Goal: Task Accomplishment & Management: Complete application form

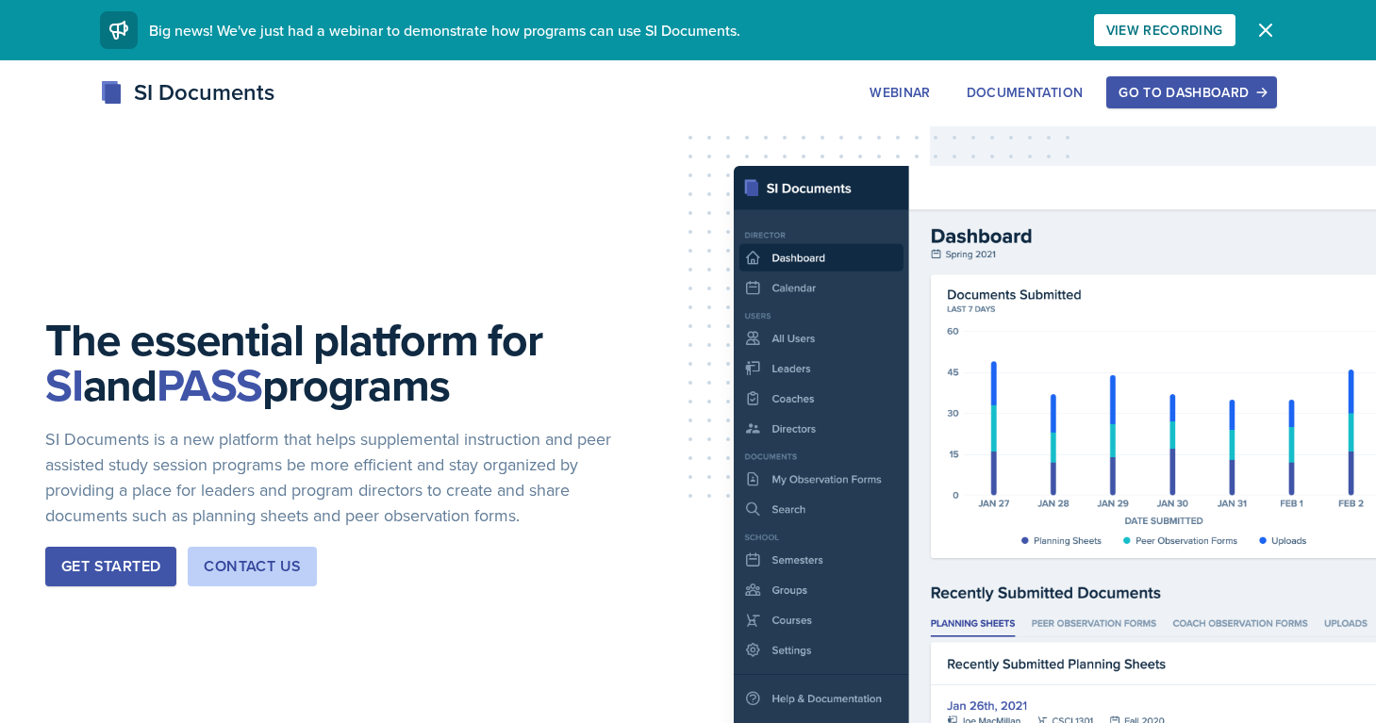
click at [1152, 93] on div "Go to Dashboard" at bounding box center [1190, 92] width 145 height 15
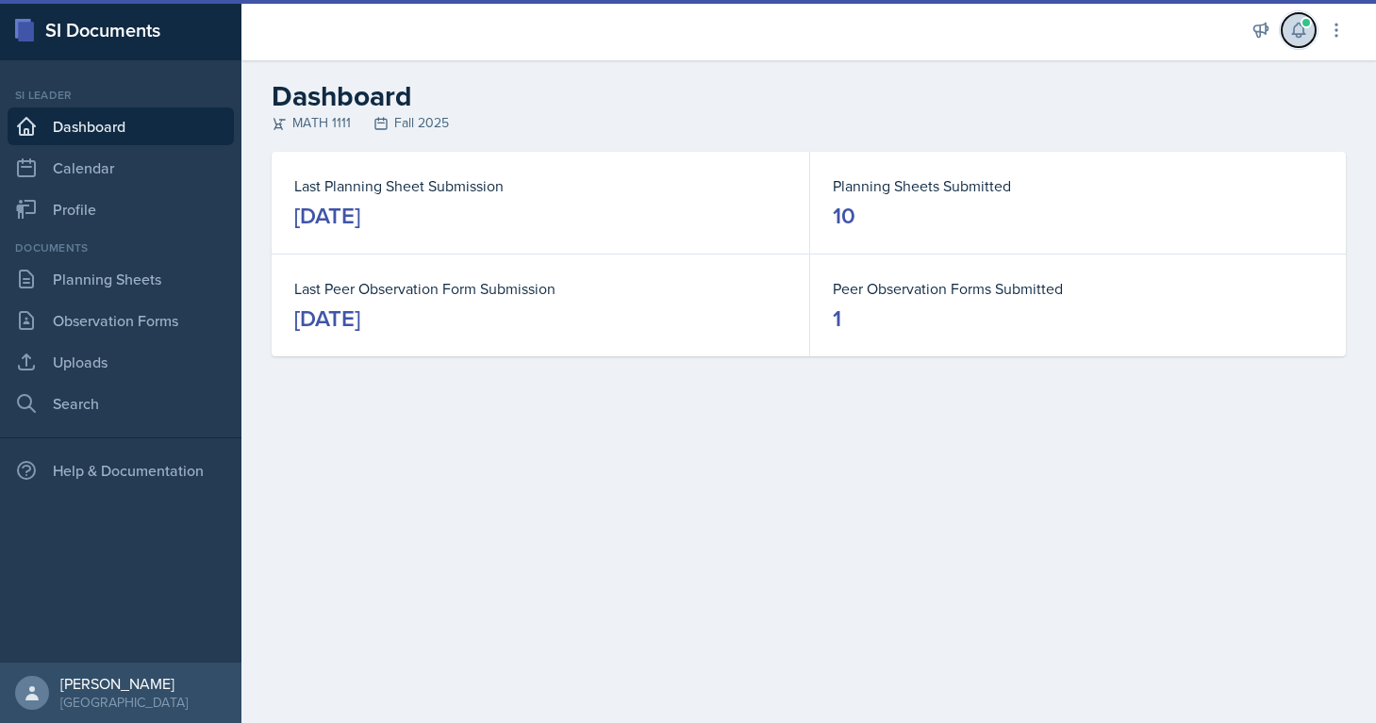
click at [1296, 40] on button at bounding box center [1298, 30] width 34 height 34
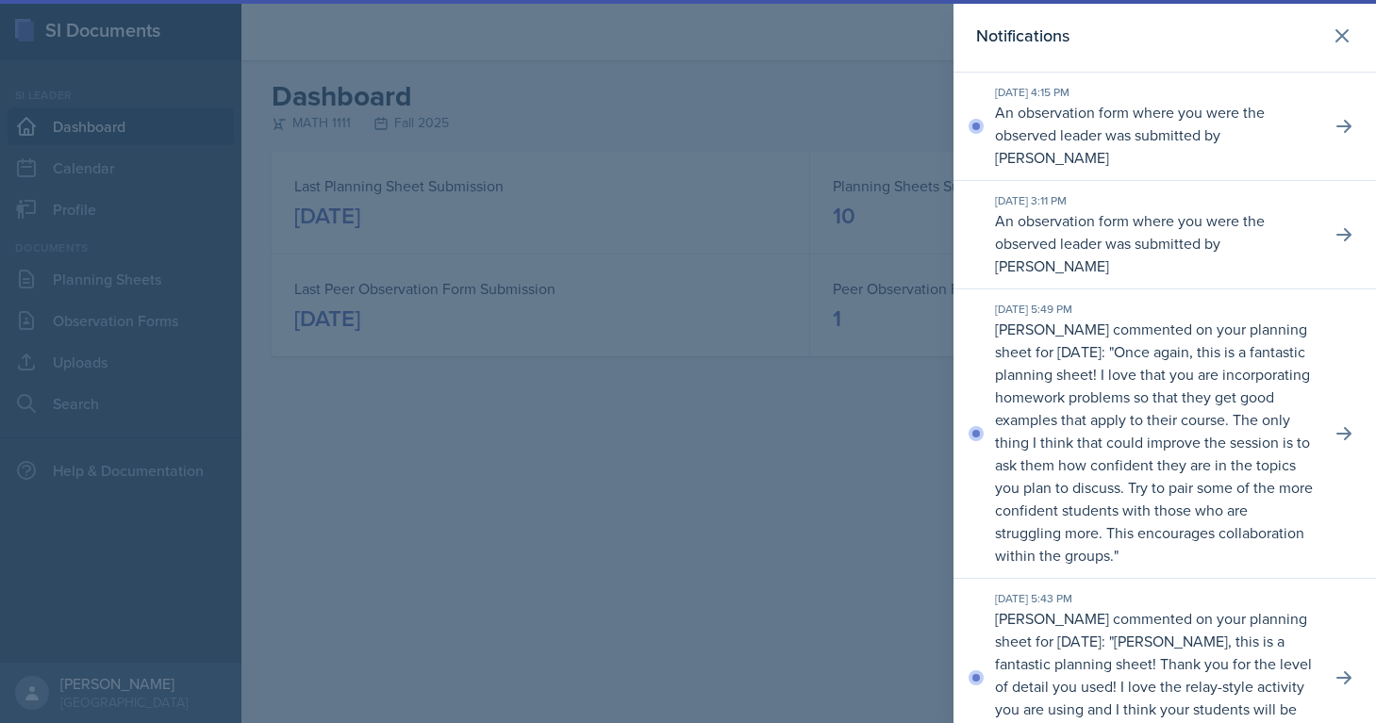
click at [726, 472] on div at bounding box center [688, 361] width 1376 height 723
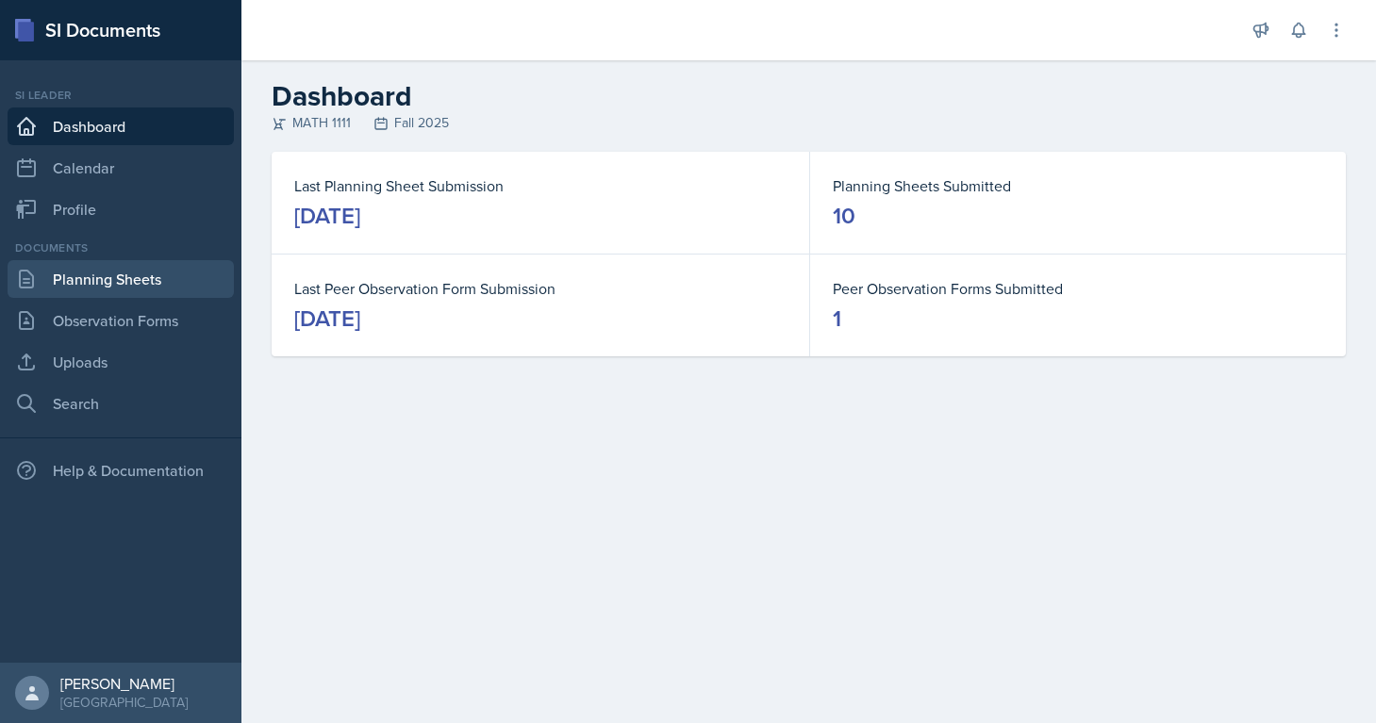
click at [110, 282] on link "Planning Sheets" at bounding box center [121, 279] width 226 height 38
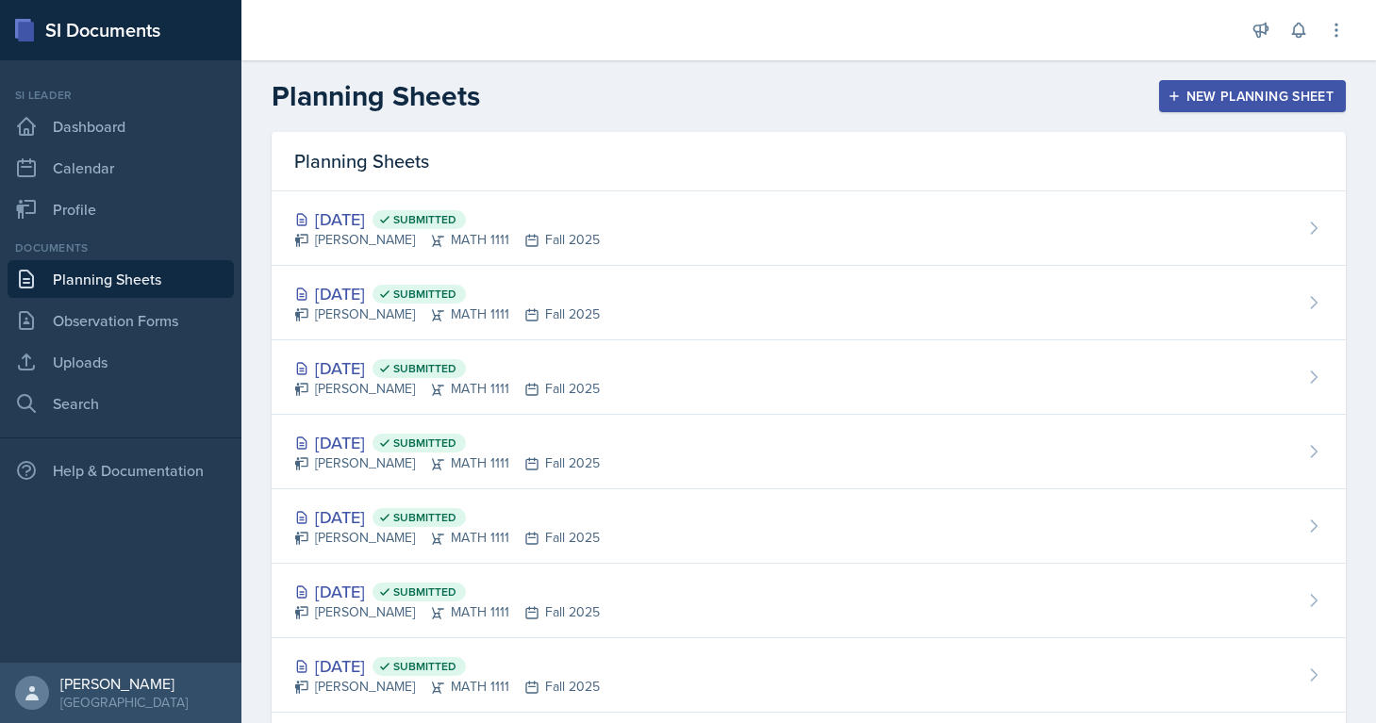
click at [1236, 110] on button "New Planning Sheet" at bounding box center [1252, 96] width 187 height 32
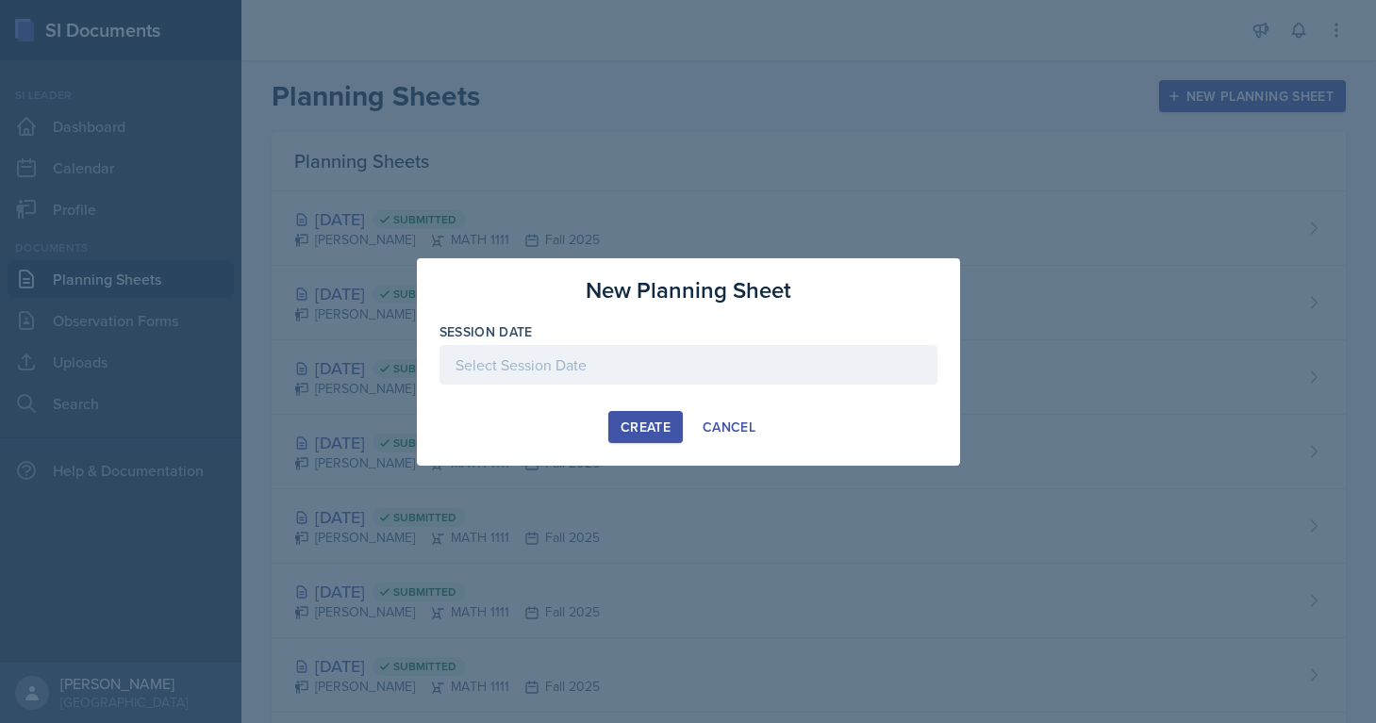
click at [688, 362] on div at bounding box center [688, 365] width 498 height 40
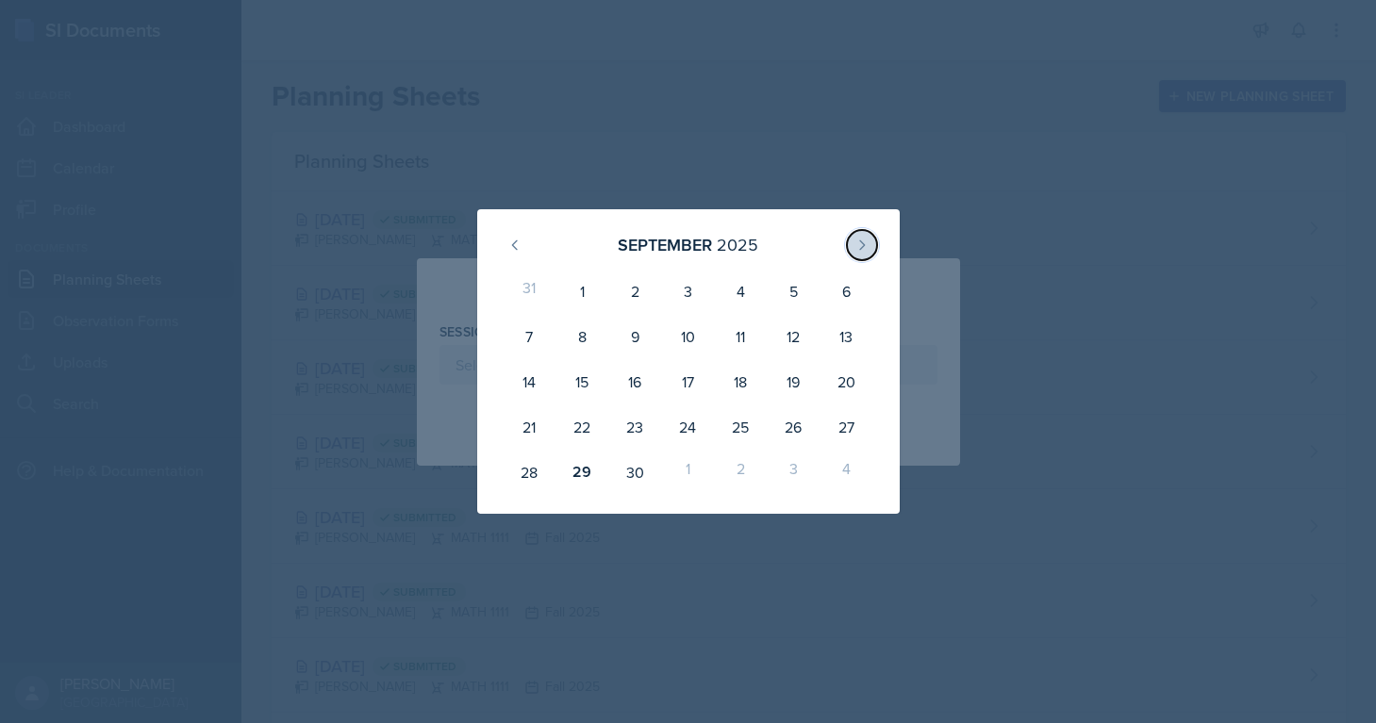
click at [862, 240] on icon at bounding box center [861, 245] width 15 height 15
click at [688, 290] on div "1" at bounding box center [687, 291] width 53 height 45
type input "[DATE]"
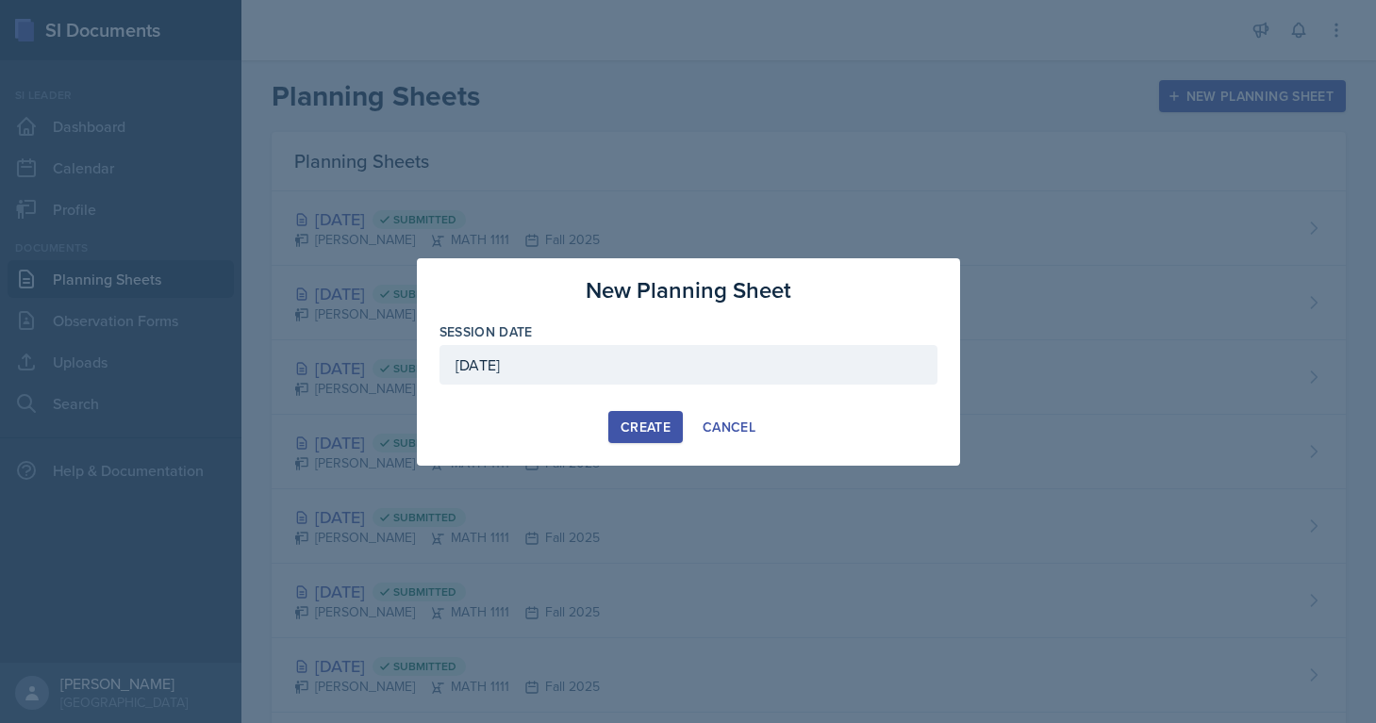
click at [650, 430] on div "Create" at bounding box center [645, 427] width 50 height 15
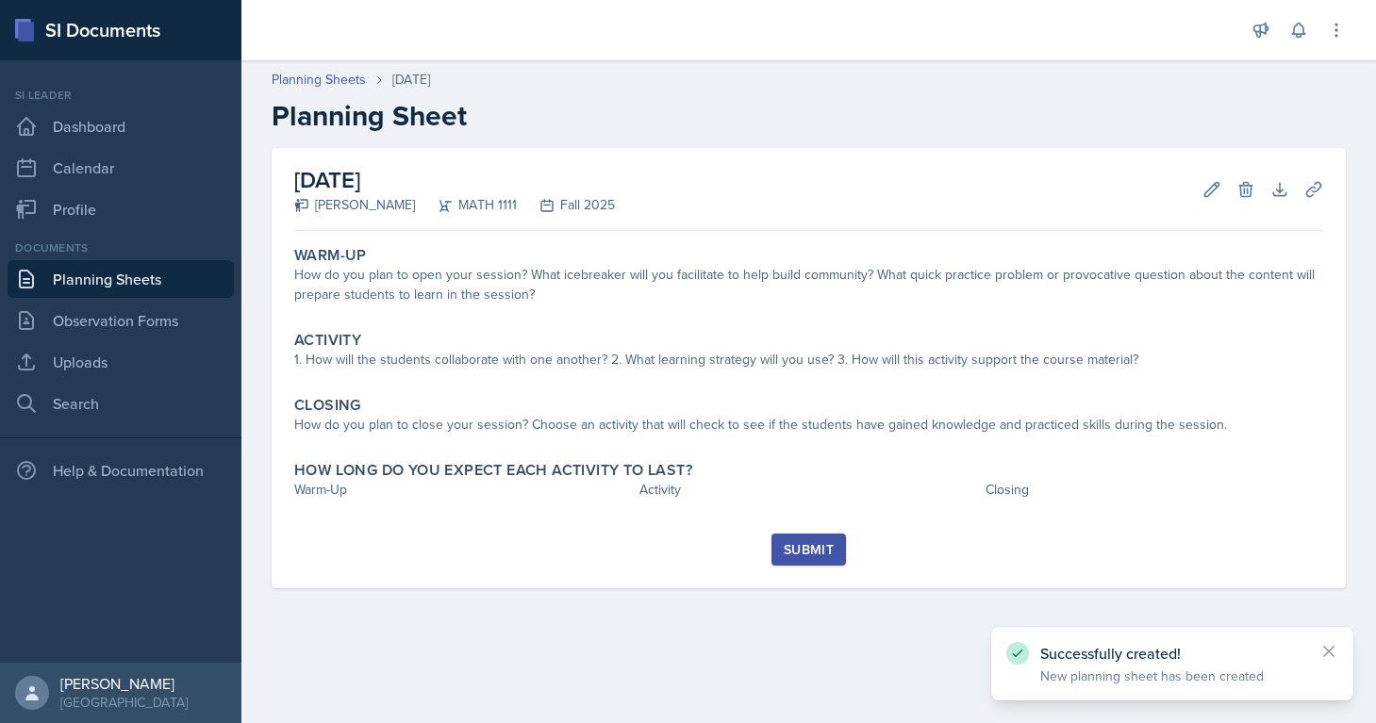
click at [129, 277] on link "Planning Sheets" at bounding box center [121, 279] width 226 height 38
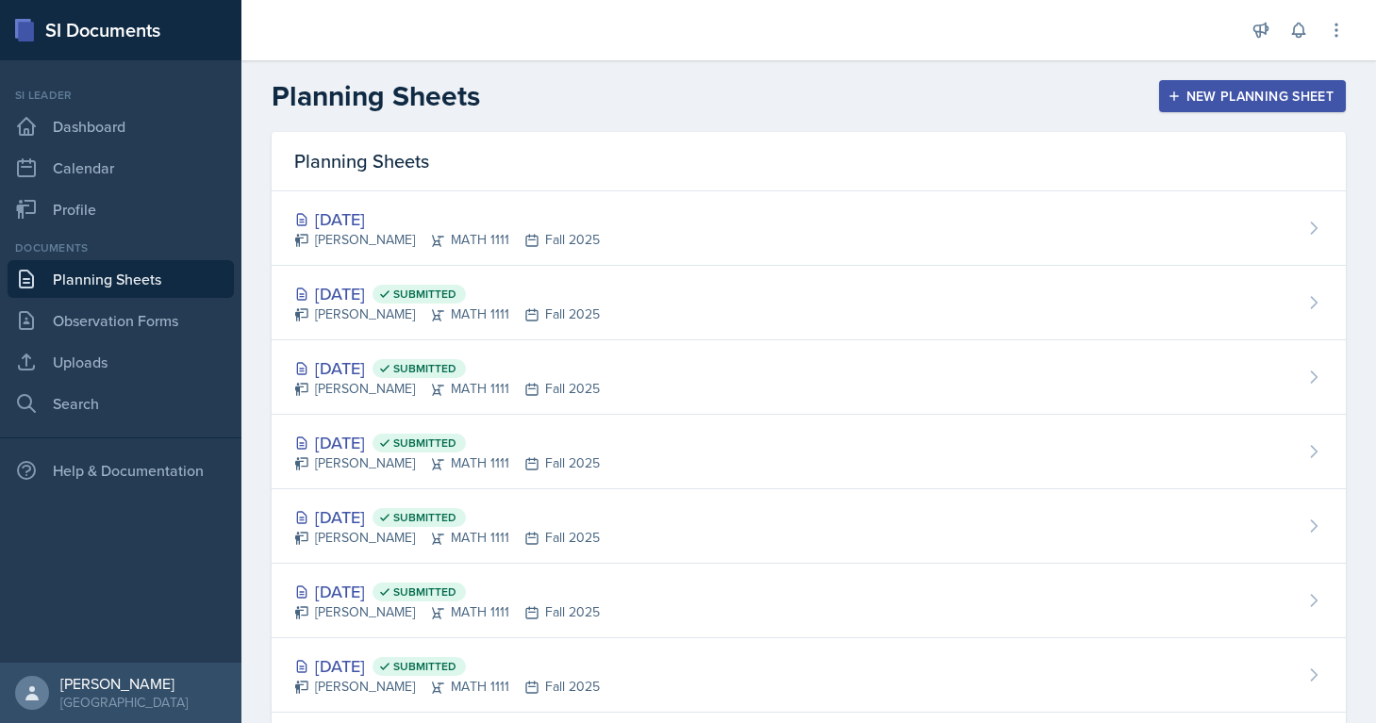
click at [1232, 91] on div "New Planning Sheet" at bounding box center [1252, 96] width 162 height 15
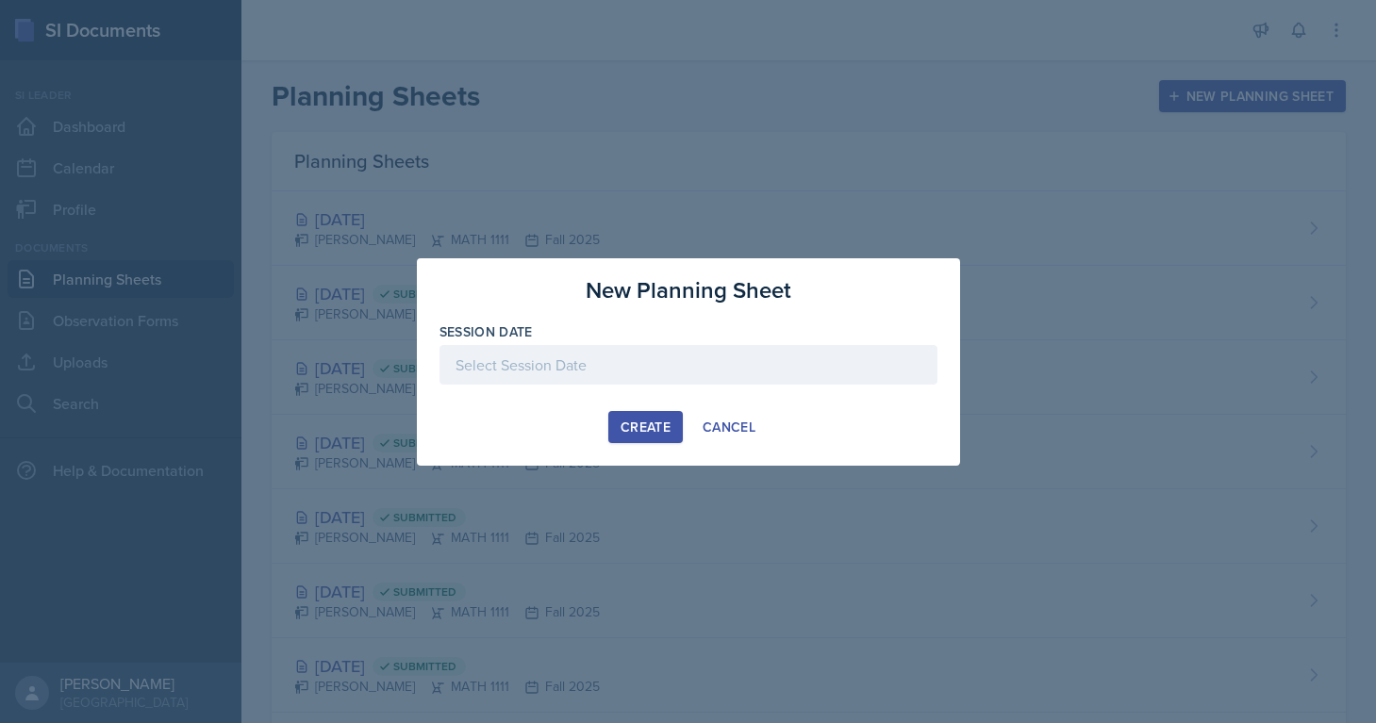
click at [766, 372] on div at bounding box center [688, 365] width 498 height 40
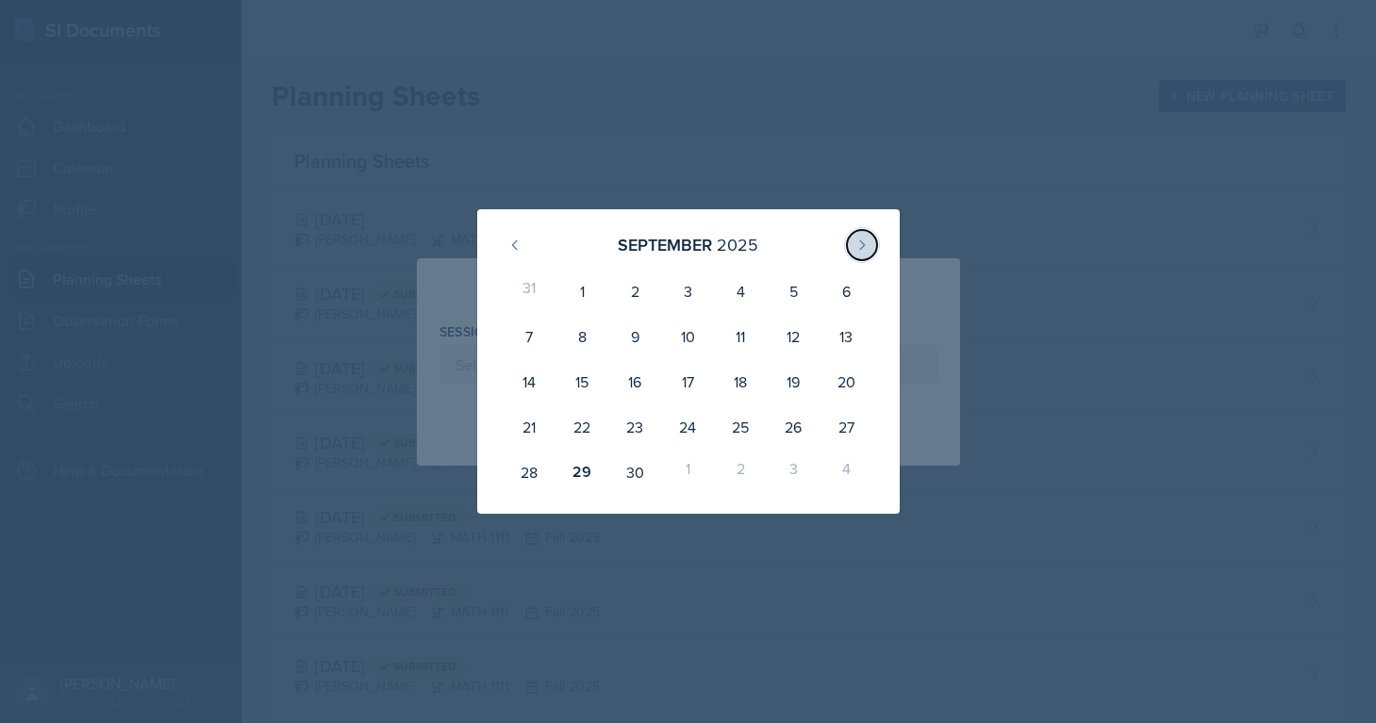
click at [853, 257] on button at bounding box center [862, 245] width 30 height 30
click at [795, 284] on div "3" at bounding box center [793, 291] width 53 height 45
type input "[DATE]"
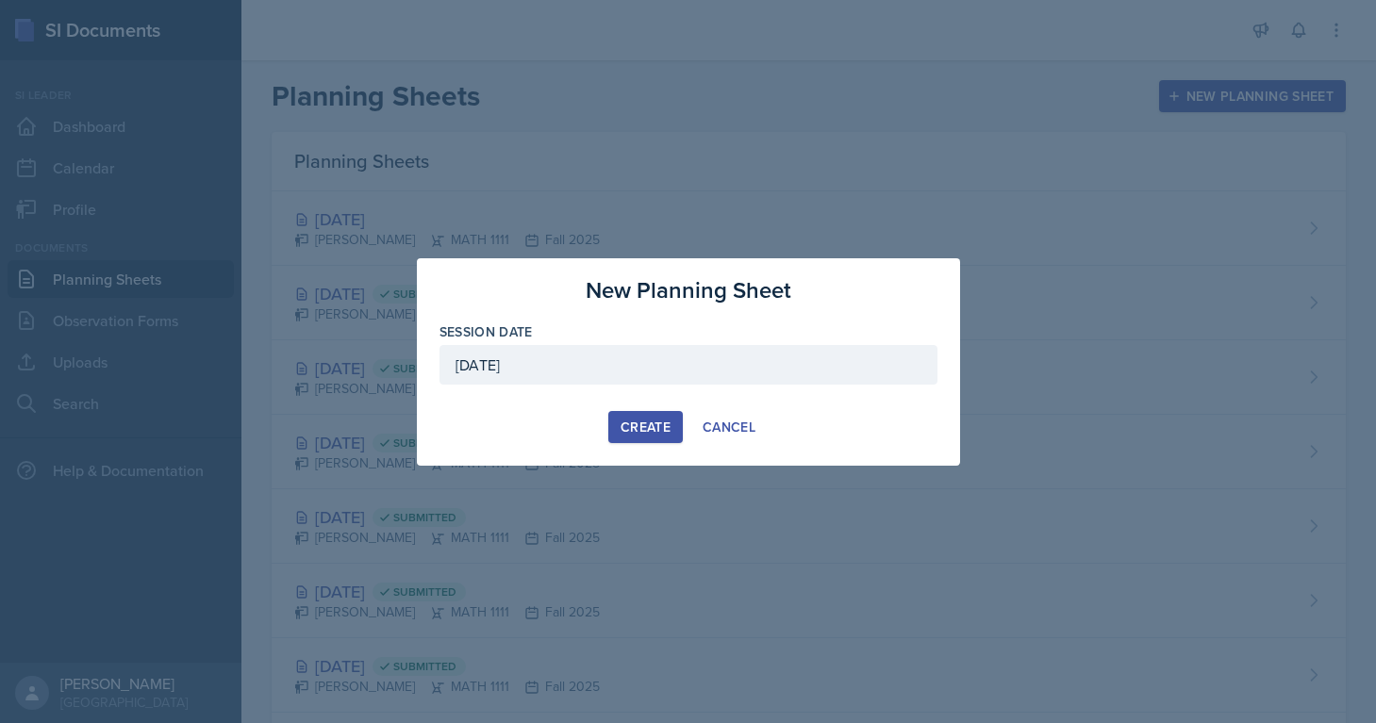
click at [646, 416] on button "Create" at bounding box center [645, 427] width 74 height 32
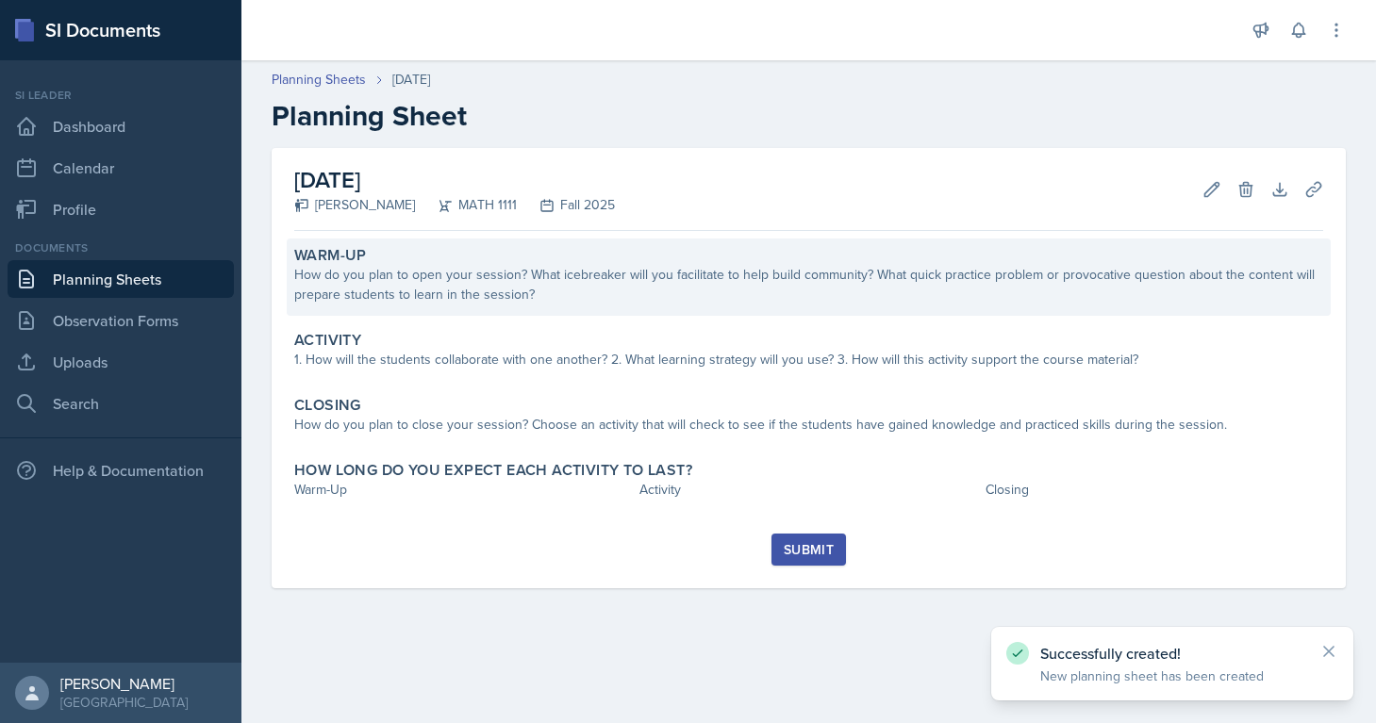
click at [578, 292] on div "How do you plan to open your session? What icebreaker will you facilitate to he…" at bounding box center [808, 285] width 1029 height 40
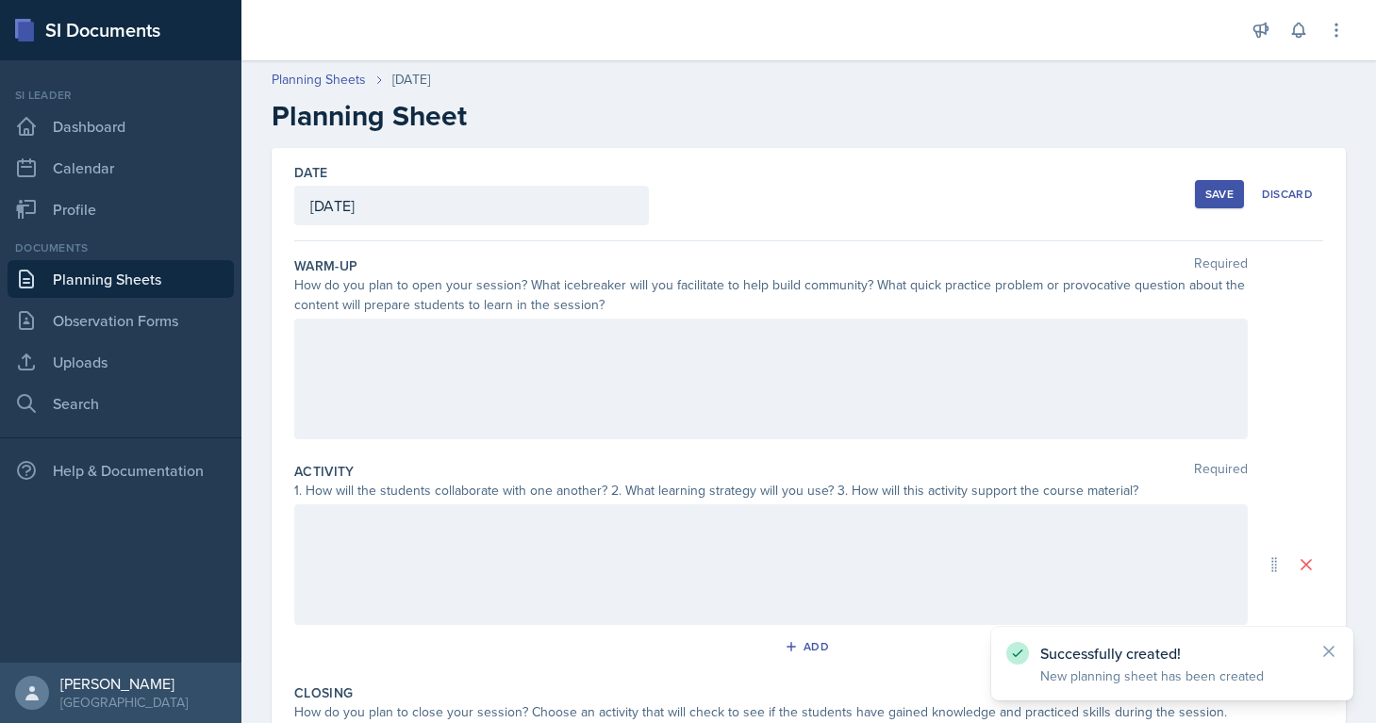
click at [500, 356] on div at bounding box center [770, 379] width 953 height 121
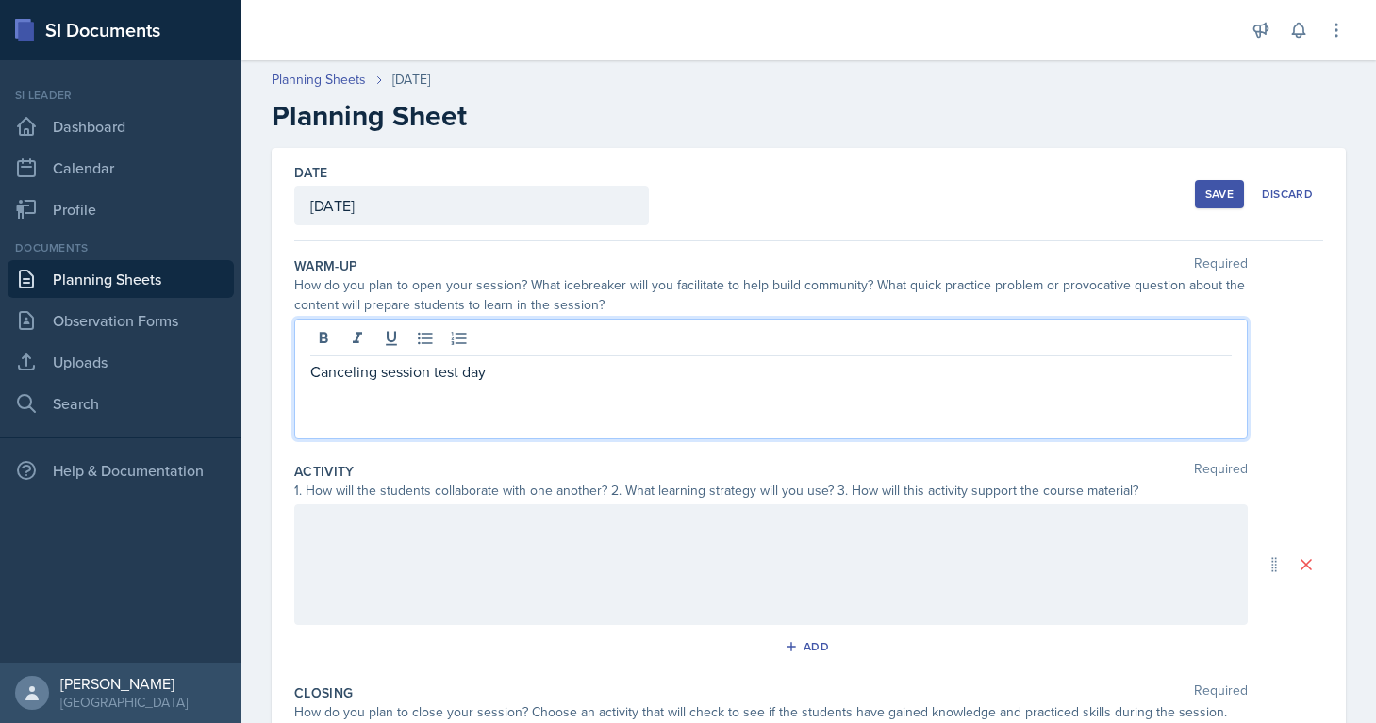
click at [398, 380] on p "Canceling session test day" at bounding box center [770, 371] width 921 height 23
copy p "Canceling session test day"
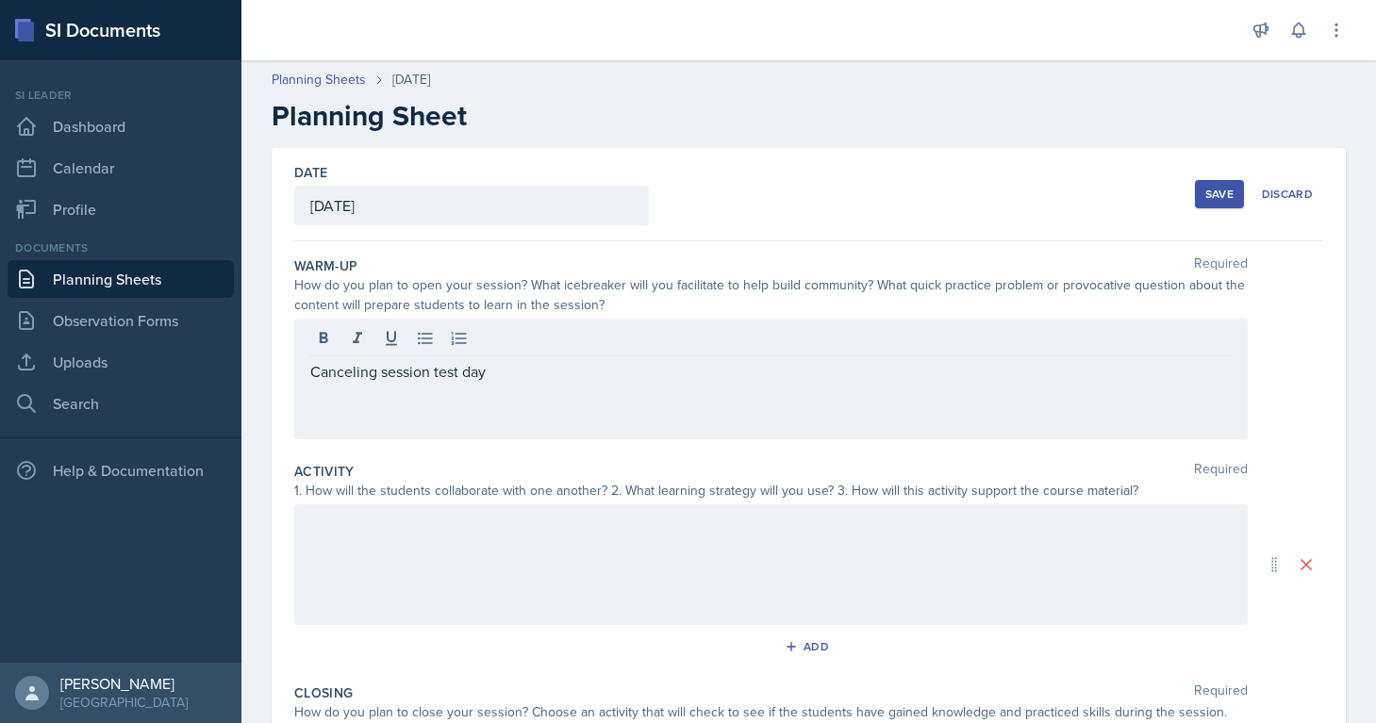
click at [395, 561] on div at bounding box center [770, 564] width 953 height 121
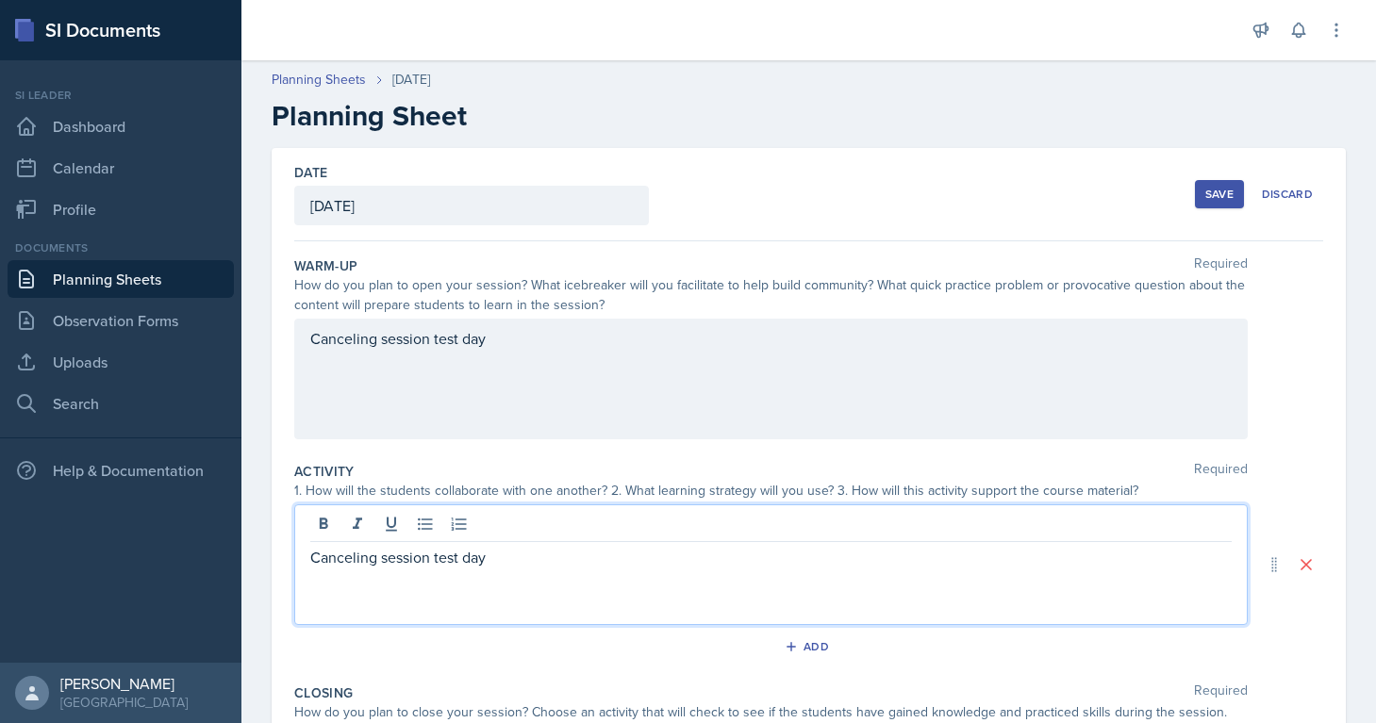
scroll to position [304, 0]
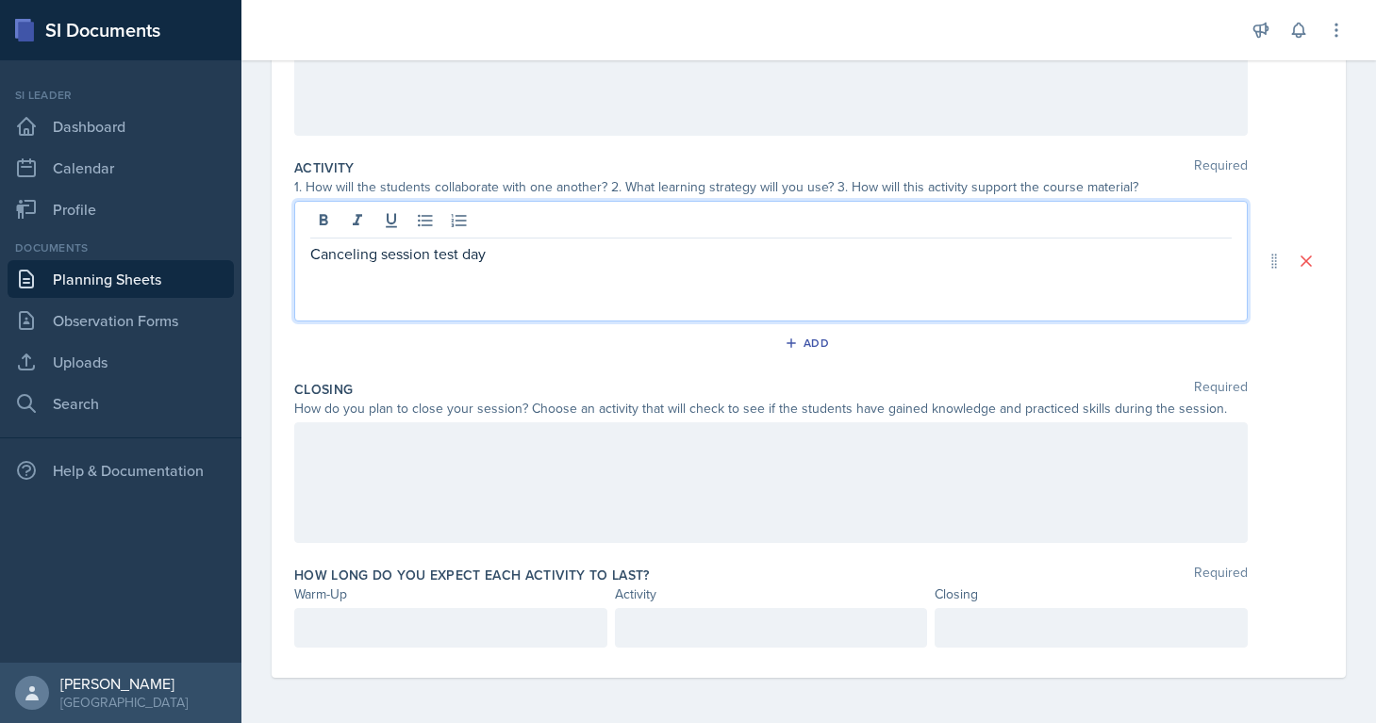
click at [373, 475] on div at bounding box center [770, 482] width 953 height 121
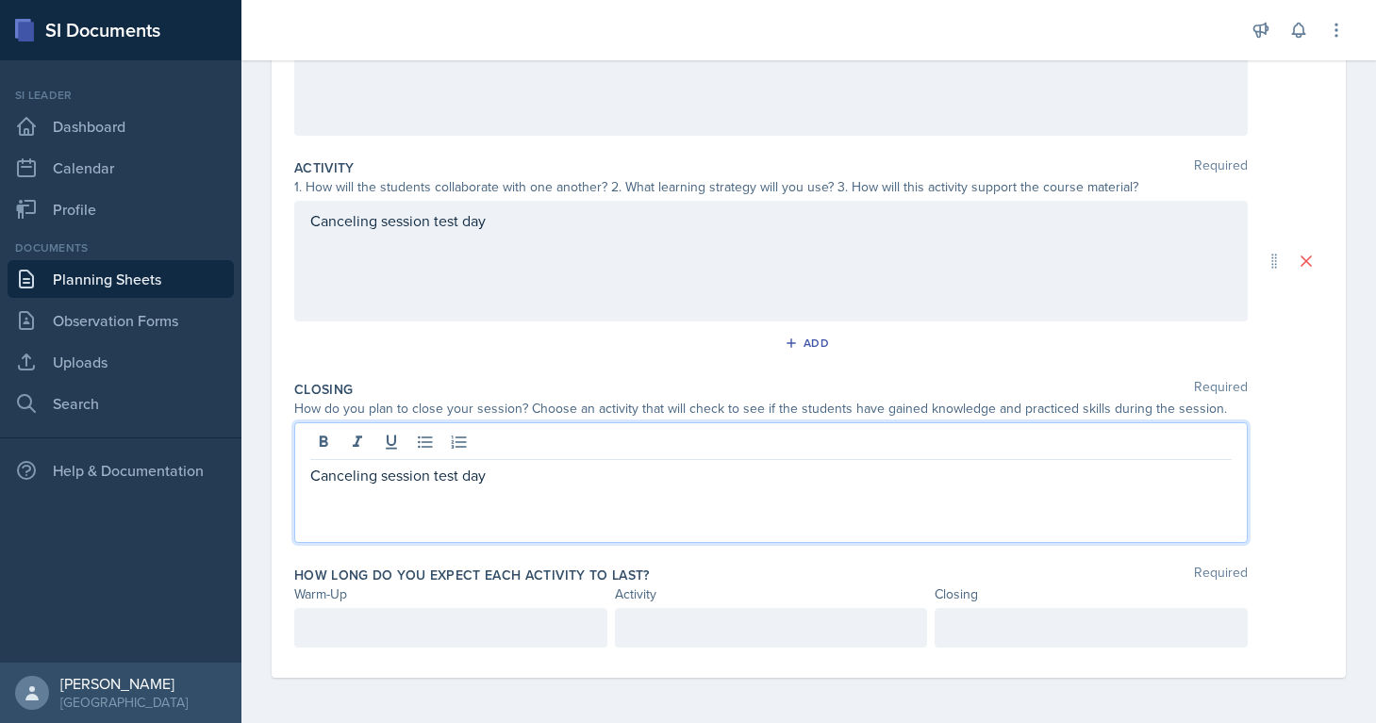
click at [407, 631] on p at bounding box center [450, 628] width 281 height 23
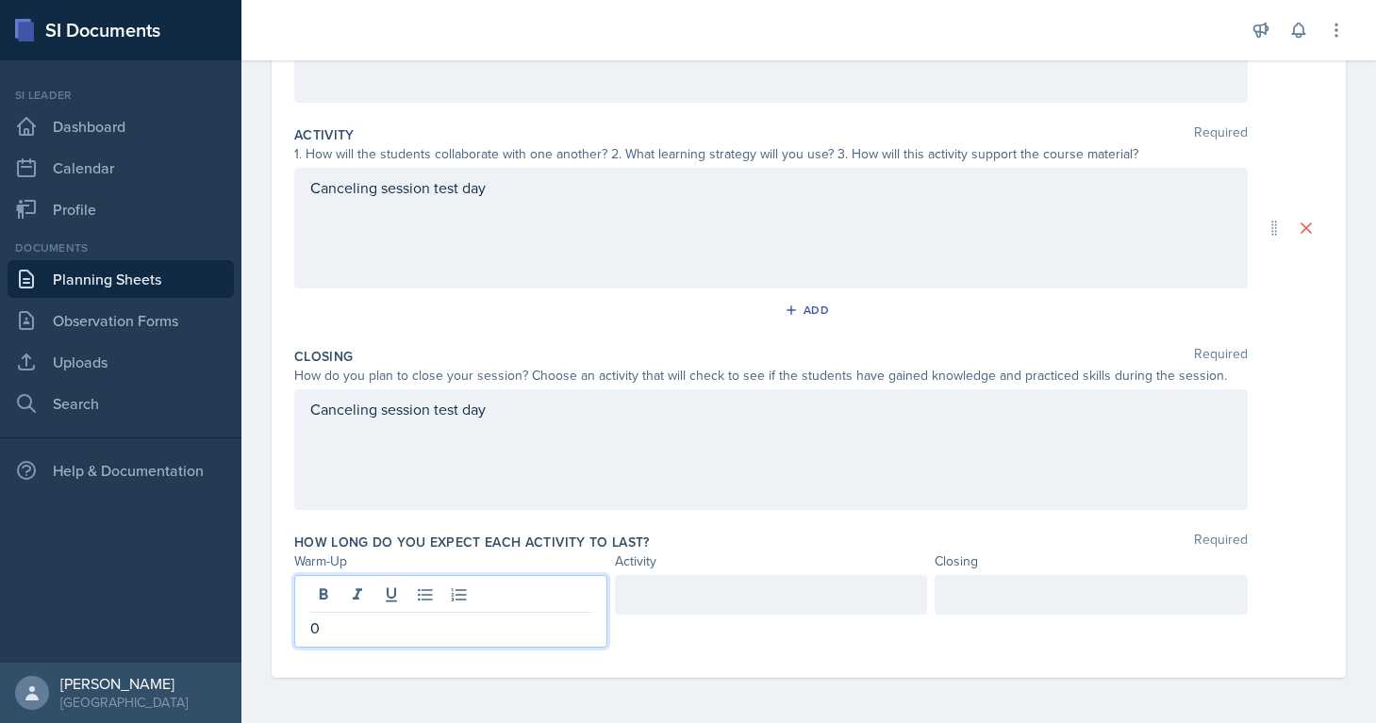
click at [654, 611] on div at bounding box center [771, 595] width 313 height 40
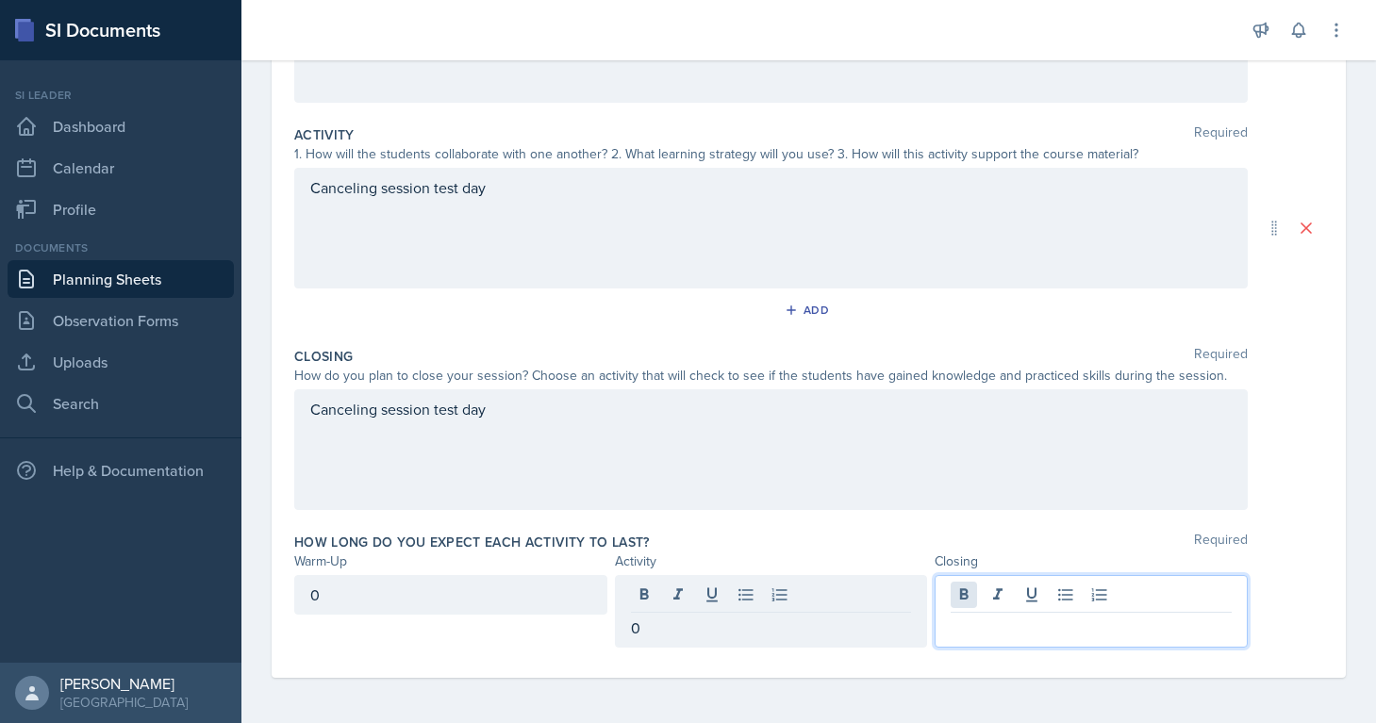
click at [957, 593] on div at bounding box center [1090, 611] width 313 height 73
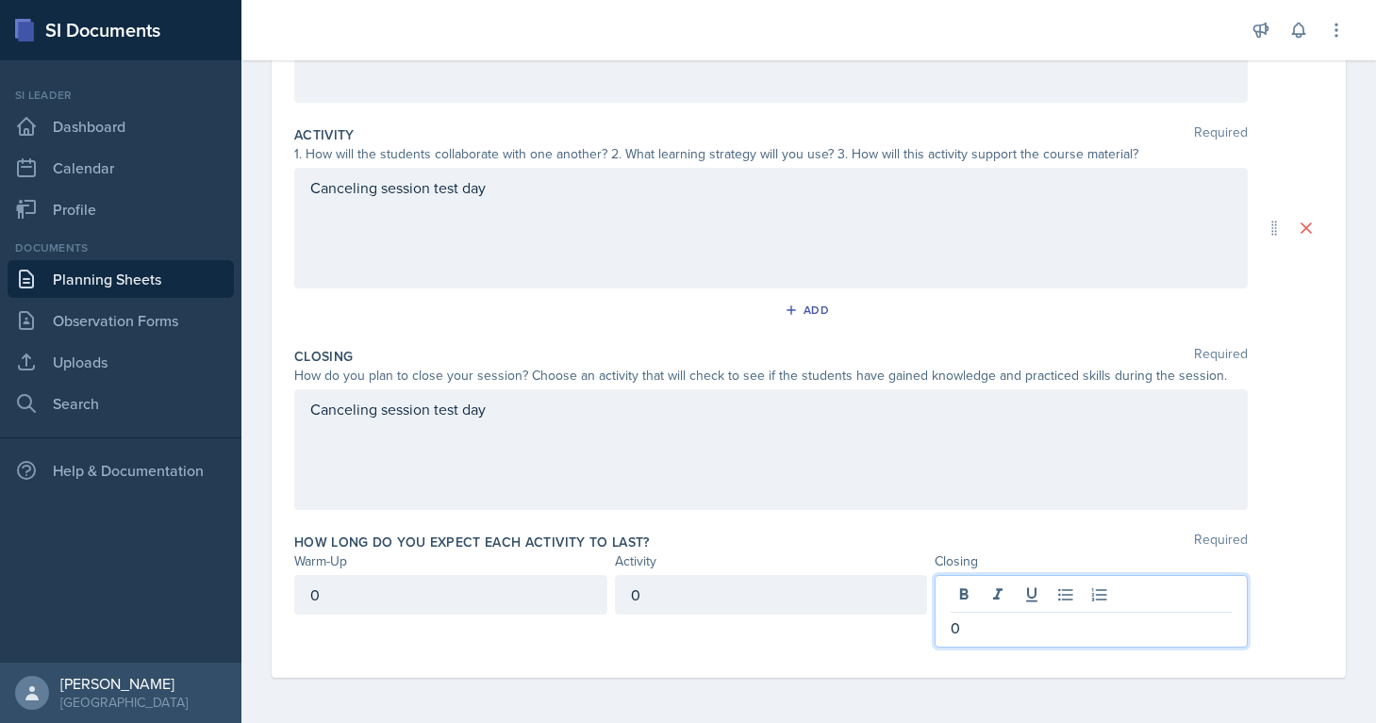
scroll to position [0, 0]
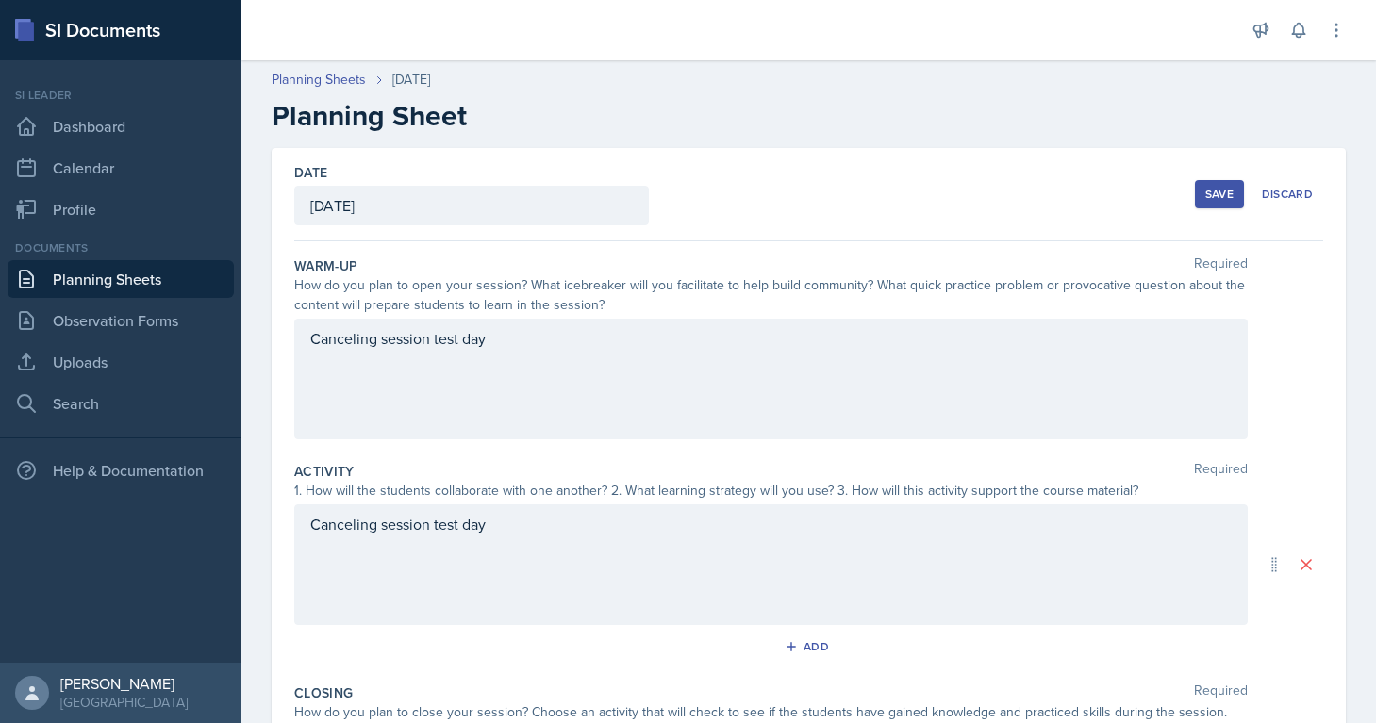
click at [1228, 204] on button "Save" at bounding box center [1219, 194] width 49 height 28
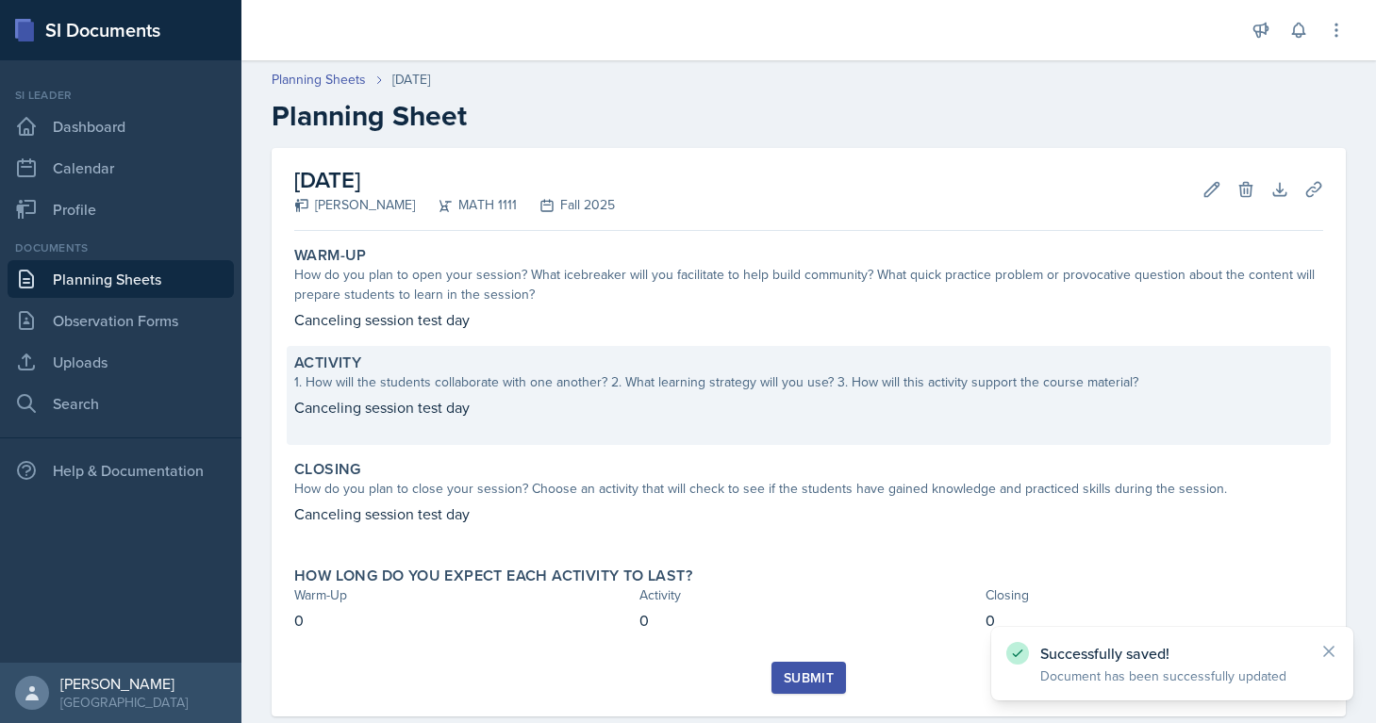
scroll to position [39, 0]
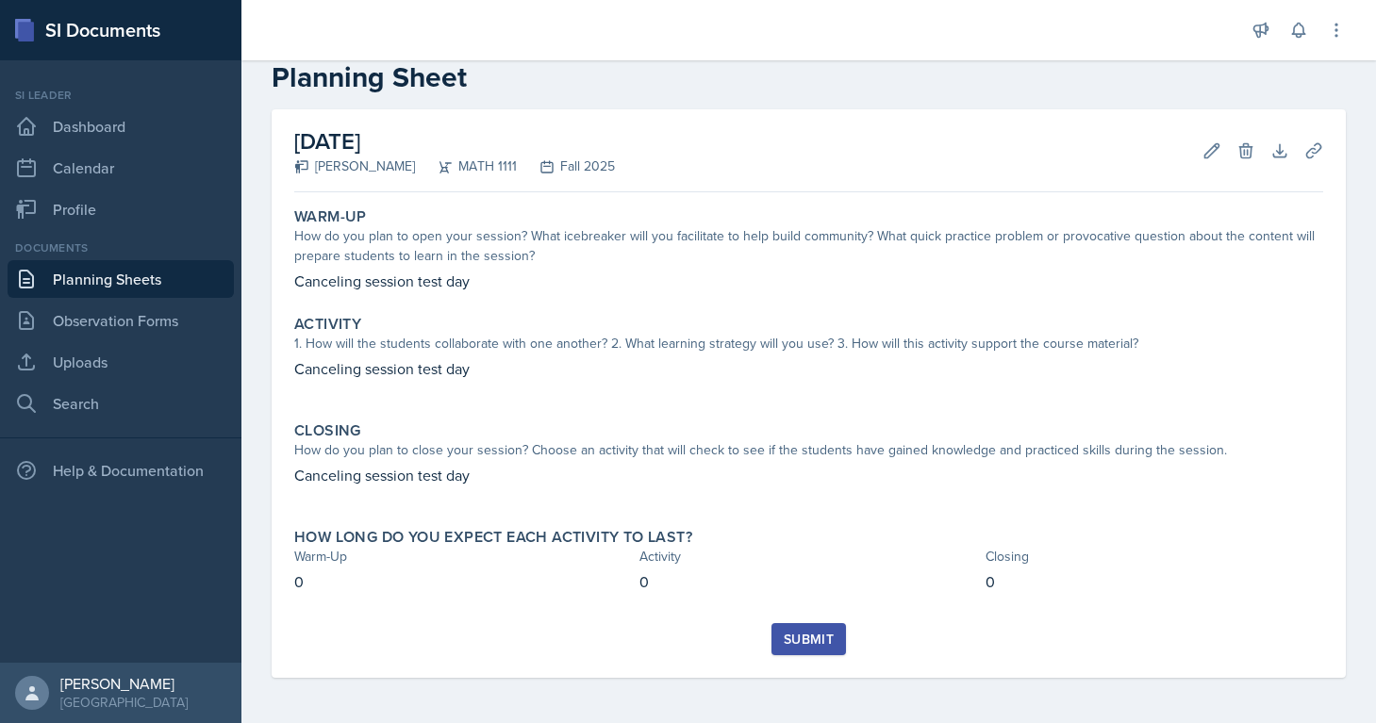
click at [818, 643] on div "Submit" at bounding box center [809, 639] width 50 height 15
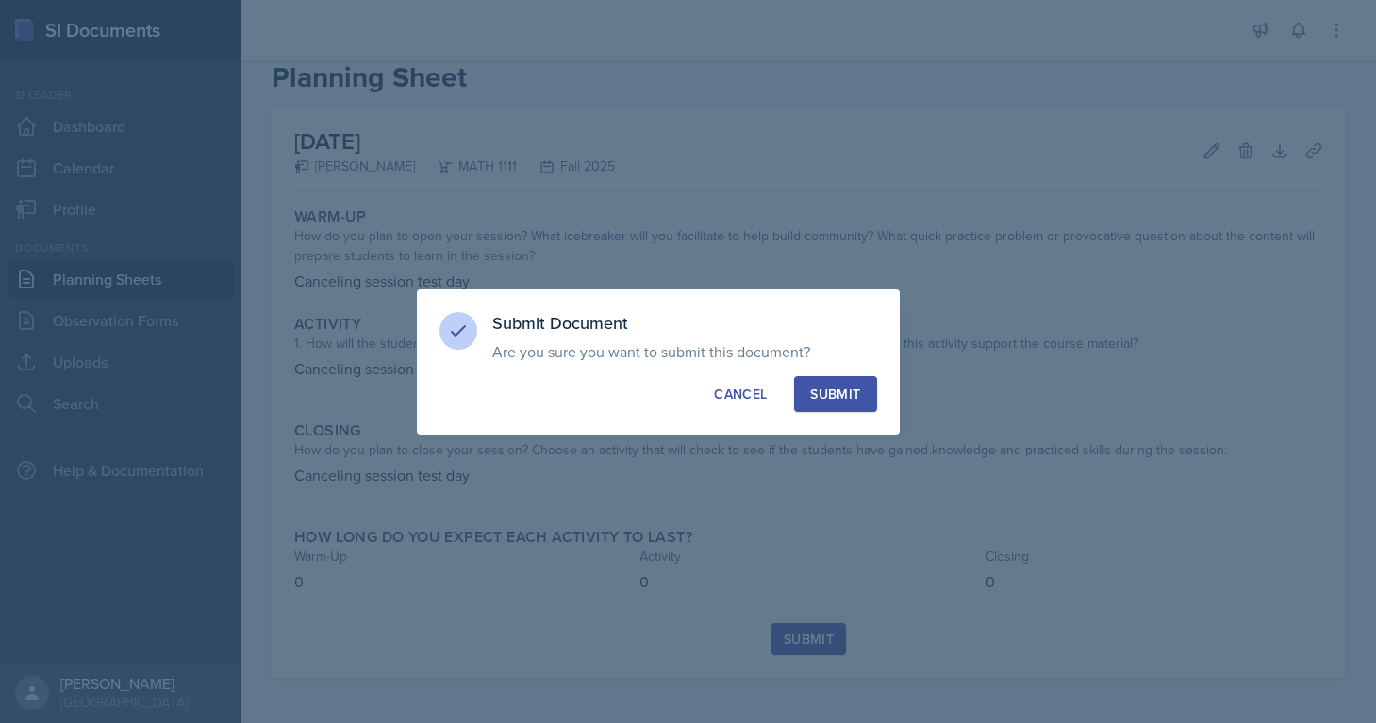
click at [843, 390] on div "Submit" at bounding box center [835, 394] width 50 height 19
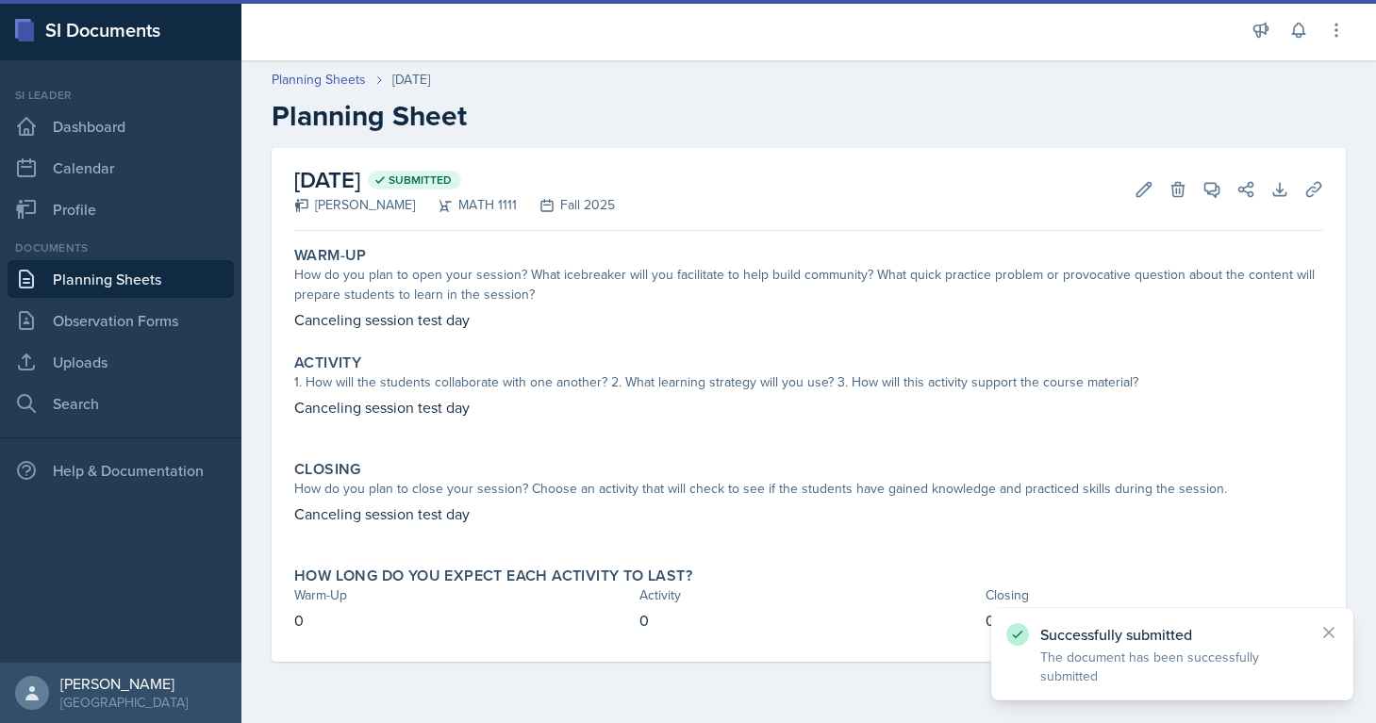
click at [96, 279] on link "Planning Sheets" at bounding box center [121, 279] width 226 height 38
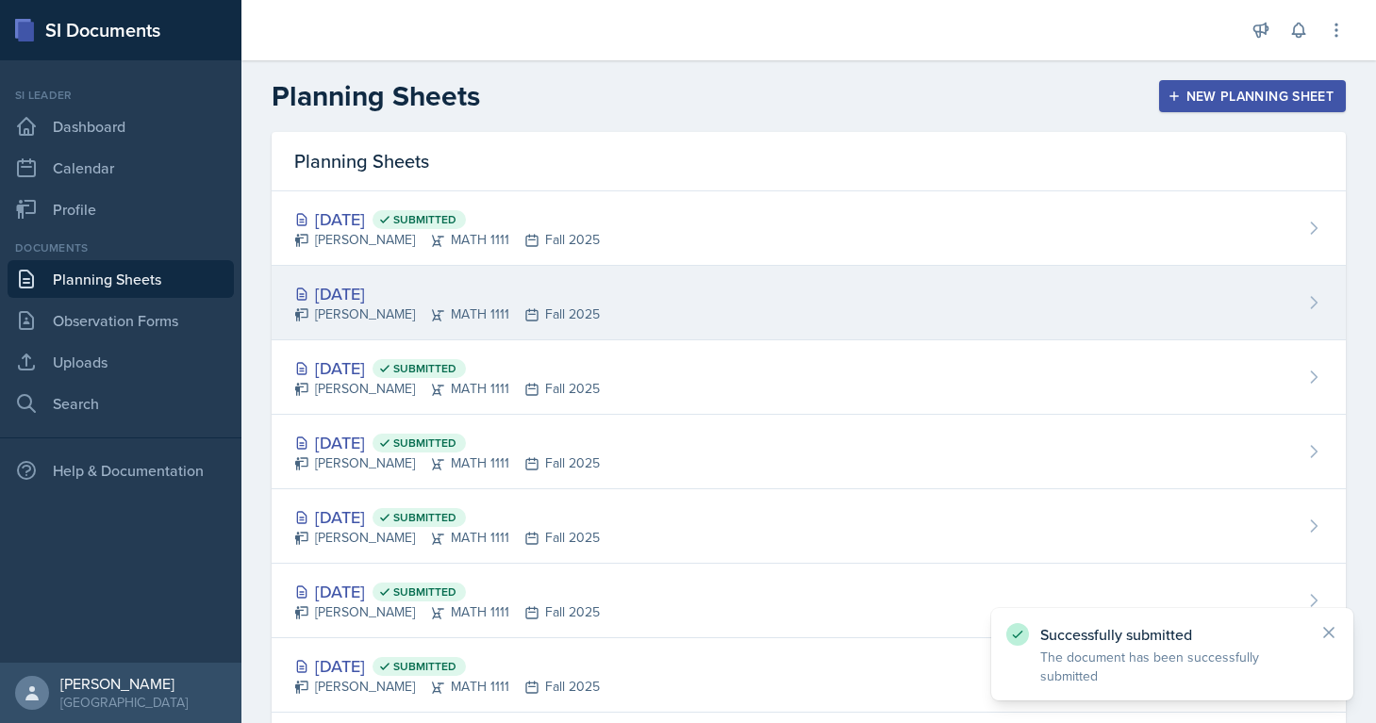
click at [490, 305] on div "[PERSON_NAME] MATH 1111 Fall 2025" at bounding box center [447, 315] width 306 height 20
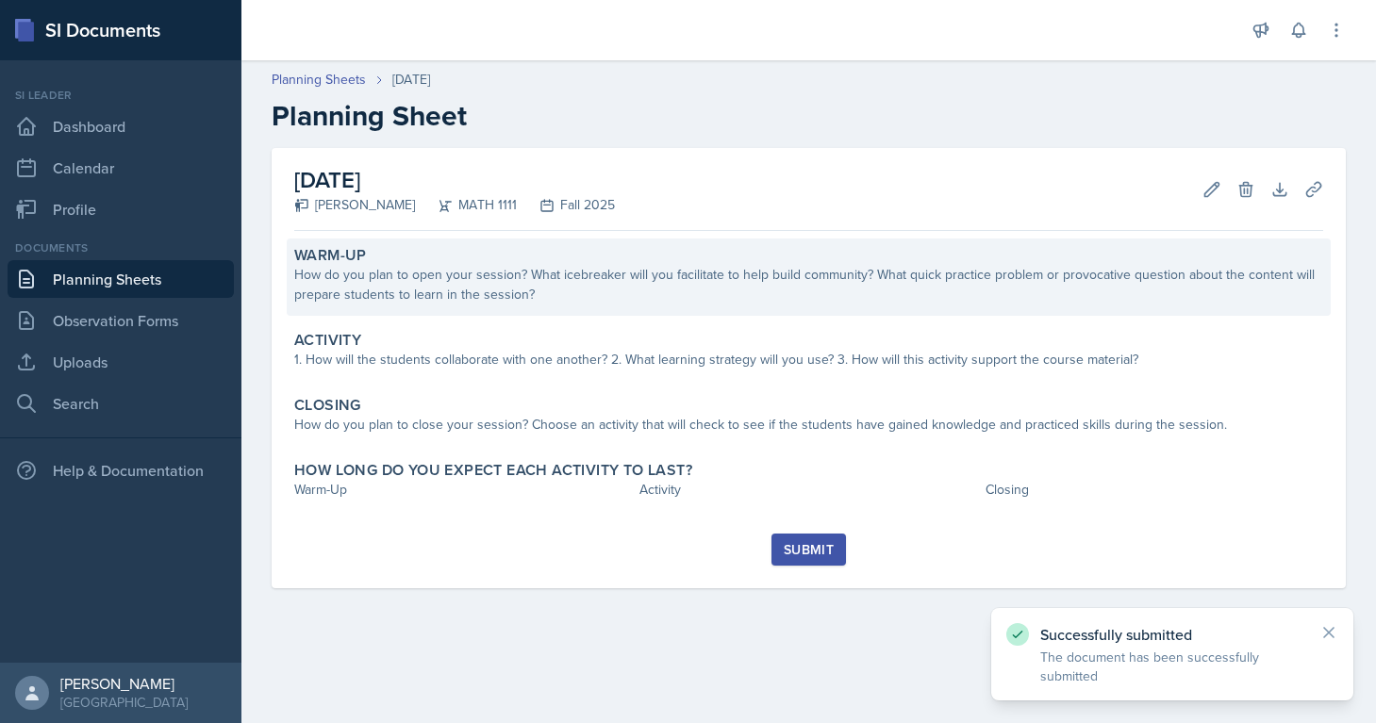
click at [484, 283] on div "How do you plan to open your session? What icebreaker will you facilitate to he…" at bounding box center [808, 285] width 1029 height 40
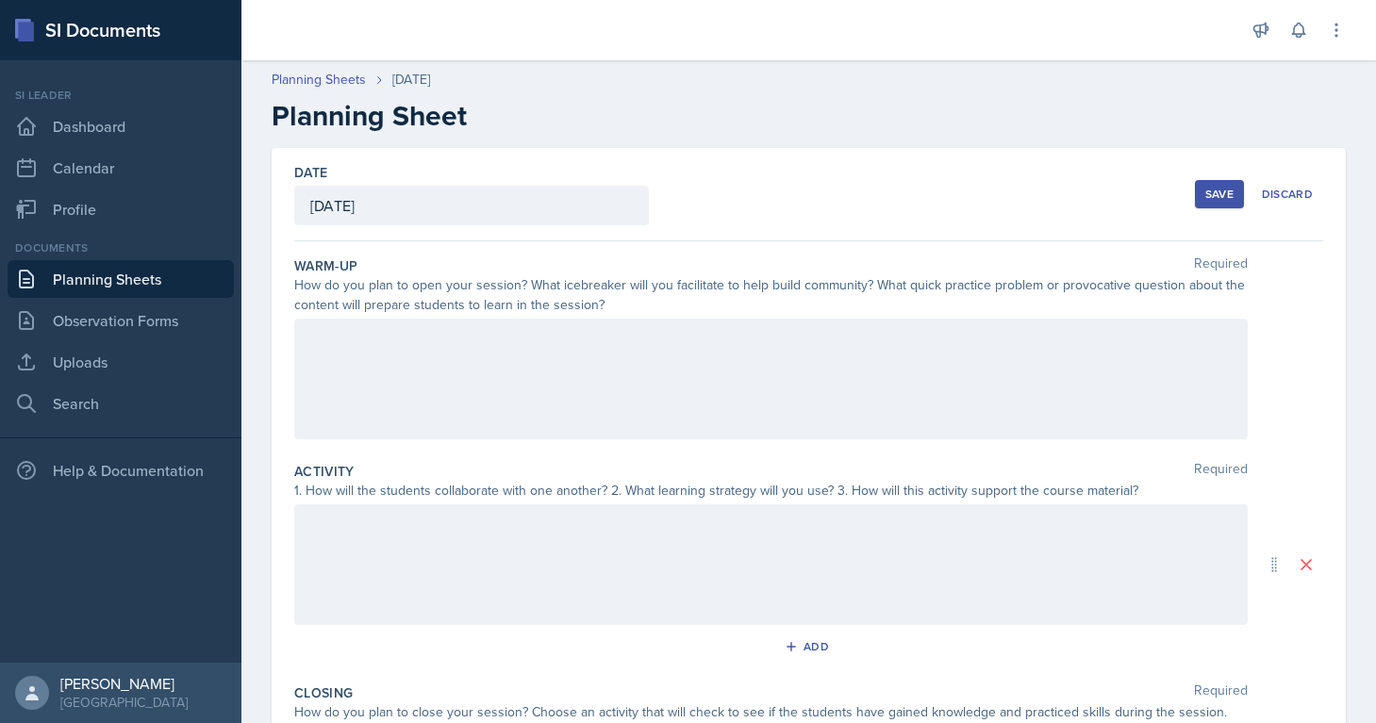
click at [50, 277] on link "Planning Sheets" at bounding box center [121, 279] width 226 height 38
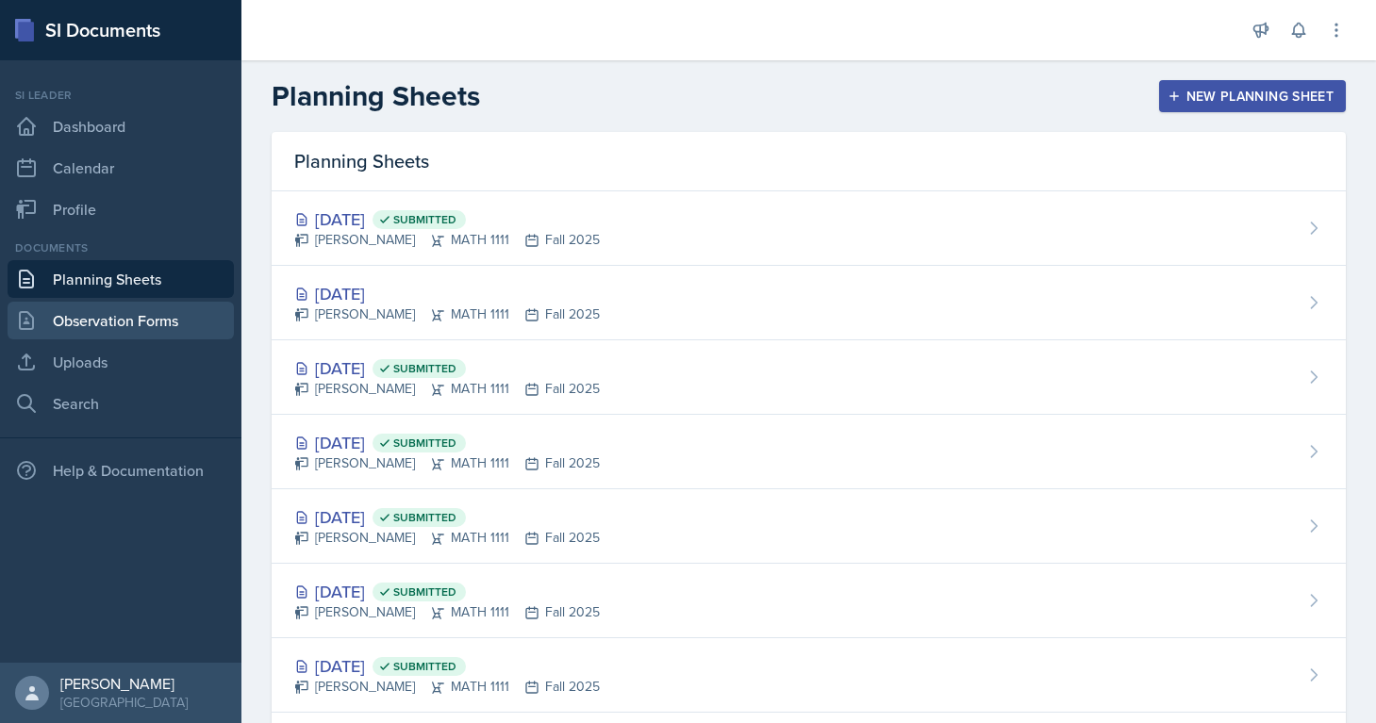
click at [50, 317] on link "Observation Forms" at bounding box center [121, 321] width 226 height 38
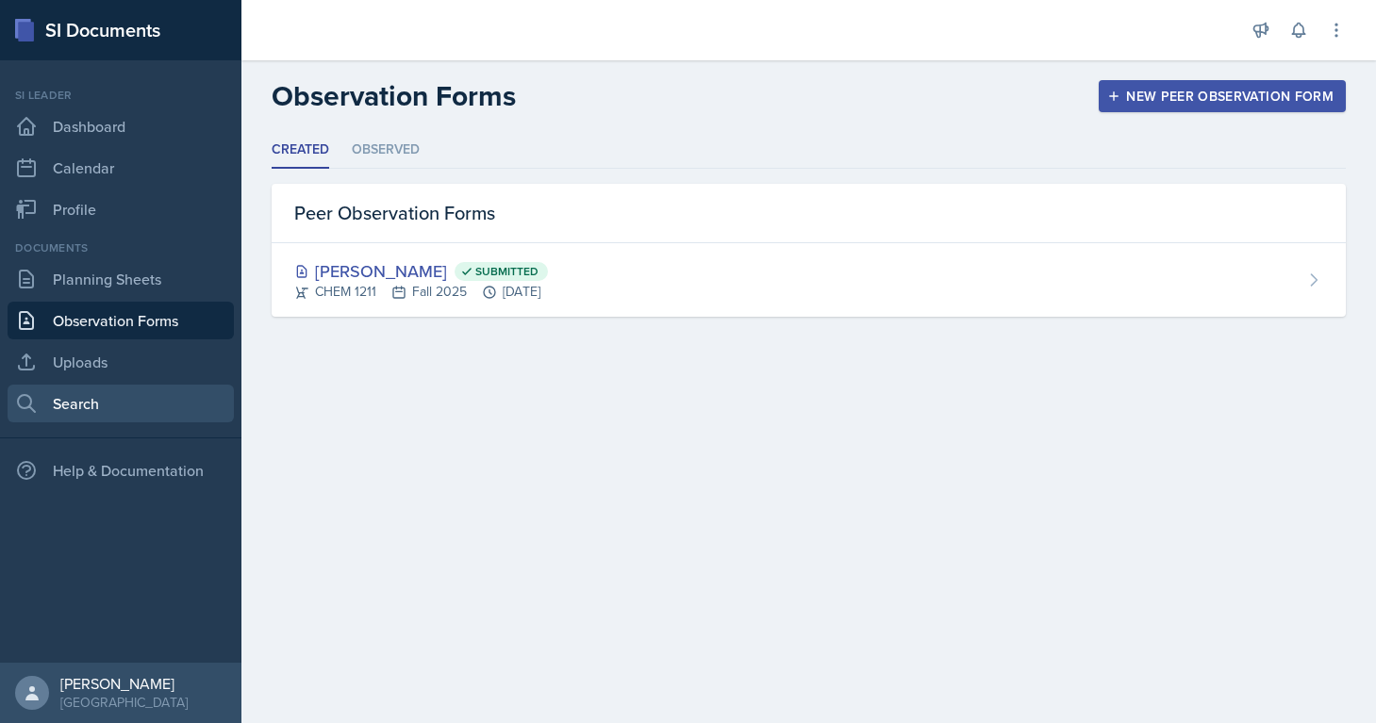
click at [50, 405] on link "Search" at bounding box center [121, 404] width 226 height 38
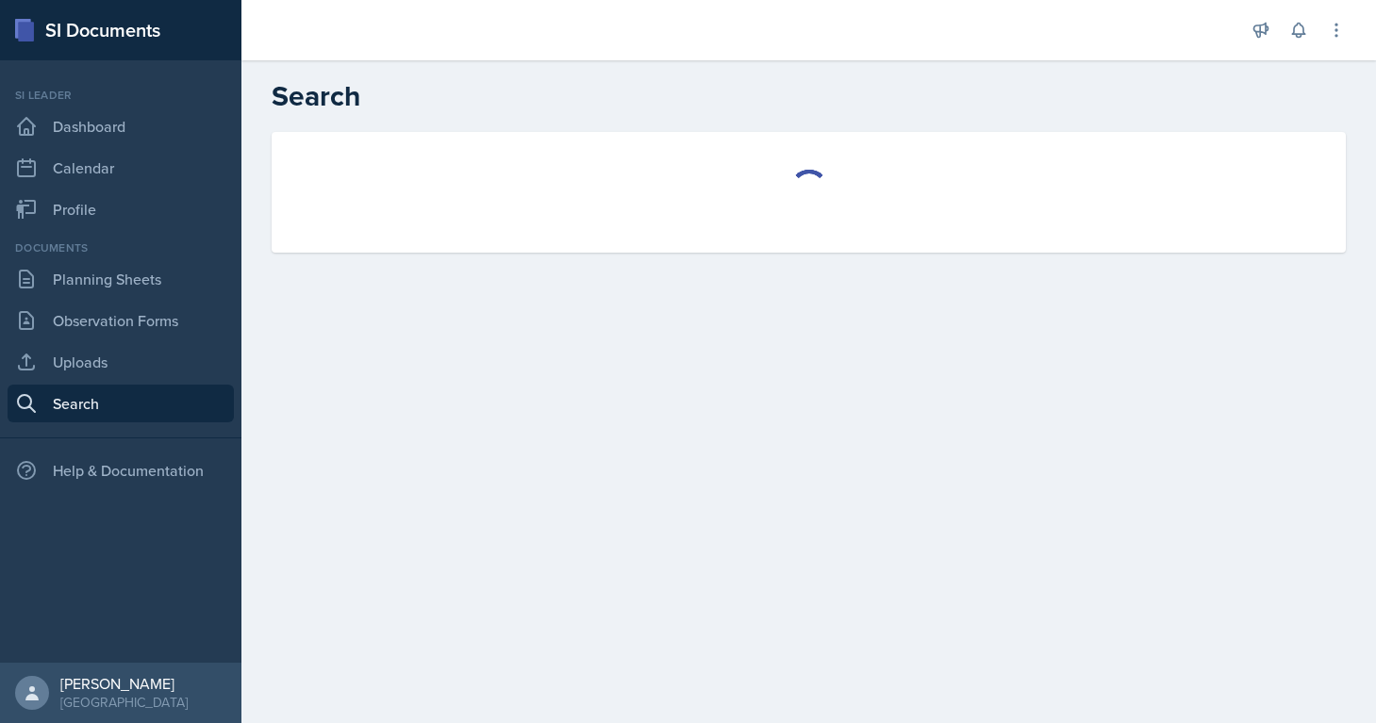
select select "all"
select select "1"
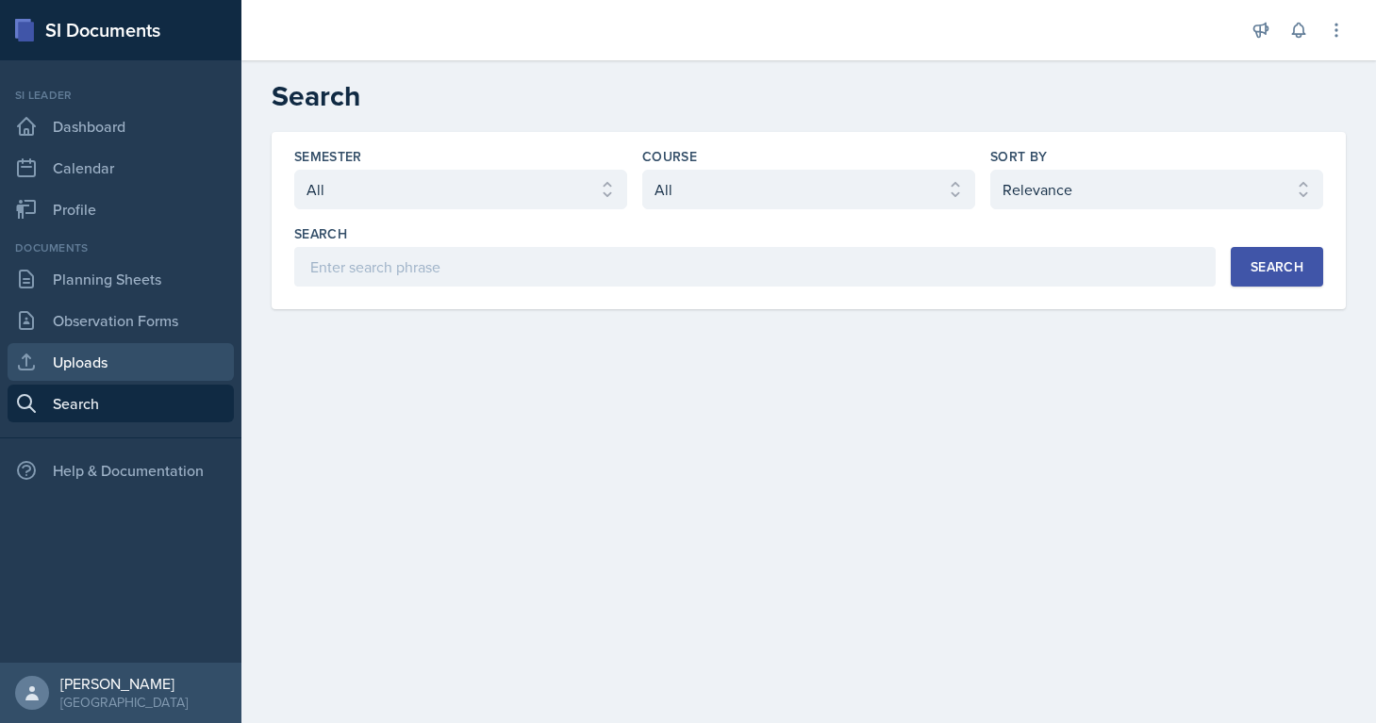
click at [135, 369] on link "Uploads" at bounding box center [121, 362] width 226 height 38
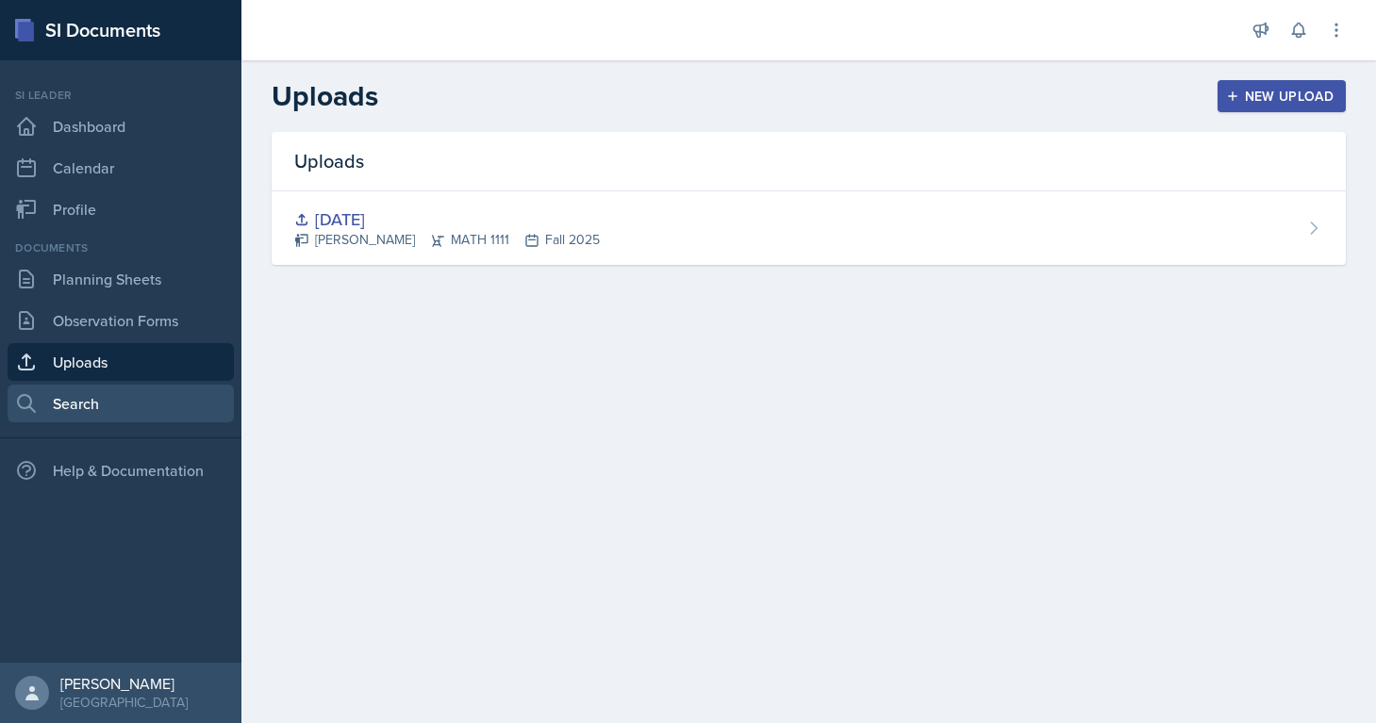
click at [126, 415] on link "Search" at bounding box center [121, 404] width 226 height 38
select select "all"
select select "1"
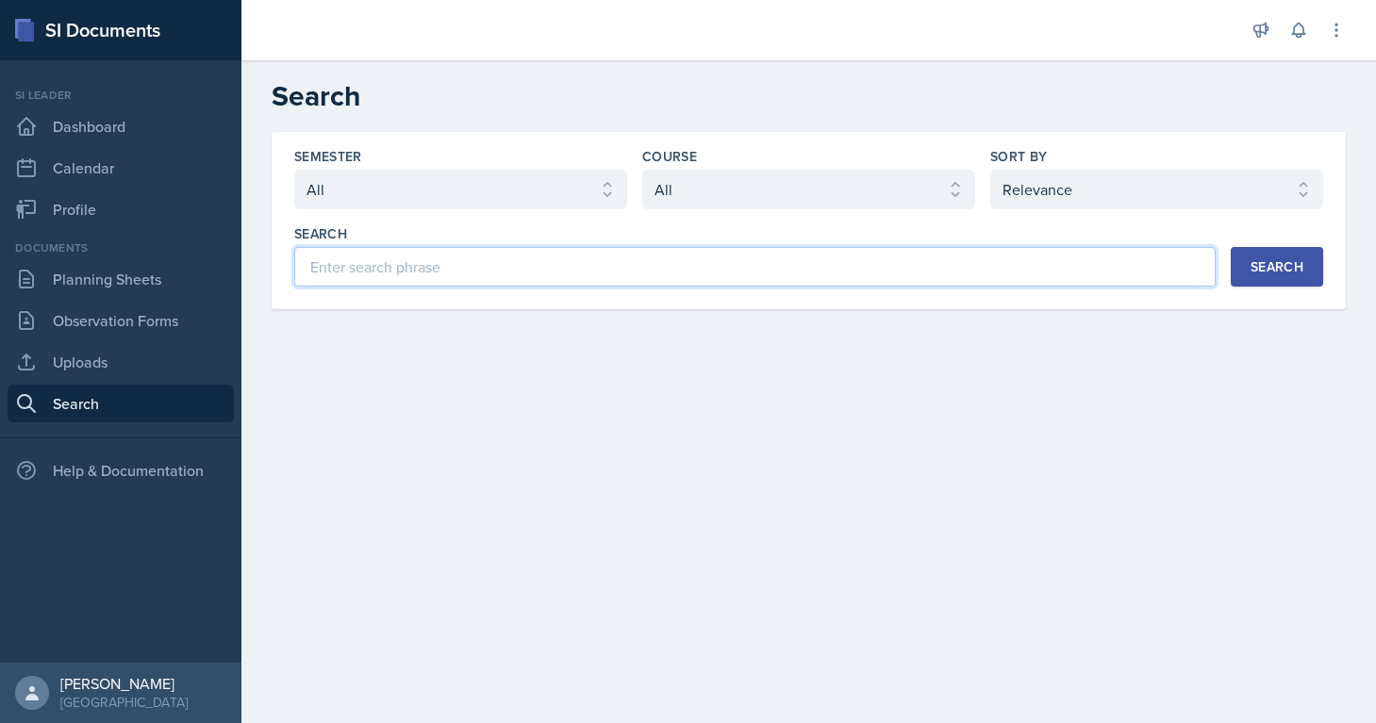
click at [442, 269] on input at bounding box center [754, 267] width 921 height 40
type input "math 1111"
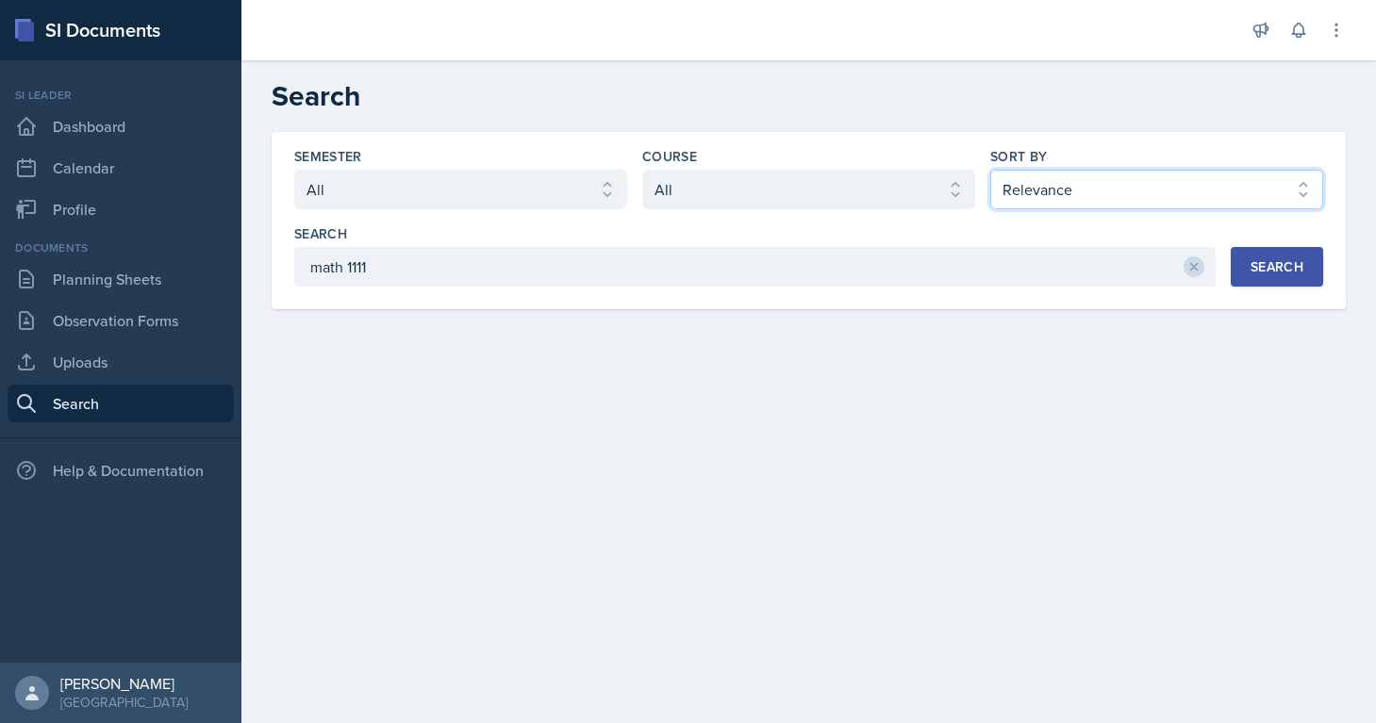
click at [1021, 192] on select "Select sort by Relevance Document Date (Asc) Document Date (Desc)" at bounding box center [1156, 190] width 333 height 40
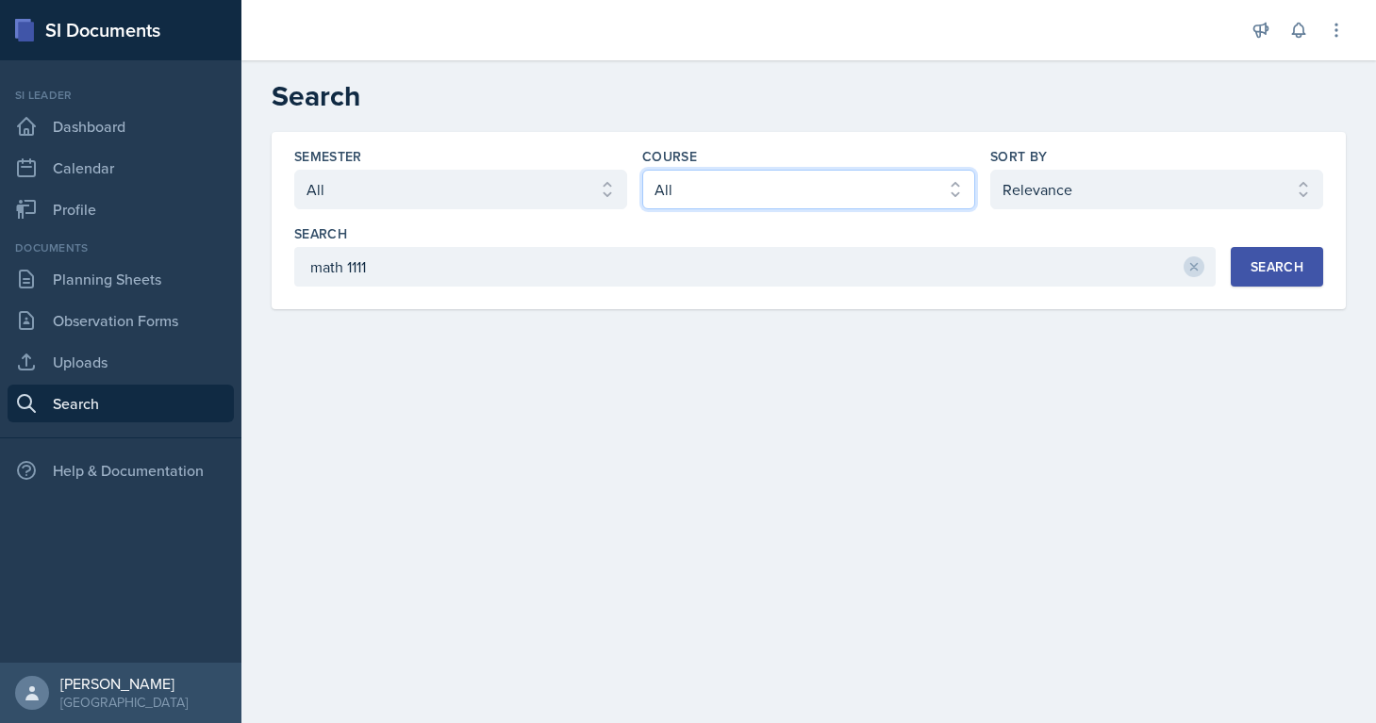
click at [854, 199] on select "Select course All ACCT 2101 ACCT 2102 ACCT 4050 ANTH 1102 ANTH 3301 ARCH 1000 A…" at bounding box center [808, 190] width 333 height 40
select select "5bfde3fe-6375-4519-a868-95dd30d0bb1b"
click at [642, 170] on select "Select course All ACCT 2101 ACCT 2102 ACCT 4050 ANTH 1102 ANTH 3301 ARCH 1000 A…" at bounding box center [808, 190] width 333 height 40
click at [1277, 276] on button "Search" at bounding box center [1277, 267] width 92 height 40
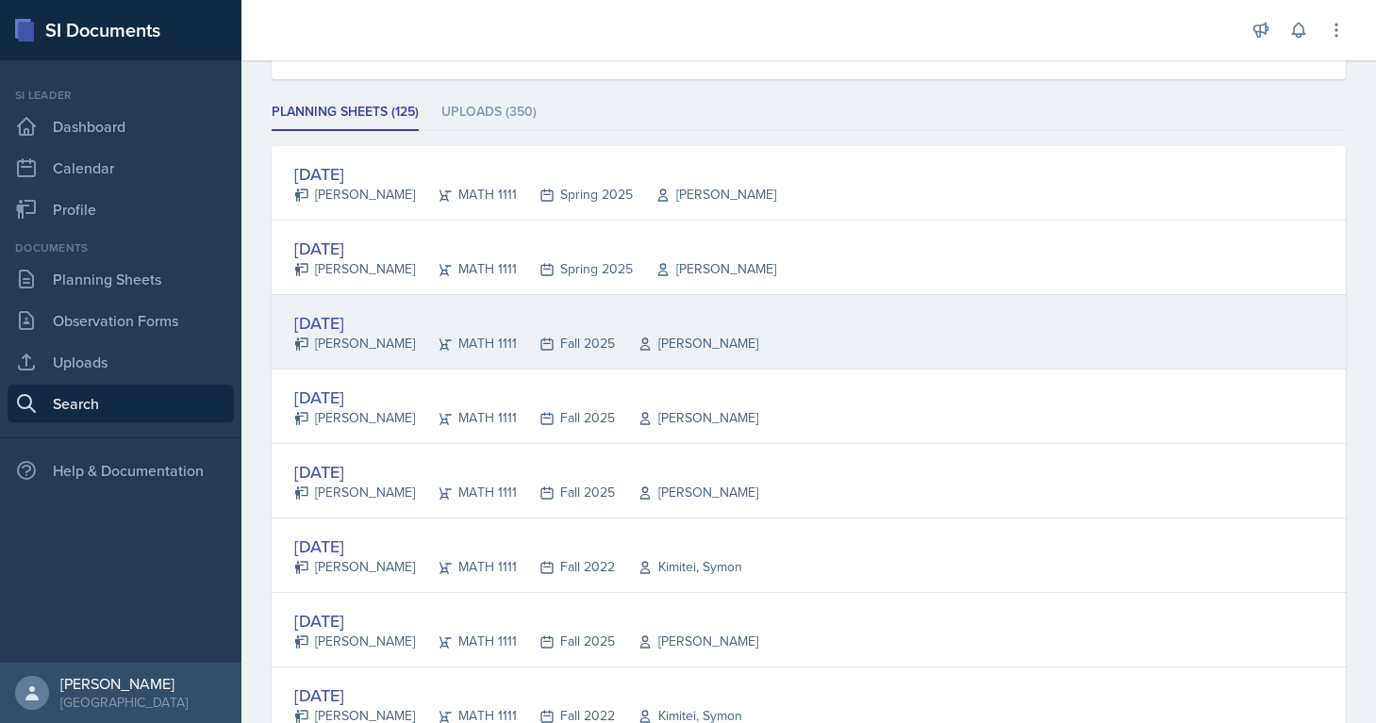
scroll to position [239, 0]
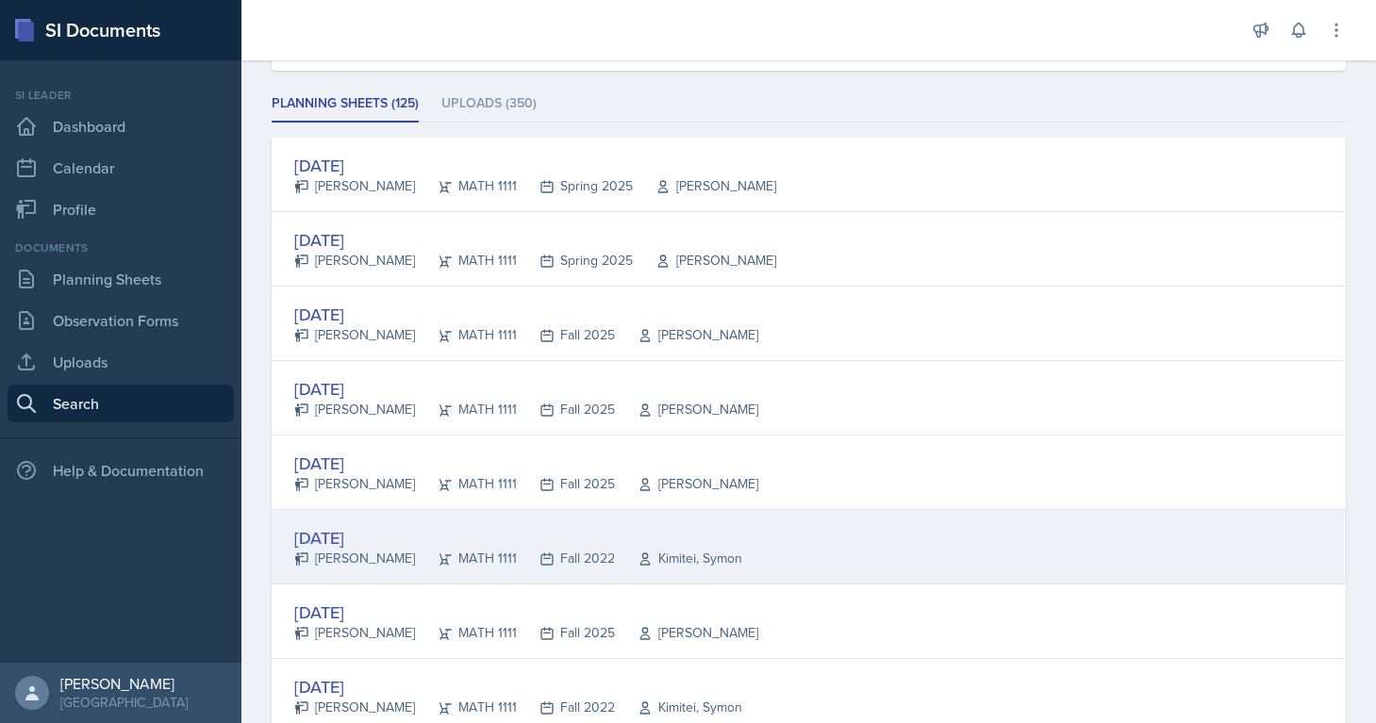
click at [369, 544] on div "[DATE]" at bounding box center [518, 537] width 448 height 25
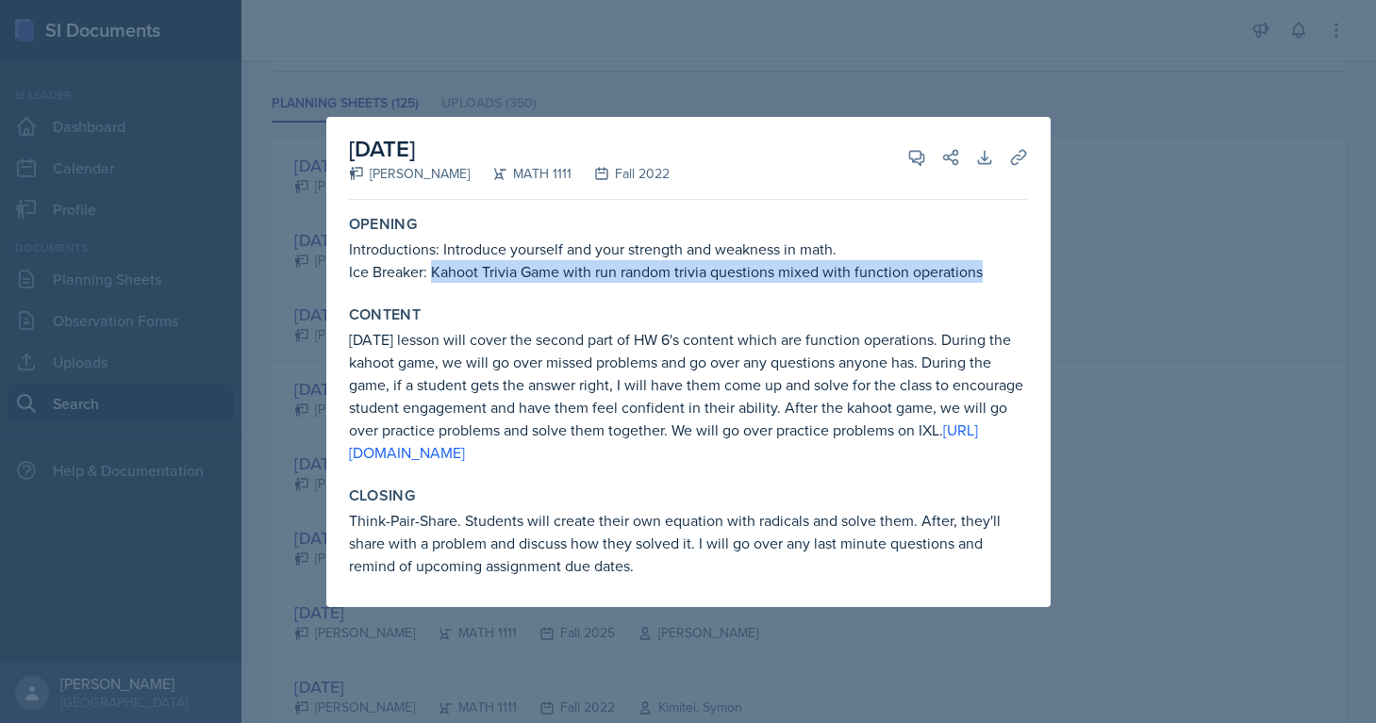
copy p "Kahoot Trivia Game with run random trivia questions mixed with function operati…"
drag, startPoint x: 434, startPoint y: 276, endPoint x: 1005, endPoint y: 276, distance: 571.4
click at [1005, 276] on p "Ice Breaker: Kahoot Trivia Game with run random trivia questions mixed with fun…" at bounding box center [688, 271] width 679 height 23
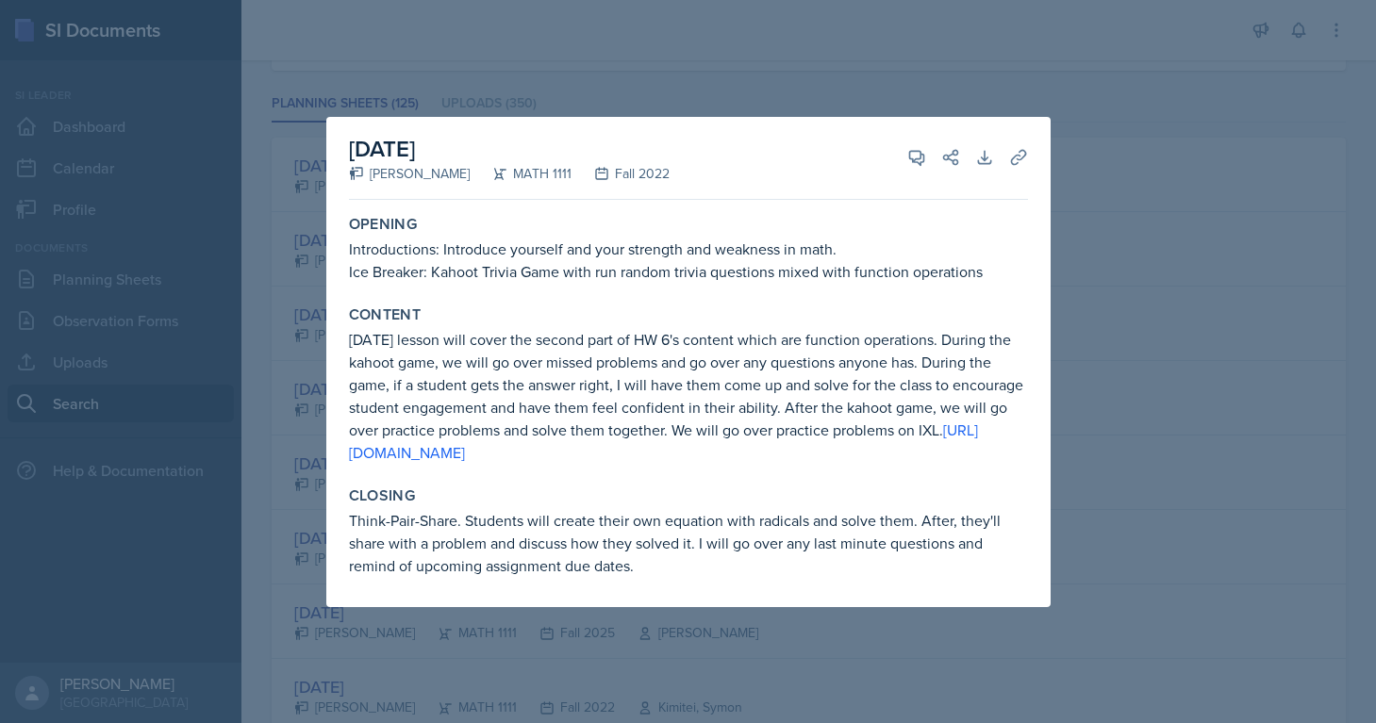
click at [536, 339] on p "[DATE] lesson will cover the second part of HW 6's content which are function o…" at bounding box center [688, 396] width 679 height 136
click at [1107, 238] on div at bounding box center [688, 361] width 1376 height 723
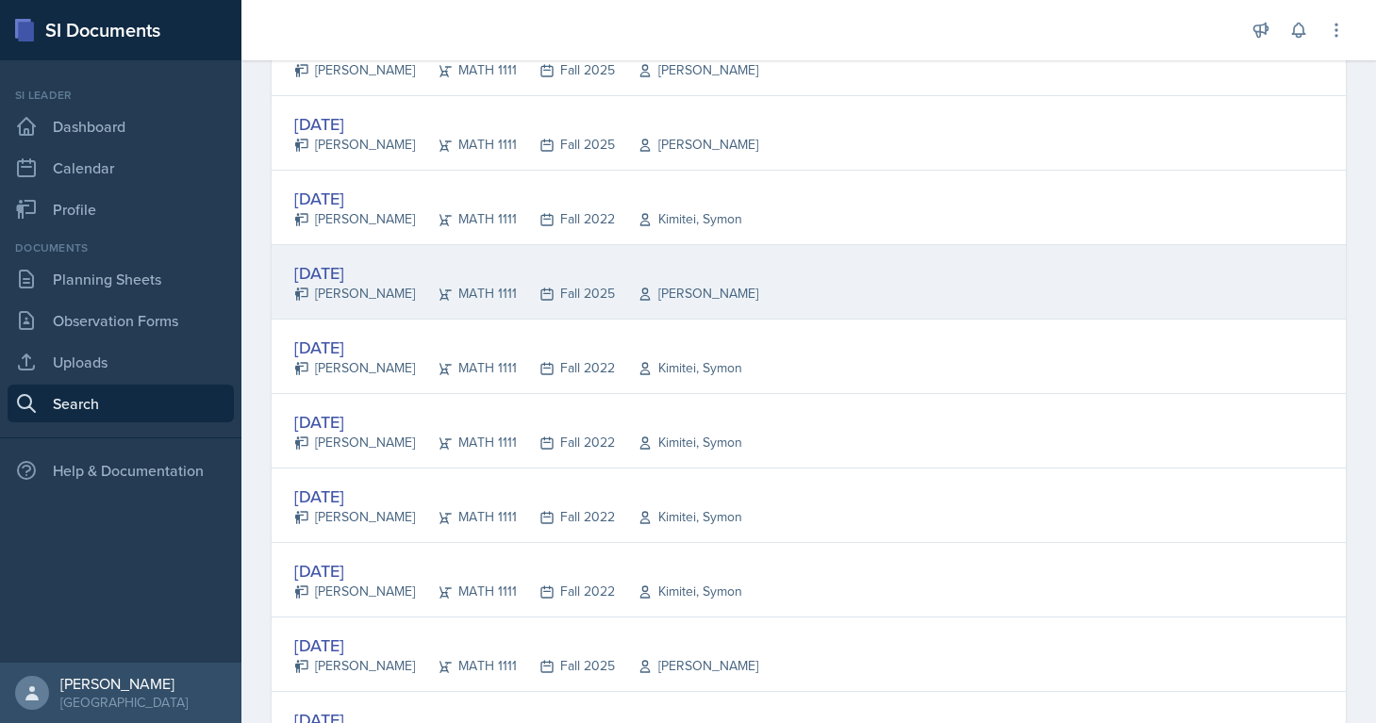
scroll to position [591, 0]
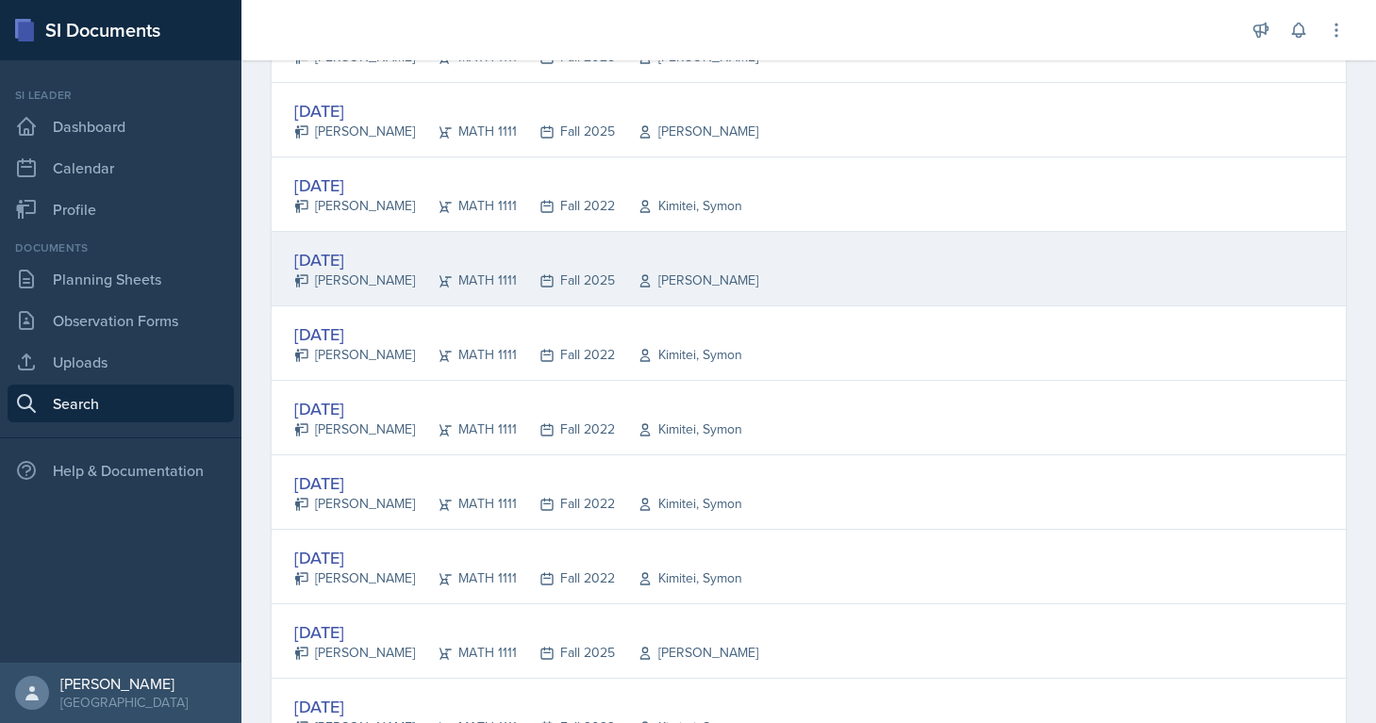
click at [387, 262] on div "[DATE]" at bounding box center [526, 259] width 464 height 25
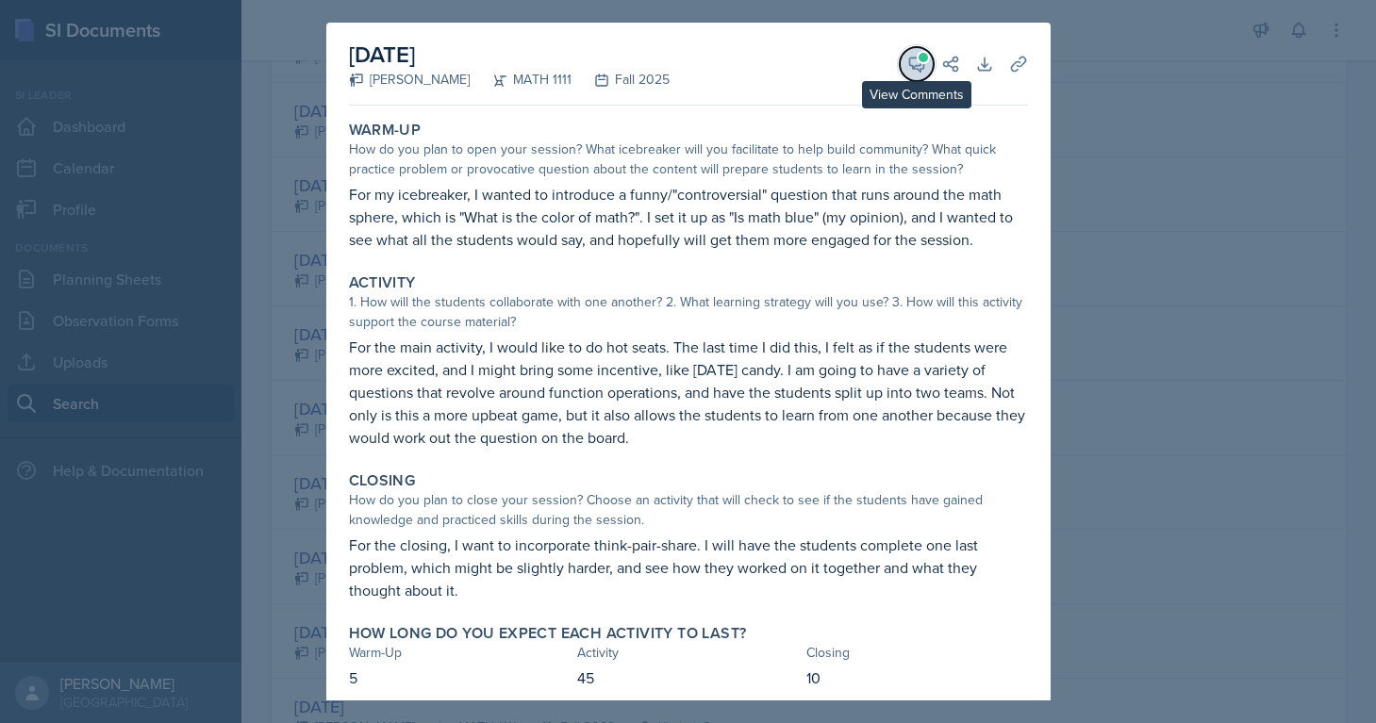
click at [916, 76] on button "View Comments" at bounding box center [917, 64] width 34 height 34
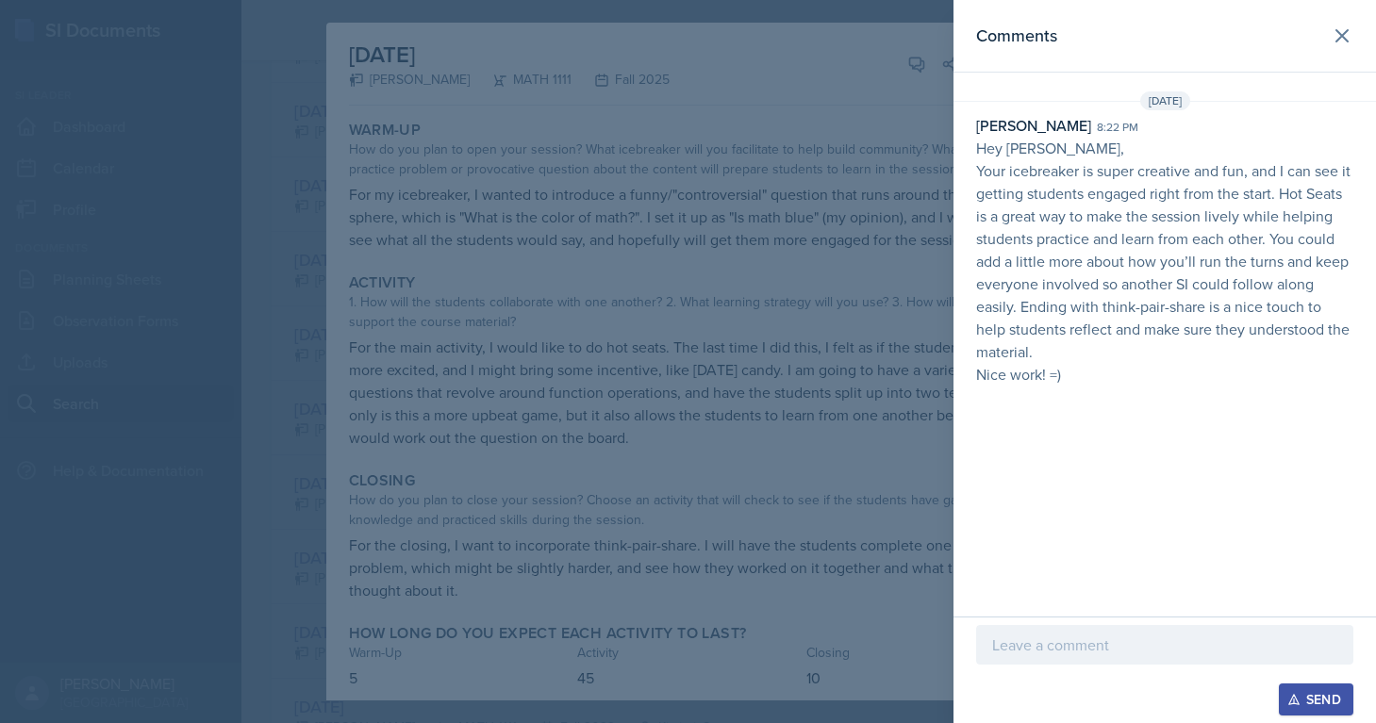
click at [702, 93] on div at bounding box center [688, 361] width 1376 height 723
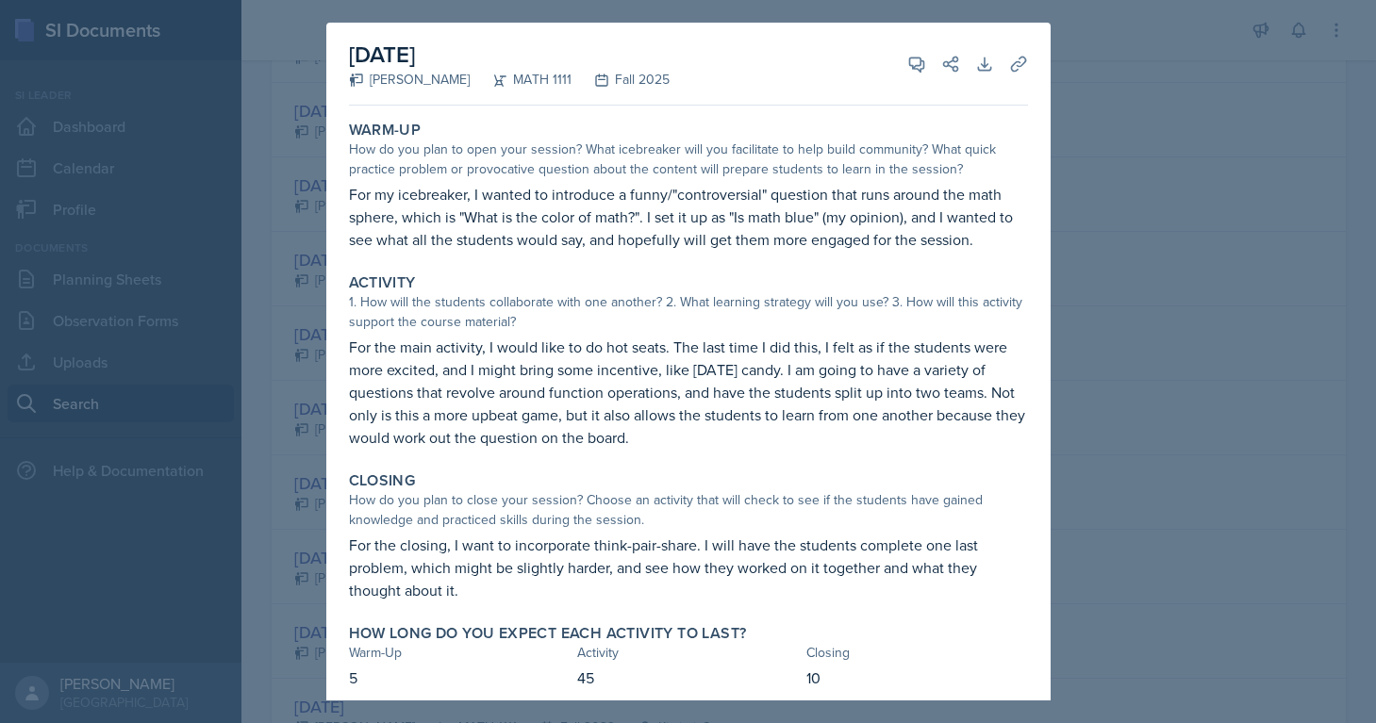
click at [1133, 314] on div at bounding box center [688, 361] width 1376 height 723
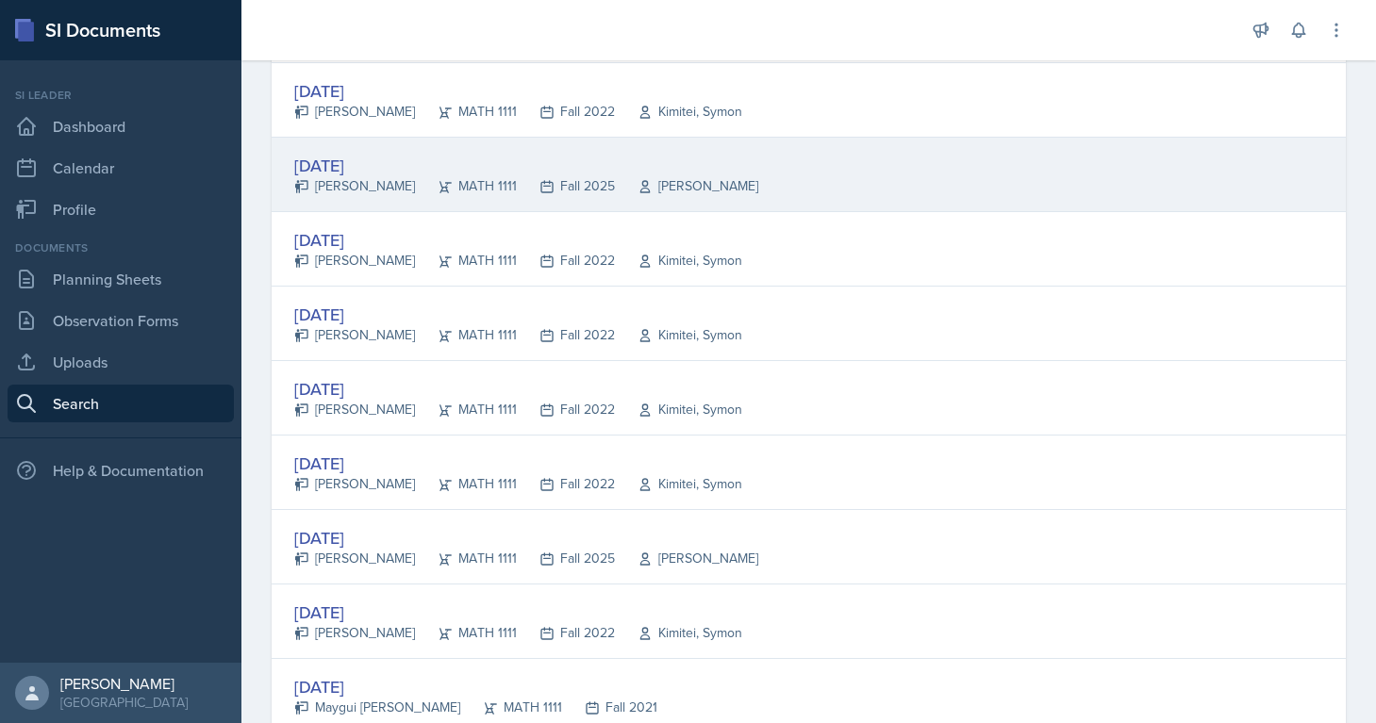
scroll to position [713, 0]
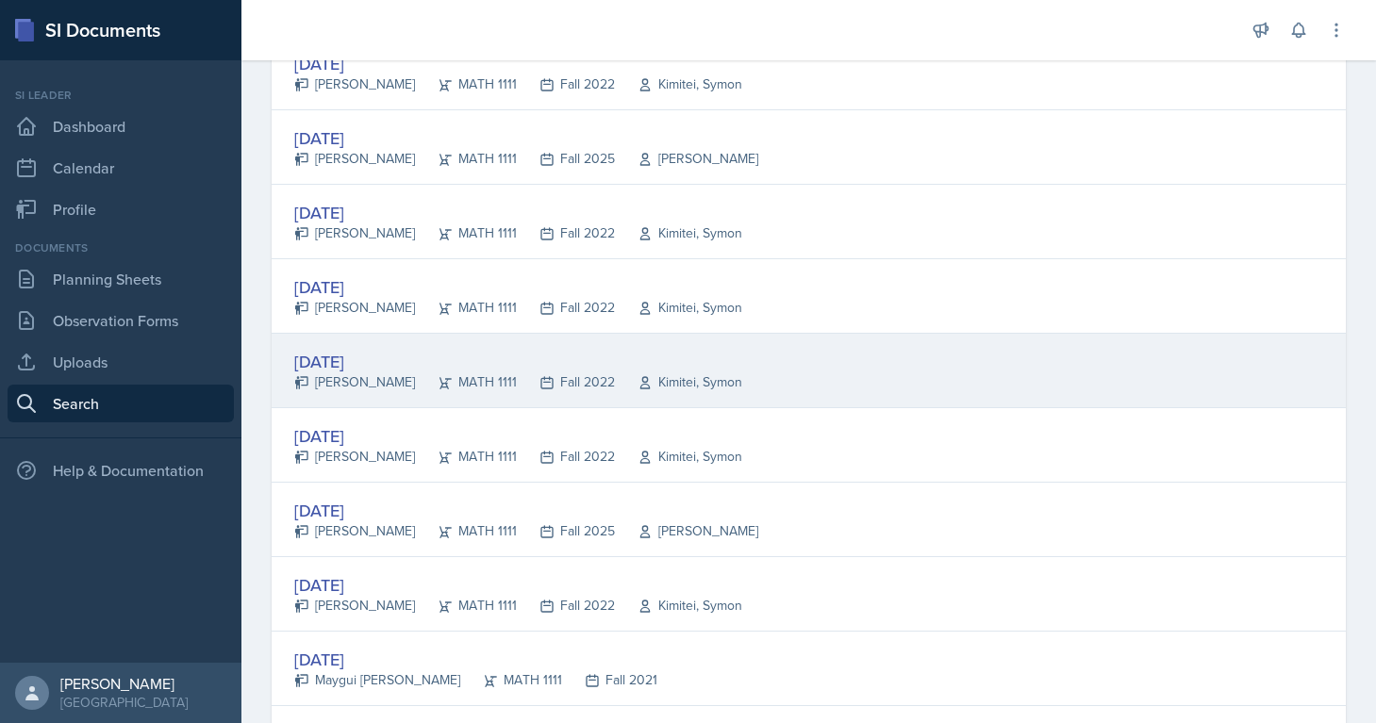
click at [348, 385] on div "[PERSON_NAME]" at bounding box center [354, 382] width 121 height 20
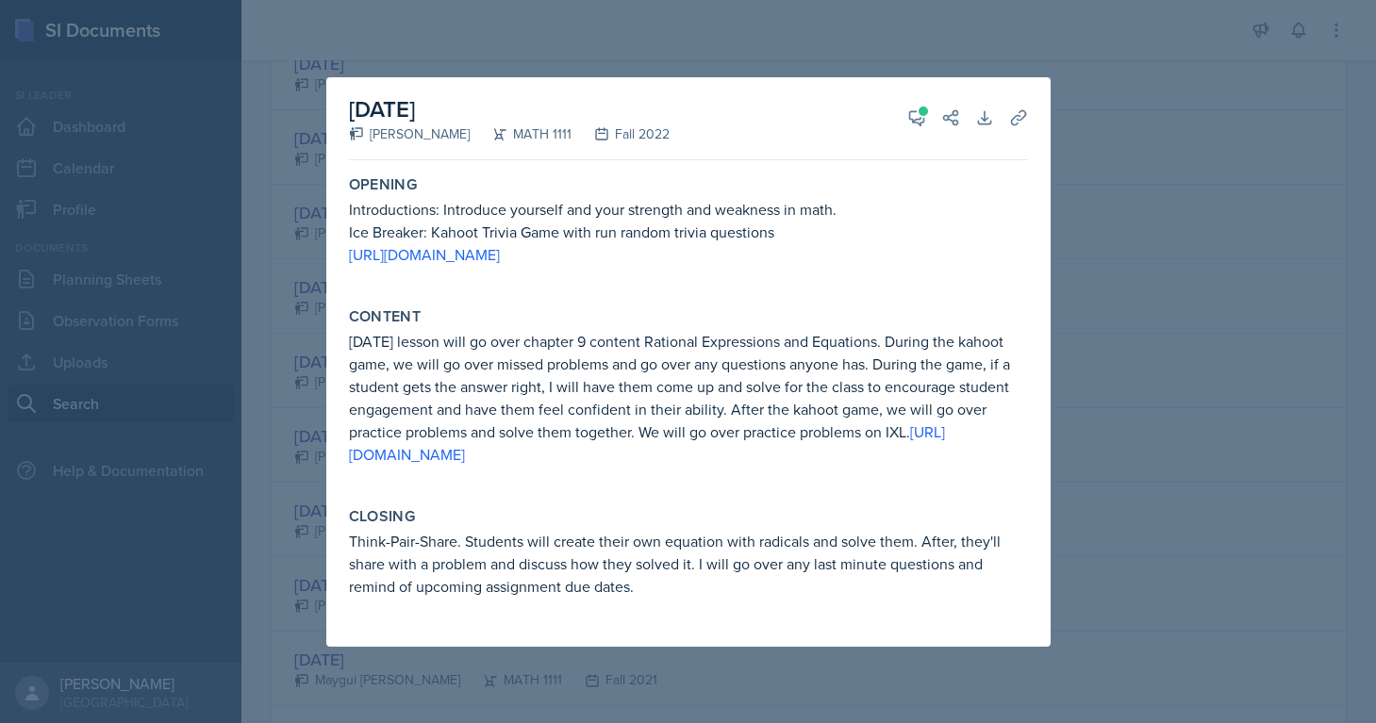
click at [1062, 306] on div at bounding box center [688, 361] width 1376 height 723
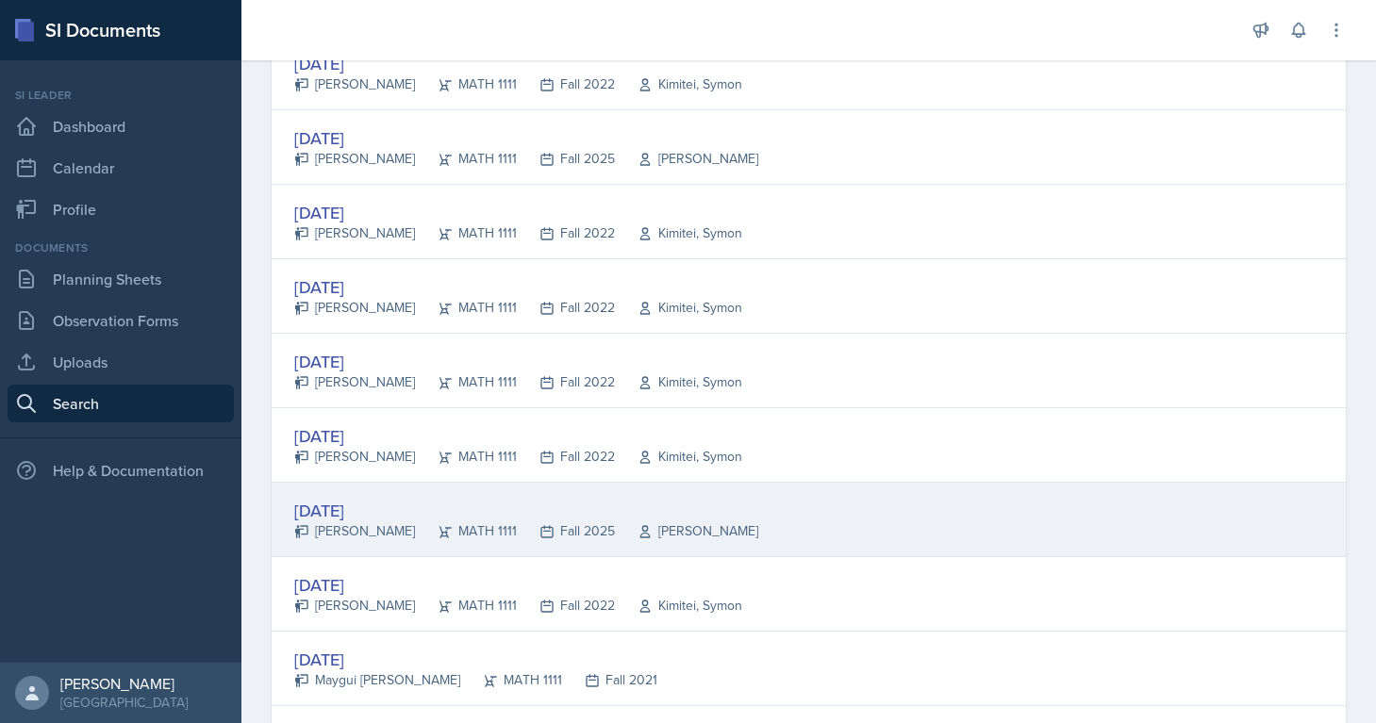
click at [332, 530] on div "[PERSON_NAME]" at bounding box center [354, 531] width 121 height 20
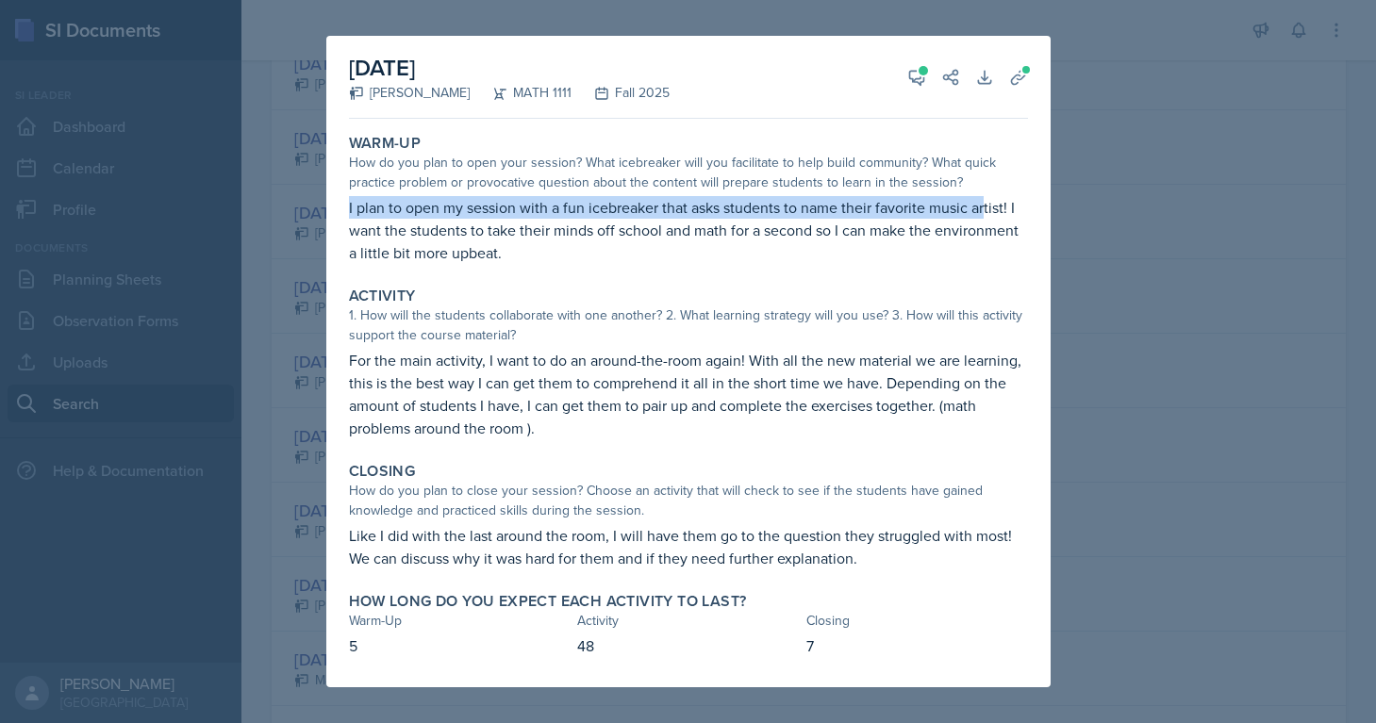
drag, startPoint x: 346, startPoint y: 204, endPoint x: 980, endPoint y: 199, distance: 633.7
click at [985, 210] on div "Warm-Up How do you plan to open your session? What icebreaker will you facilita…" at bounding box center [688, 198] width 694 height 145
click at [917, 75] on icon at bounding box center [916, 77] width 19 height 19
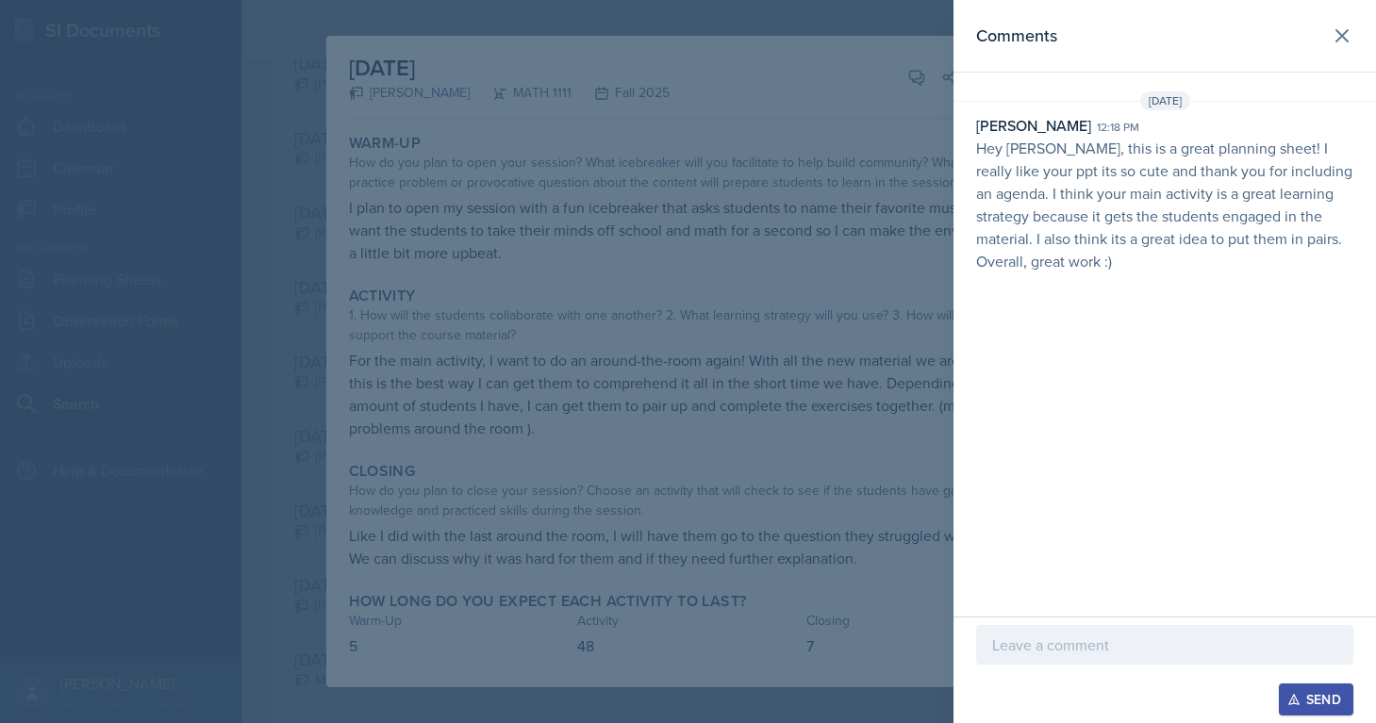
click at [915, 84] on div at bounding box center [688, 361] width 1376 height 723
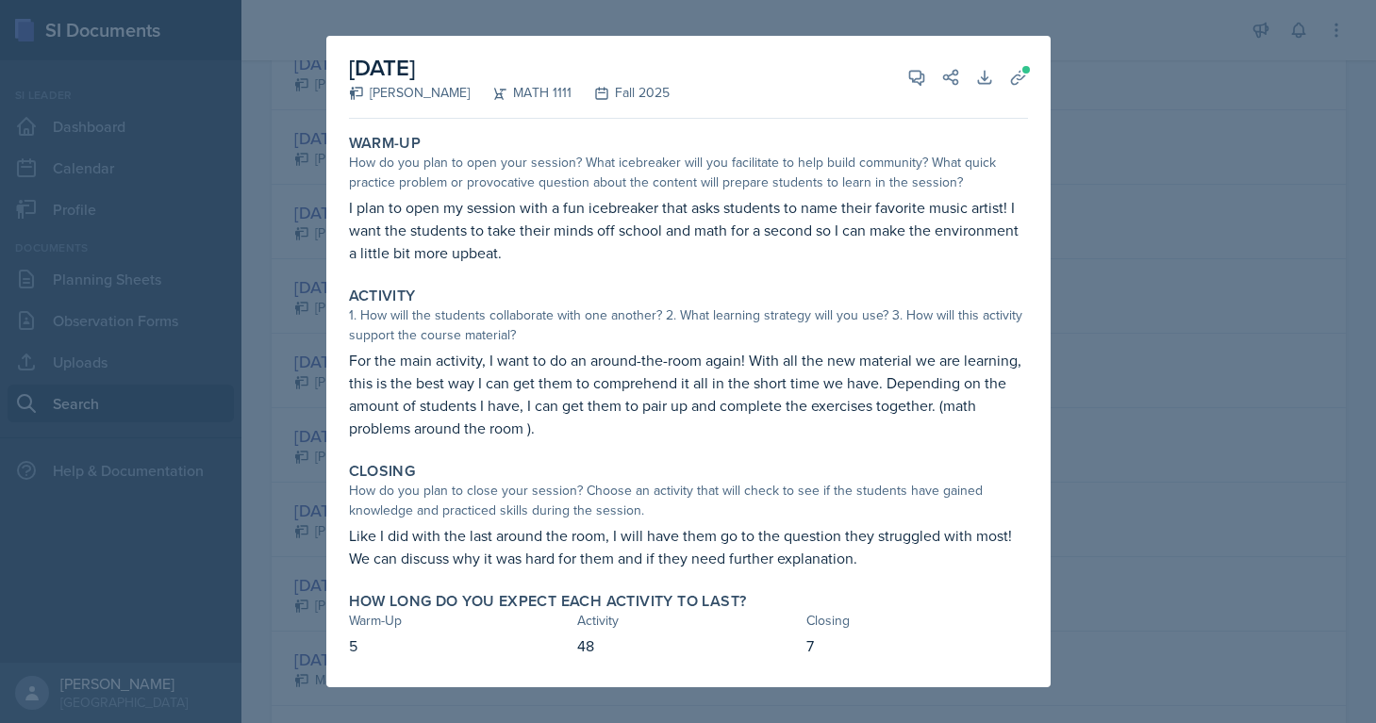
click at [1149, 439] on div at bounding box center [688, 361] width 1376 height 723
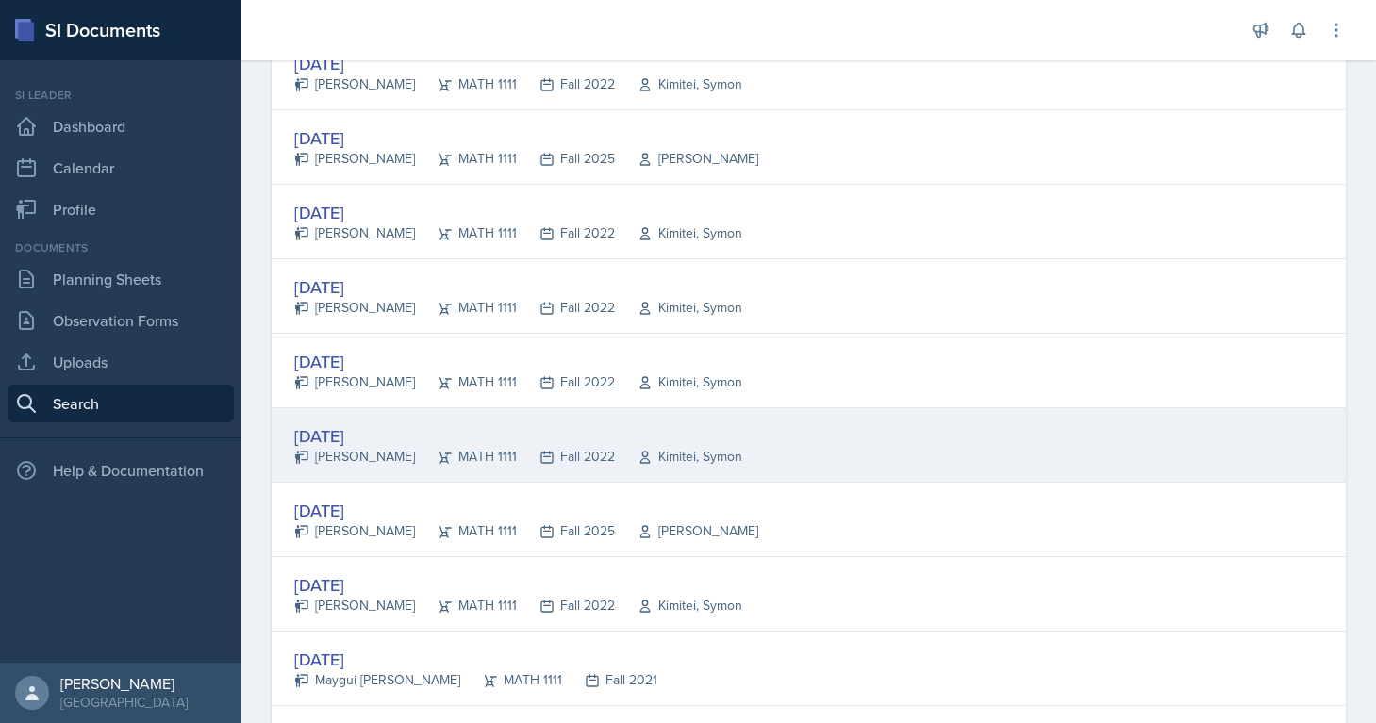
click at [615, 455] on div "Kimitei, Symon" at bounding box center [678, 457] width 127 height 20
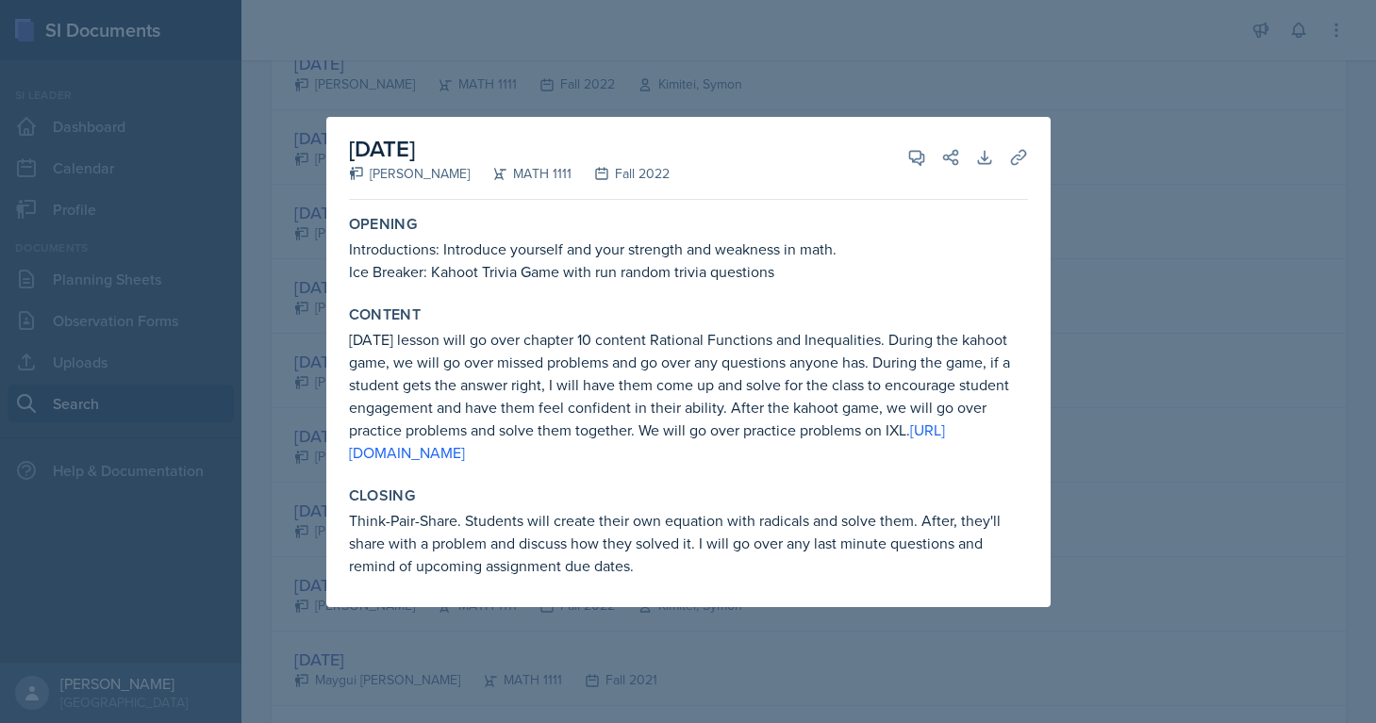
click at [1151, 428] on div at bounding box center [688, 361] width 1376 height 723
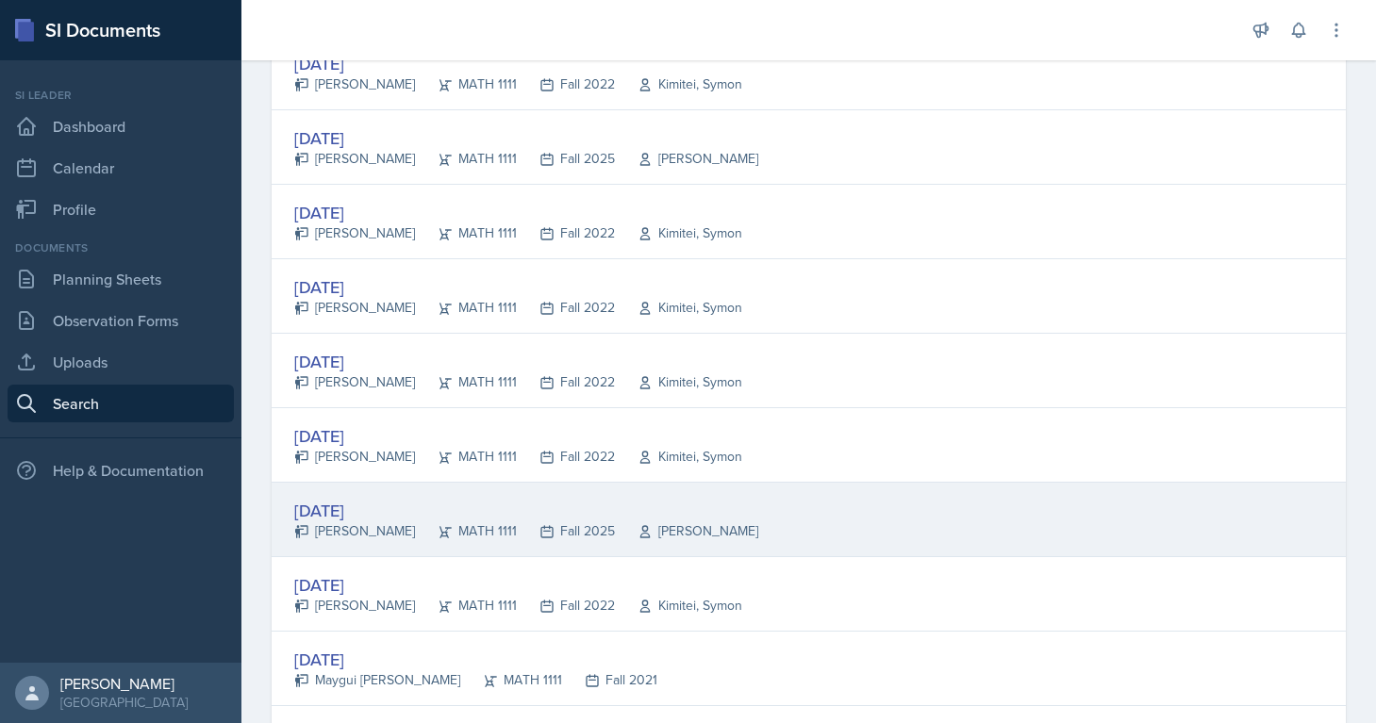
click at [617, 516] on div "[DATE]" at bounding box center [526, 510] width 464 height 25
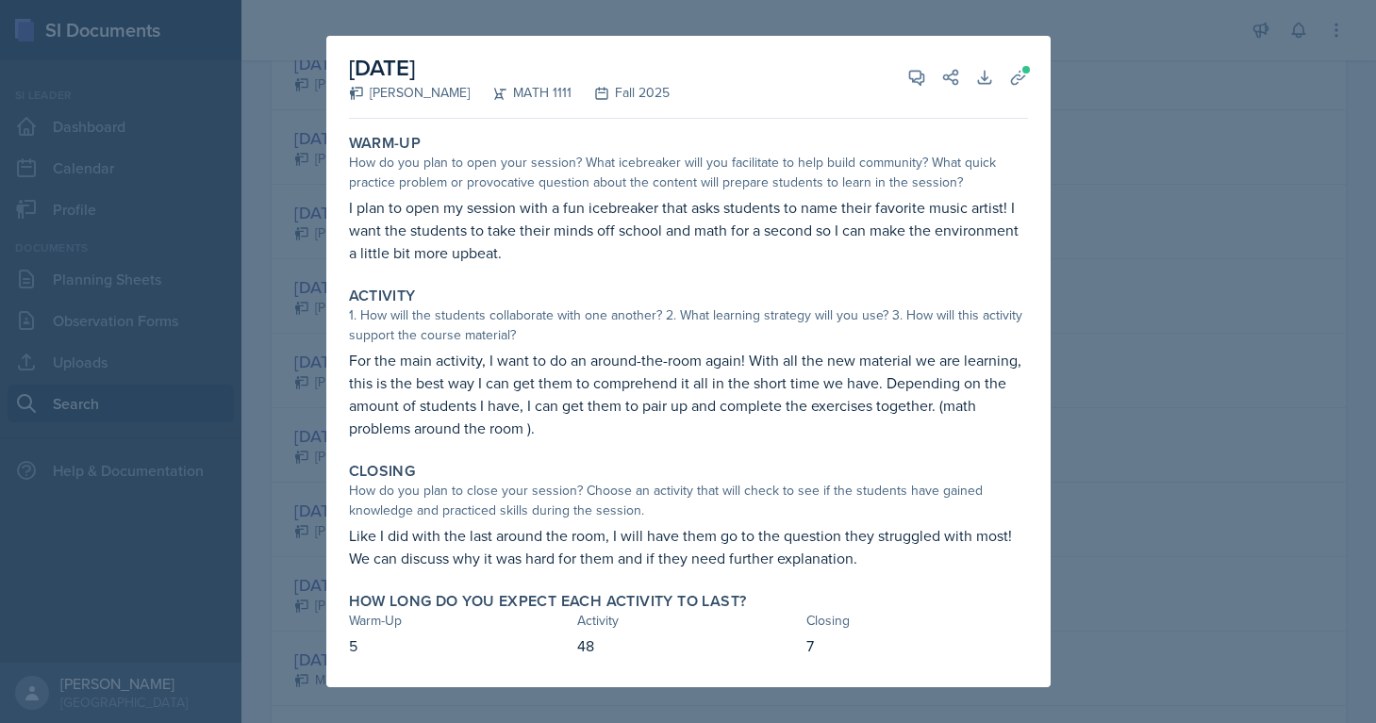
click at [450, 559] on p "Like I did with the last around the room, I will have them go to the question t…" at bounding box center [688, 546] width 679 height 45
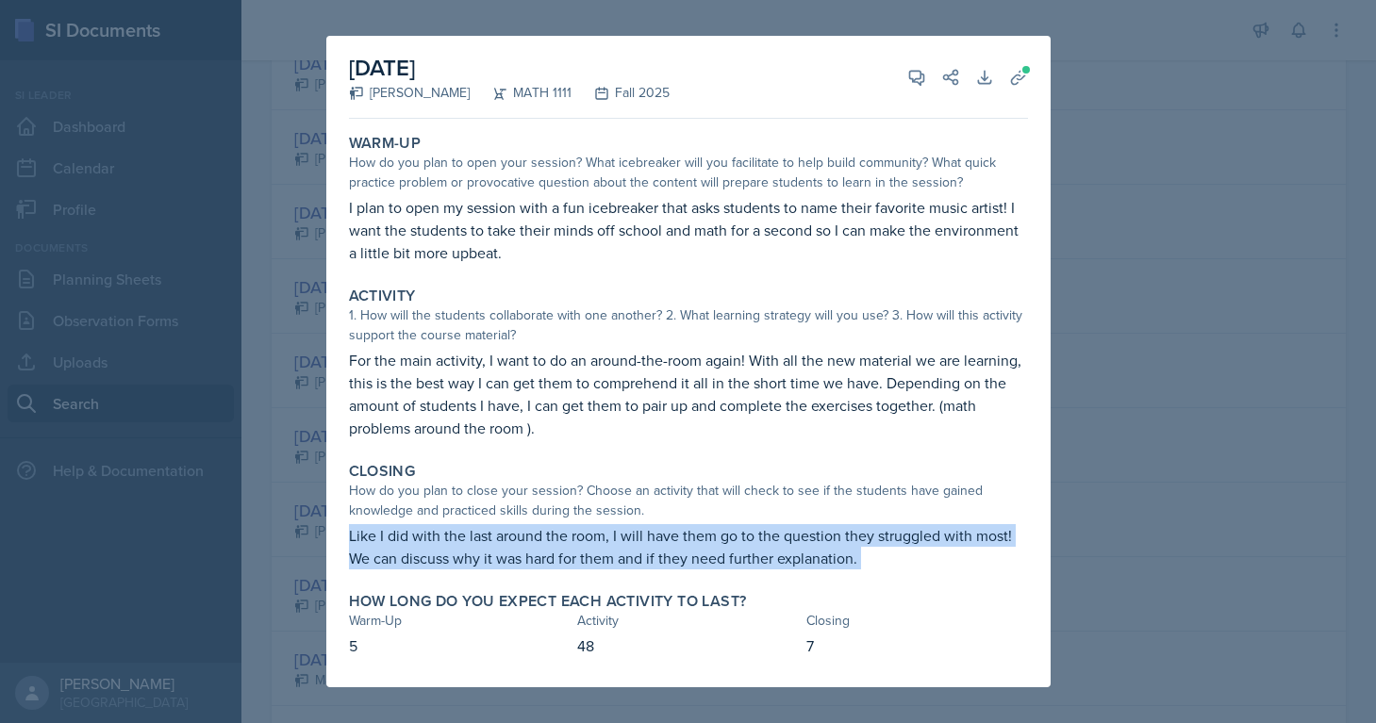
click at [450, 559] on p "Like I did with the last around the room, I will have them go to the question t…" at bounding box center [688, 546] width 679 height 45
copy div "Like I did with the last around the room, I will have them go to the question t…"
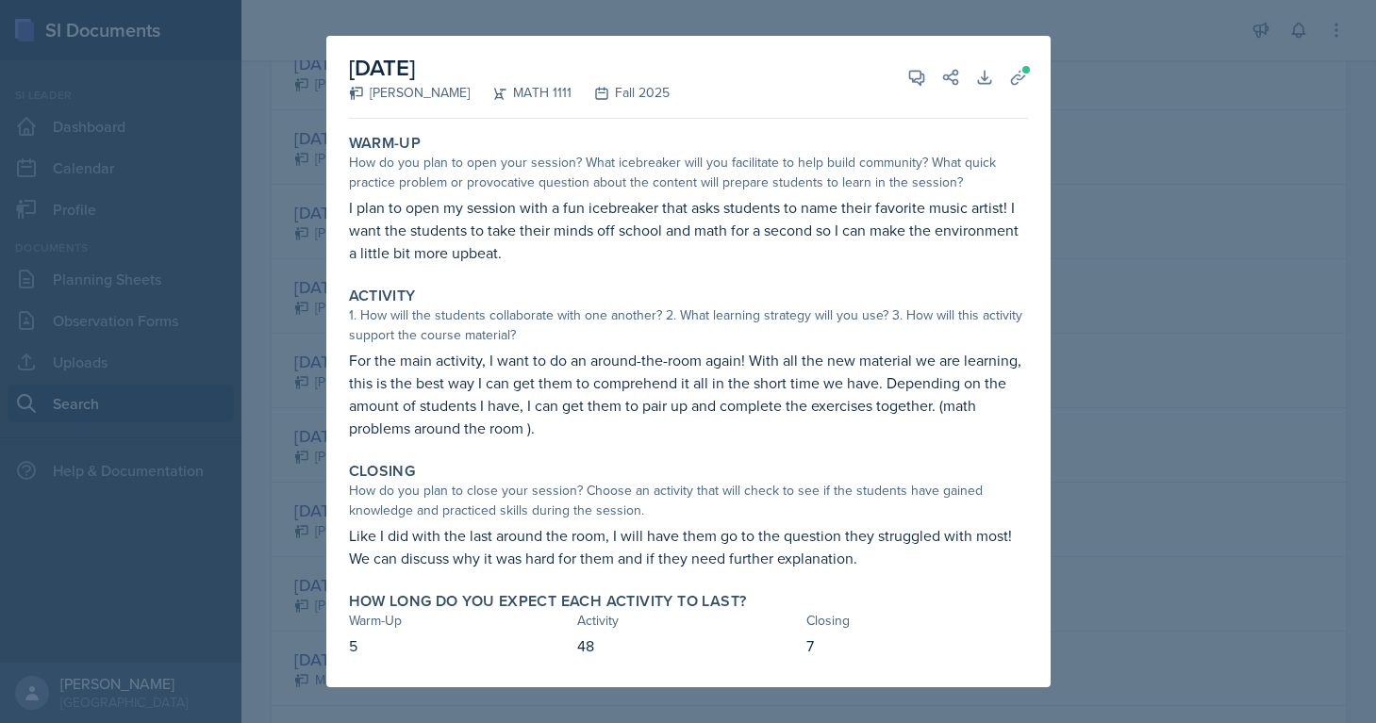
click at [1149, 368] on div at bounding box center [688, 361] width 1376 height 723
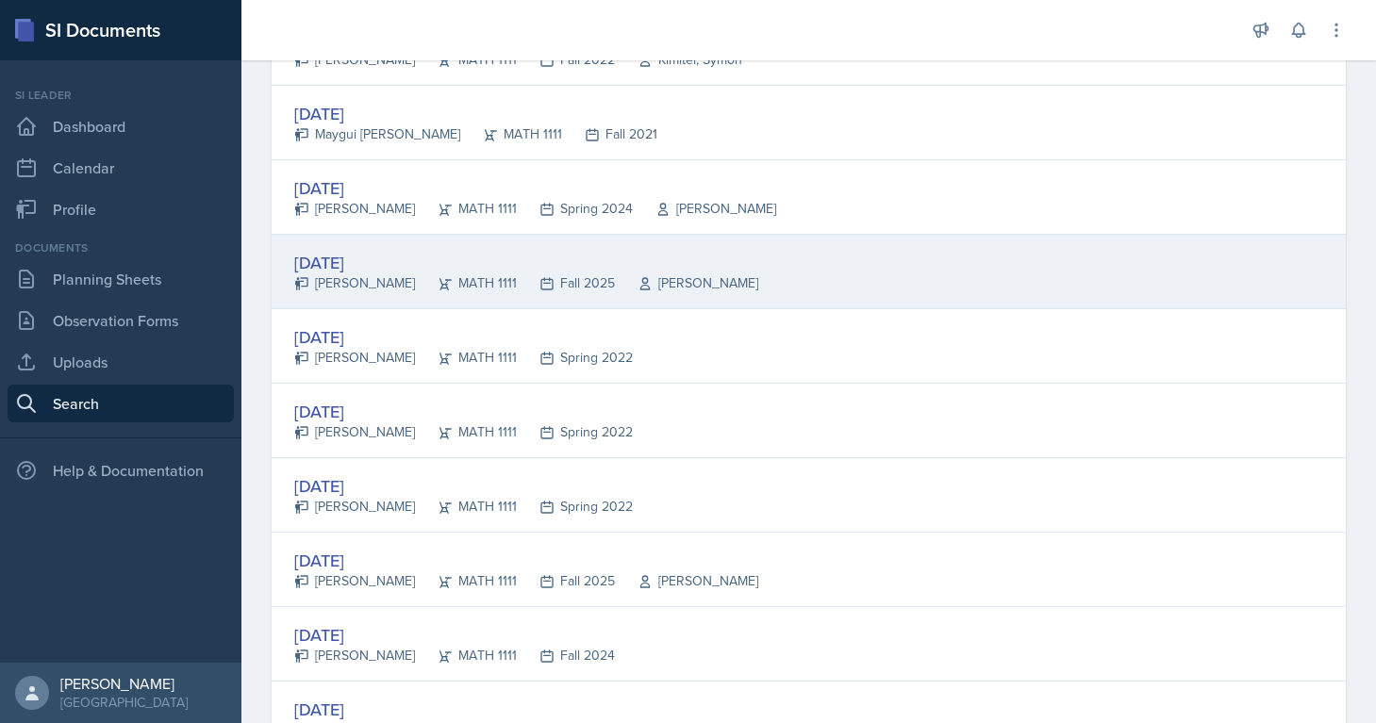
scroll to position [1269, 0]
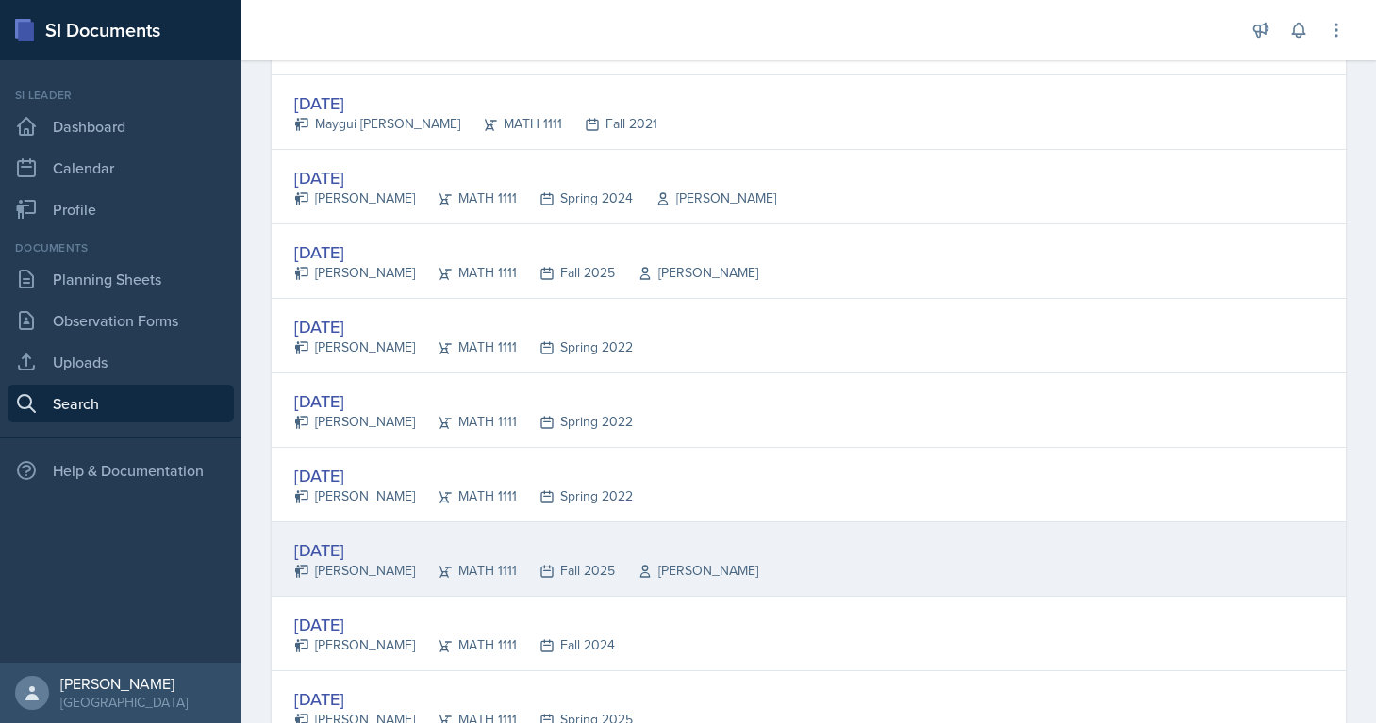
click at [773, 555] on div "[DATE] [PERSON_NAME] MATH 1111 Fall 2025 [PERSON_NAME]" at bounding box center [809, 559] width 1074 height 74
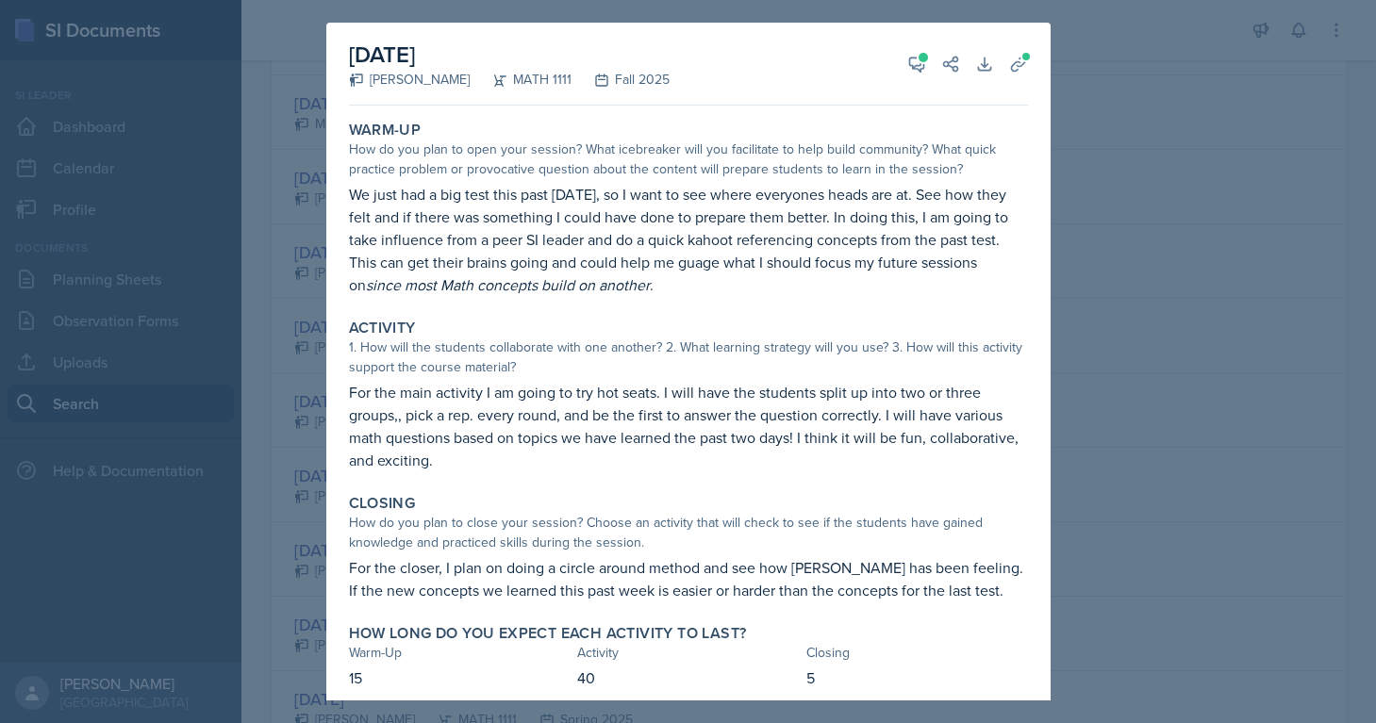
scroll to position [19, 0]
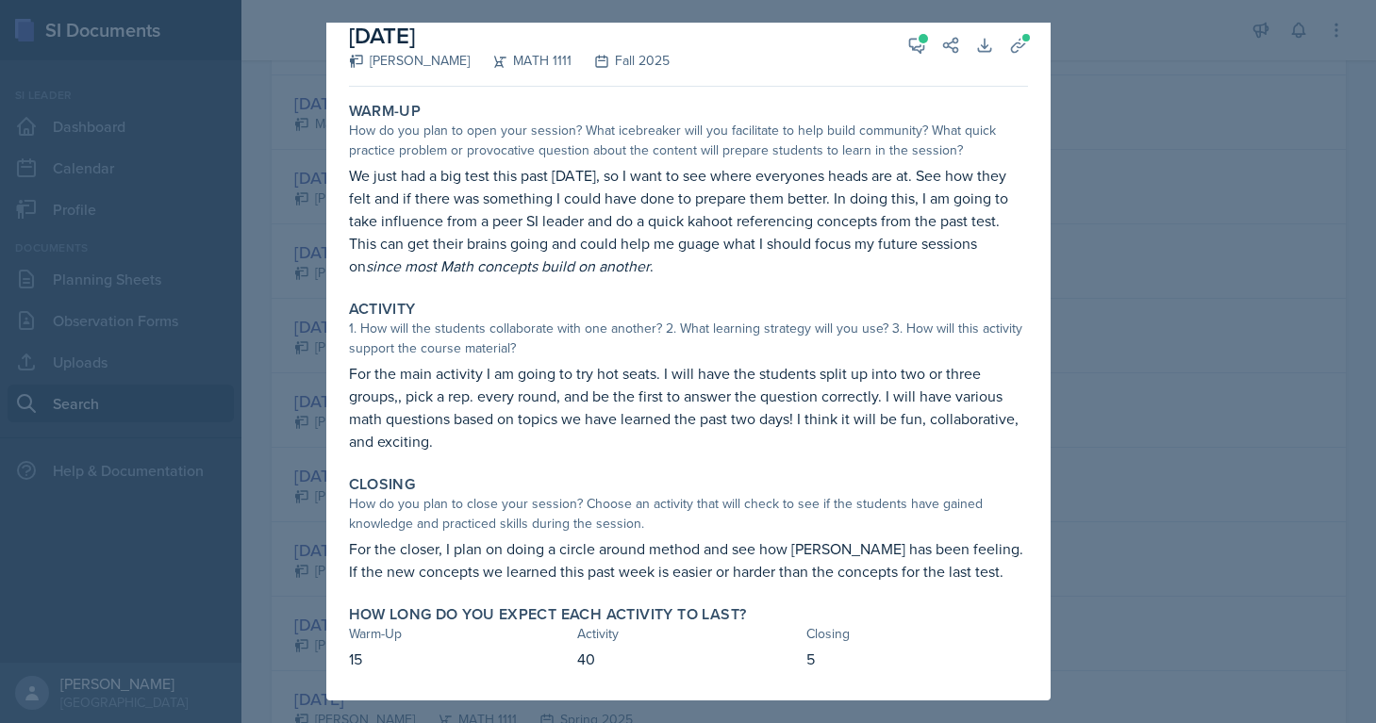
click at [1161, 355] on div at bounding box center [688, 361] width 1376 height 723
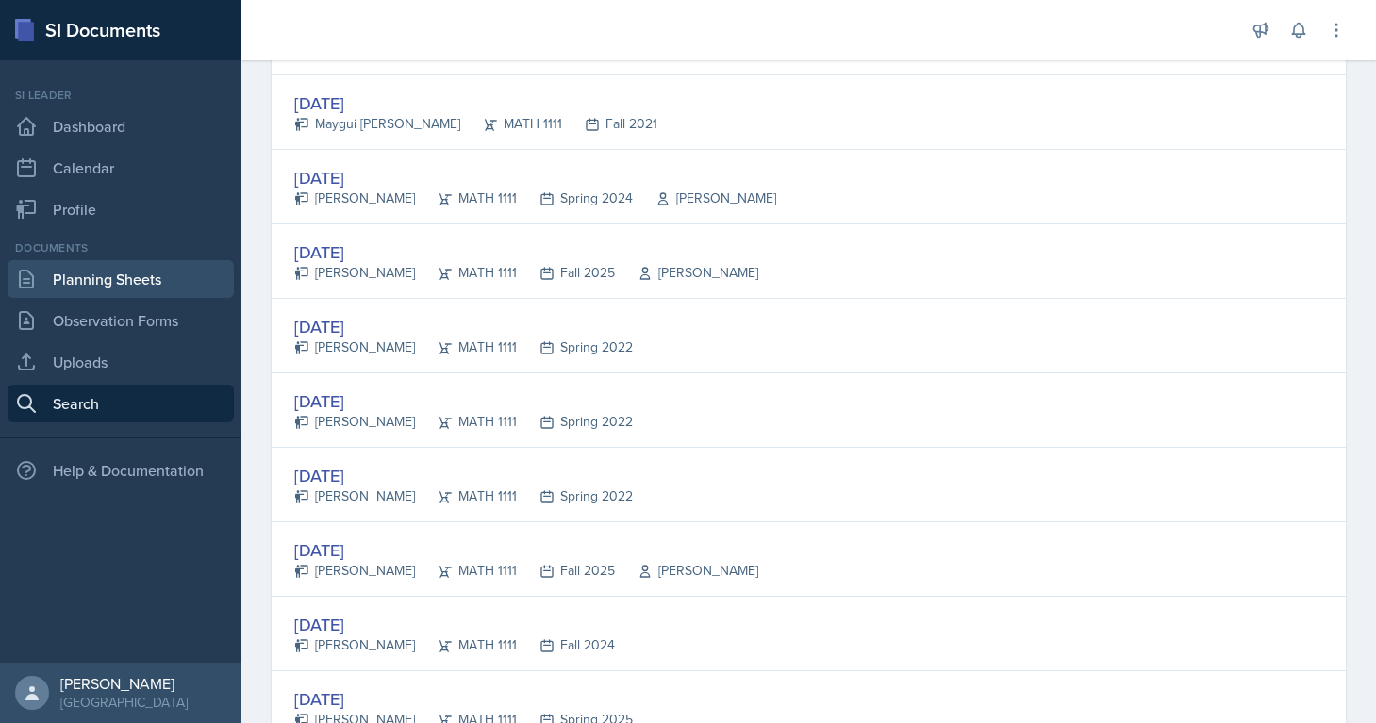
click at [87, 296] on link "Planning Sheets" at bounding box center [121, 279] width 226 height 38
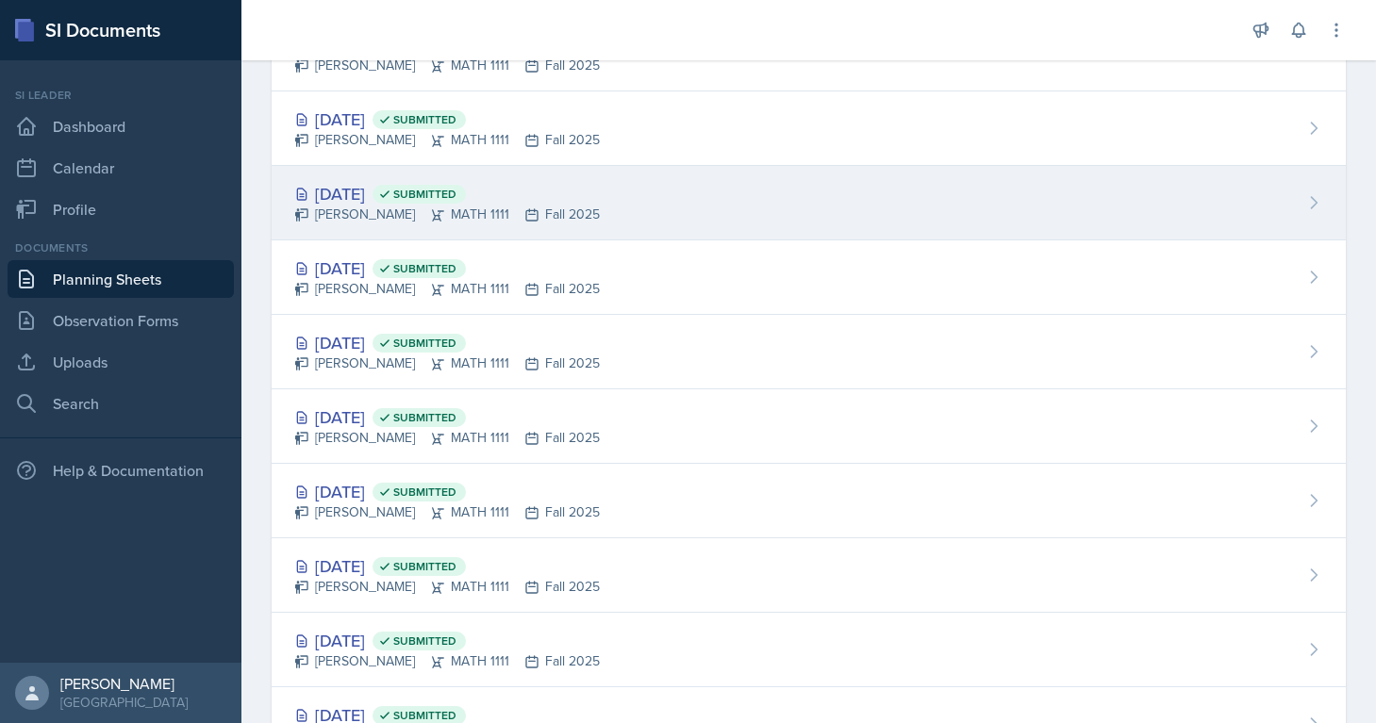
scroll to position [307, 0]
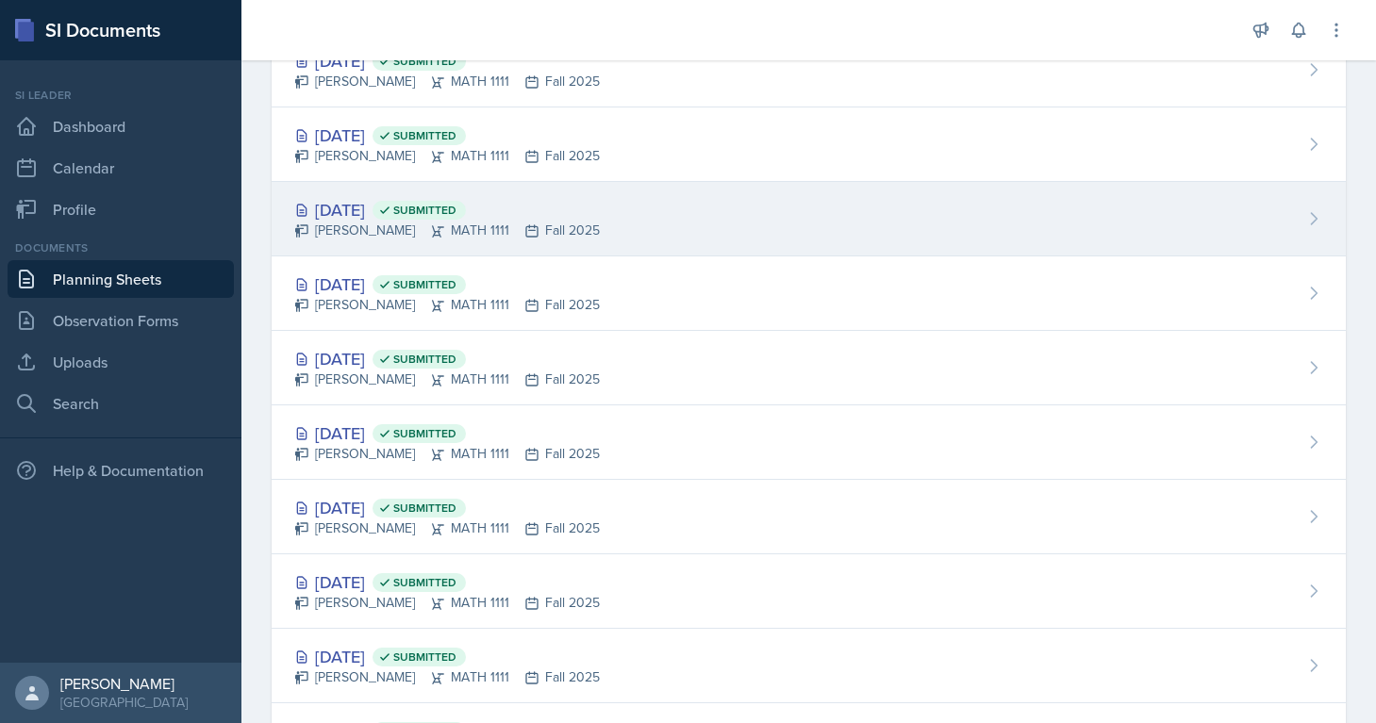
click at [380, 208] on div "[DATE] Submitted" at bounding box center [447, 209] width 306 height 25
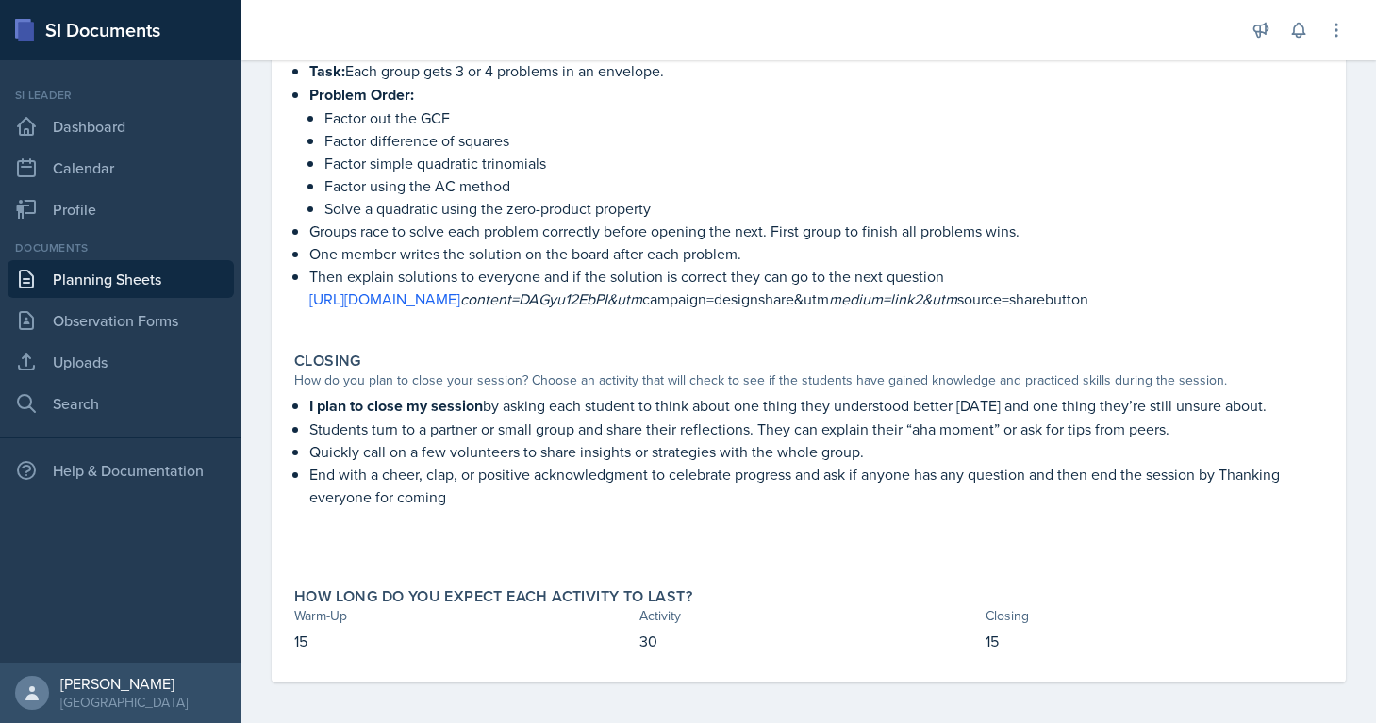
scroll to position [454, 0]
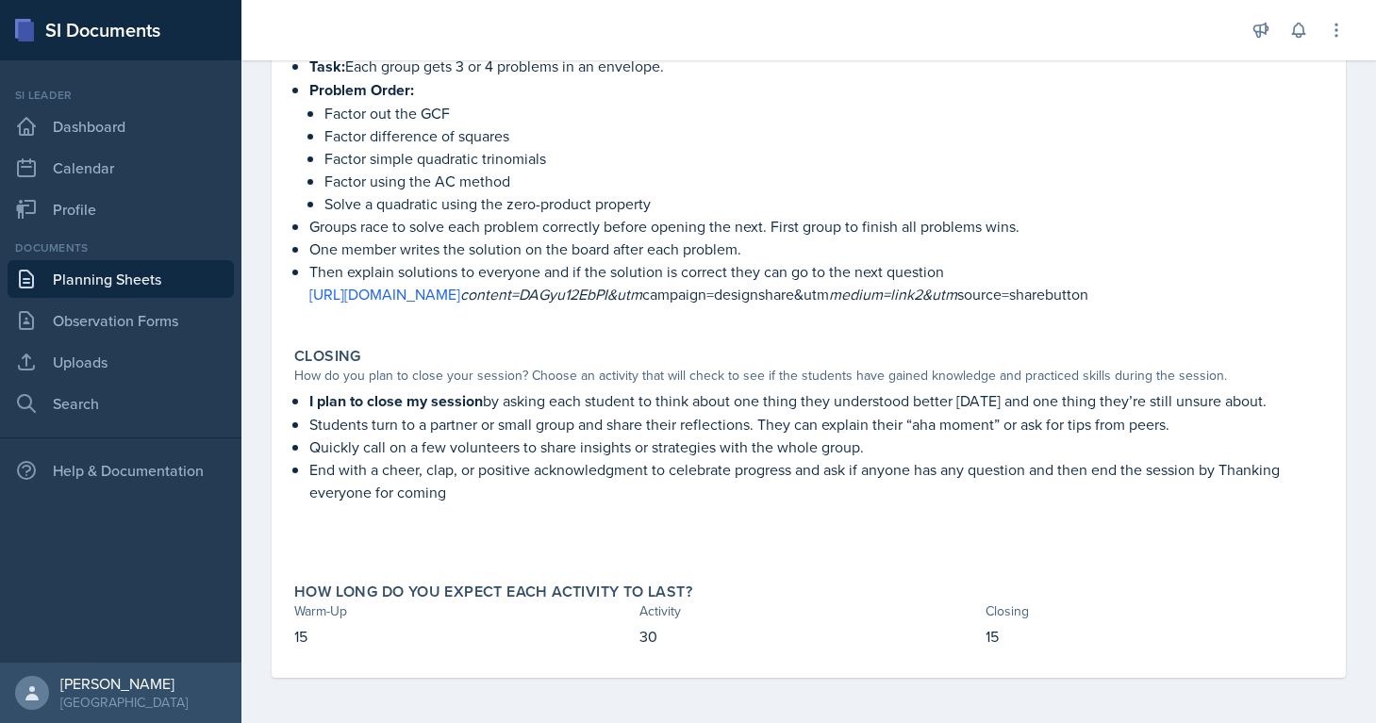
click at [99, 290] on link "Planning Sheets" at bounding box center [121, 279] width 226 height 38
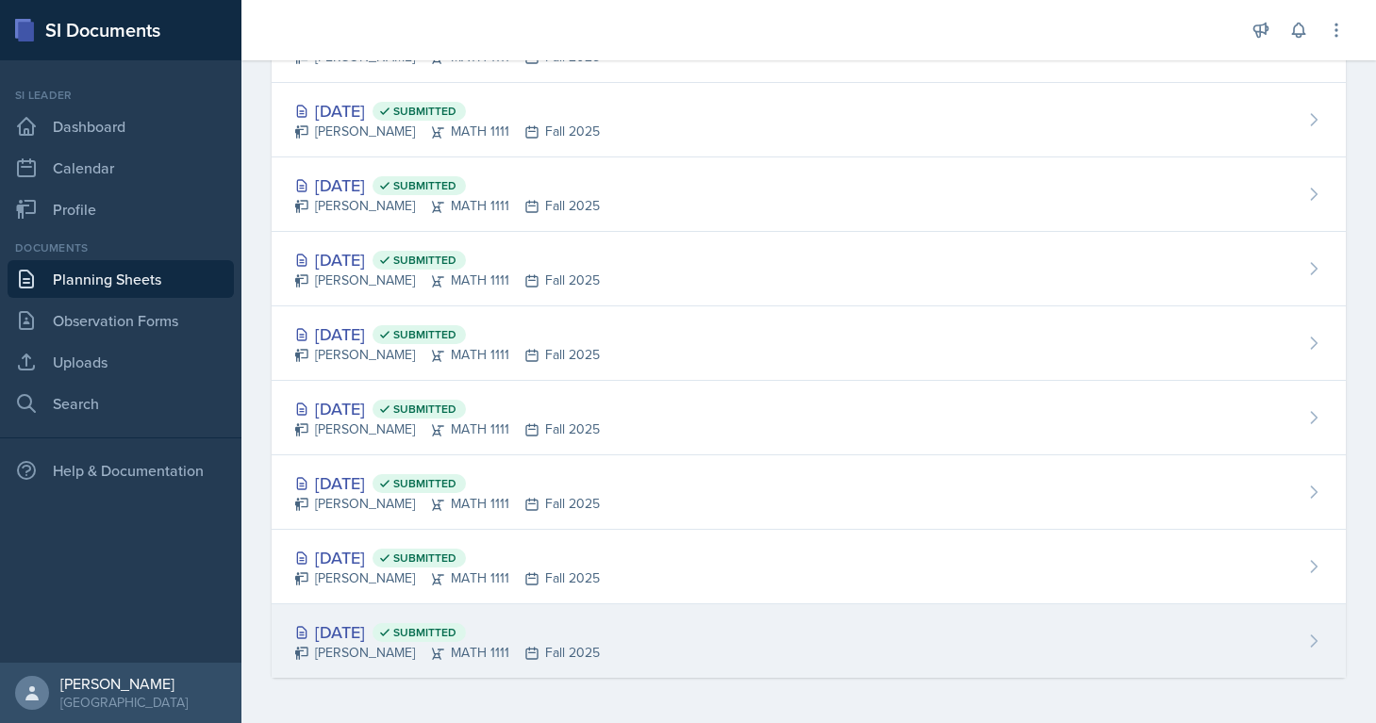
click at [545, 623] on div "[DATE] Submitted" at bounding box center [447, 632] width 306 height 25
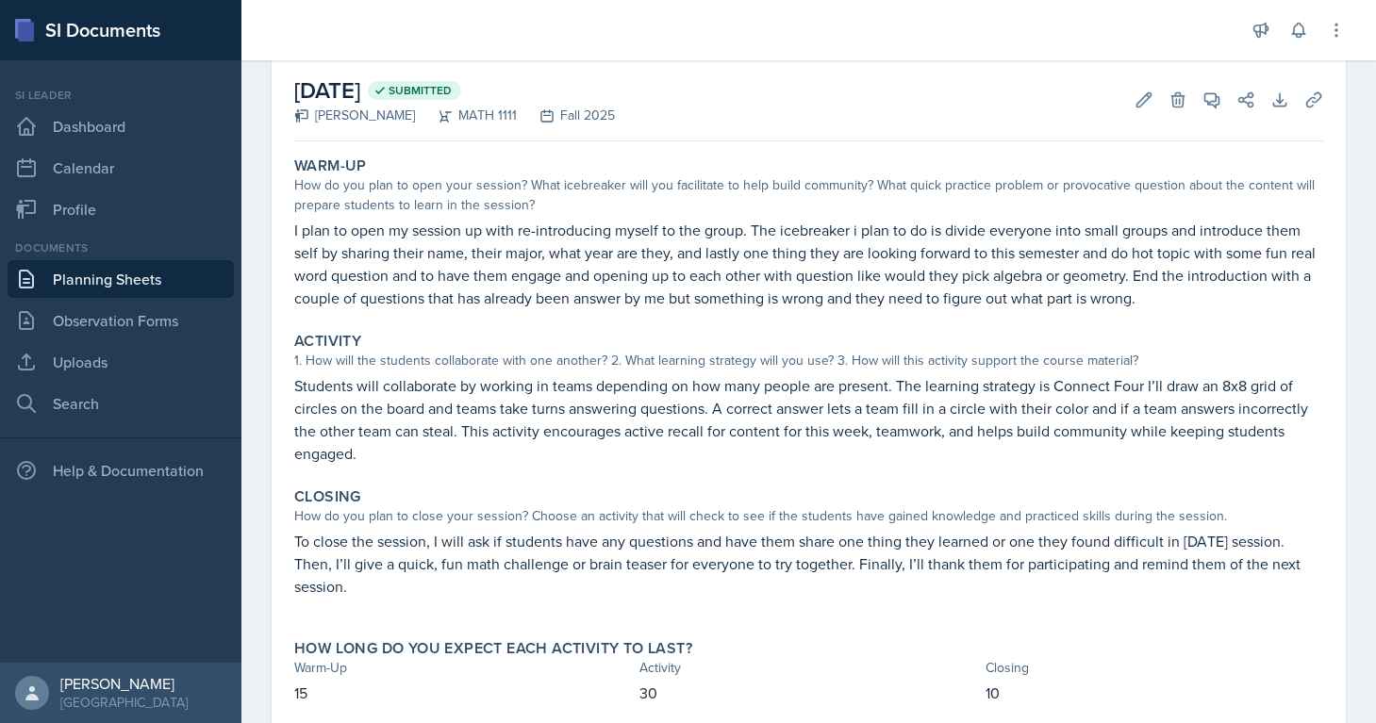
scroll to position [93, 0]
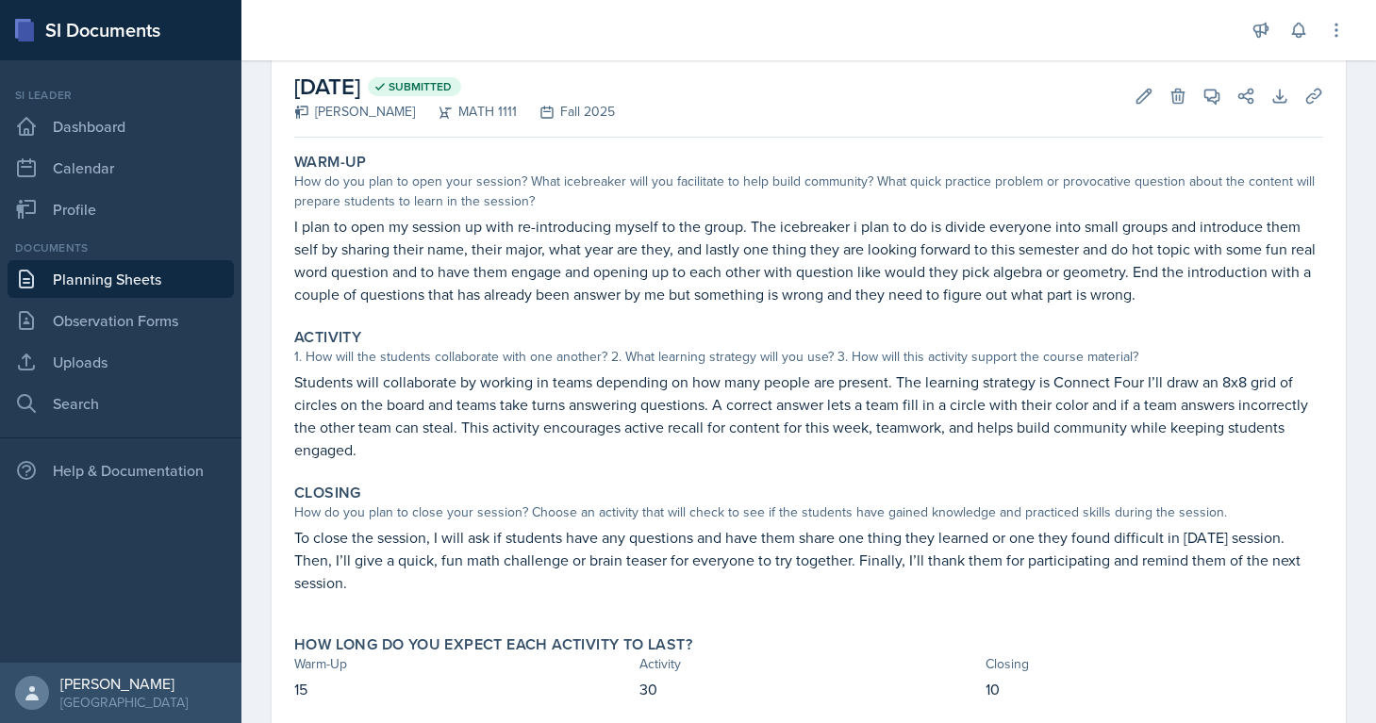
click at [421, 421] on p "Students will collaborate by working in teams depending on how many people are …" at bounding box center [808, 416] width 1029 height 91
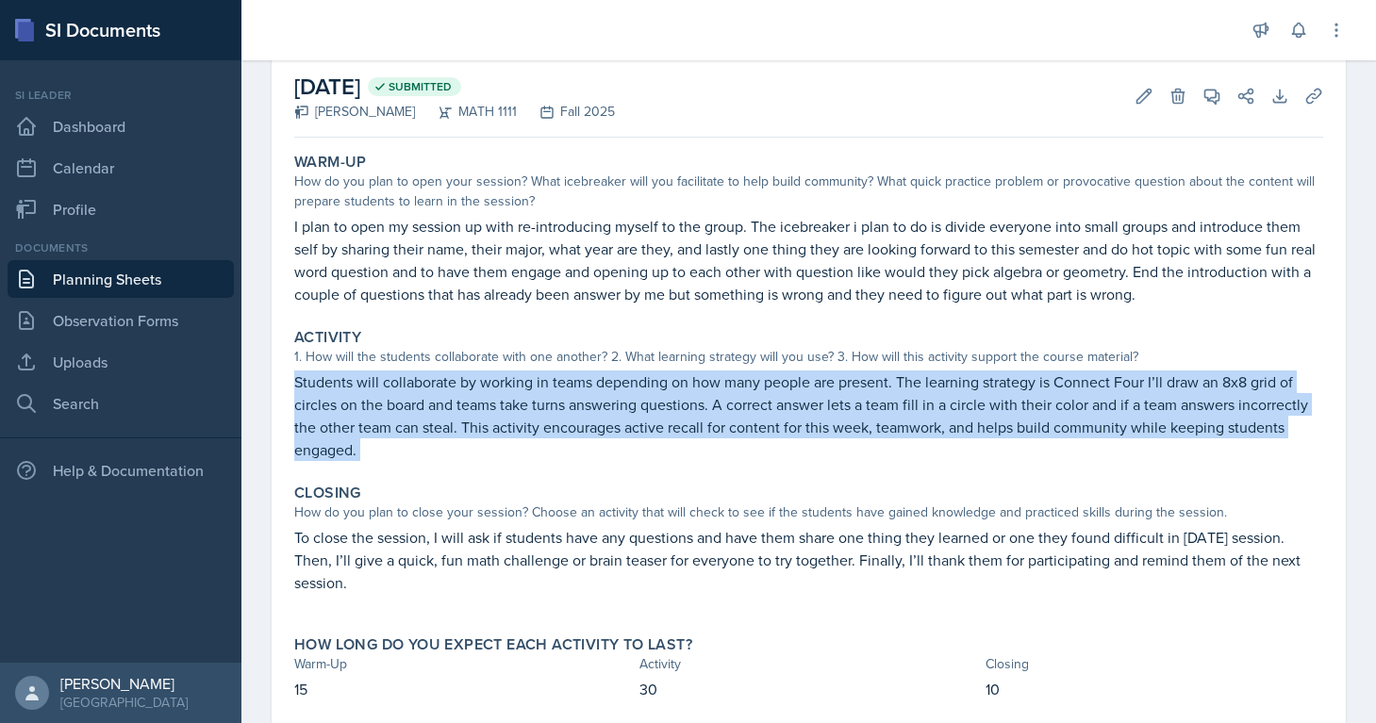
click at [421, 421] on p "Students will collaborate by working in teams depending on how many people are …" at bounding box center [808, 416] width 1029 height 91
copy div "Students will collaborate by working in teams depending on how many people are …"
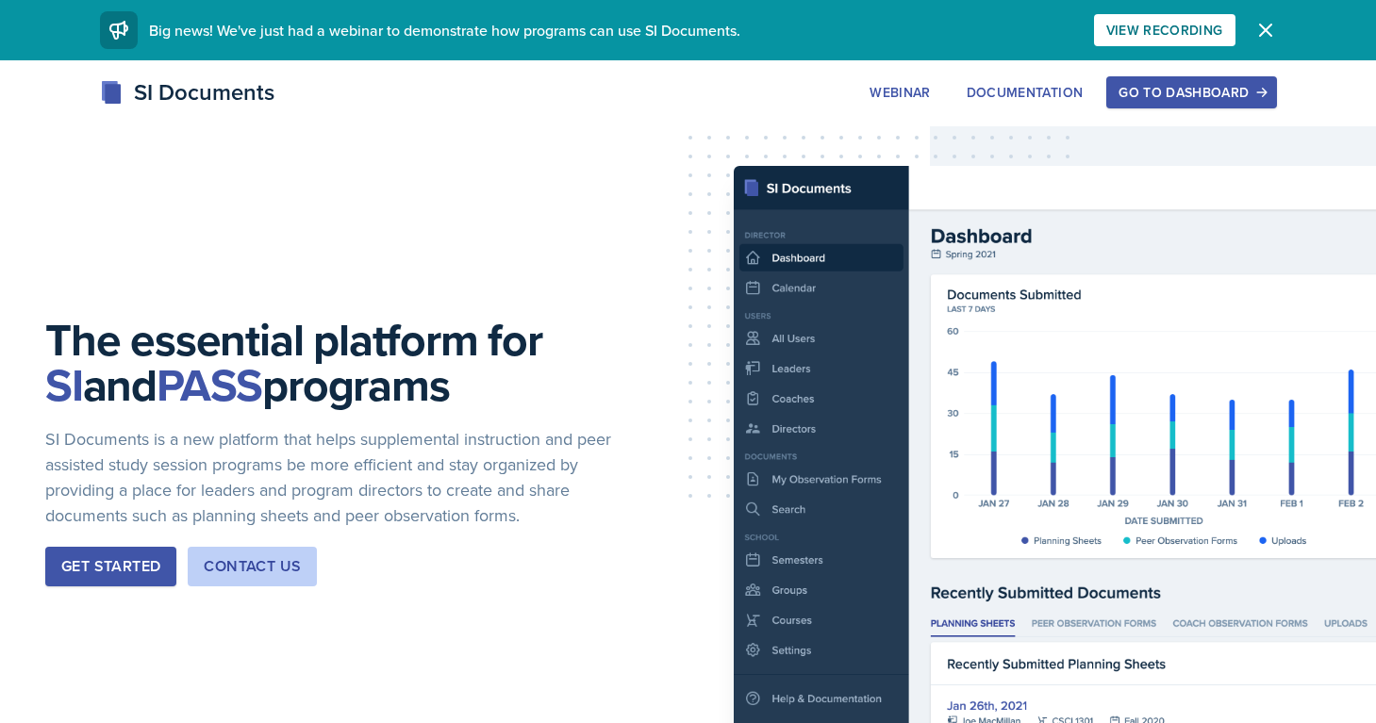
click at [1145, 80] on button "Go to Dashboard" at bounding box center [1191, 92] width 170 height 32
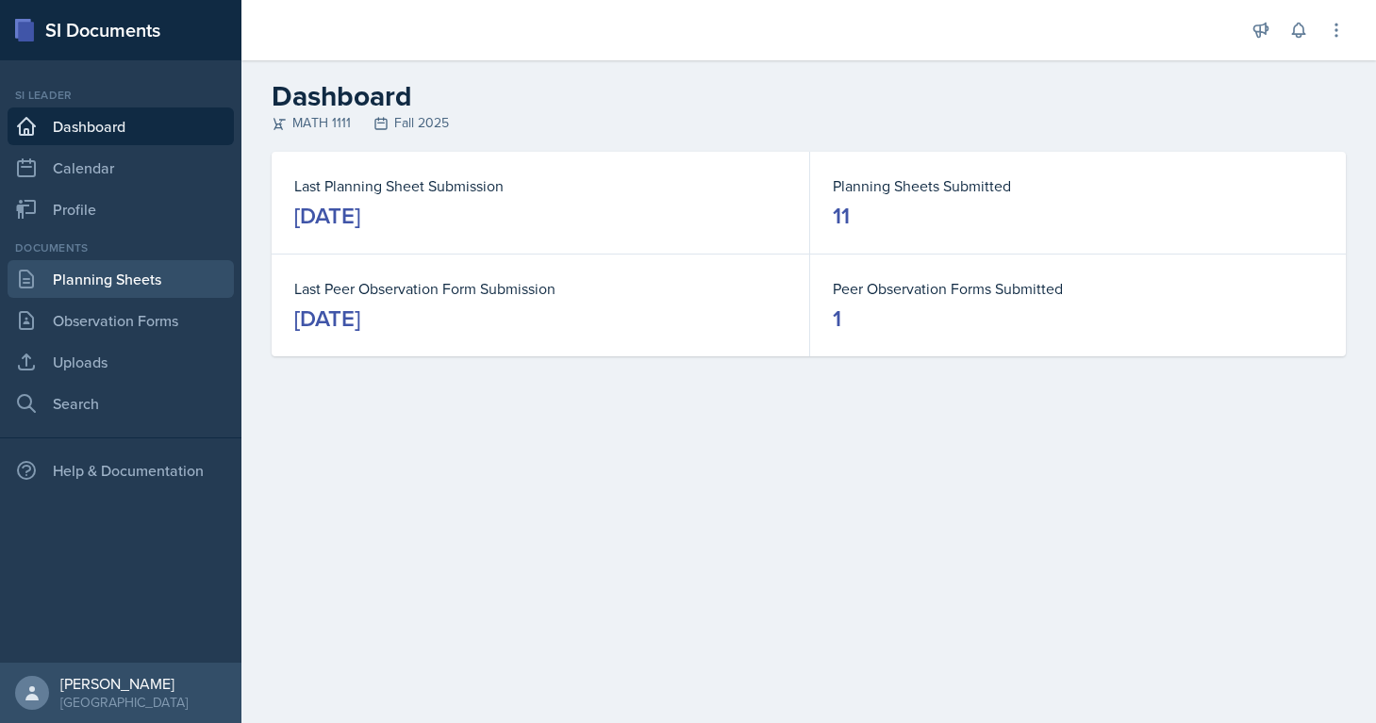
click at [171, 279] on link "Planning Sheets" at bounding box center [121, 279] width 226 height 38
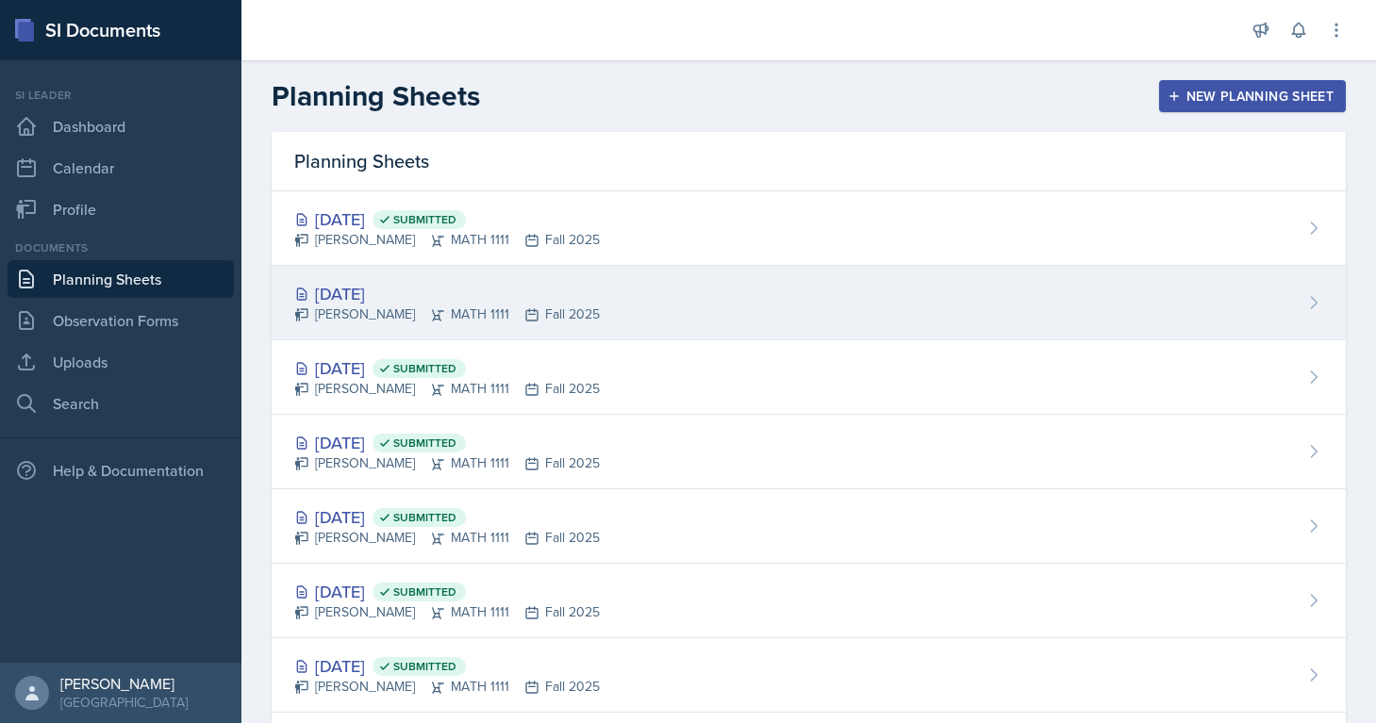
click at [425, 300] on div "[DATE]" at bounding box center [447, 293] width 306 height 25
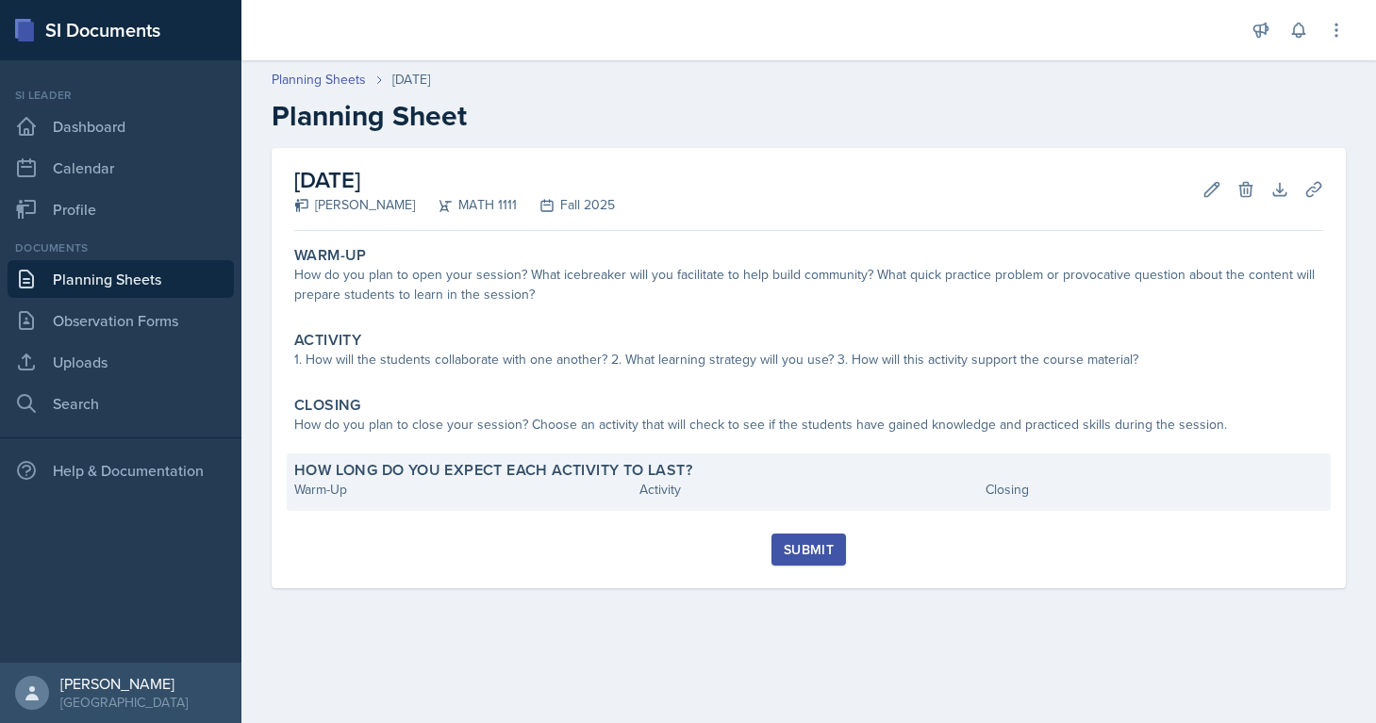
click at [522, 484] on div "Warm-Up" at bounding box center [463, 490] width 338 height 20
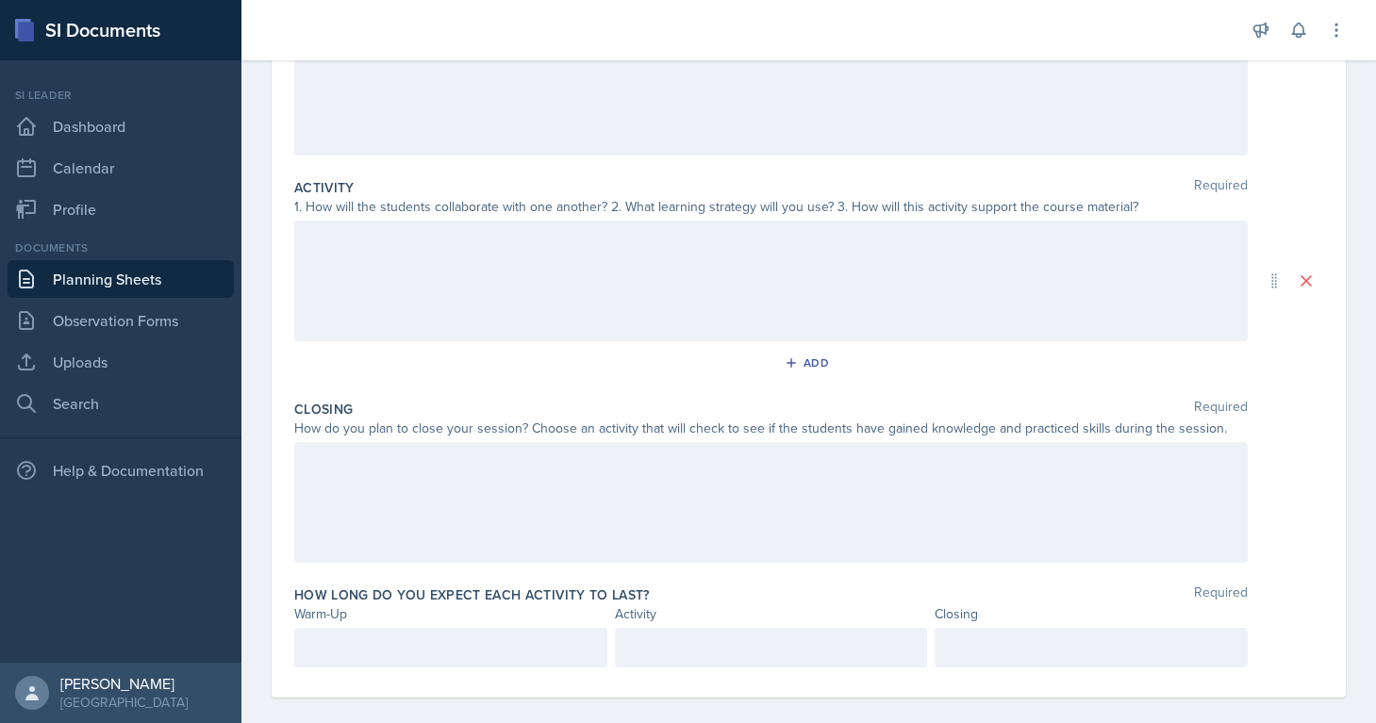
scroll to position [304, 0]
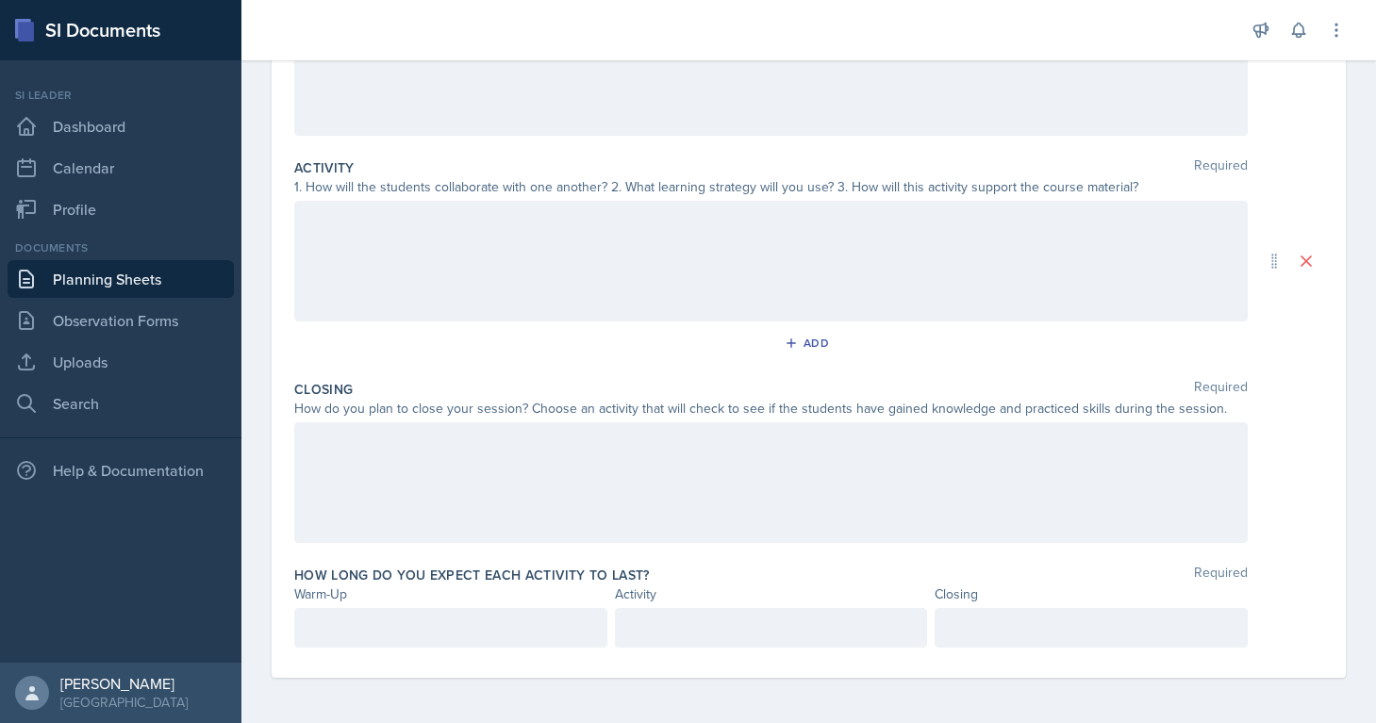
click at [402, 478] on div at bounding box center [770, 482] width 953 height 121
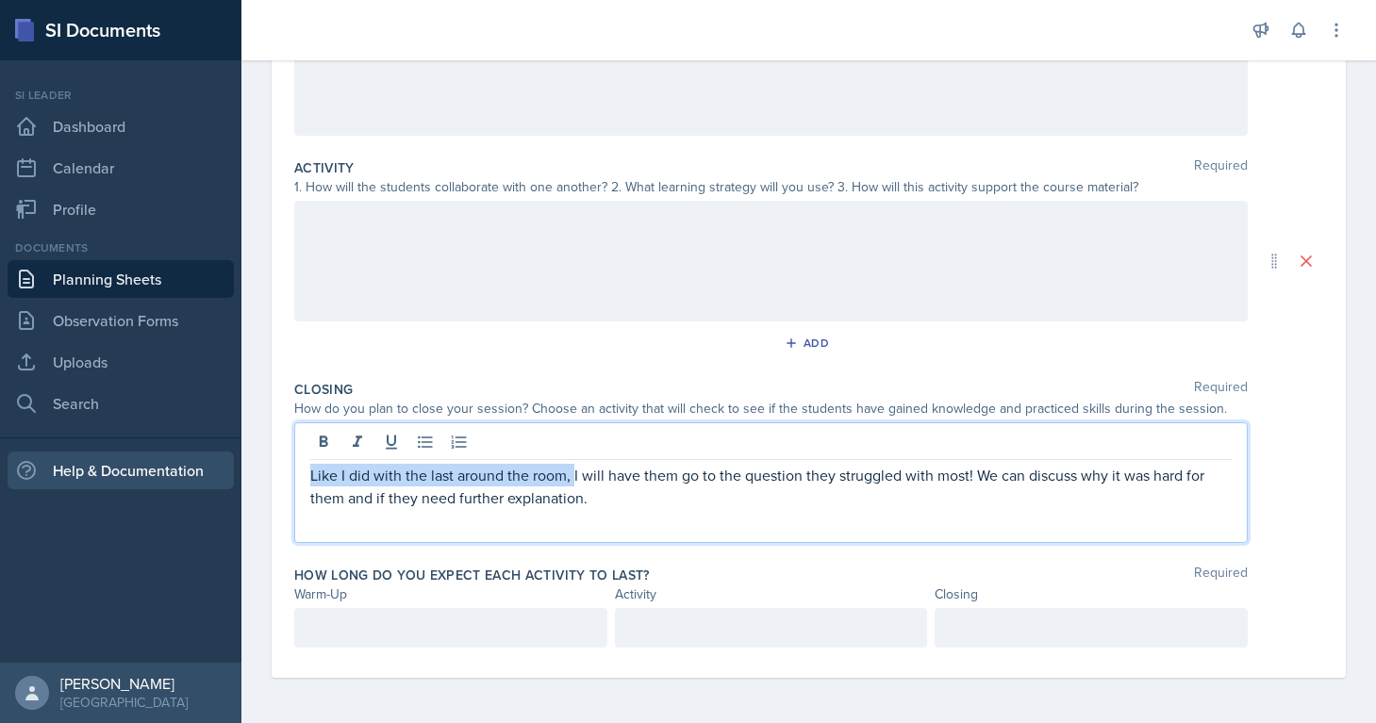
drag, startPoint x: 573, startPoint y: 477, endPoint x: 167, endPoint y: 452, distance: 407.2
click at [167, 452] on div "SI Documents Si leader Dashboard Calendar Profile Documents Planning Sheets Obs…" at bounding box center [688, 361] width 1376 height 723
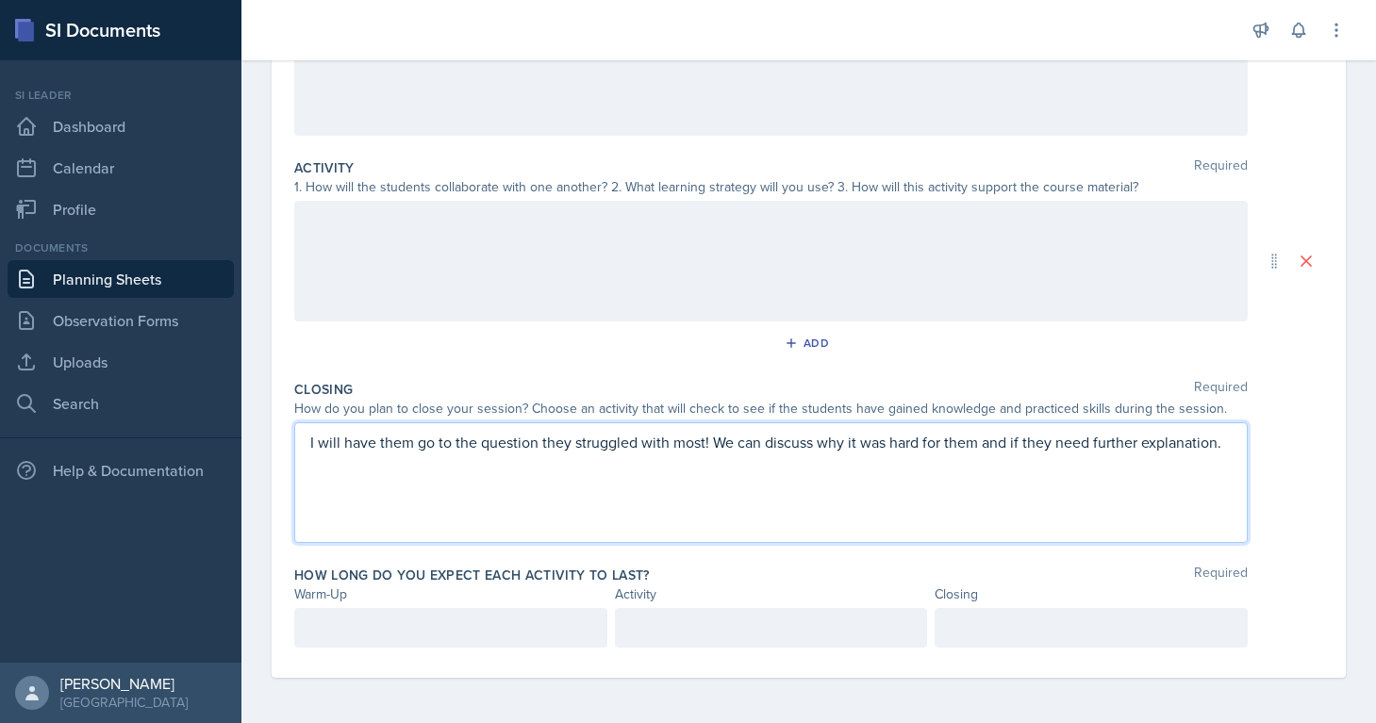
click at [400, 444] on p "I will have them go to the question they struggled with most! We can discuss wh…" at bounding box center [770, 442] width 921 height 23
drag, startPoint x: 378, startPoint y: 441, endPoint x: 320, endPoint y: 441, distance: 58.5
click at [320, 441] on p "I will have go to the question they struggled with most! We can discuss why it …" at bounding box center [770, 442] width 921 height 23
click at [364, 447] on p "I will go to the question they struggled with most! We can discuss why it was h…" at bounding box center [770, 442] width 921 height 23
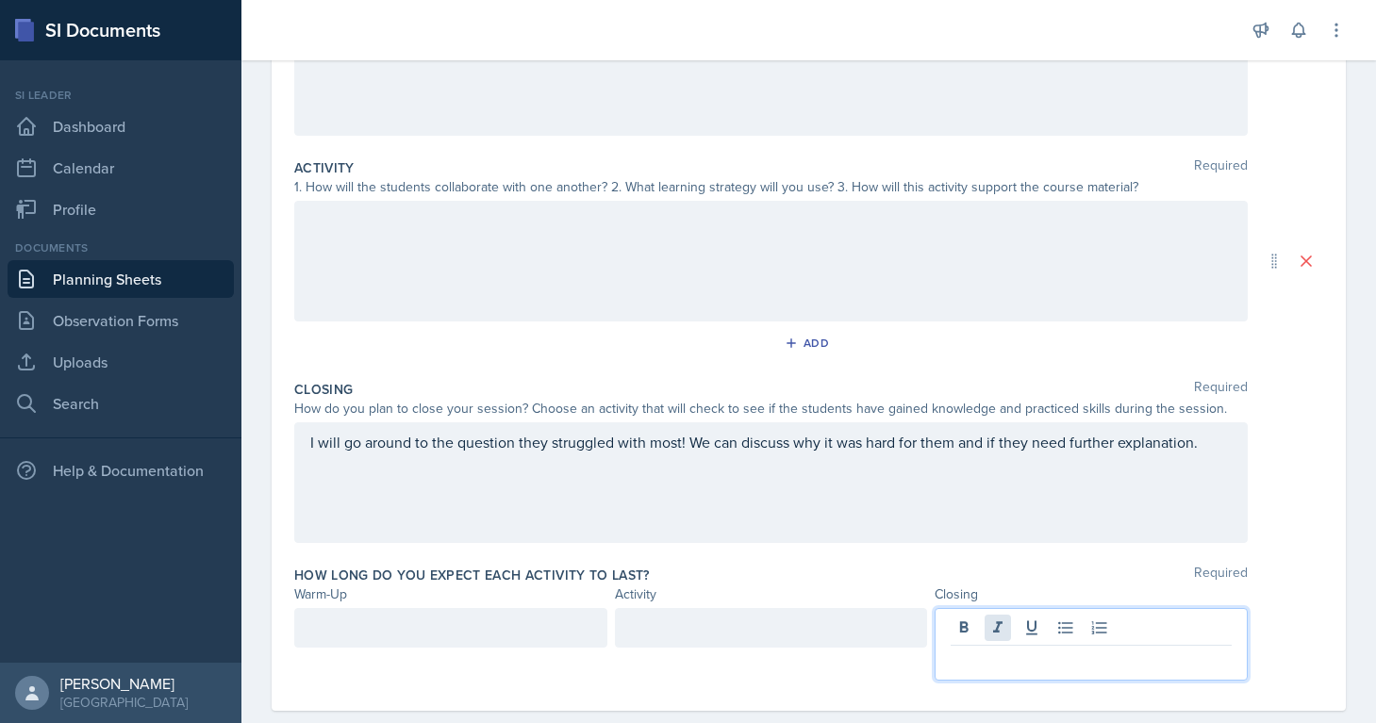
click at [997, 616] on div at bounding box center [1090, 644] width 313 height 73
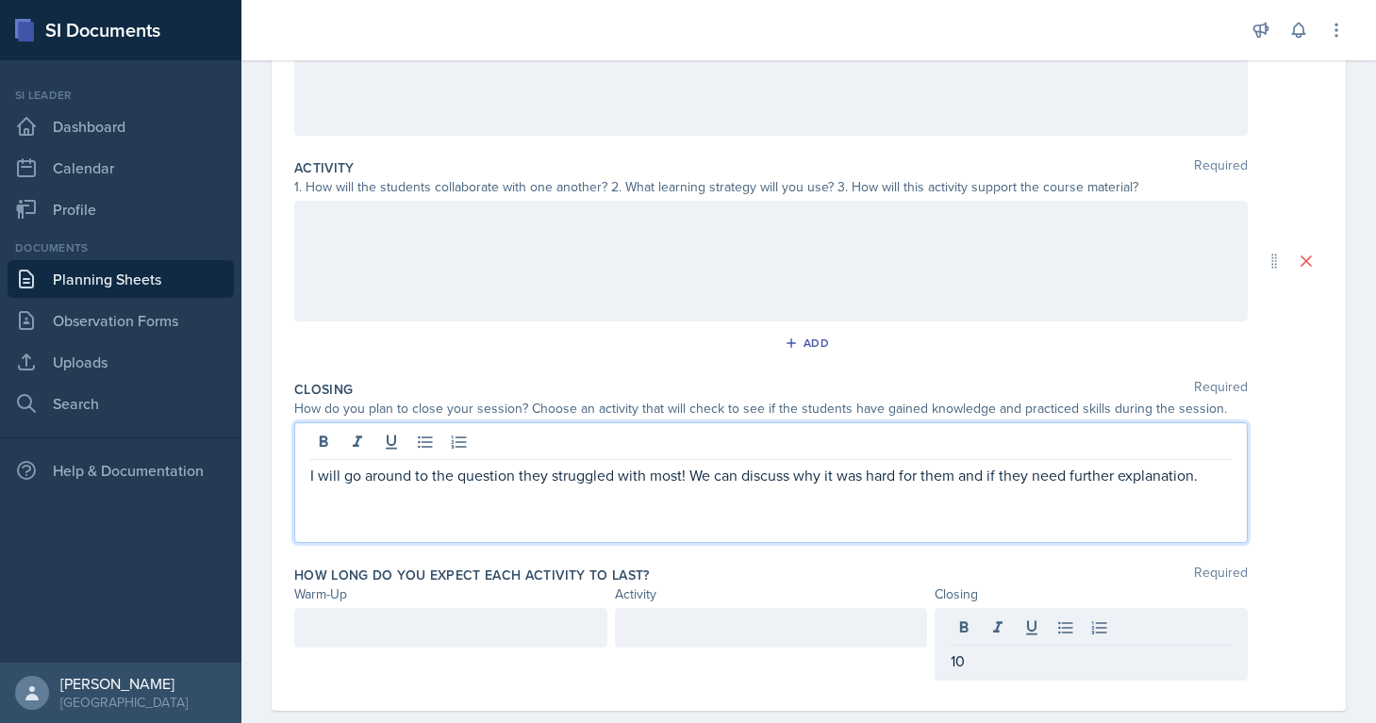
click at [610, 453] on div "I will go around to the question they struggled with most! We can discuss why i…" at bounding box center [770, 482] width 953 height 121
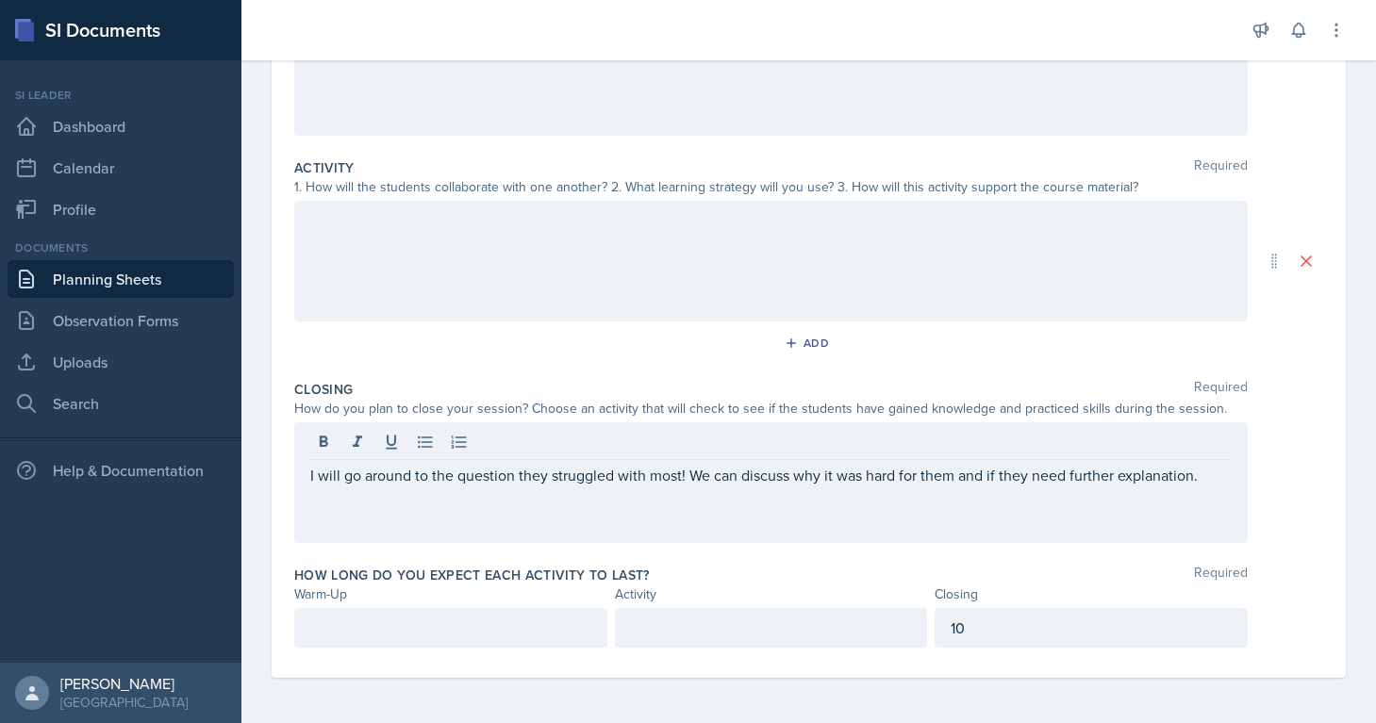
click at [610, 453] on div at bounding box center [770, 444] width 921 height 31
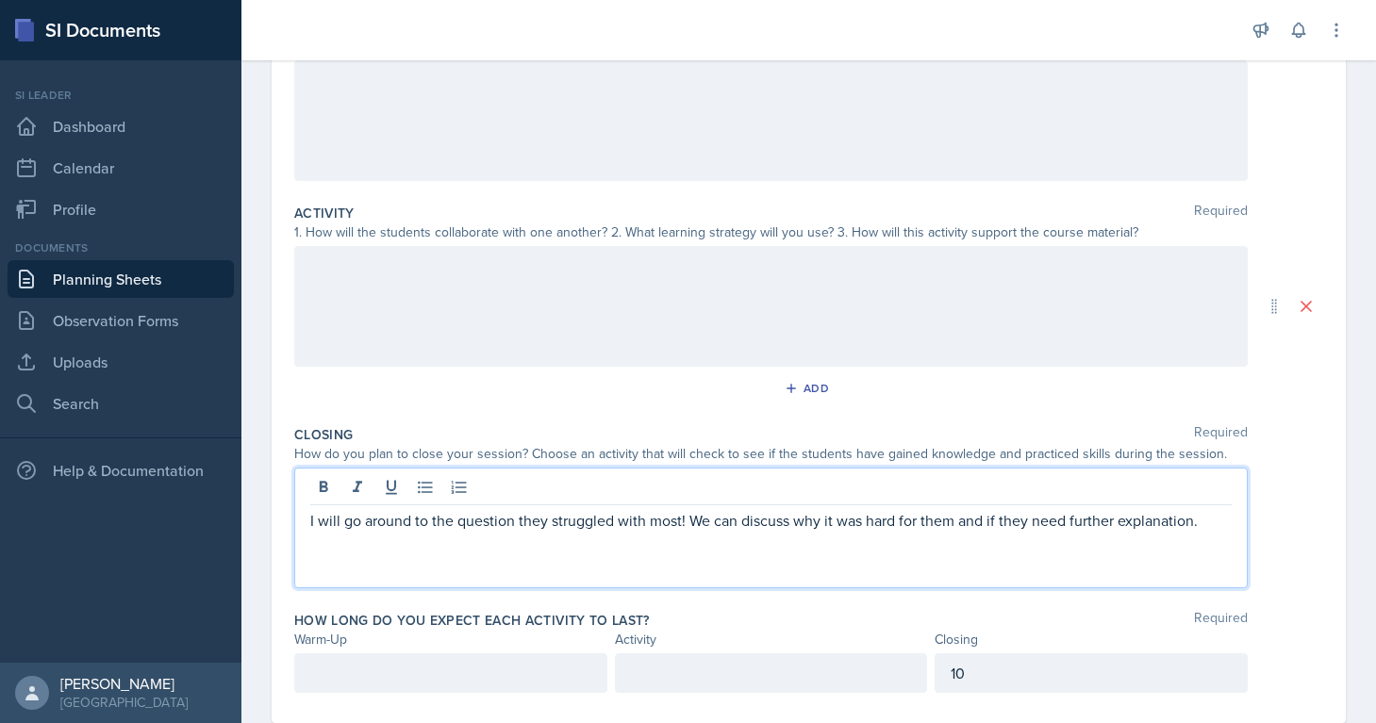
scroll to position [228, 0]
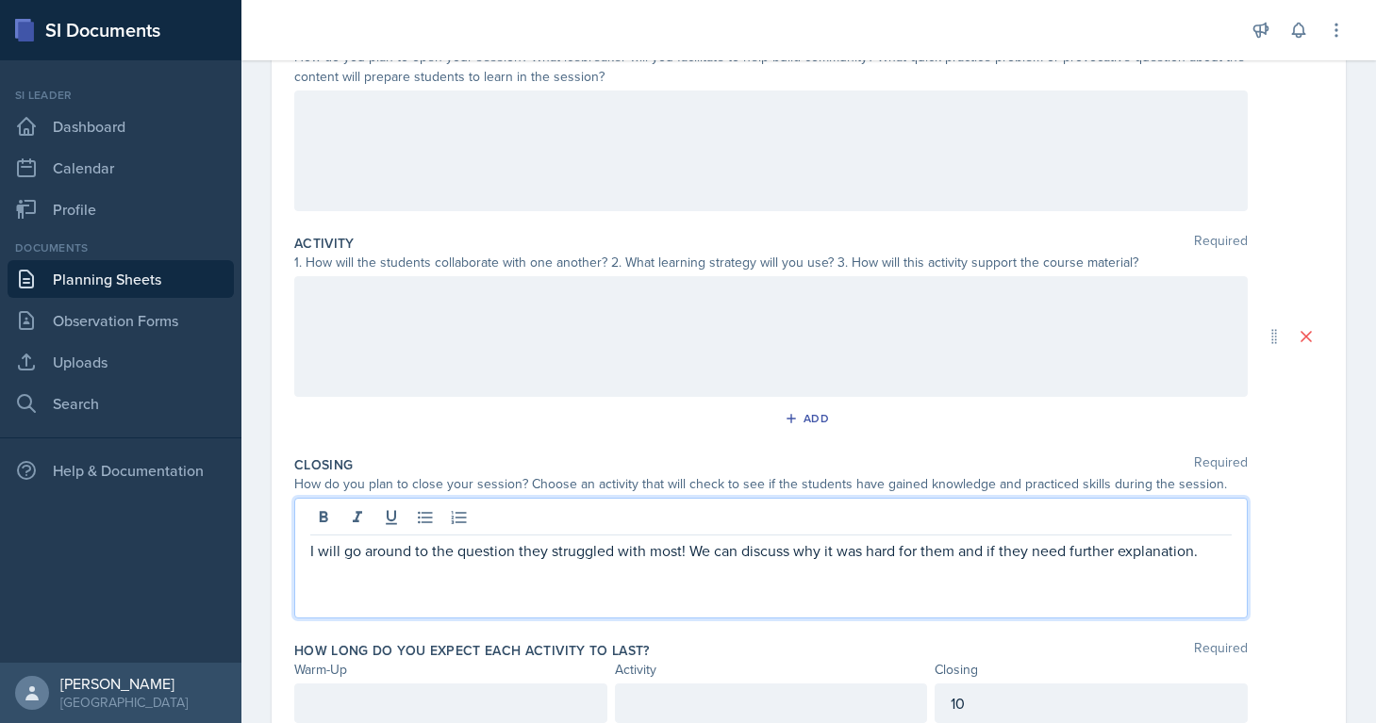
click at [977, 690] on p "10" at bounding box center [1090, 703] width 281 height 23
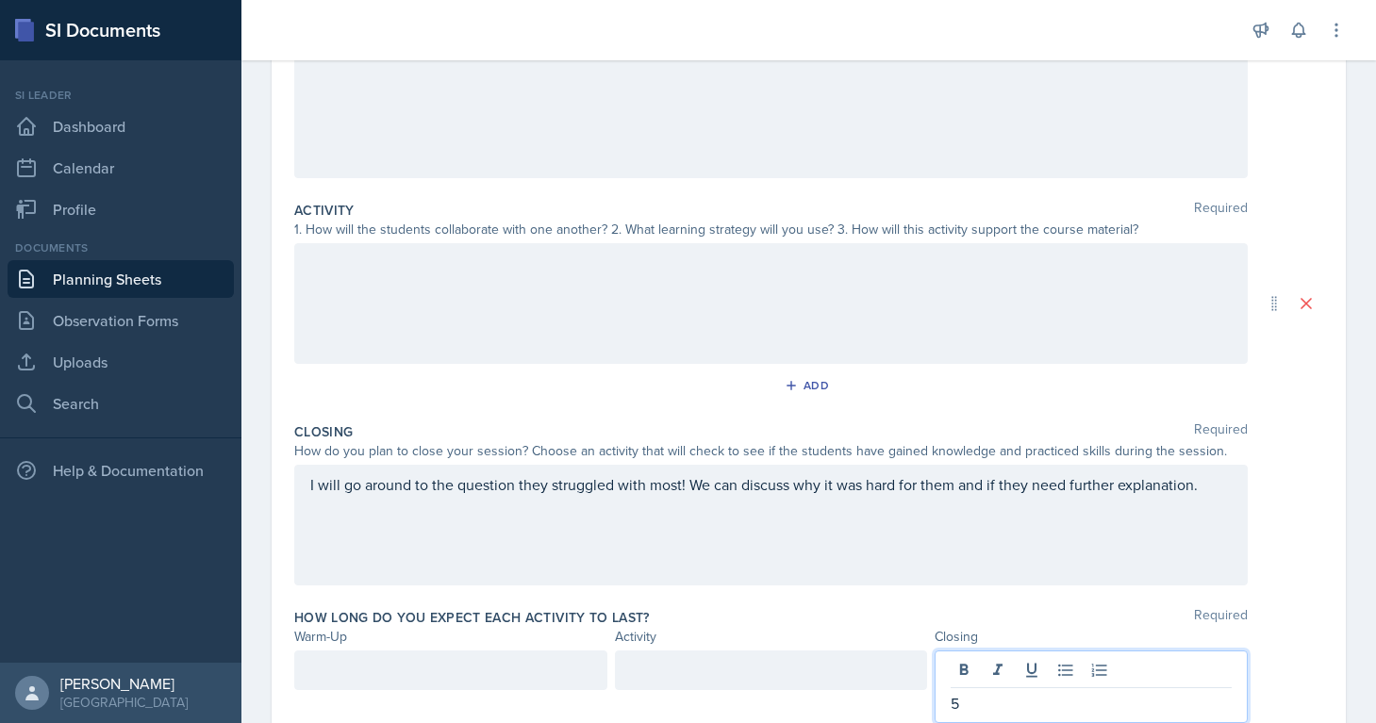
scroll to position [337, 0]
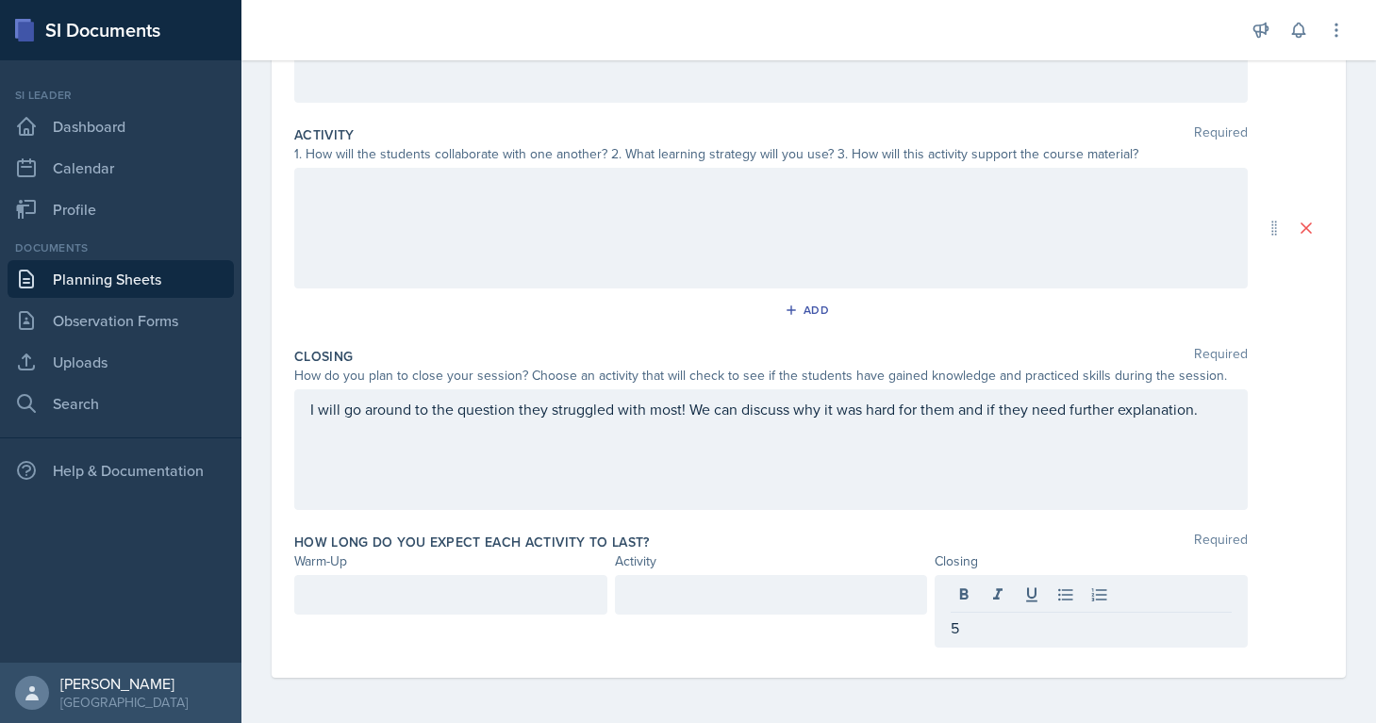
click at [692, 609] on div at bounding box center [771, 595] width 313 height 40
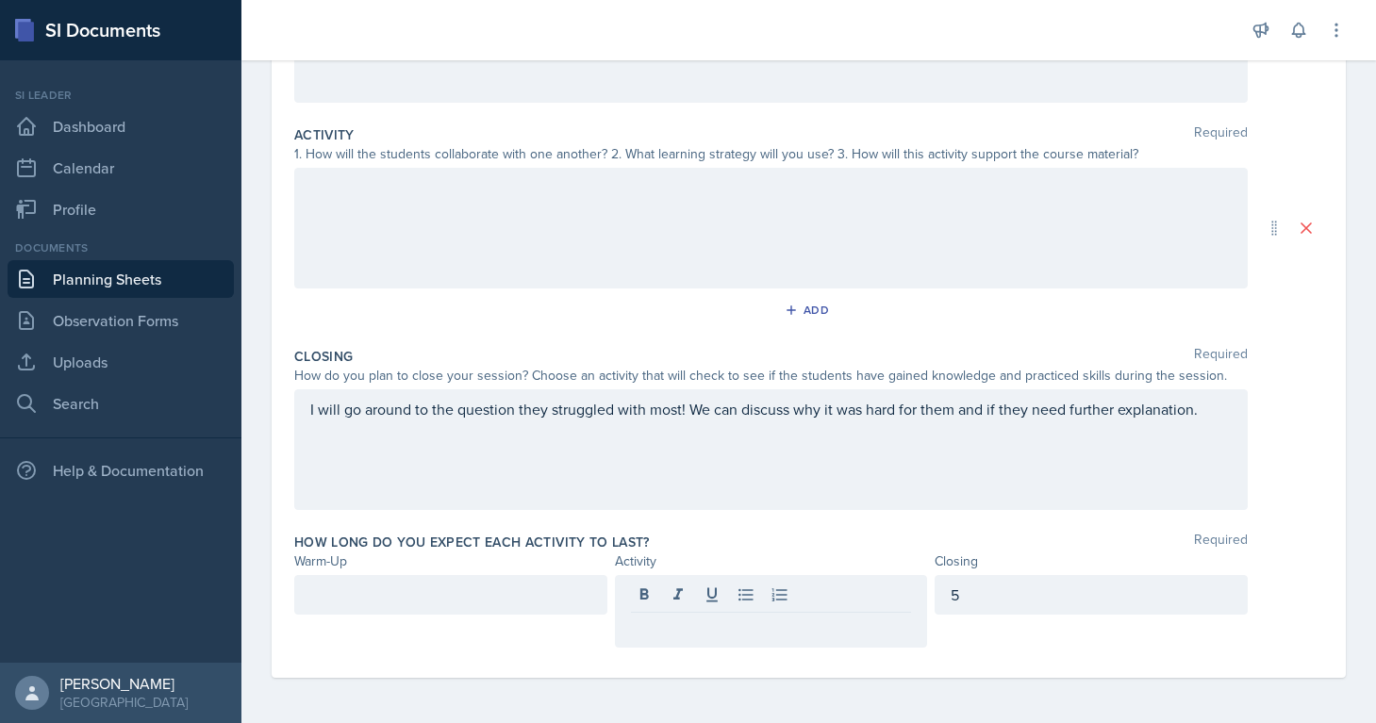
click at [508, 618] on div at bounding box center [450, 611] width 313 height 73
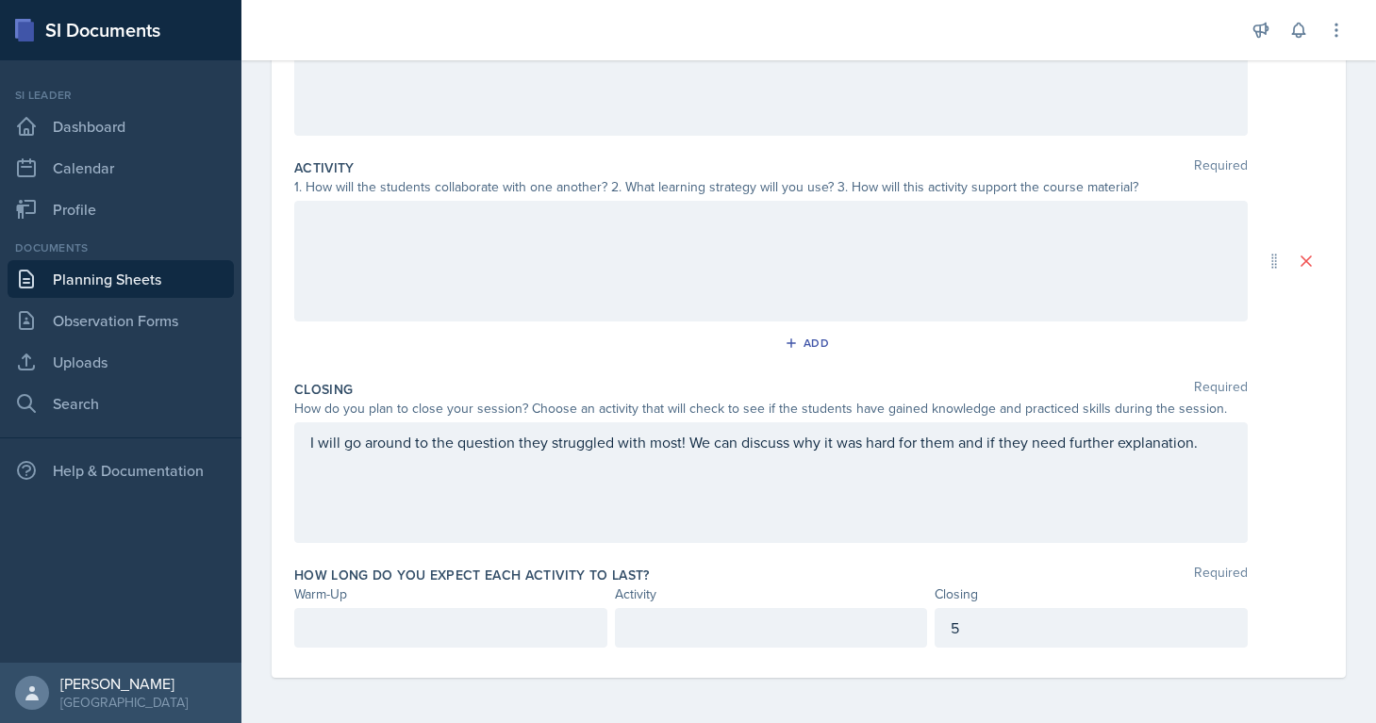
click at [466, 640] on div at bounding box center [450, 628] width 313 height 40
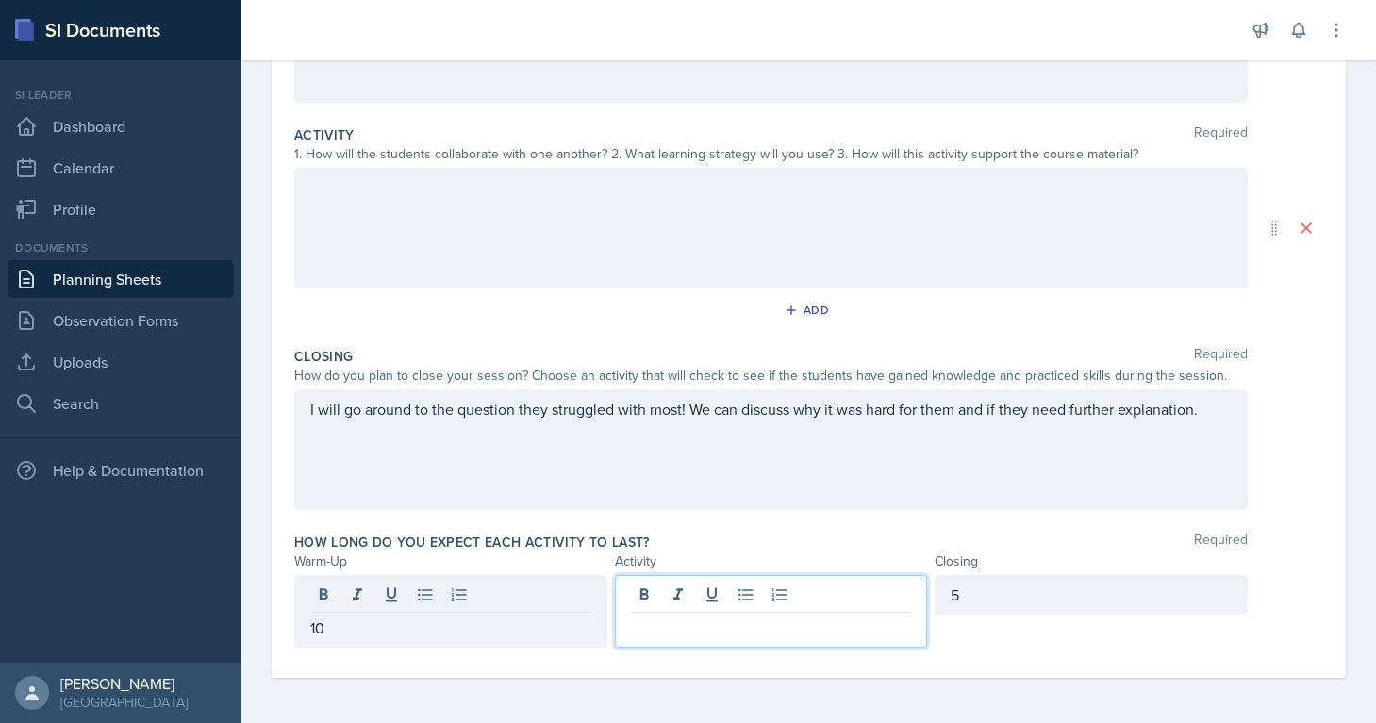
click at [696, 603] on div at bounding box center [771, 611] width 313 height 73
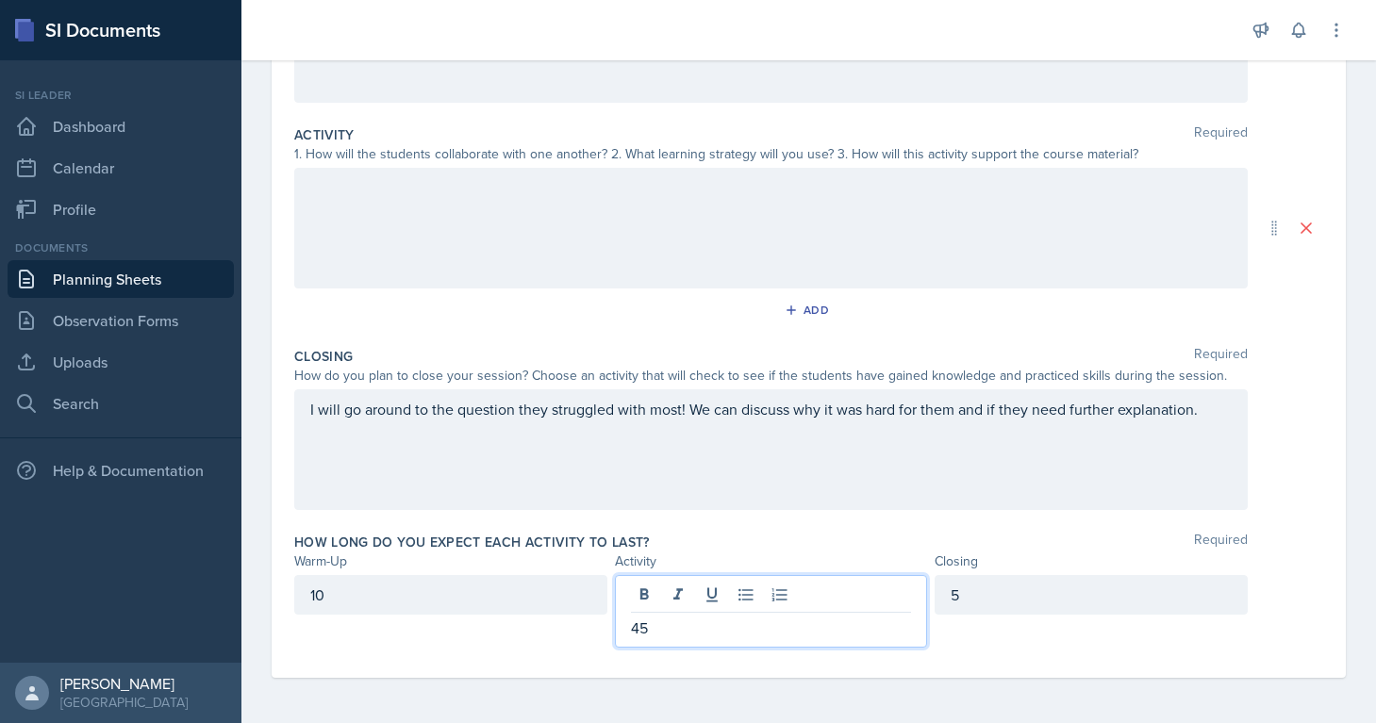
scroll to position [0, 0]
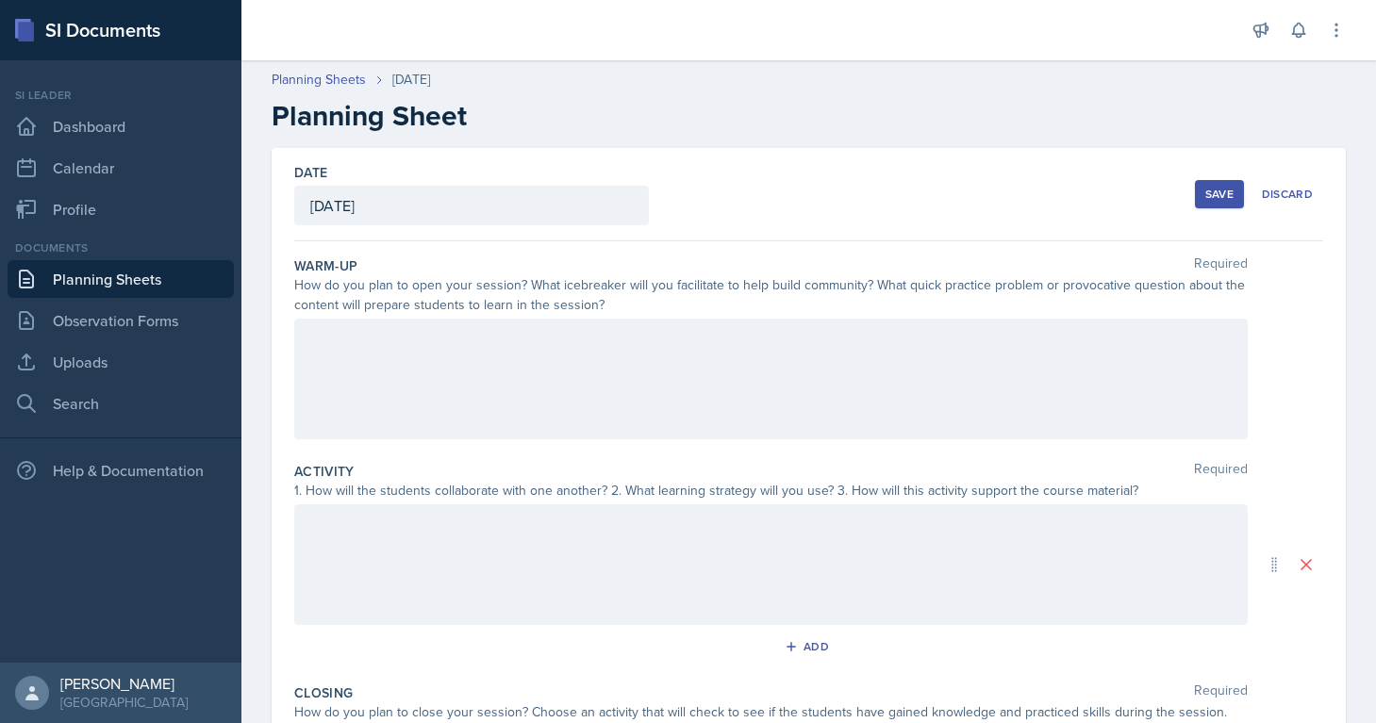
click at [291, 259] on div "Date October 1st, 2025 September 2025 31 1 2 3 4 5 6 7 8 9 10 11 12 13 14 15 16…" at bounding box center [809, 581] width 1074 height 867
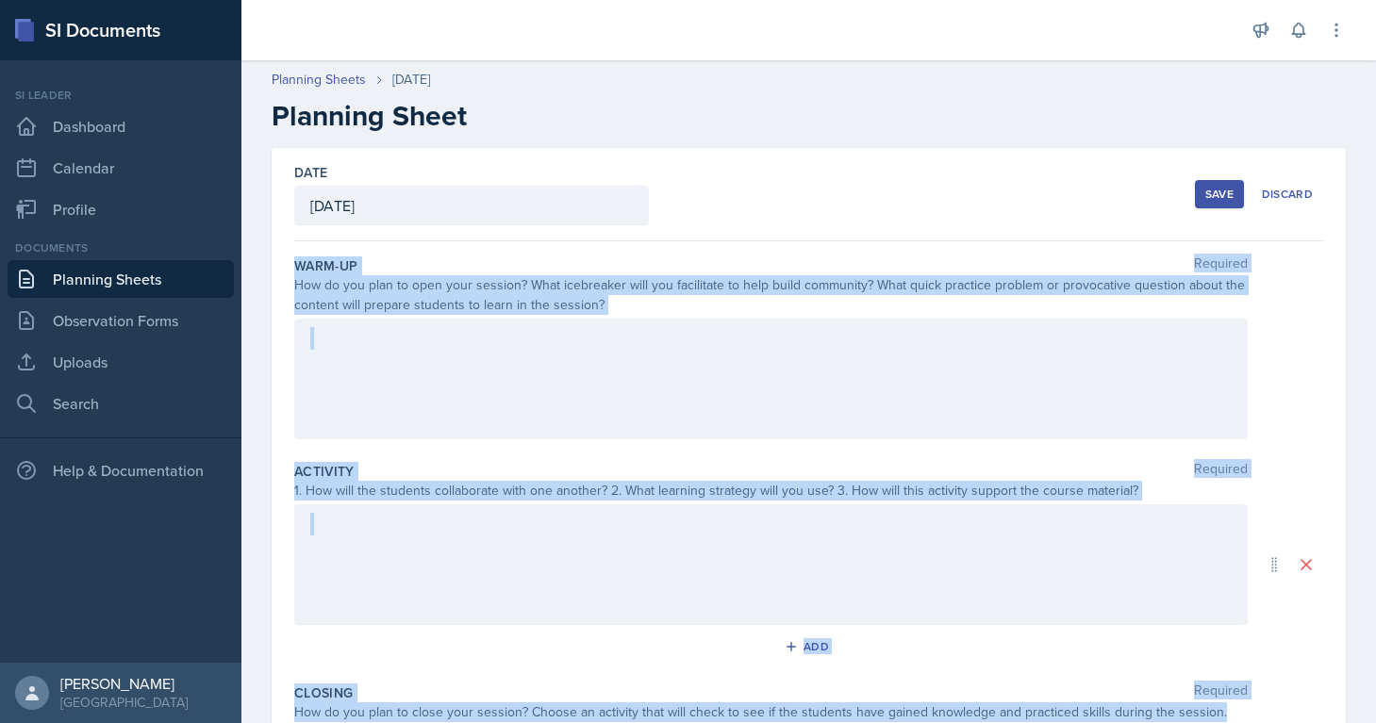
scroll to position [304, 0]
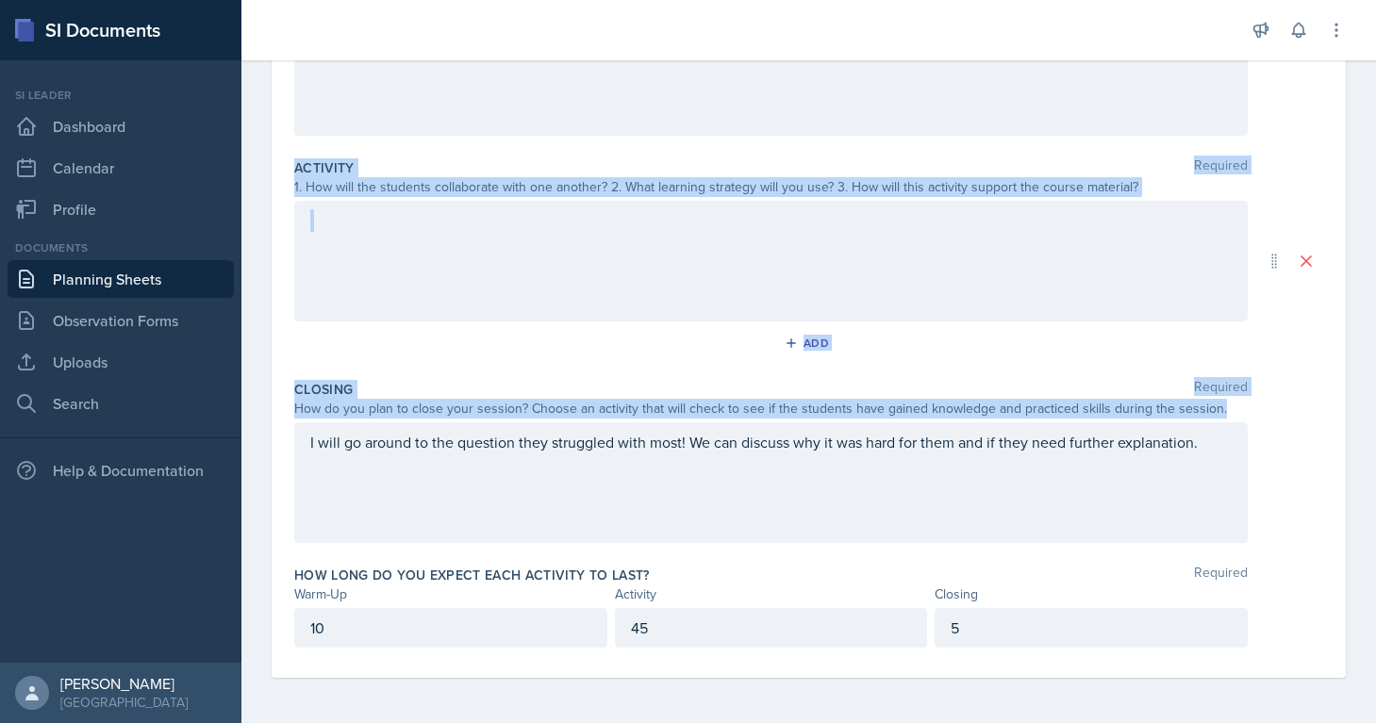
drag, startPoint x: 291, startPoint y: 259, endPoint x: 1219, endPoint y: 407, distance: 939.6
click at [1219, 407] on div "Date October 1st, 2025 September 2025 31 1 2 3 4 5 6 7 8 9 10 11 12 13 14 15 16…" at bounding box center [809, 261] width 1074 height 834
copy div "Warm-Up Required How do you plan to open your session? What icebreaker will you…"
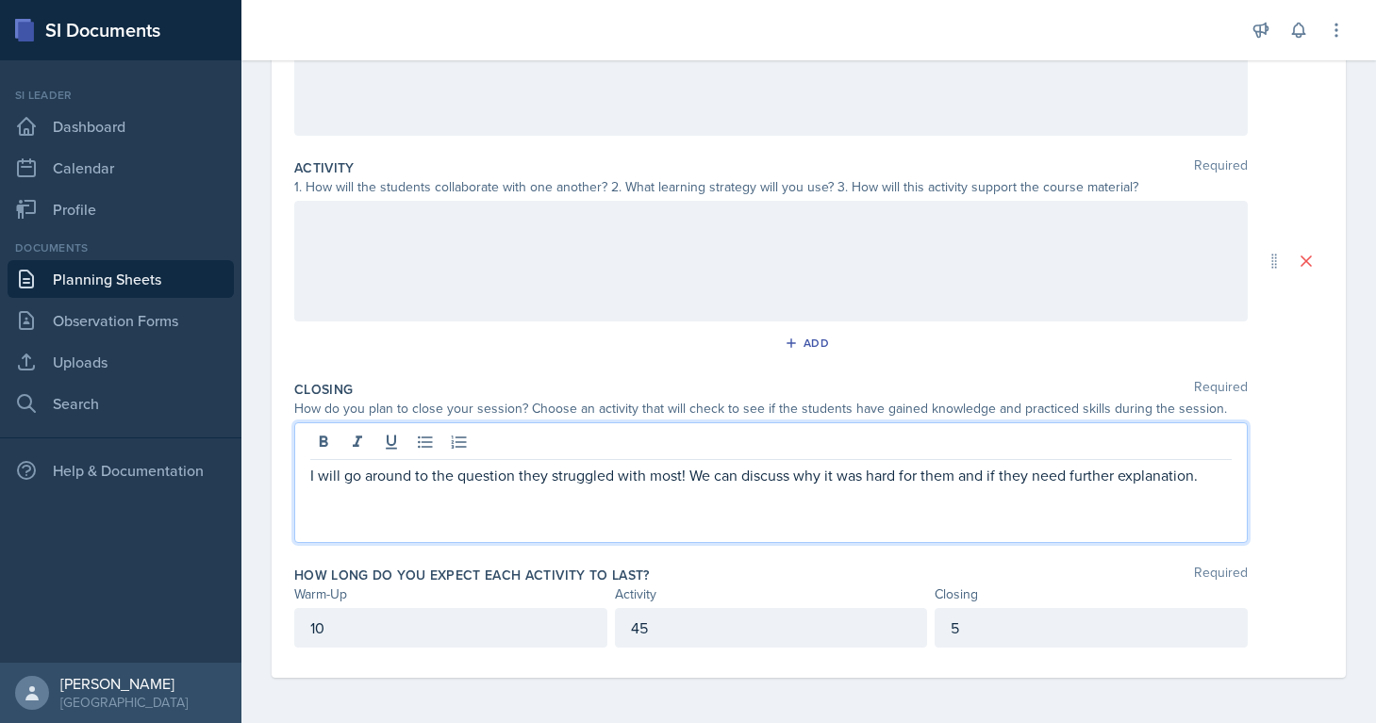
click at [657, 440] on div "I will go around to the question they struggled with most! We can discuss why i…" at bounding box center [770, 482] width 953 height 121
click at [657, 440] on div at bounding box center [770, 444] width 921 height 31
click at [647, 470] on p "I will go around to the question they struggled with most! We can discuss why i…" at bounding box center [770, 475] width 921 height 23
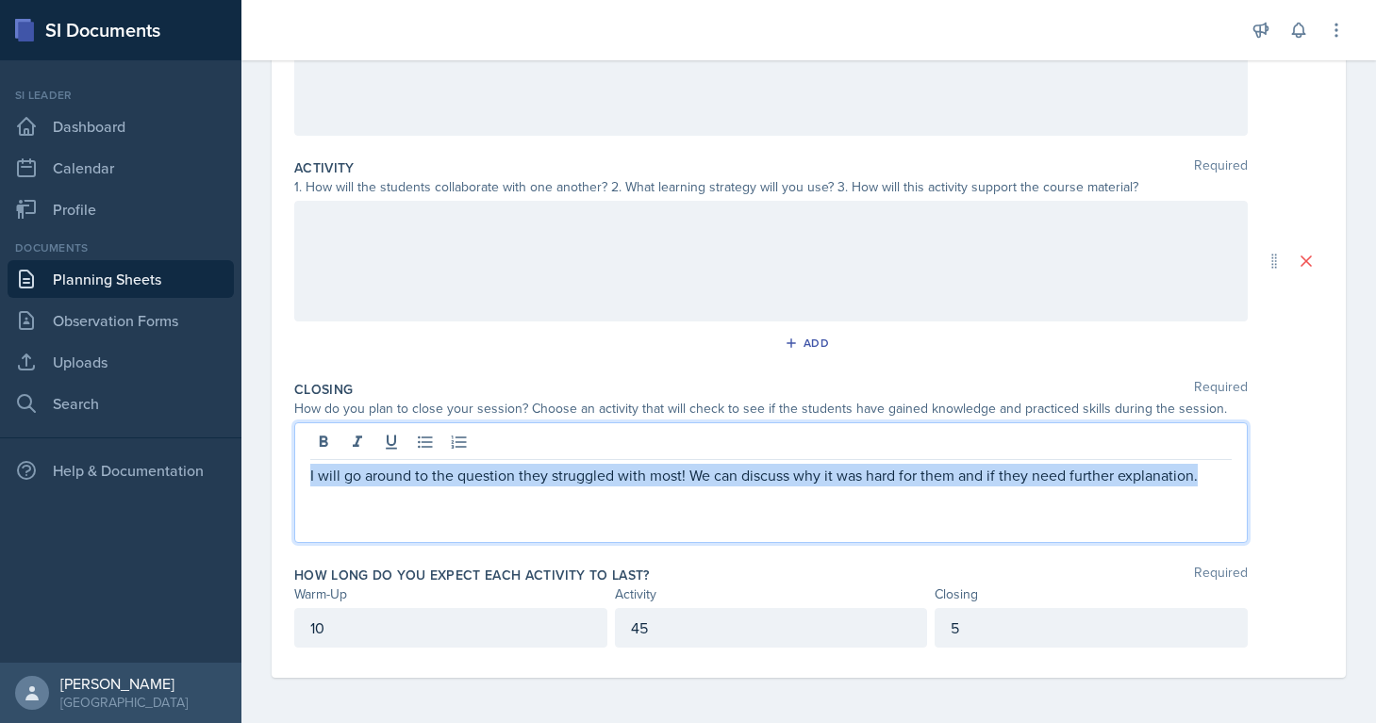
click at [647, 470] on p "I will go around to the question they struggled with most! We can discuss why i…" at bounding box center [770, 475] width 921 height 23
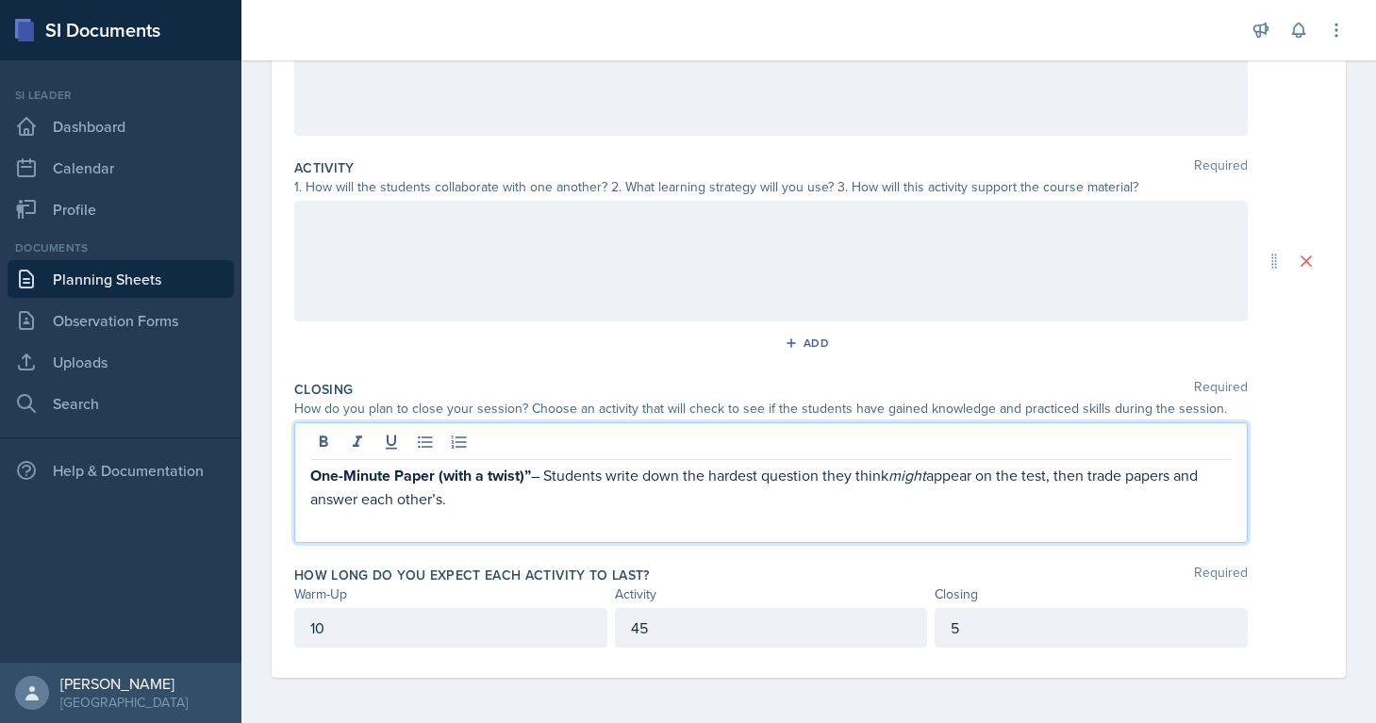
click at [529, 470] on strong "One-Minute Paper (with a twist)”" at bounding box center [420, 476] width 221 height 22
click at [342, 477] on strong "One-Minute Paper (with a twist)" at bounding box center [417, 476] width 214 height 22
click at [918, 475] on em "might" at bounding box center [900, 475] width 38 height 21
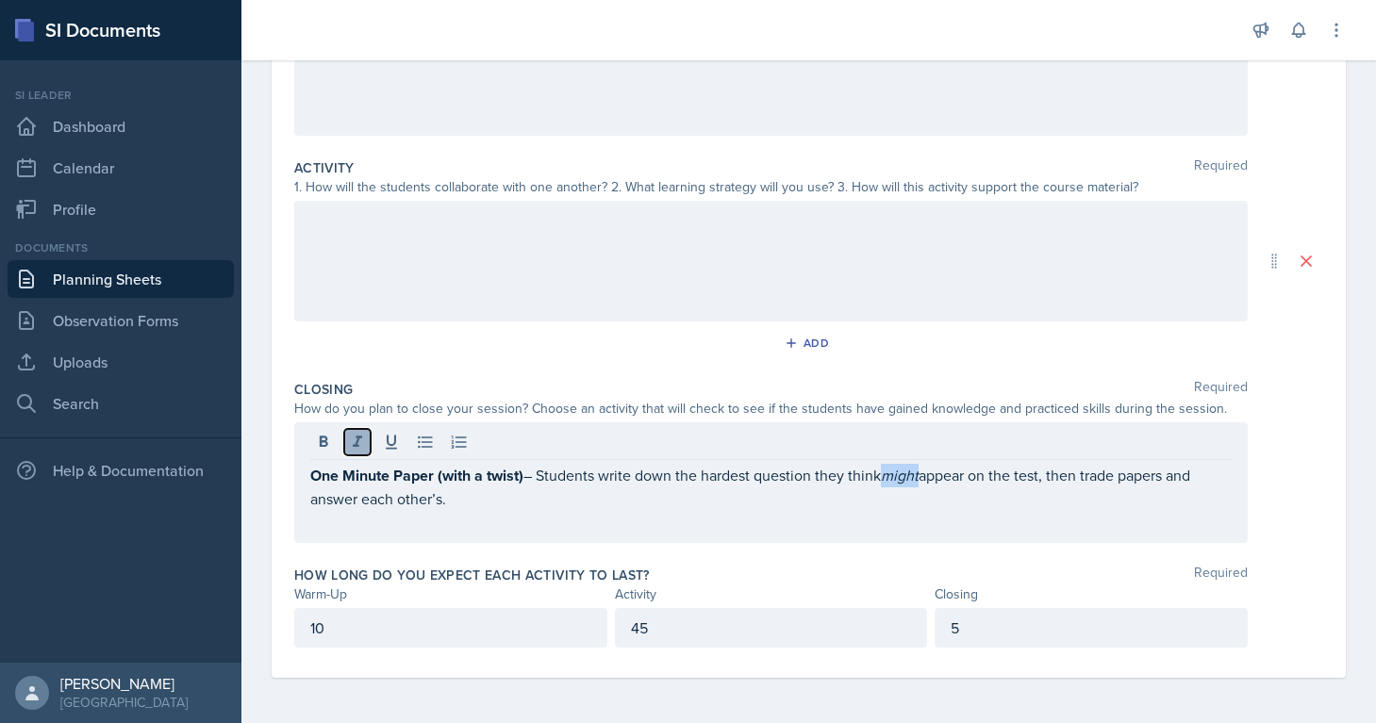
click at [352, 441] on icon at bounding box center [357, 442] width 19 height 19
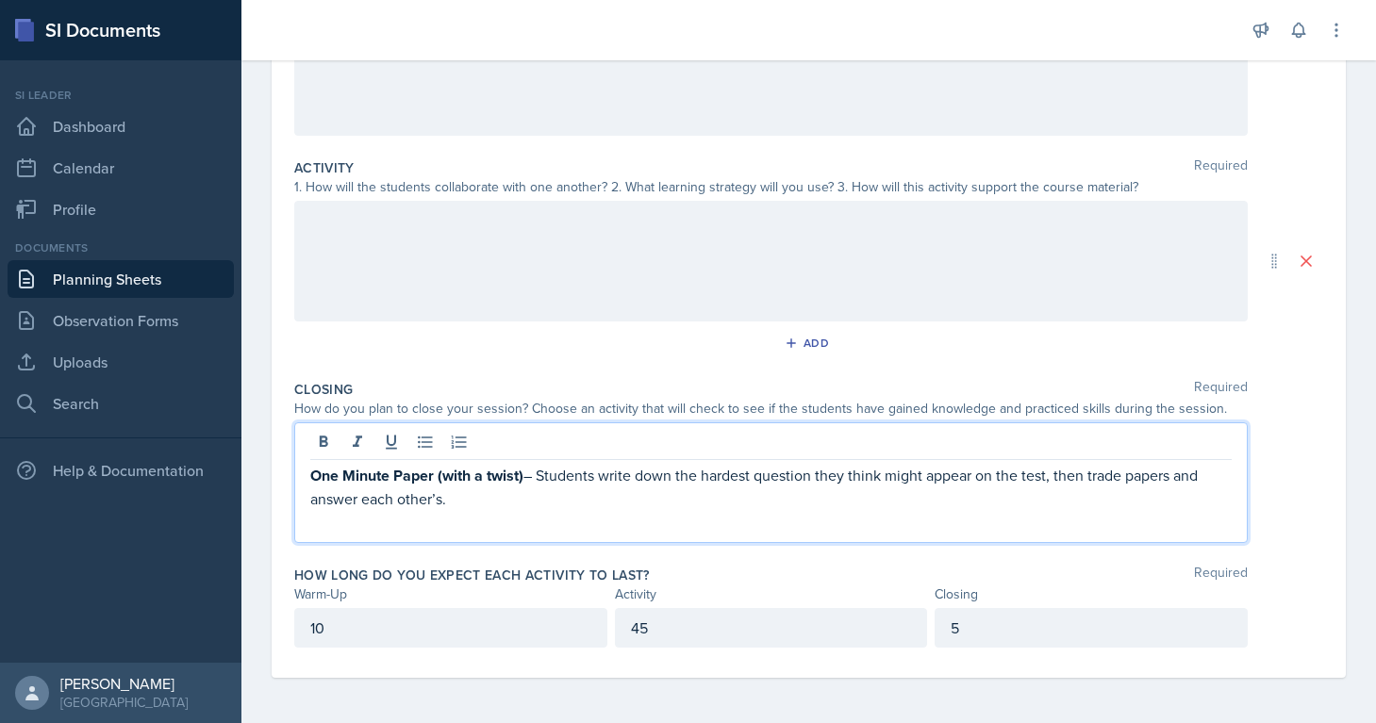
click at [817, 518] on p at bounding box center [770, 521] width 921 height 23
click at [558, 488] on p "One Minute Paper (with a twist) – Students write down the hardest question they…" at bounding box center [770, 487] width 921 height 46
drag, startPoint x: 1057, startPoint y: 472, endPoint x: 1212, endPoint y: 509, distance: 159.0
click at [1212, 509] on div "One Minute Paper (with a twist) – Students write down the hardest question they…" at bounding box center [770, 498] width 921 height 69
click at [1103, 479] on p "One Minute Paper (with a twist) – Students write down the hardest question they…" at bounding box center [770, 476] width 921 height 24
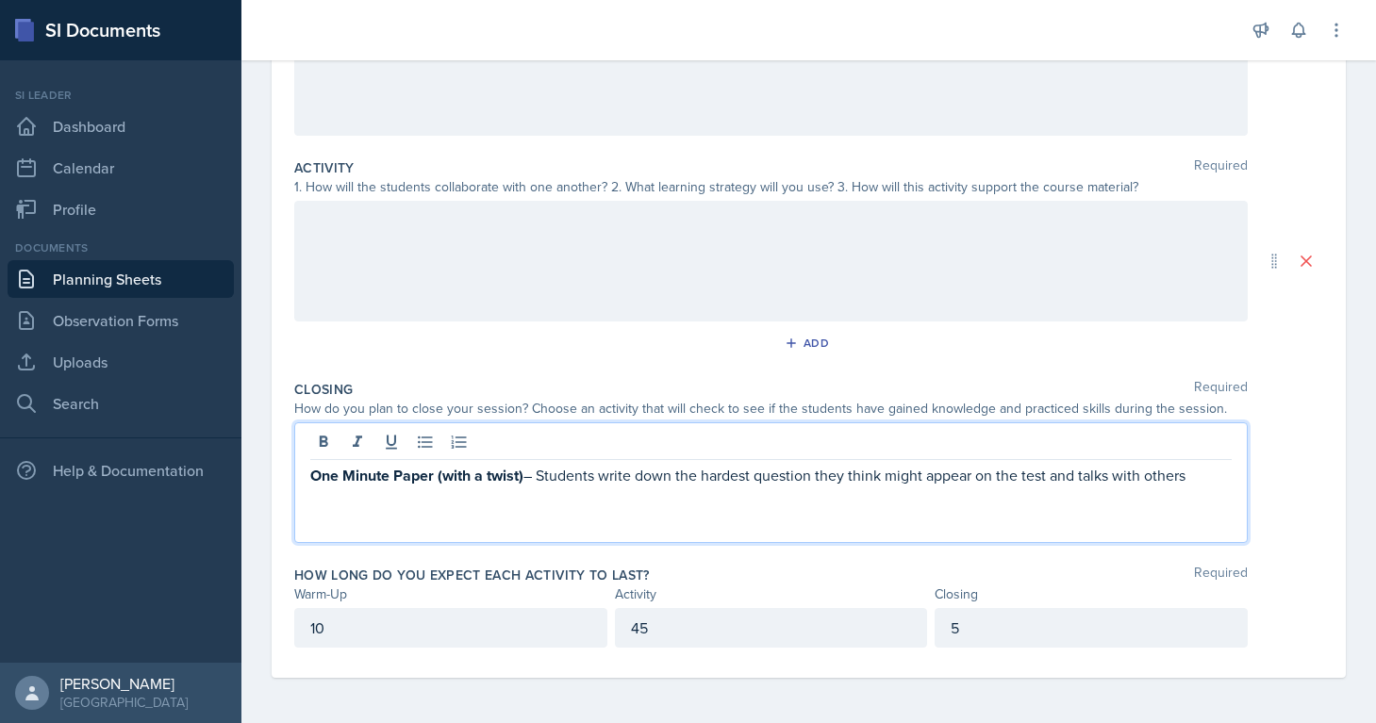
click at [1207, 485] on p "One Minute Paper (with a twist) – Students write down the hardest question they…" at bounding box center [770, 476] width 921 height 24
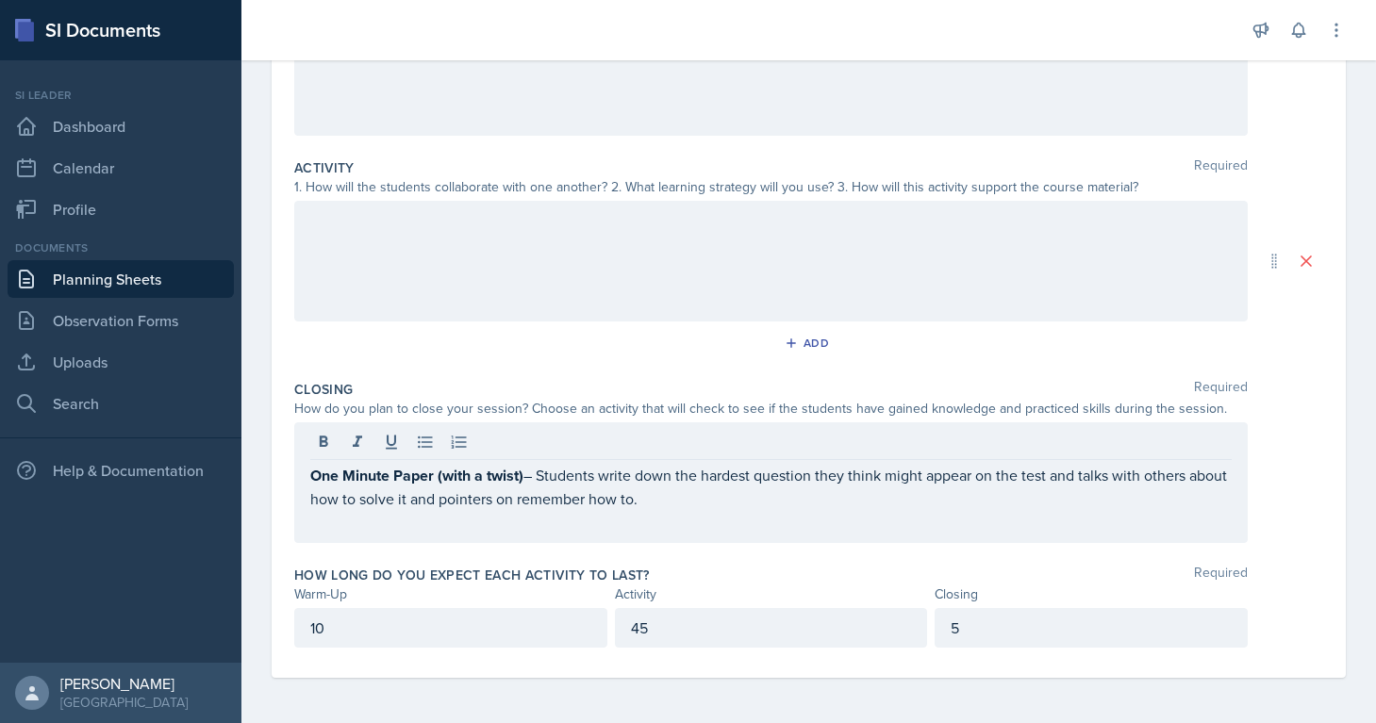
click at [421, 244] on div at bounding box center [770, 261] width 953 height 121
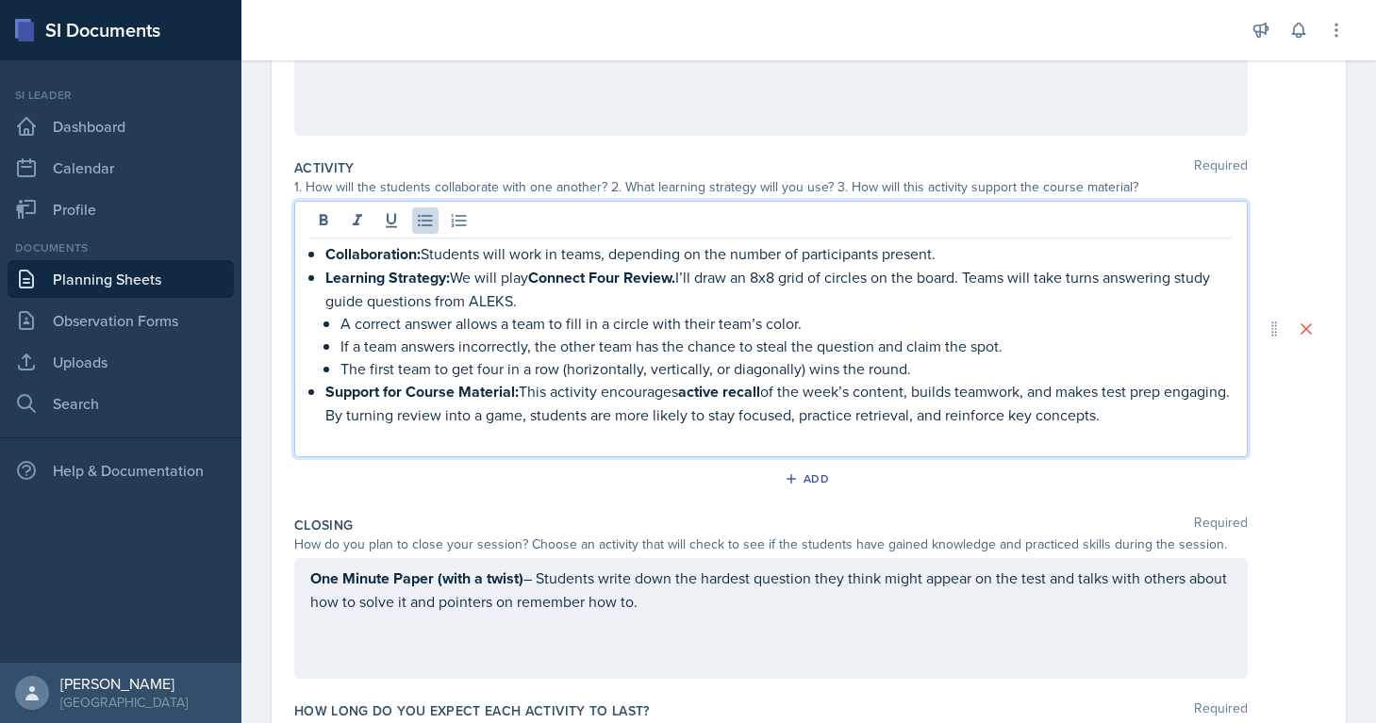
scroll to position [337, 0]
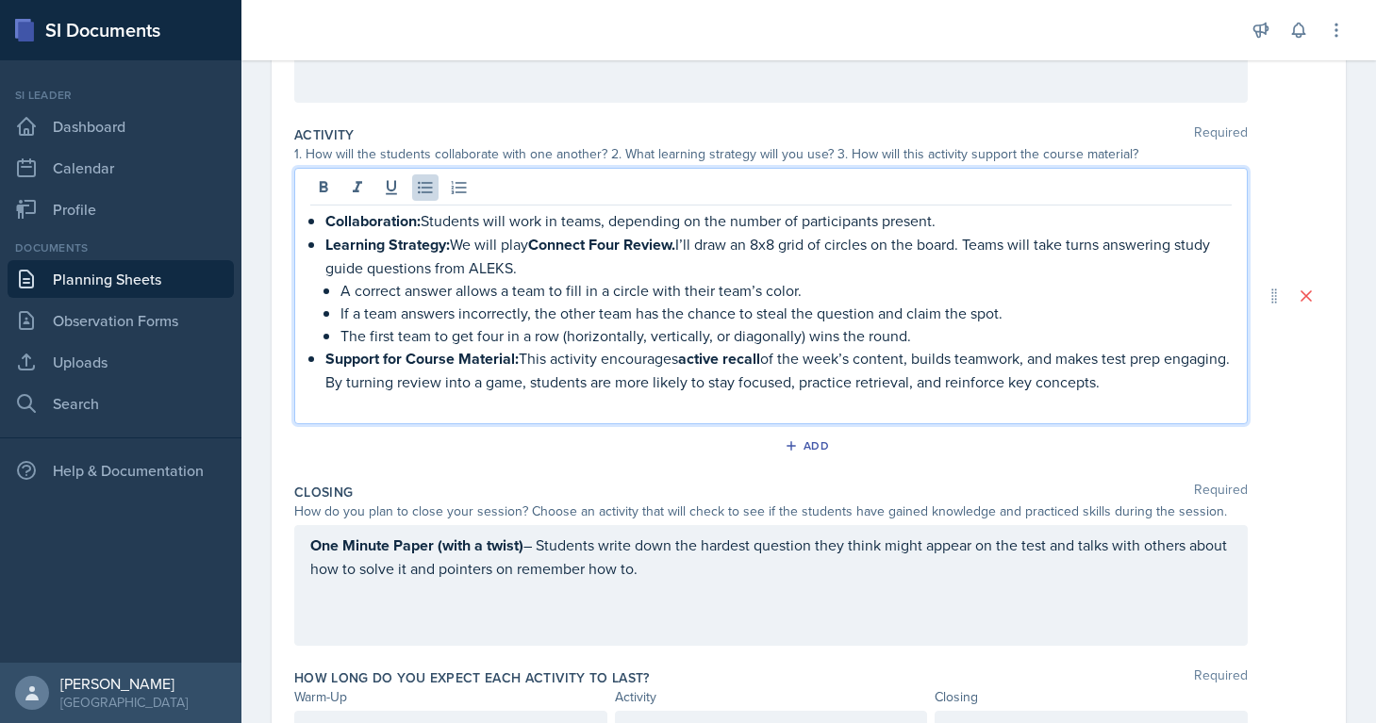
click at [322, 359] on div "Collaboration: Students will work in teams, depending on the number of particip…" at bounding box center [770, 312] width 921 height 207
click at [1193, 385] on p "Support for Course Material: This activity encourages active recall of the week…" at bounding box center [785, 370] width 891 height 46
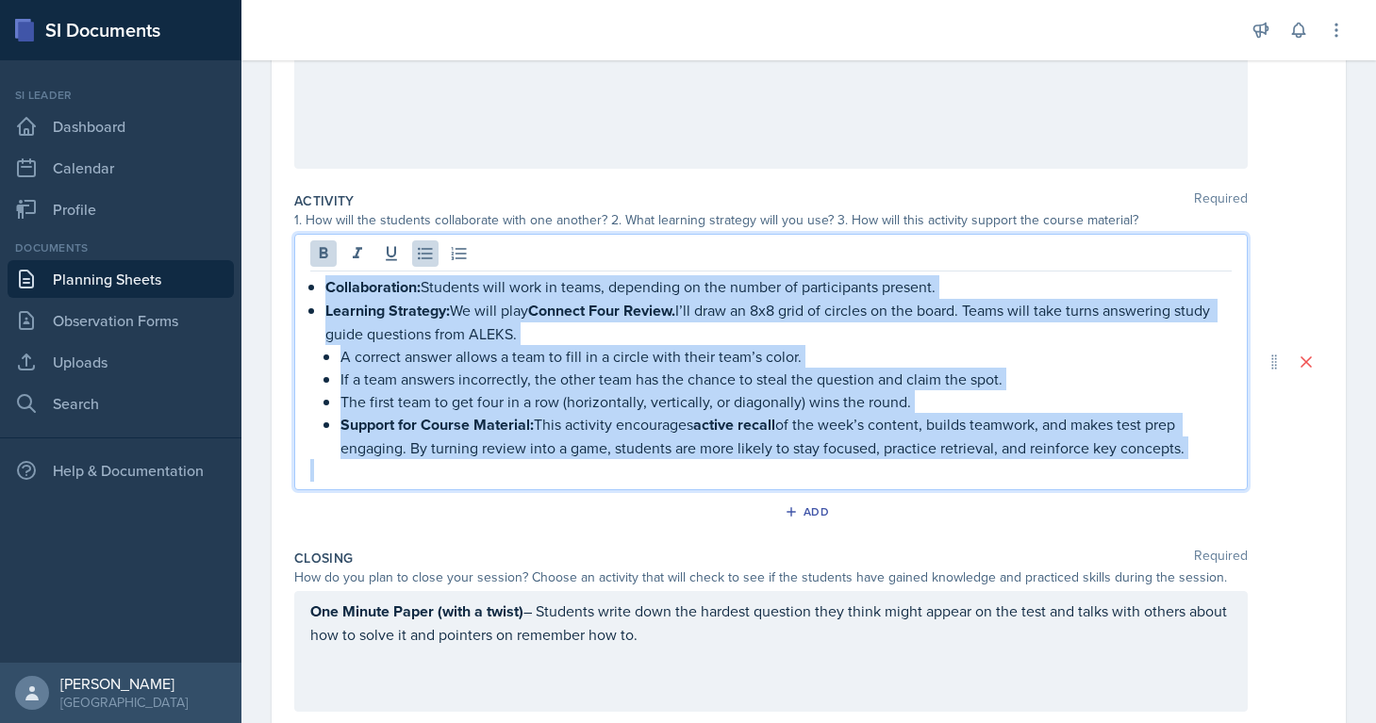
drag, startPoint x: 1193, startPoint y: 385, endPoint x: 447, endPoint y: 41, distance: 821.1
click at [447, 41] on div "Announcements New Announcement Title Message Create Notifications Sep 26th, 202…" at bounding box center [808, 361] width 1134 height 723
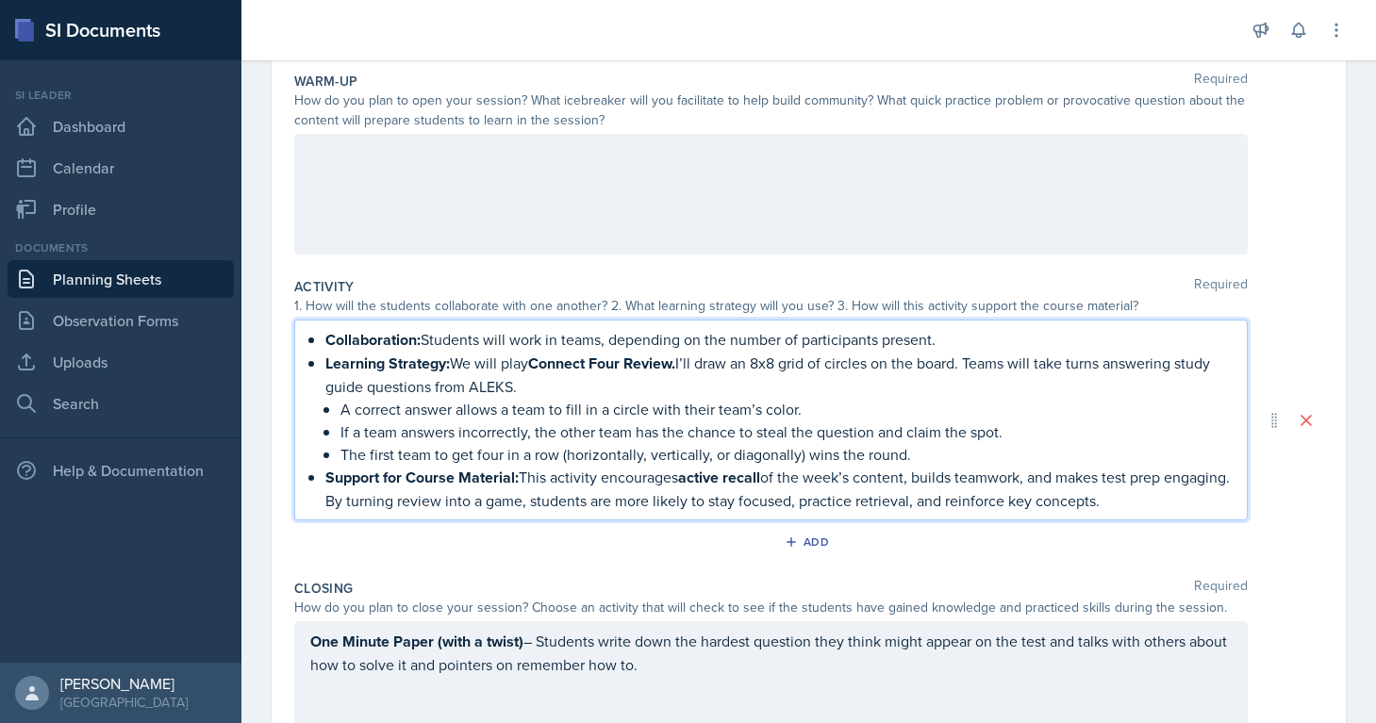
scroll to position [166, 0]
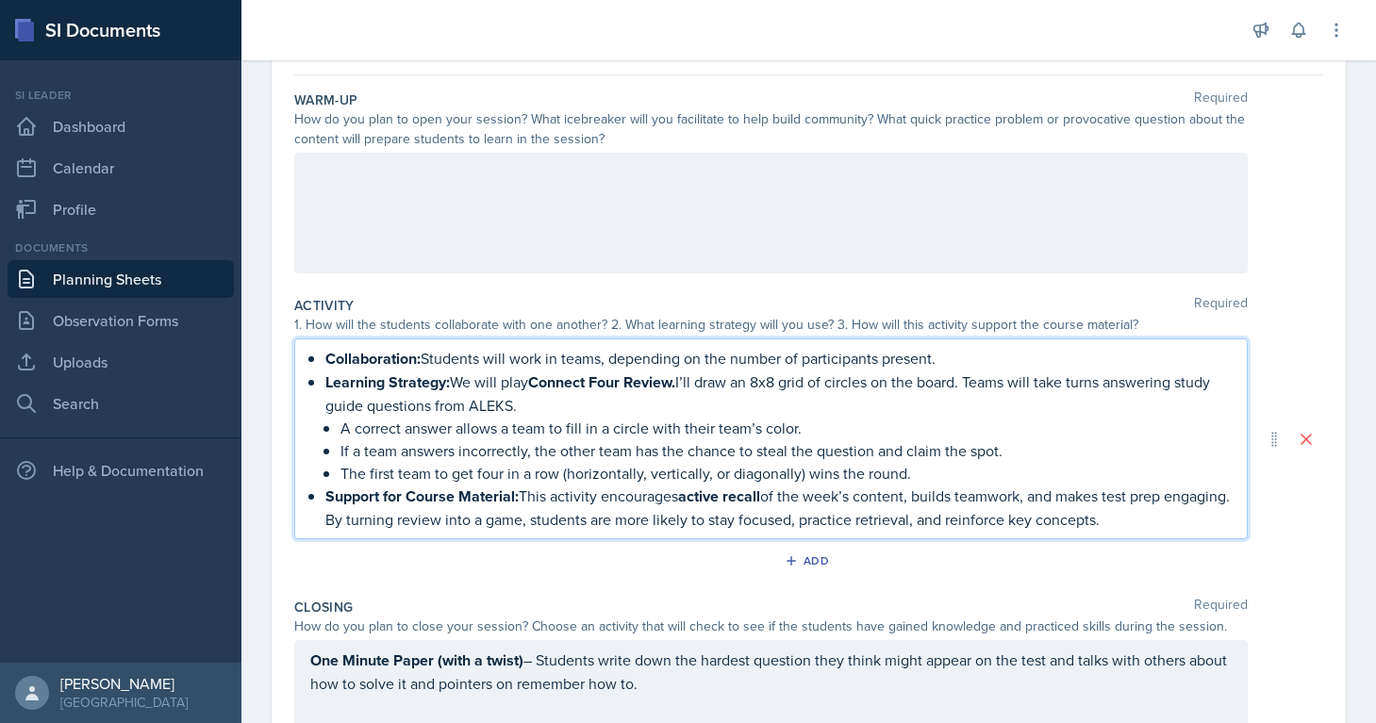
click at [324, 355] on div "Collaboration: Students will work in teams, depending on the number of particip…" at bounding box center [770, 439] width 921 height 184
click at [319, 378] on div "Collaboration: Students will work in teams, depending on the number of particip…" at bounding box center [770, 439] width 921 height 184
click at [582, 382] on strong "Connect Four Review." at bounding box center [601, 383] width 147 height 22
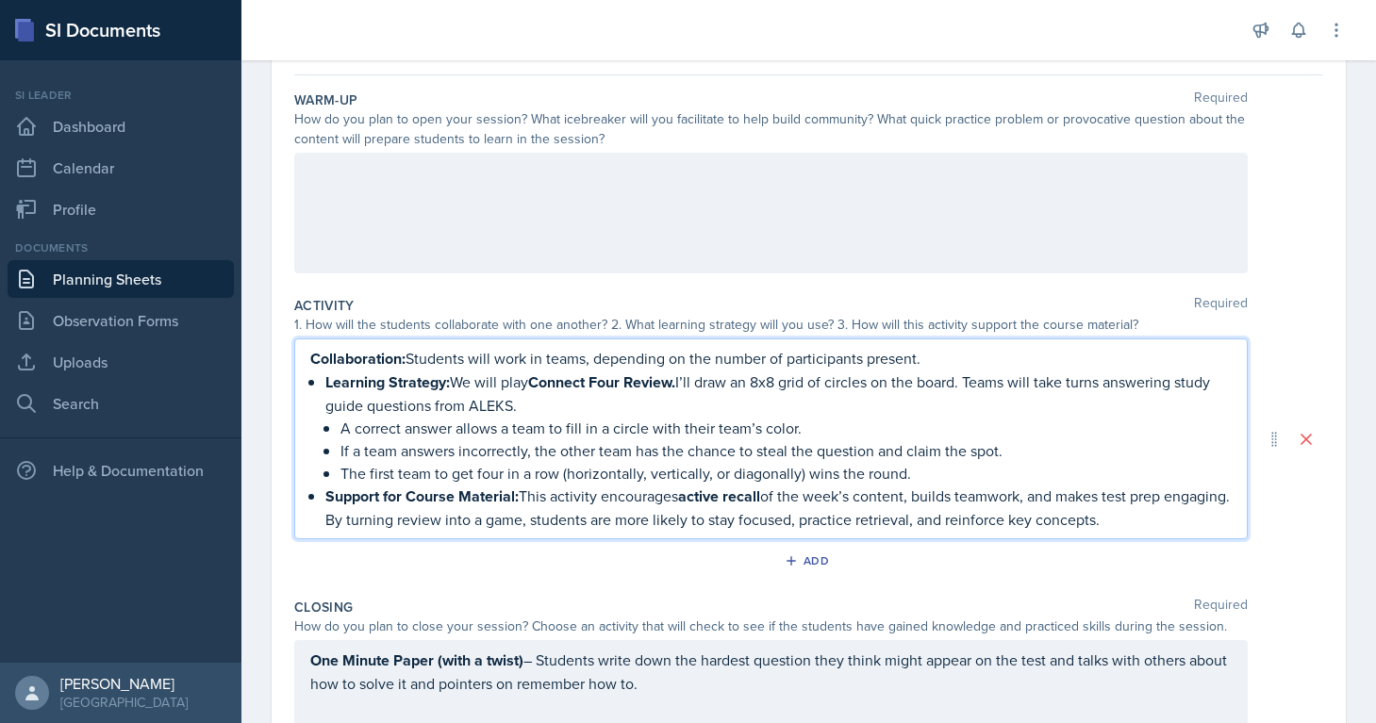
click at [306, 356] on div "Collaboration: Students will work in teams, depending on the number of particip…" at bounding box center [770, 439] width 953 height 201
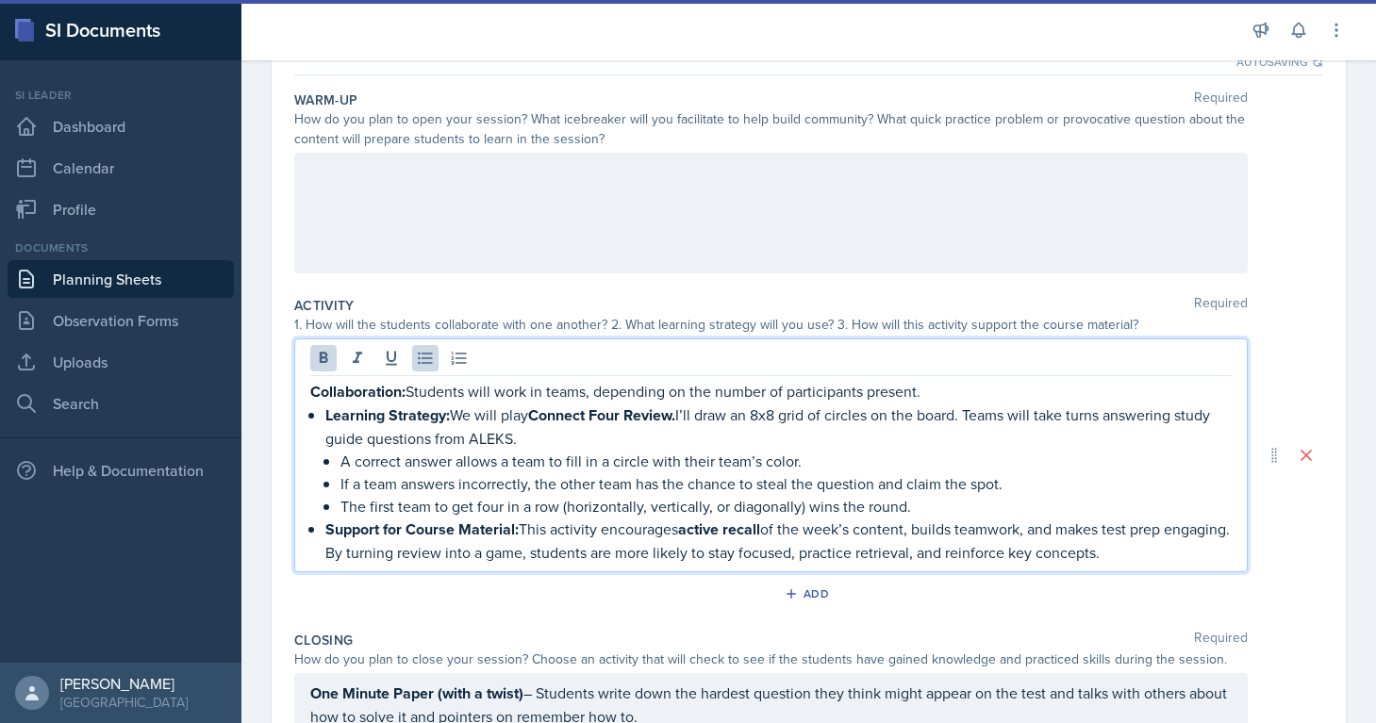
scroll to position [199, 0]
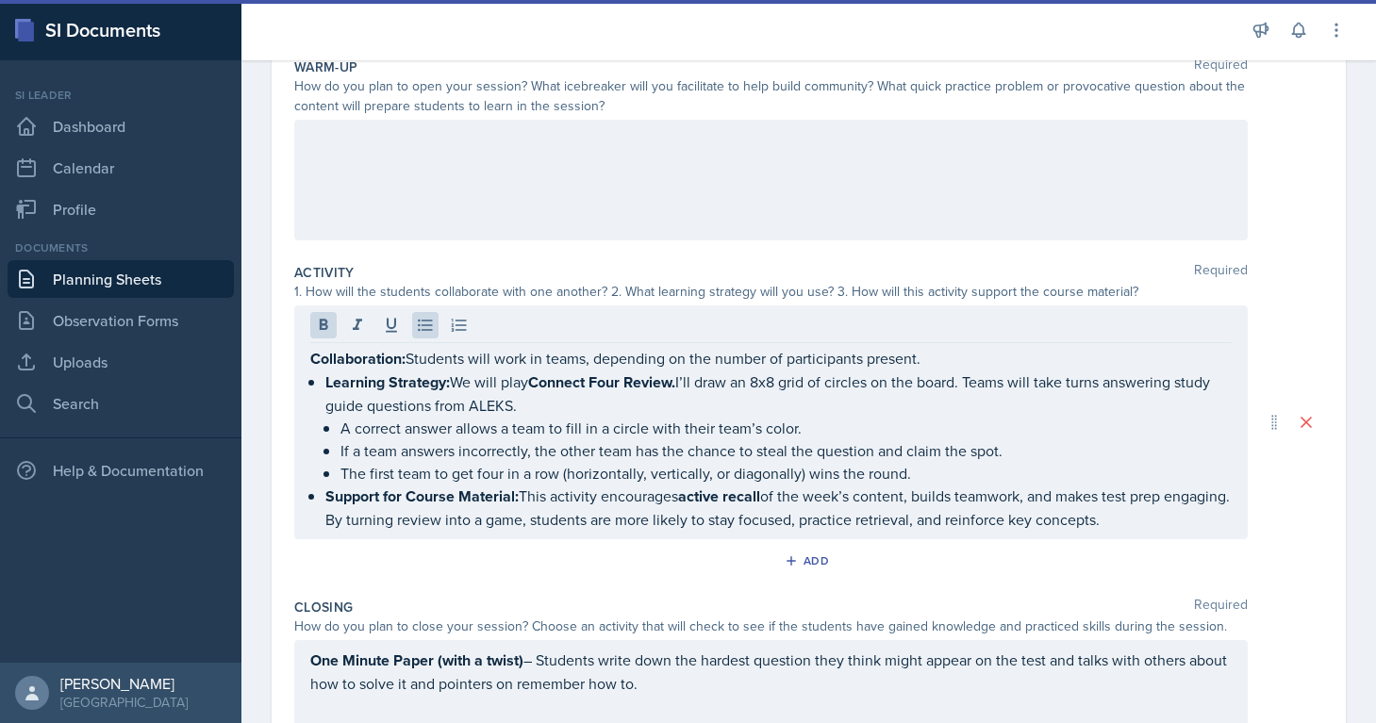
click at [306, 356] on div "Collaboration: Students will work in teams, depending on the number of particip…" at bounding box center [770, 423] width 953 height 234
click at [307, 355] on div "Collaboration: Students will work in teams, depending on the number of particip…" at bounding box center [770, 423] width 953 height 234
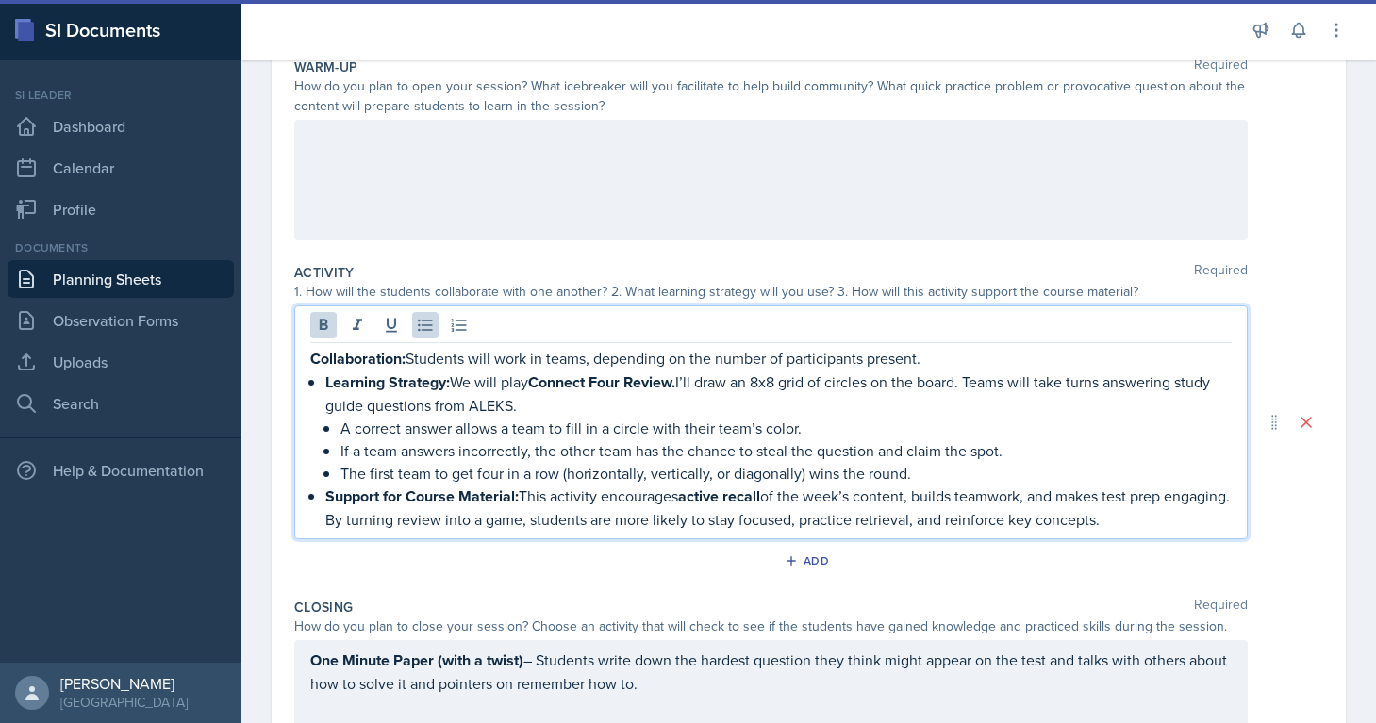
click at [312, 357] on strong "Collaboration:" at bounding box center [357, 359] width 95 height 22
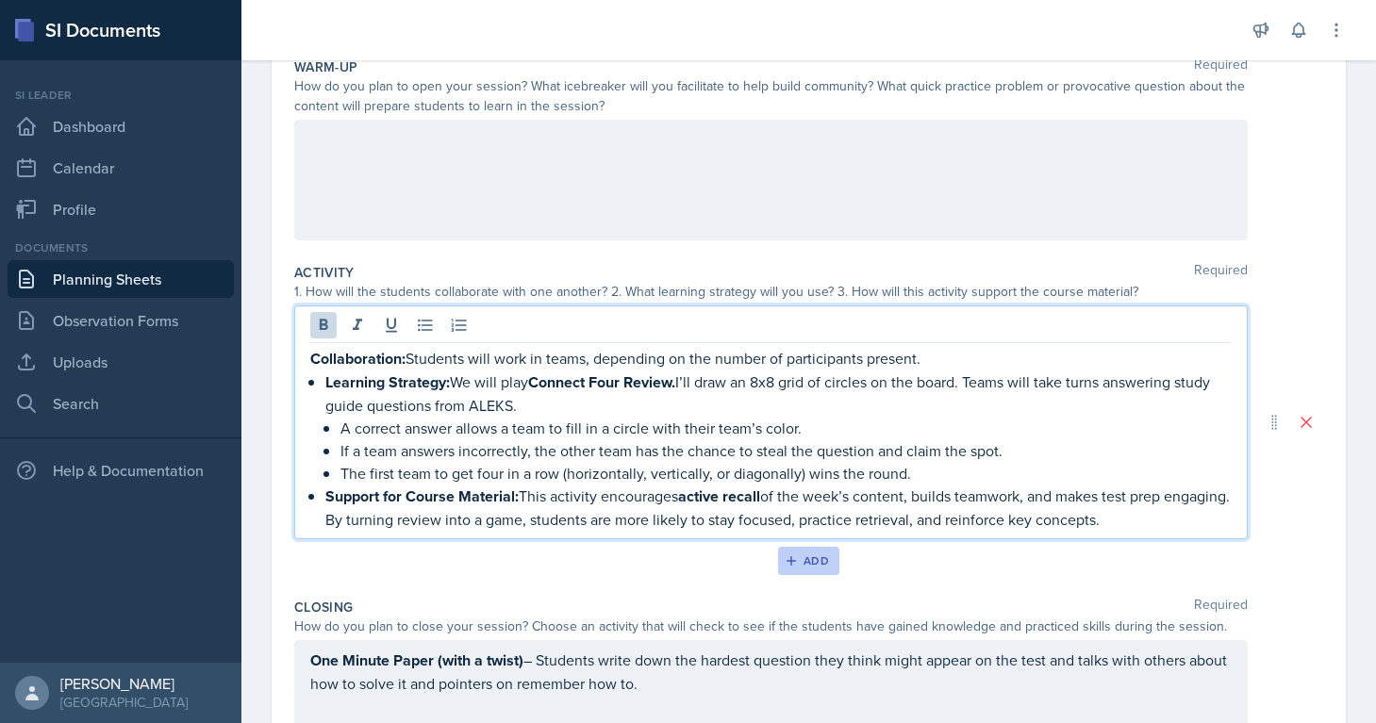
drag, startPoint x: 312, startPoint y: 357, endPoint x: 825, endPoint y: 545, distance: 546.2
click at [825, 545] on div "Activity Required 1. How will the students collaborate with one another? 2. Wha…" at bounding box center [808, 423] width 1029 height 335
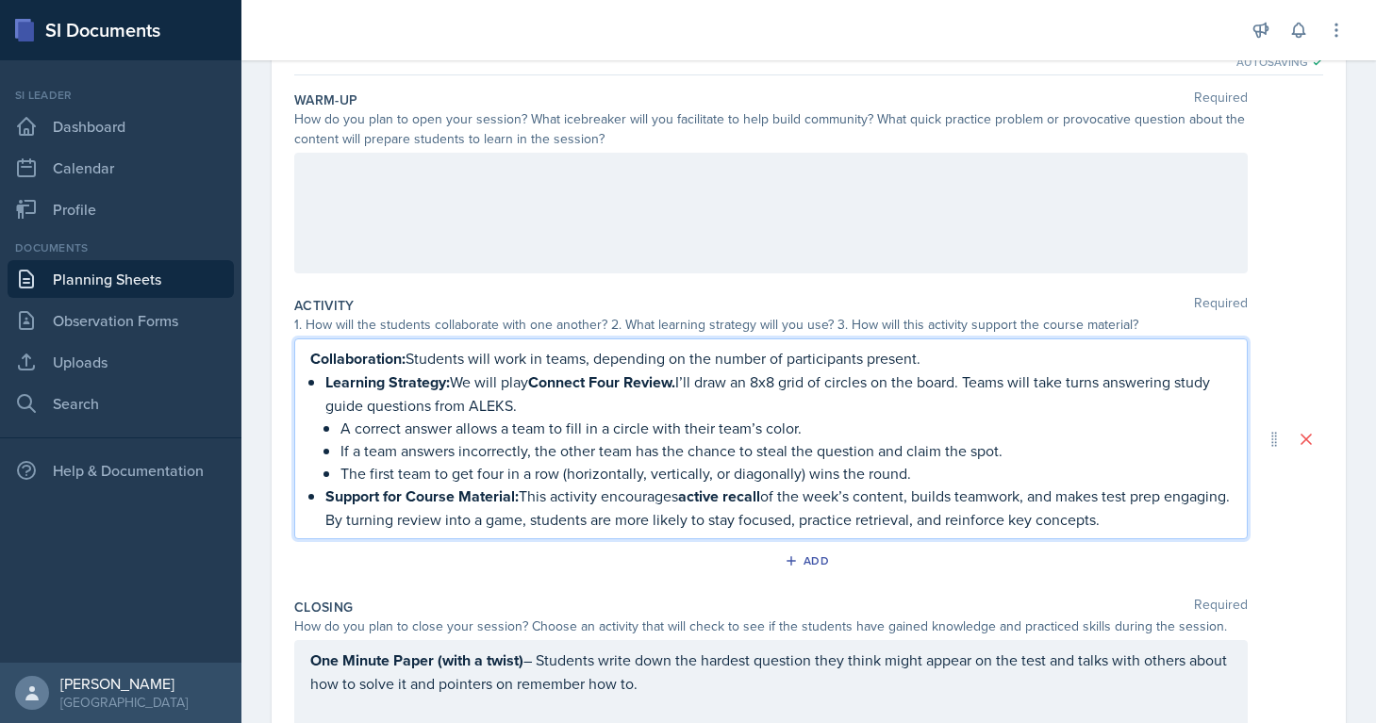
click at [383, 381] on strong "Learning Strategy:" at bounding box center [387, 383] width 124 height 22
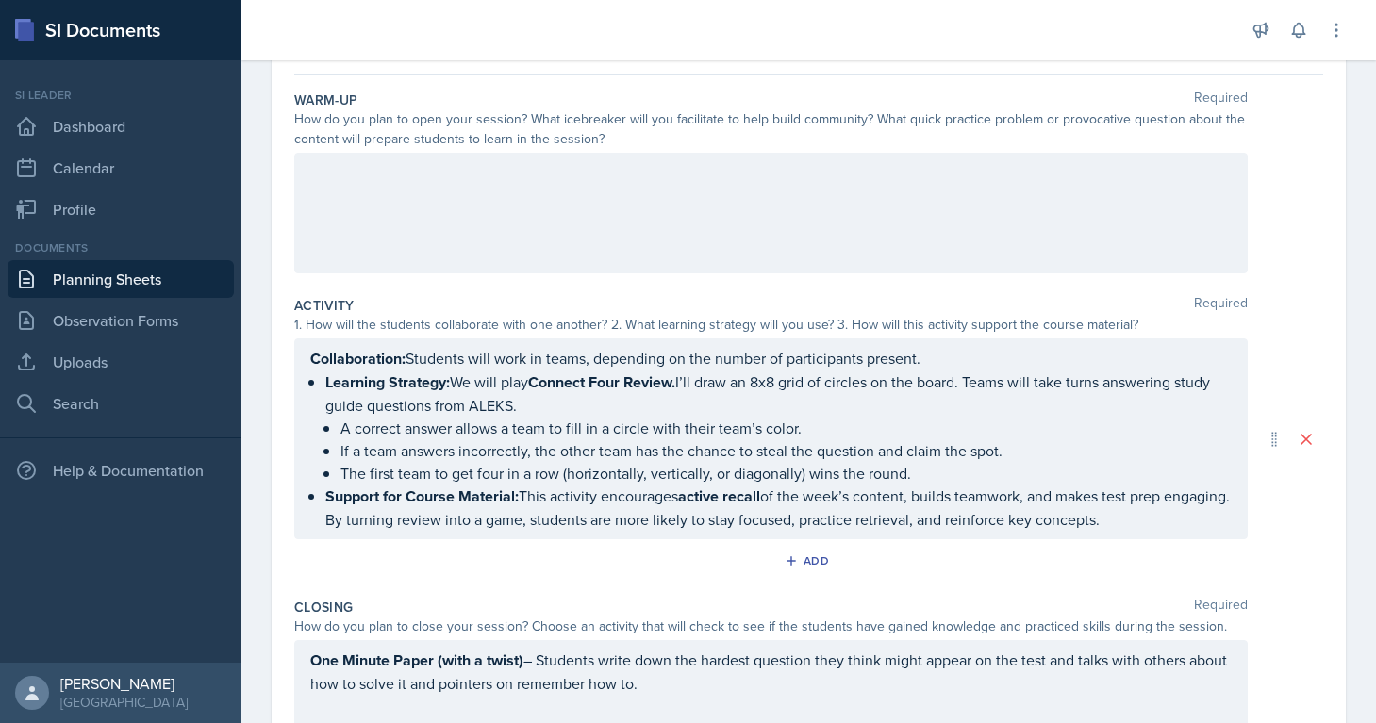
click at [1195, 530] on div "Collaboration: Students will work in teams, depending on the number of particip…" at bounding box center [770, 439] width 953 height 201
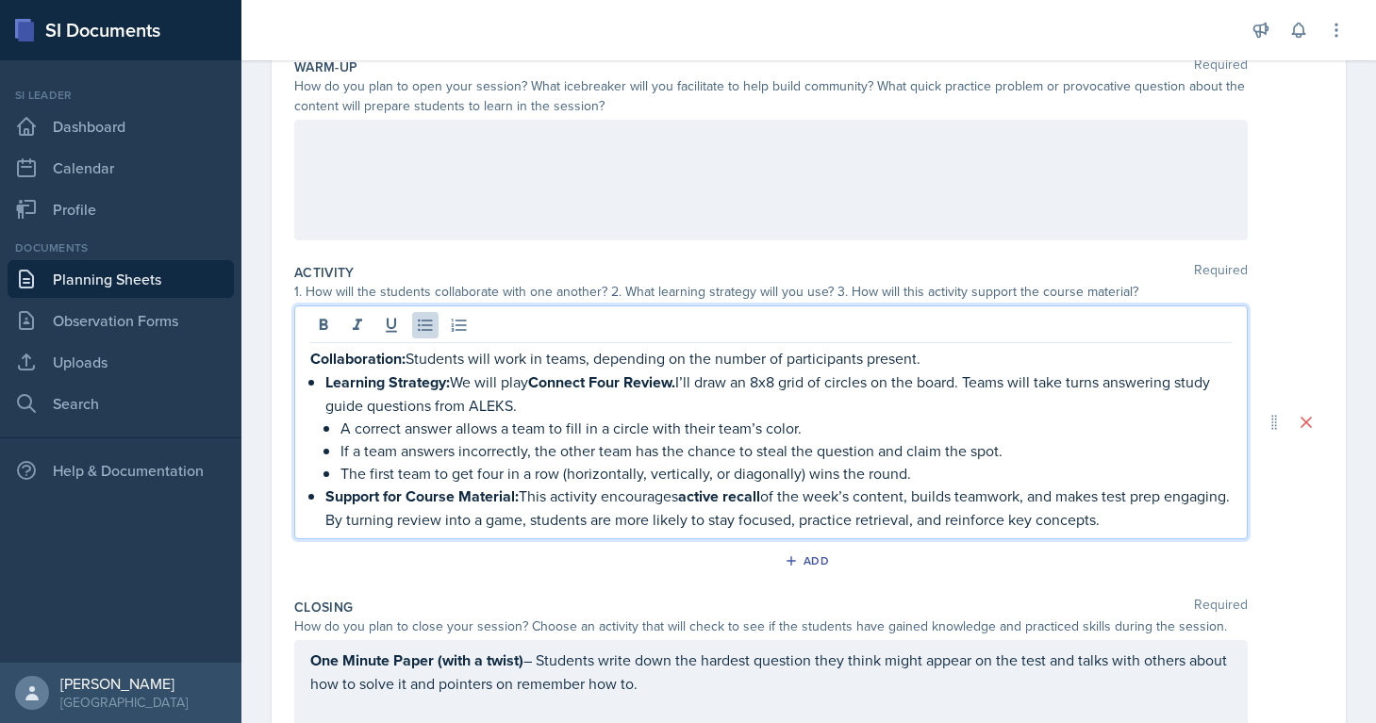
click at [1192, 525] on p "Support for Course Material: This activity encourages active recall of the week…" at bounding box center [778, 508] width 906 height 46
click at [325, 319] on icon at bounding box center [323, 325] width 19 height 19
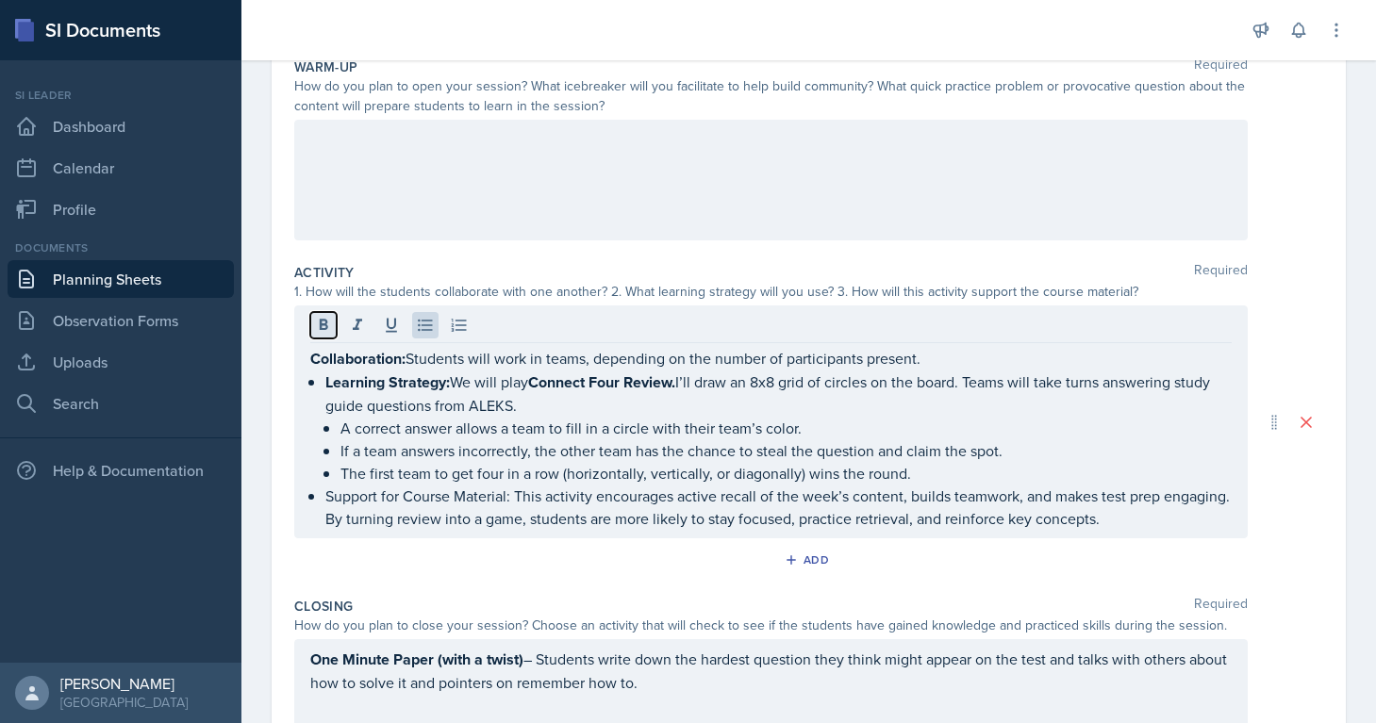
click at [325, 319] on icon at bounding box center [323, 325] width 19 height 19
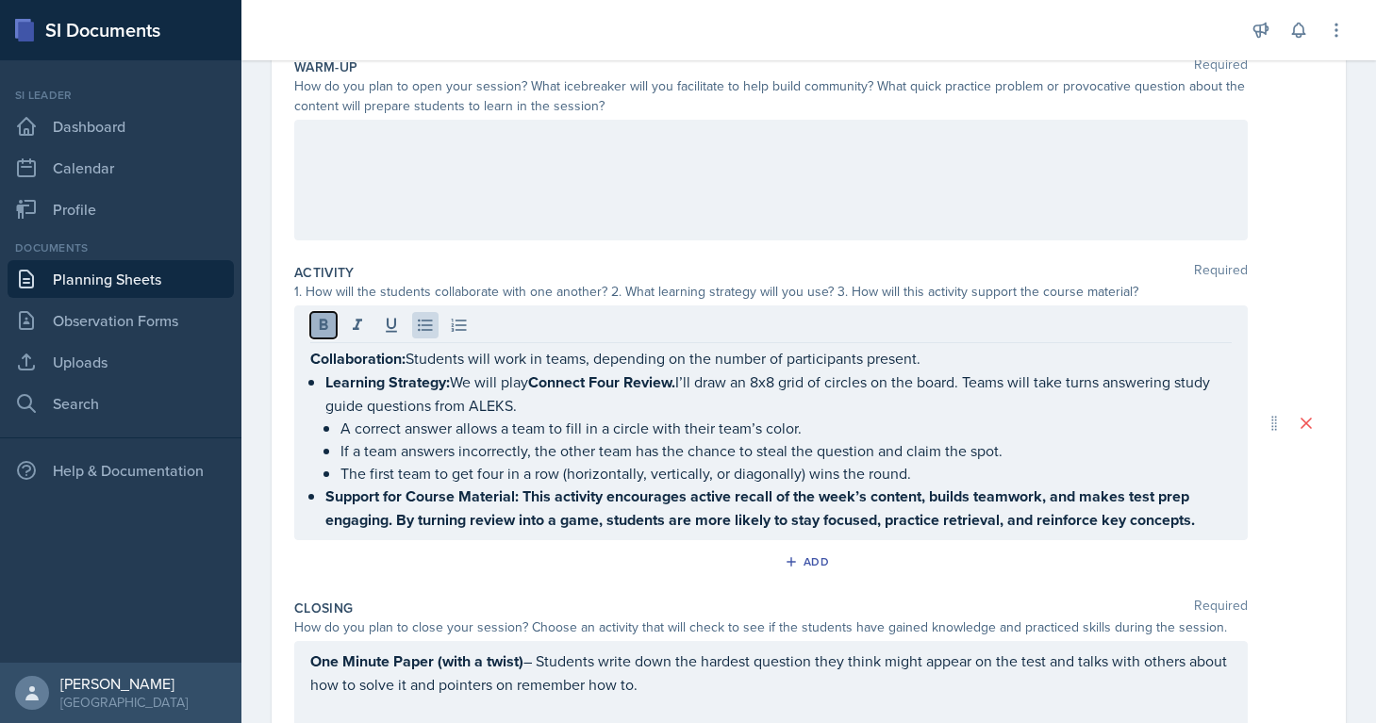
click at [325, 319] on icon at bounding box center [323, 325] width 19 height 19
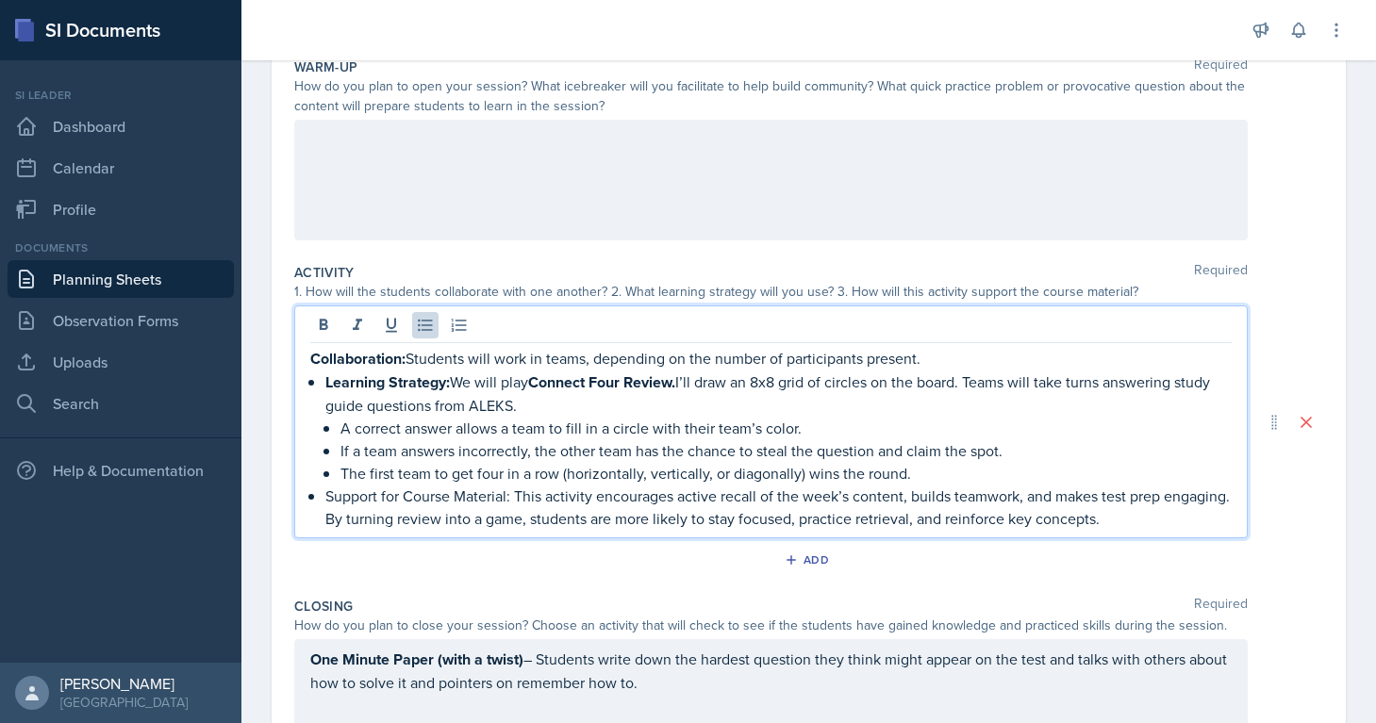
click at [912, 432] on p "A correct answer allows a team to fill in a circle with their team’s color." at bounding box center [785, 428] width 891 height 23
drag, startPoint x: 934, startPoint y: 472, endPoint x: 561, endPoint y: 355, distance: 390.4
click at [561, 355] on div "Collaboration: Students will work in teams, depending on the number of particip…" at bounding box center [770, 438] width 921 height 183
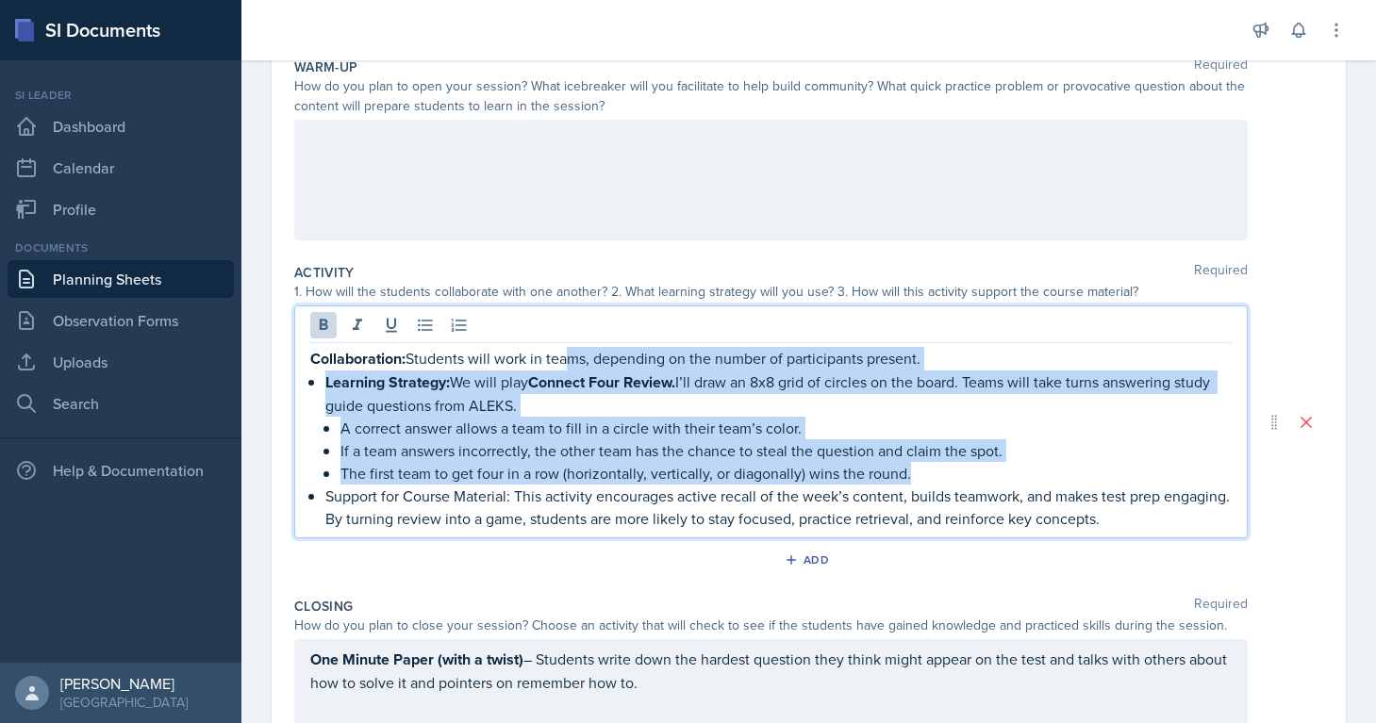
click at [526, 379] on p "Learning Strategy: We will play Connect Four Review. I’ll draw an 8x8 grid of c…" at bounding box center [778, 394] width 906 height 46
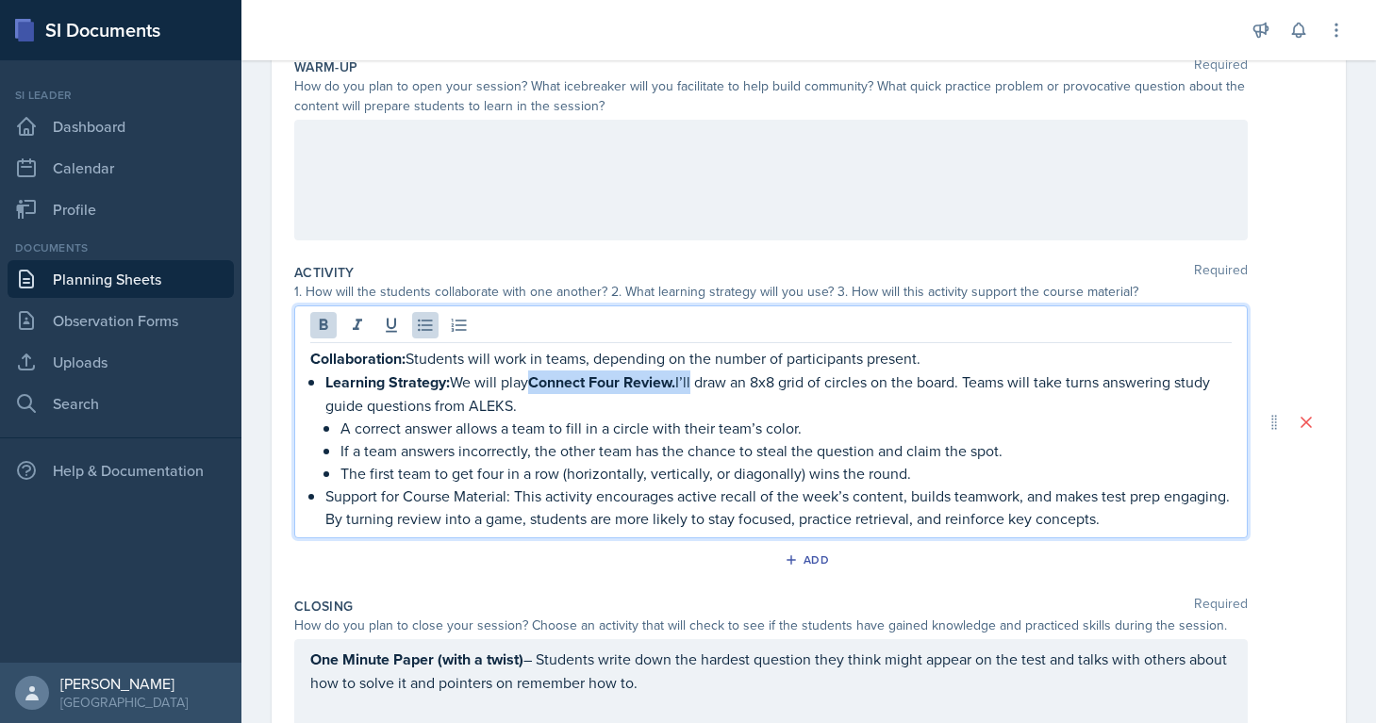
drag, startPoint x: 526, startPoint y: 379, endPoint x: 698, endPoint y: 376, distance: 171.6
click at [698, 376] on p "Learning Strategy: We will play Connect Four Review. I’ll draw an 8x8 grid of c…" at bounding box center [778, 394] width 906 height 46
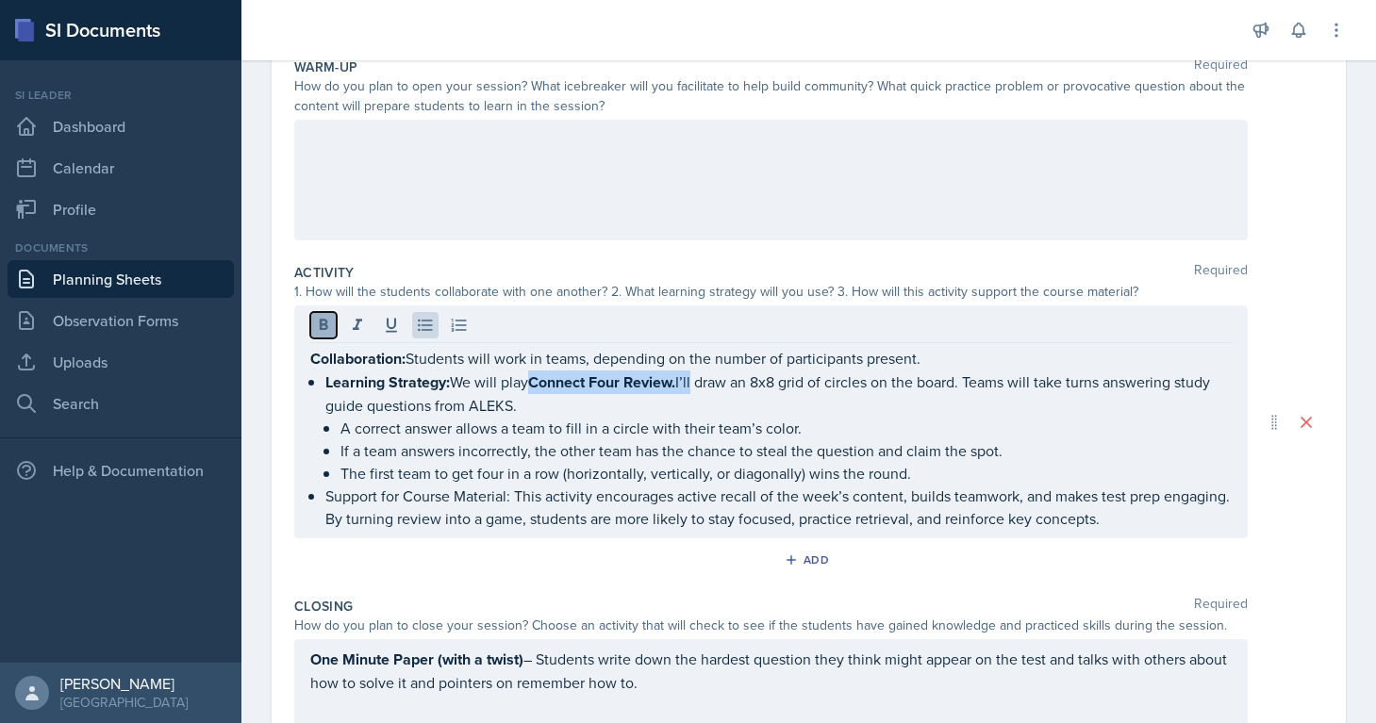
click at [322, 318] on icon at bounding box center [323, 325] width 19 height 19
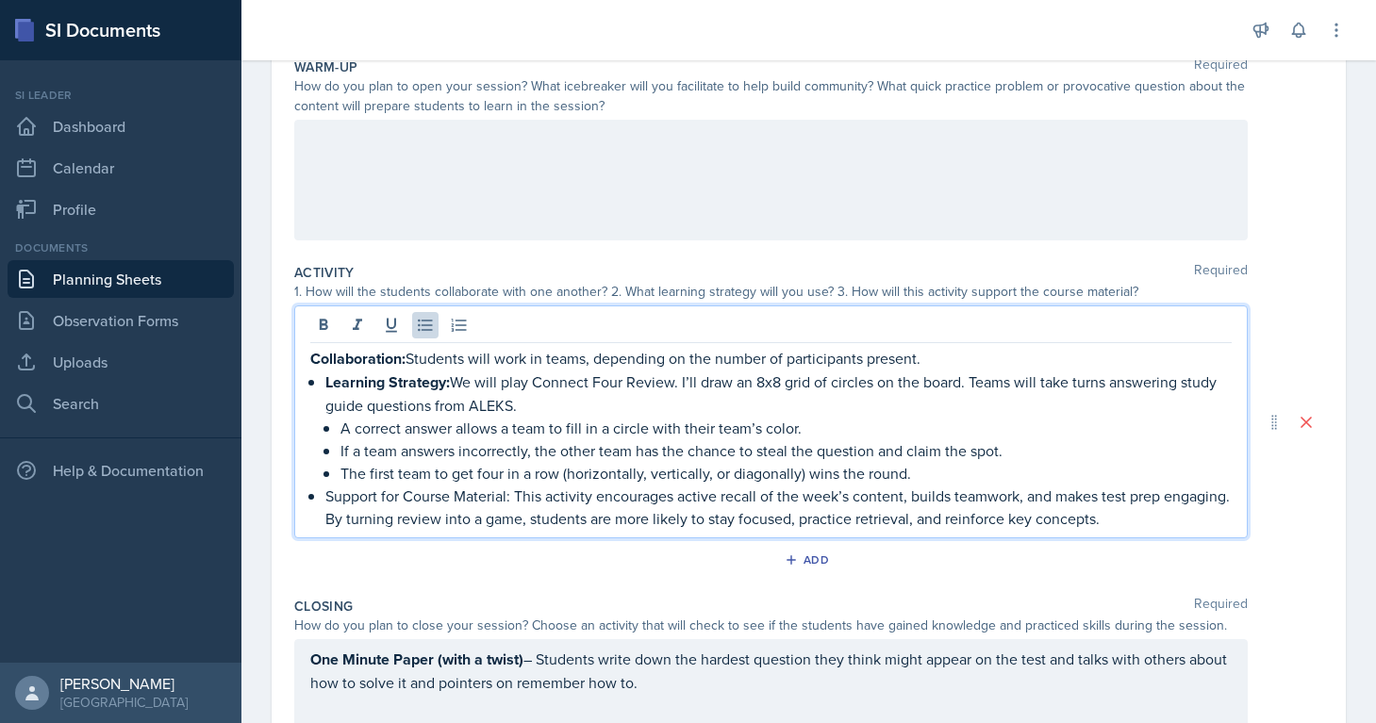
click at [546, 460] on p "If a team answers incorrectly, the other team has the chance to steal the quest…" at bounding box center [785, 450] width 891 height 23
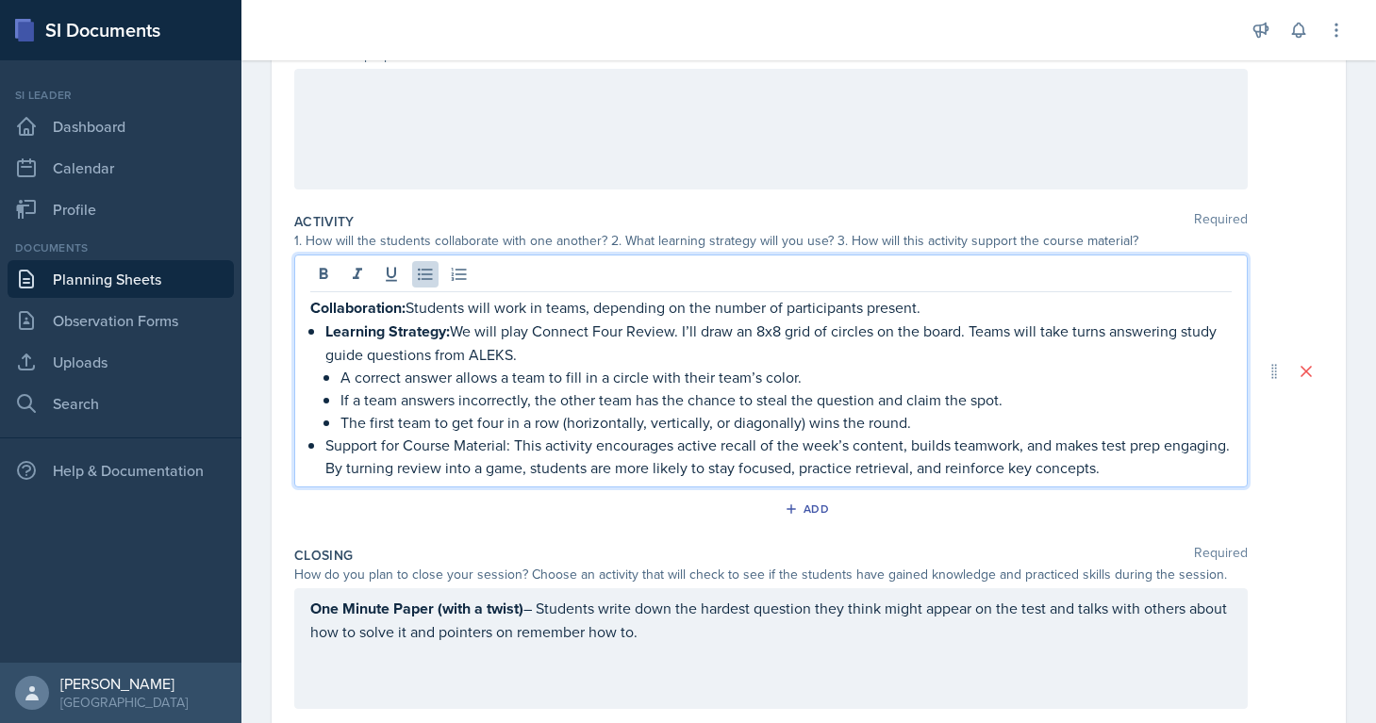
scroll to position [166, 0]
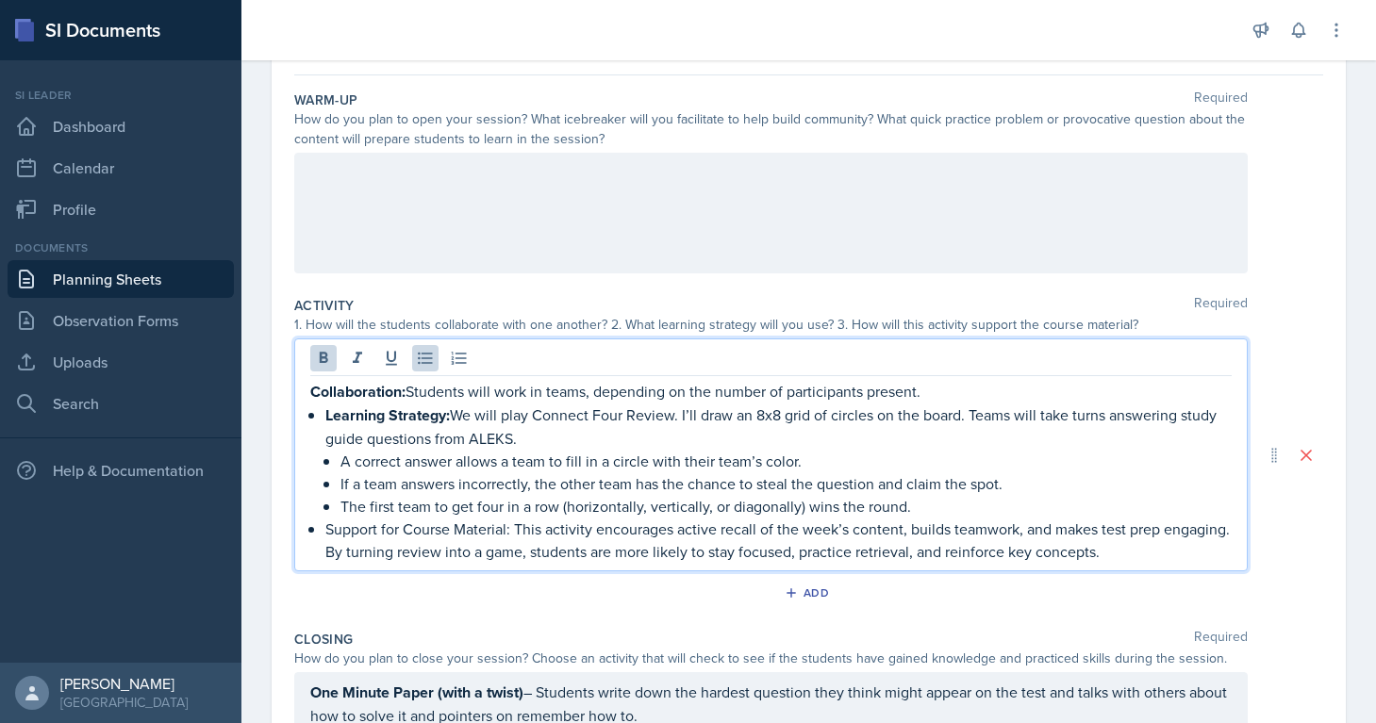
click at [320, 417] on div "Collaboration: Students will work in teams, depending on the number of particip…" at bounding box center [770, 471] width 921 height 183
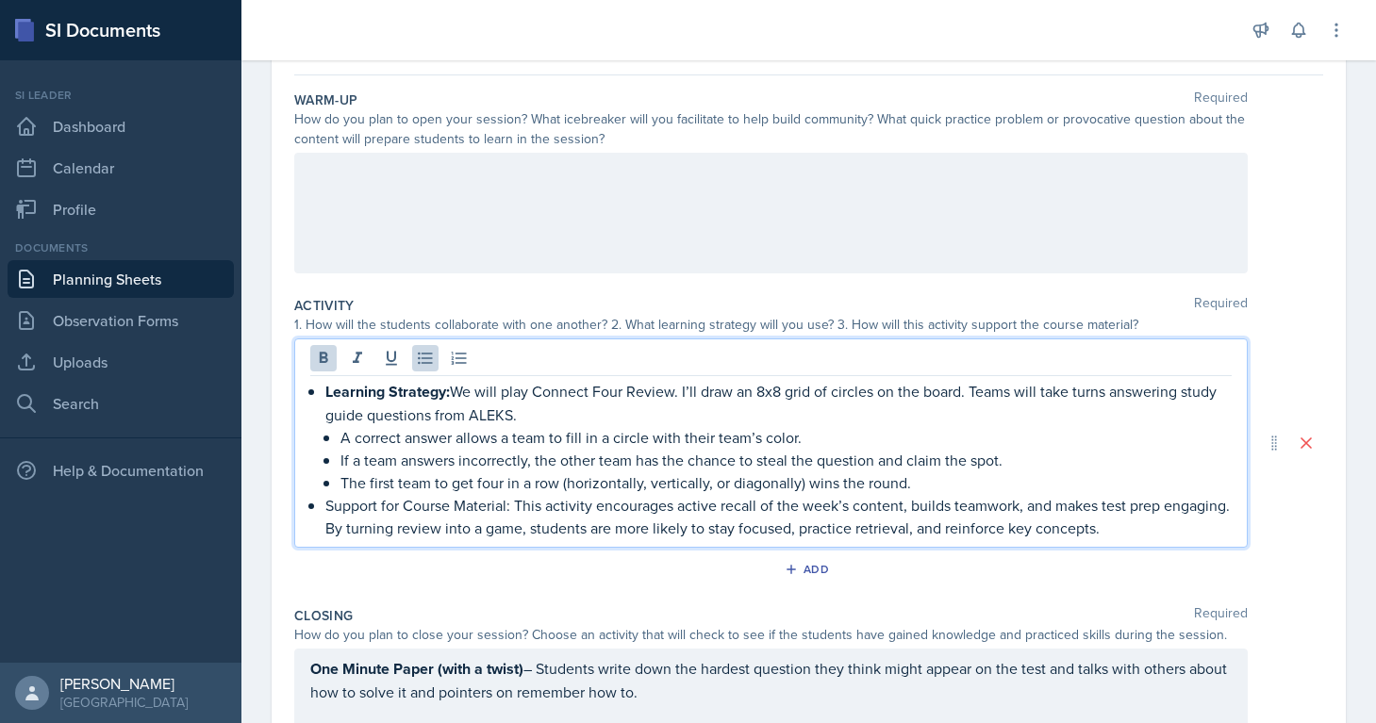
click at [567, 327] on div "1. How will the students collaborate with one another? 2. What learning strateg…" at bounding box center [770, 325] width 953 height 20
click at [496, 374] on div "Learning Strategy: We will play Connect Four Review. I’ll draw an 8x8 grid of c…" at bounding box center [770, 443] width 953 height 209
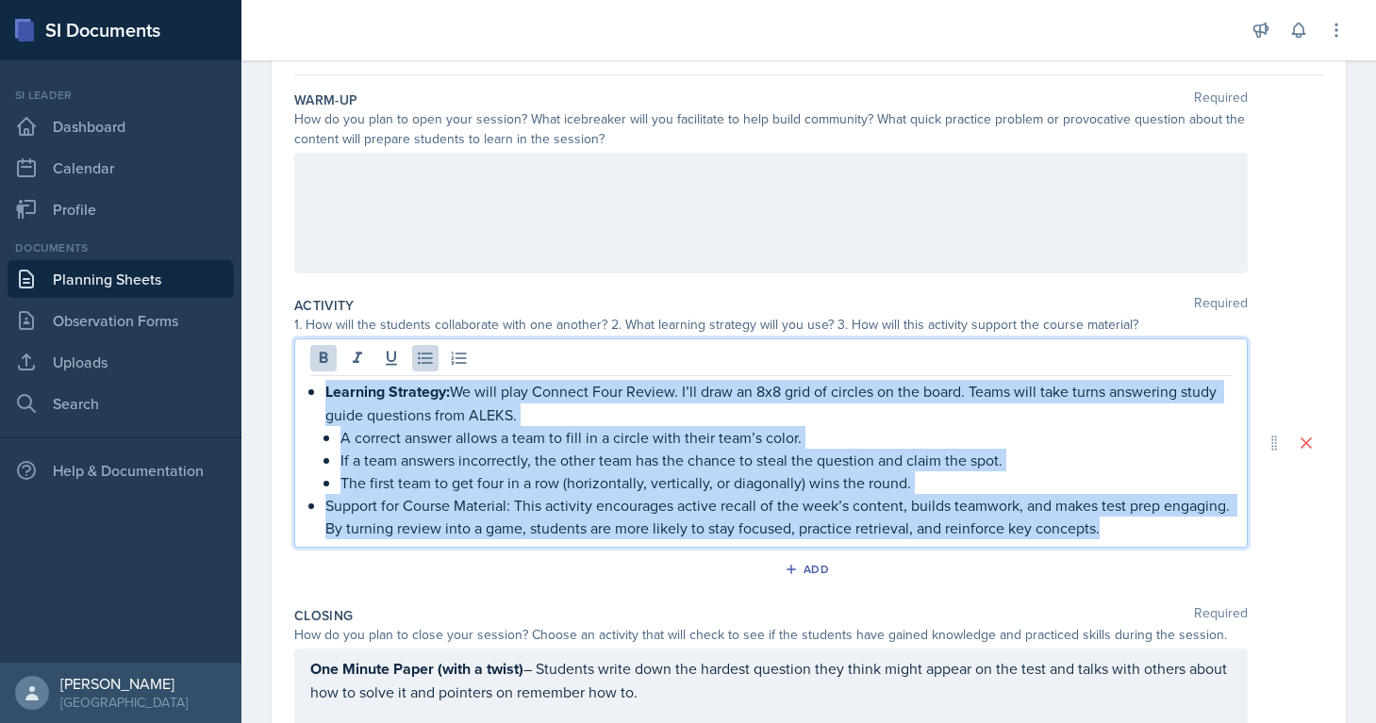
drag, startPoint x: 1100, startPoint y: 523, endPoint x: 340, endPoint y: 96, distance: 871.8
click at [340, 96] on div "Warm-Up Required How do you plan to open your session? What icebreaker will you…" at bounding box center [808, 489] width 1029 height 829
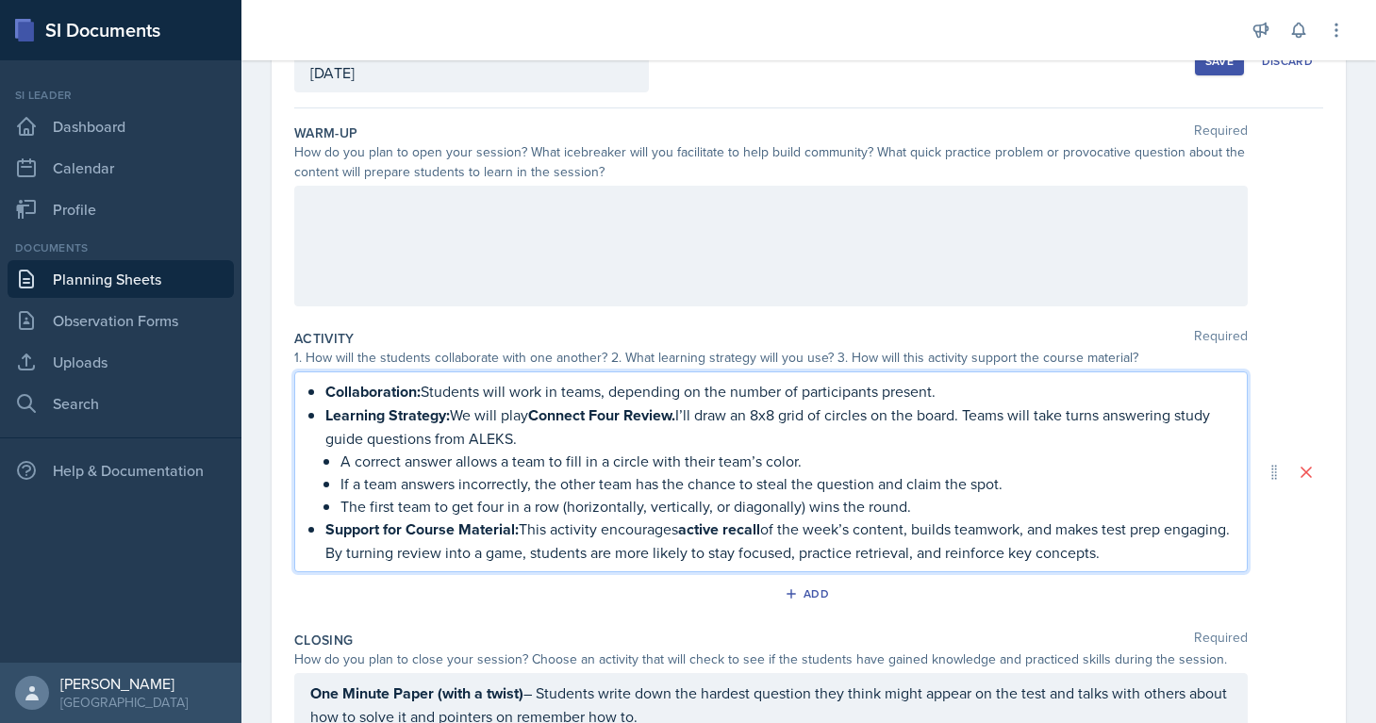
click at [323, 384] on div "Collaboration: Students will work in teams, depending on the number of particip…" at bounding box center [770, 472] width 921 height 184
click at [322, 420] on div "Collaboration: Students will work in teams, depending on the number of particip…" at bounding box center [770, 472] width 921 height 184
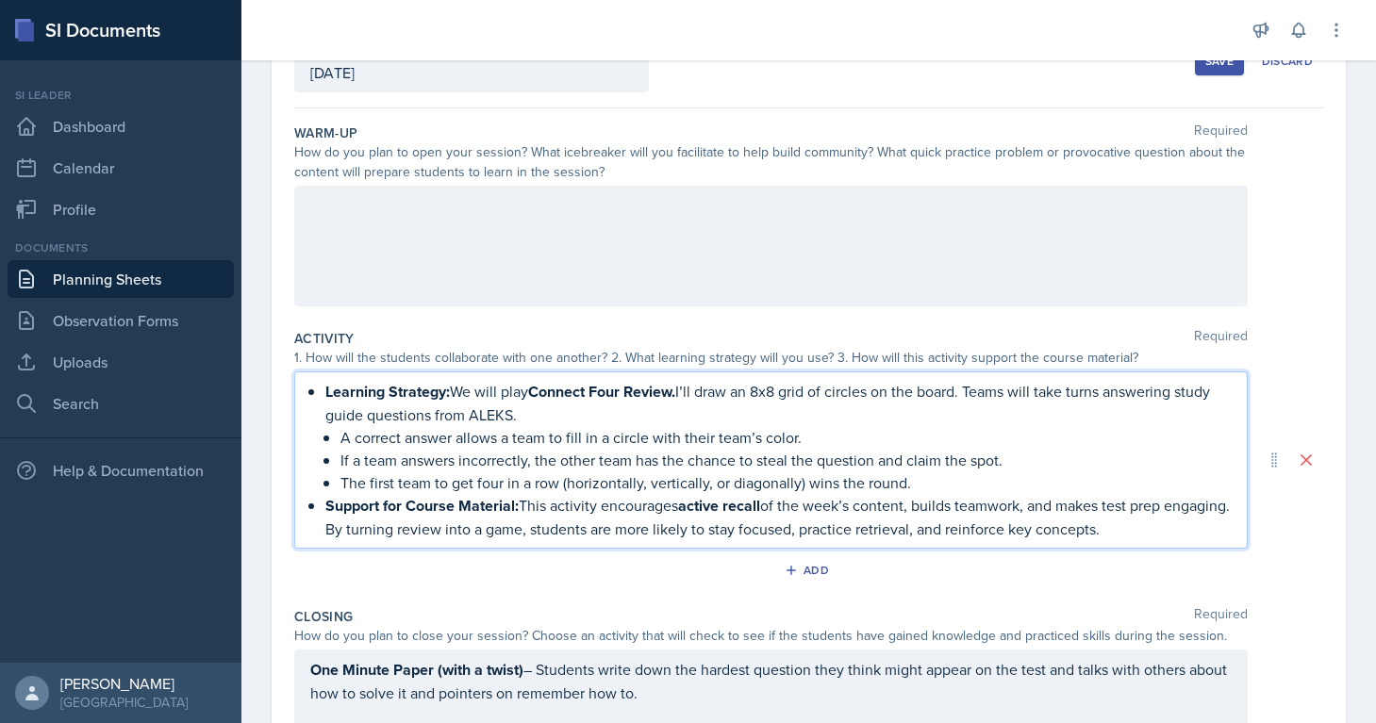
drag, startPoint x: 314, startPoint y: 388, endPoint x: 302, endPoint y: 388, distance: 12.3
click at [302, 388] on div "Learning Strategy: We will play Connect Four Review. I’ll draw an 8x8 grid of c…" at bounding box center [770, 460] width 953 height 177
drag, startPoint x: 314, startPoint y: 393, endPoint x: 1047, endPoint y: 599, distance: 761.0
click at [1047, 599] on div "Warm-Up Required How do you plan to open your session? What icebreaker will you…" at bounding box center [808, 506] width 1029 height 797
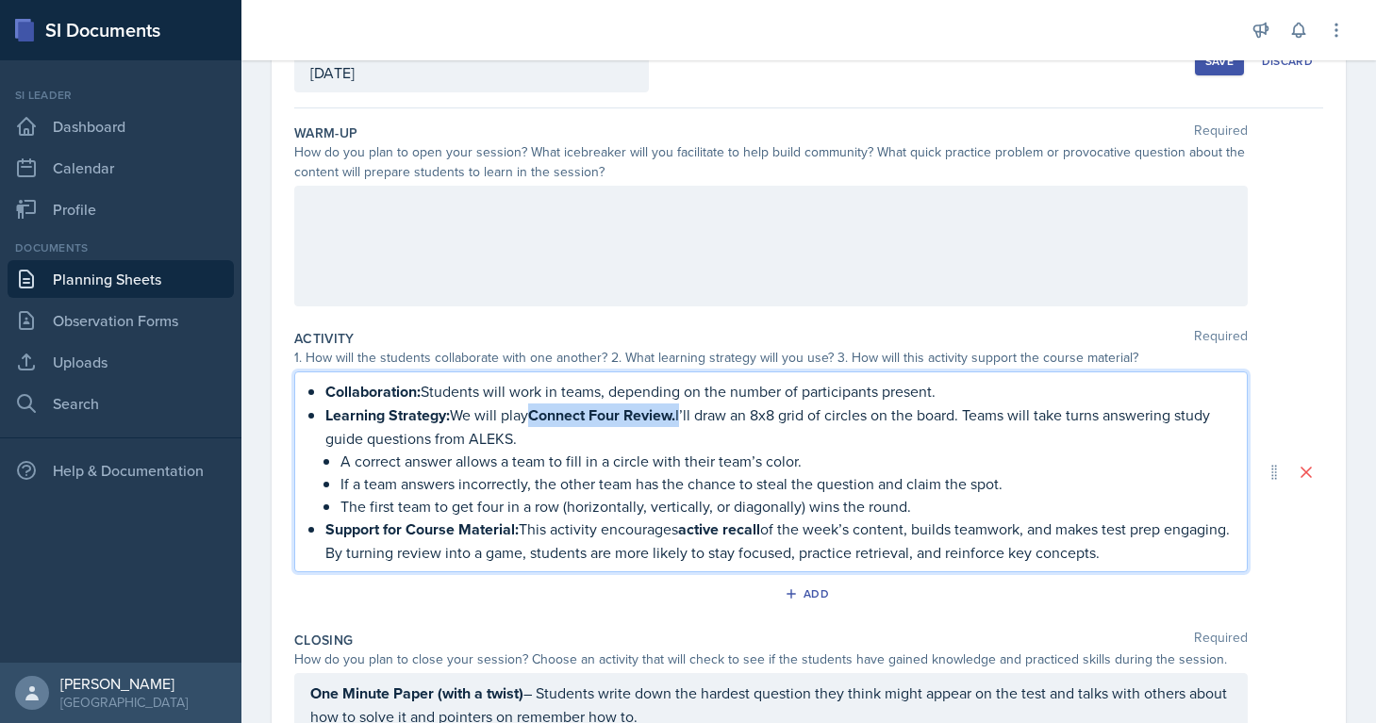
drag, startPoint x: 535, startPoint y: 415, endPoint x: 687, endPoint y: 414, distance: 152.8
click at [687, 414] on p "Learning Strategy: We will play Connect Four Review. I’ll draw an 8x8 grid of c…" at bounding box center [778, 427] width 906 height 46
click at [406, 360] on div "1. How will the students collaborate with one another? 2. What learning strateg…" at bounding box center [770, 358] width 953 height 20
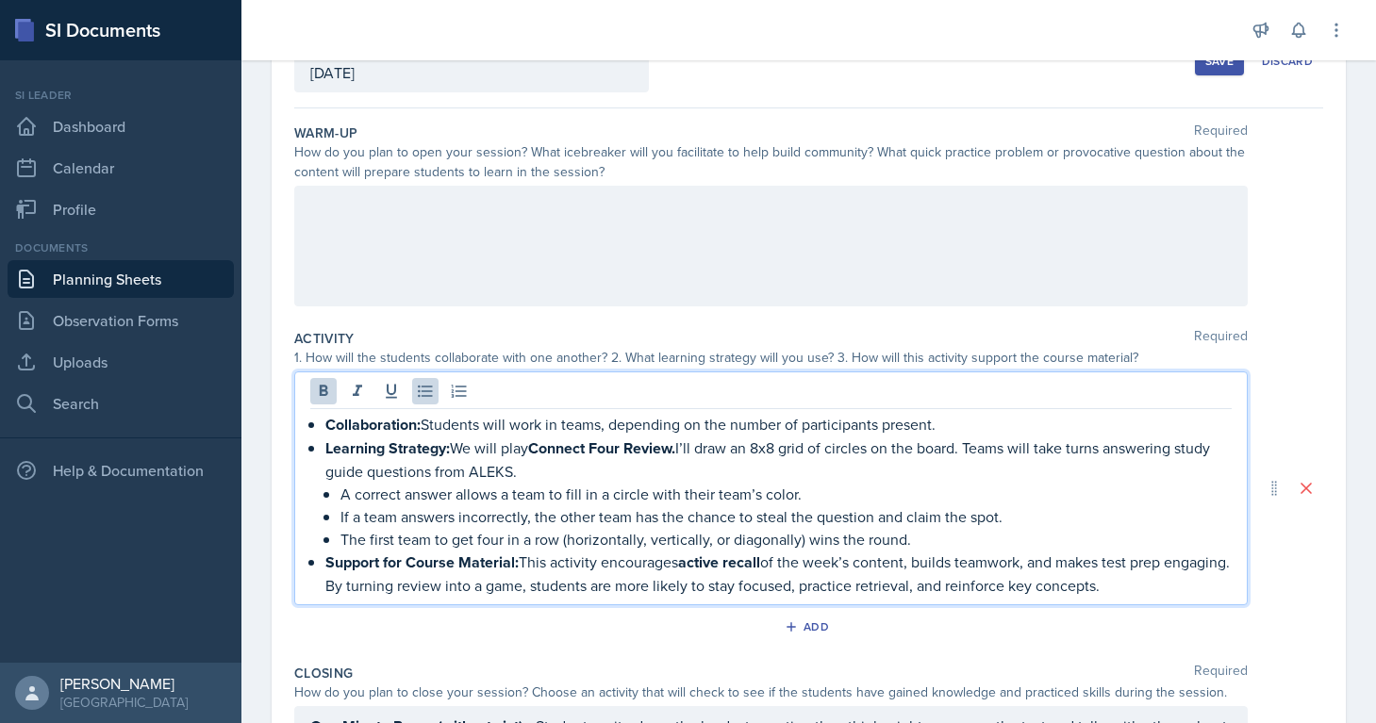
click at [417, 438] on strong "Learning Strategy:" at bounding box center [387, 449] width 124 height 22
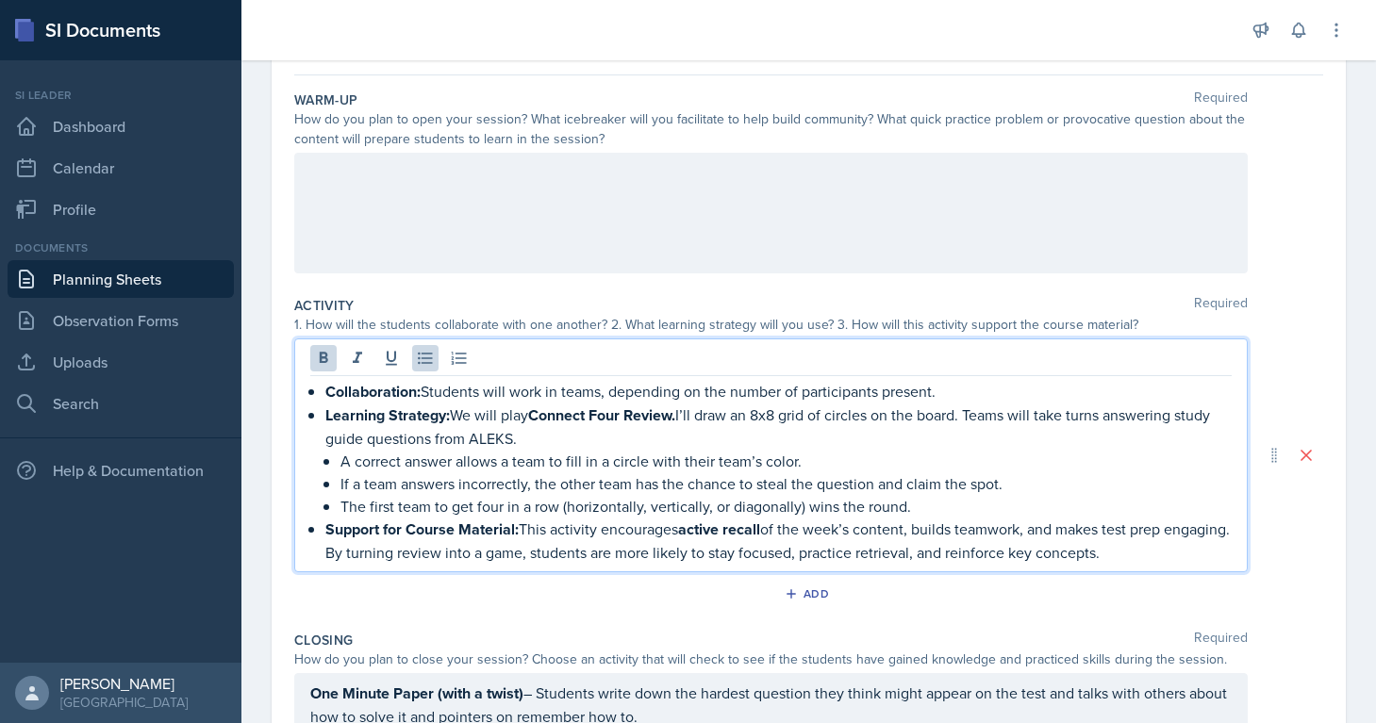
click at [557, 415] on strong "Connect Four Review." at bounding box center [601, 416] width 147 height 22
click at [532, 414] on p "Learning Strategy: We will play Connect Four Review. I’ll draw an 8x8 grid of c…" at bounding box center [778, 427] width 906 height 46
drag, startPoint x: 532, startPoint y: 414, endPoint x: 671, endPoint y: 412, distance: 139.6
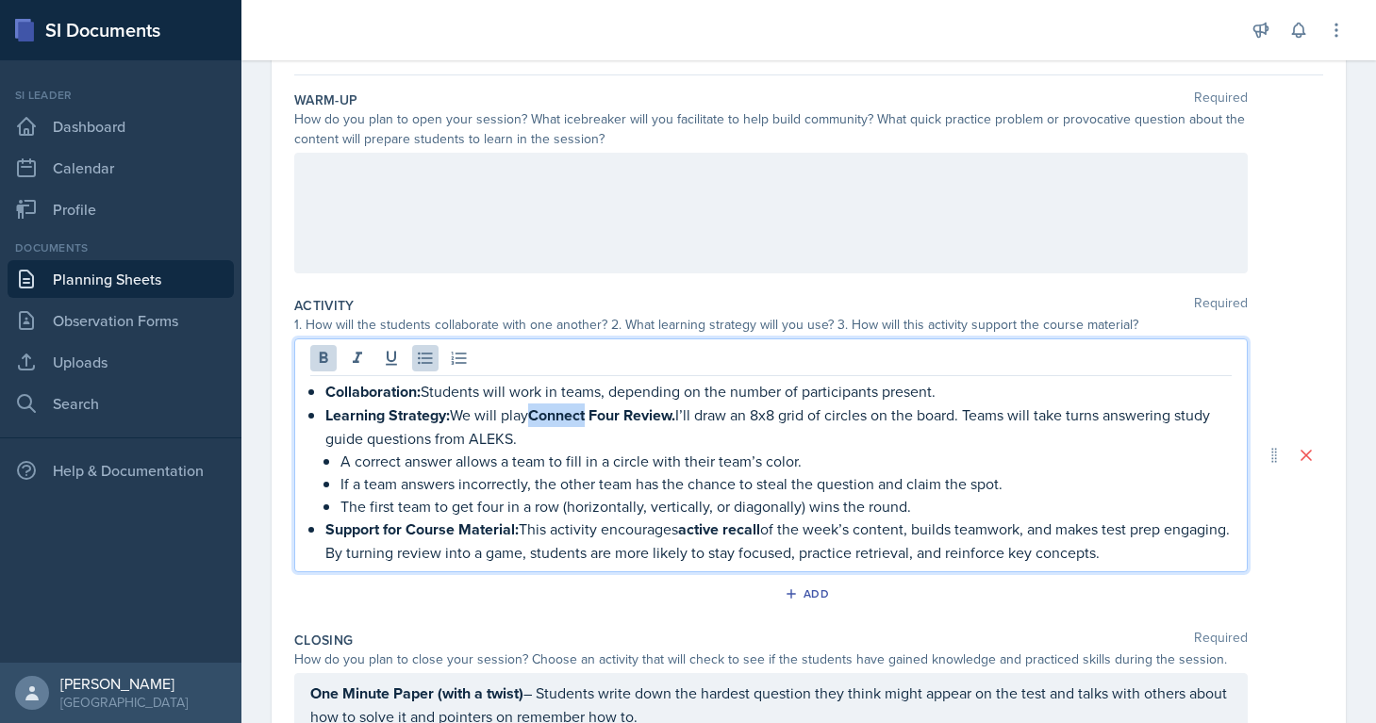
click at [671, 412] on p "Learning Strategy: We will play Connect Four Review. I’ll draw an 8x8 grid of c…" at bounding box center [778, 427] width 906 height 46
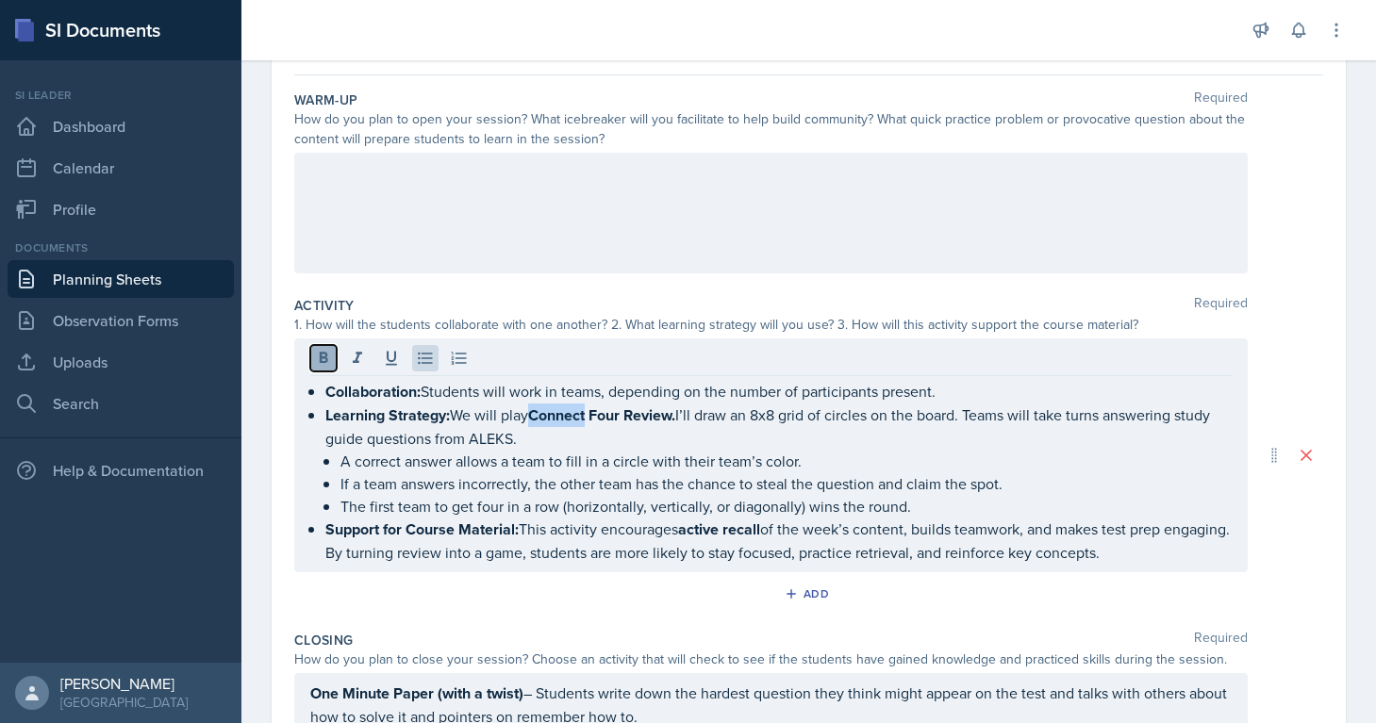
click at [325, 363] on icon at bounding box center [323, 358] width 19 height 19
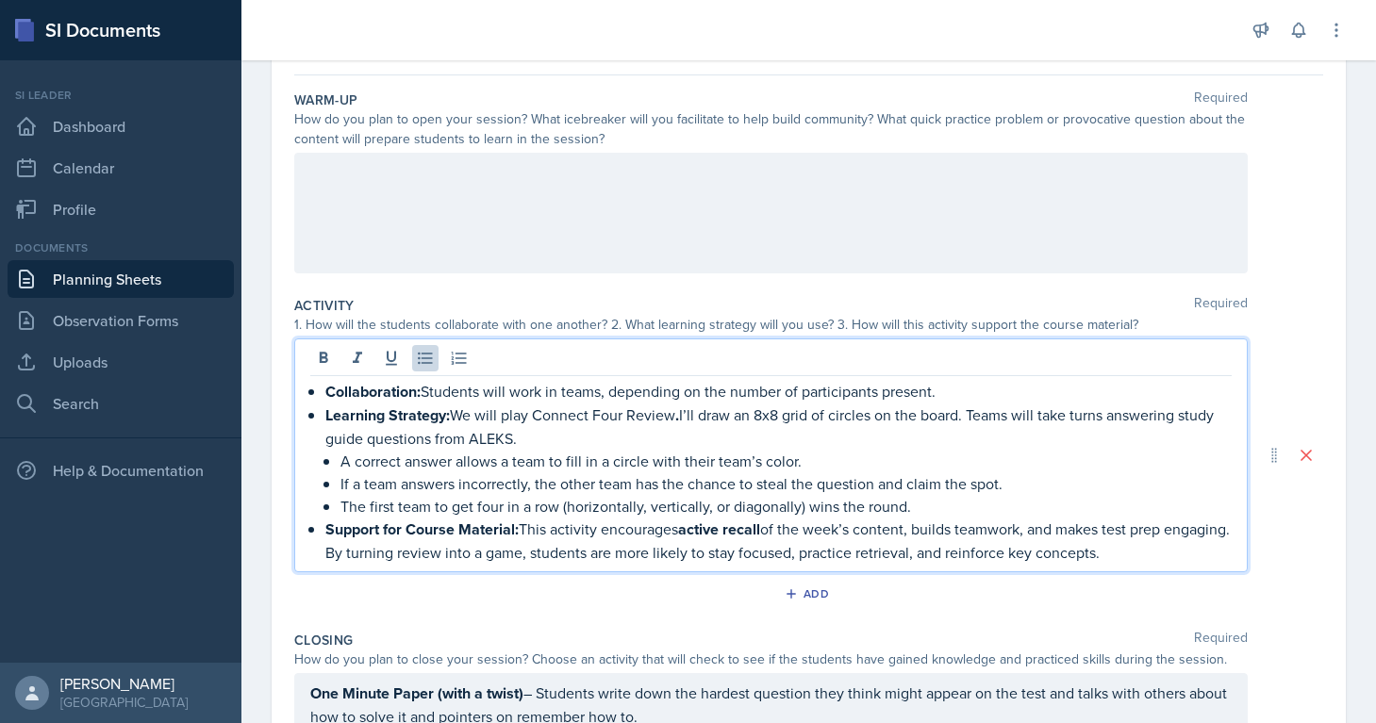
click at [529, 531] on p "Support for Course Material: This activity encourages active recall of the week…" at bounding box center [778, 541] width 906 height 46
click at [525, 531] on p "Support for Course Material: This activity encourages active recall of the week…" at bounding box center [778, 541] width 906 height 46
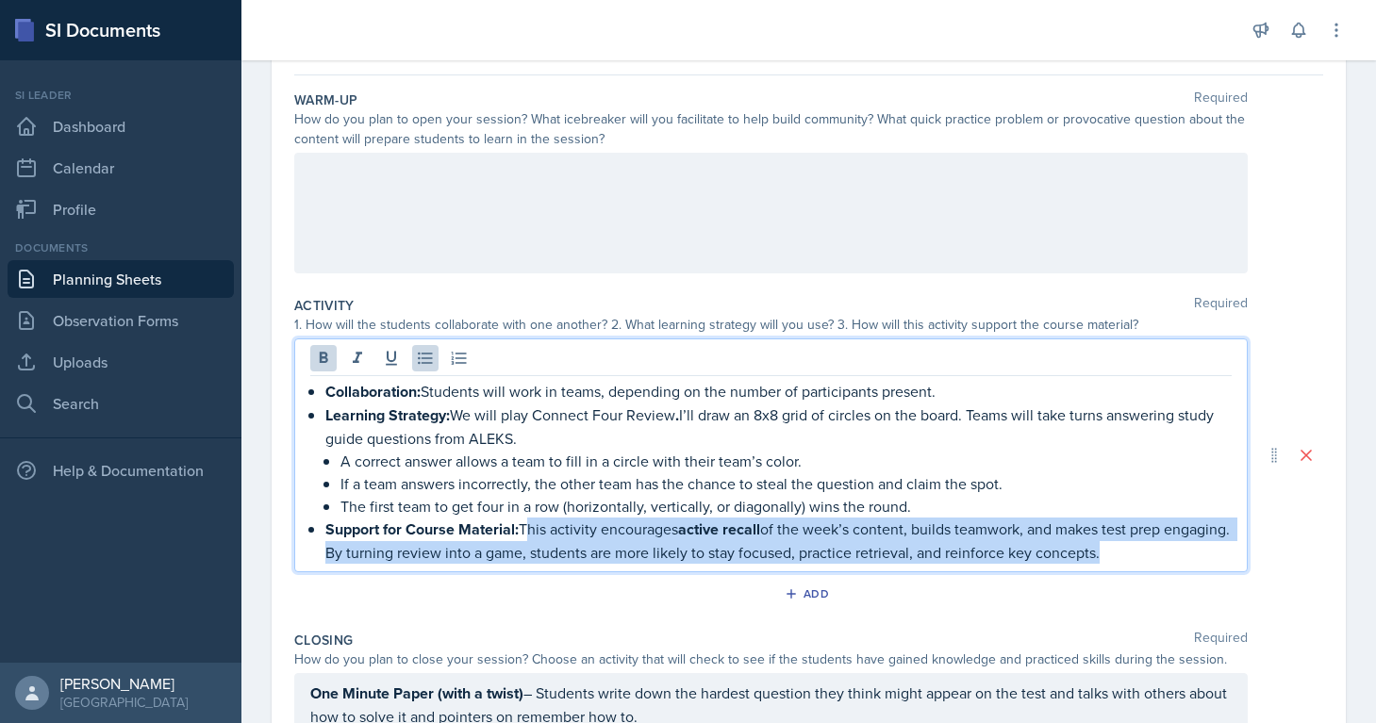
drag, startPoint x: 525, startPoint y: 531, endPoint x: 1157, endPoint y: 546, distance: 632.0
click at [1157, 546] on p "Support for Course Material: This activity encourages active recall of the week…" at bounding box center [778, 541] width 906 height 46
click at [321, 362] on icon at bounding box center [324, 357] width 8 height 11
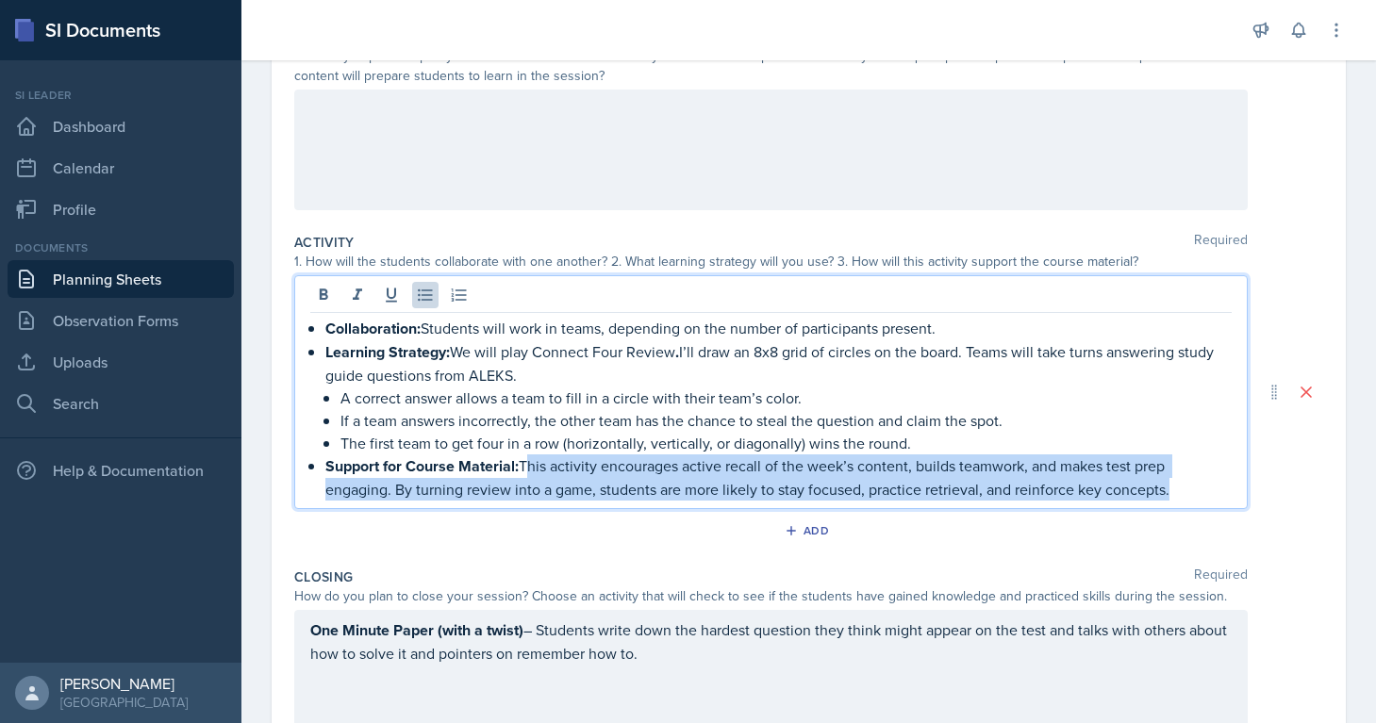
scroll to position [240, 0]
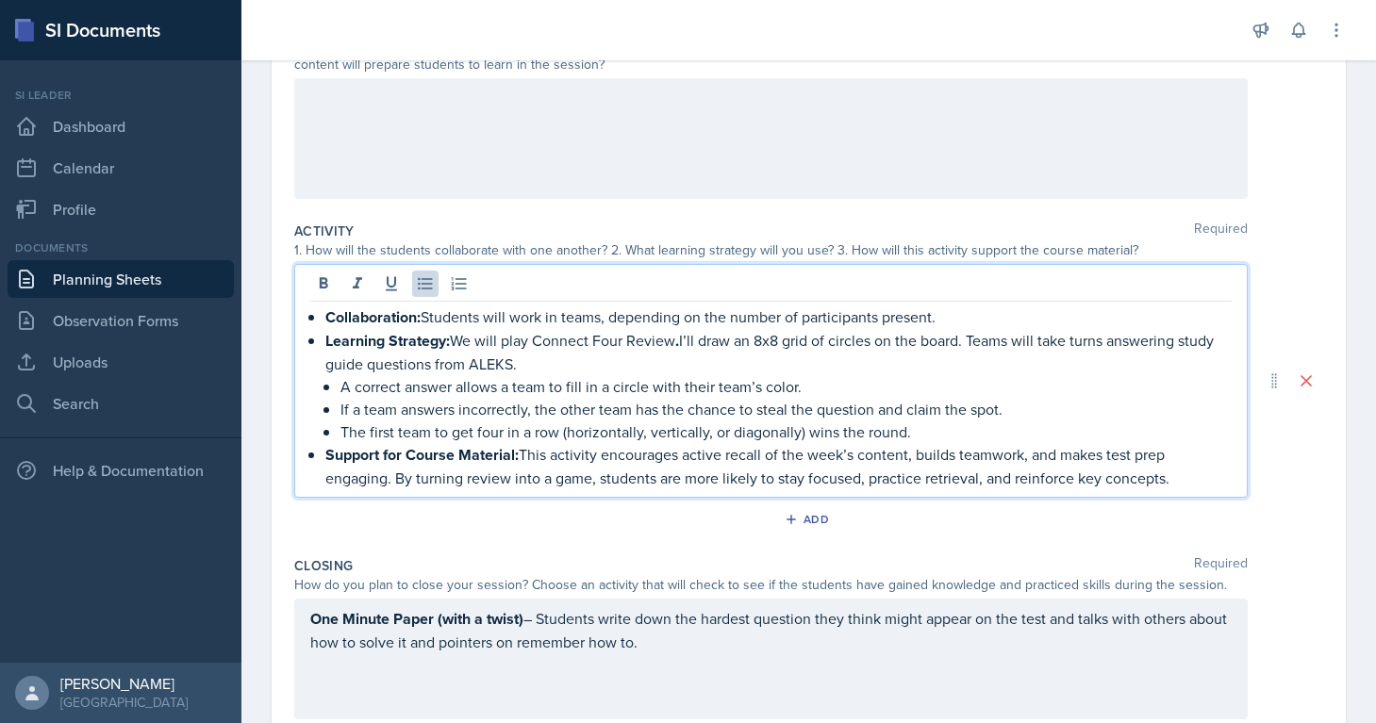
click at [586, 466] on p "Support for Course Material: This activity encourages active recall of the week…" at bounding box center [778, 466] width 906 height 46
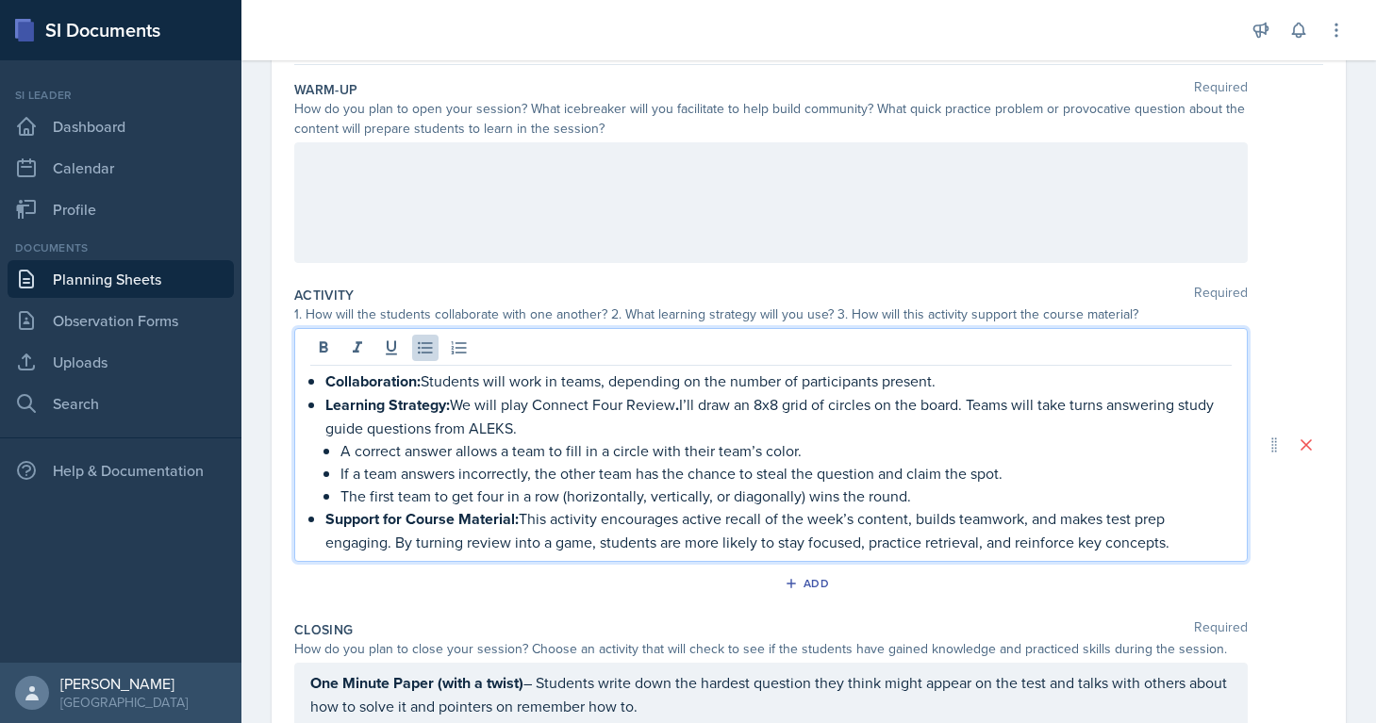
scroll to position [167, 0]
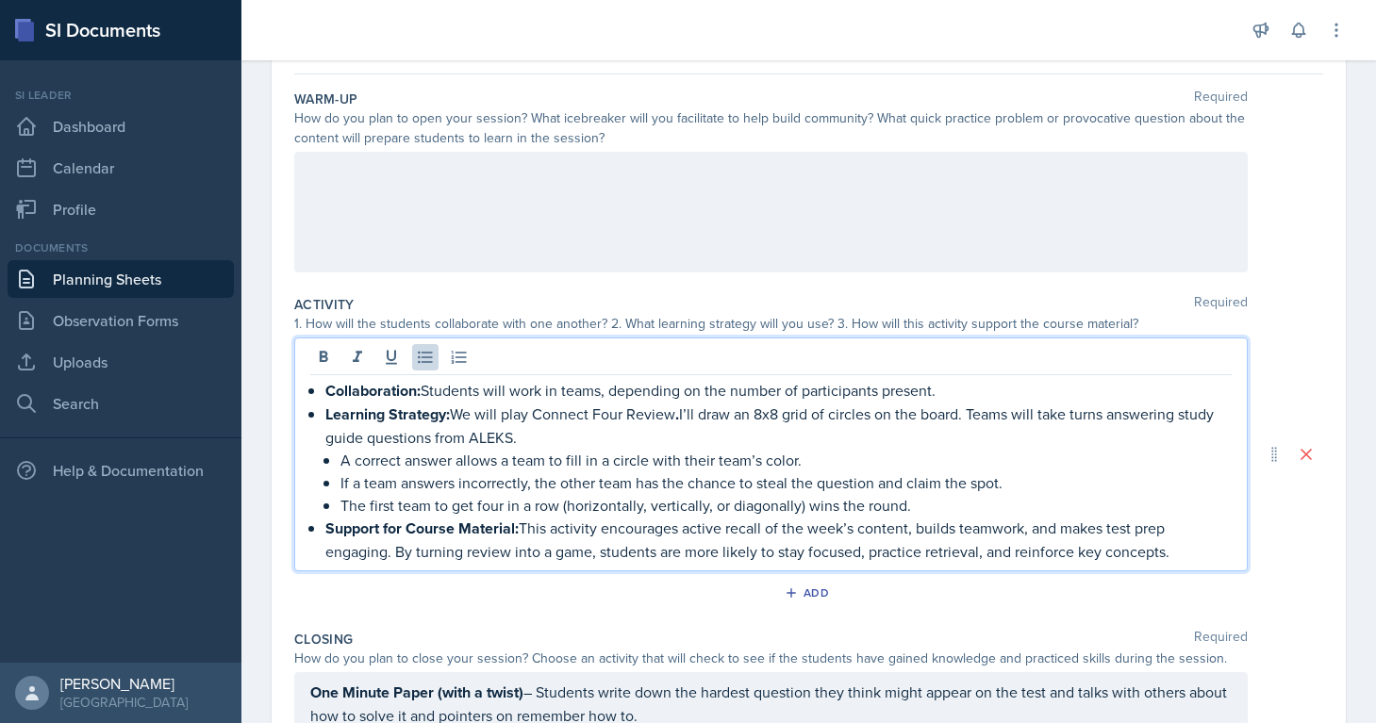
click at [383, 180] on div at bounding box center [770, 212] width 953 height 121
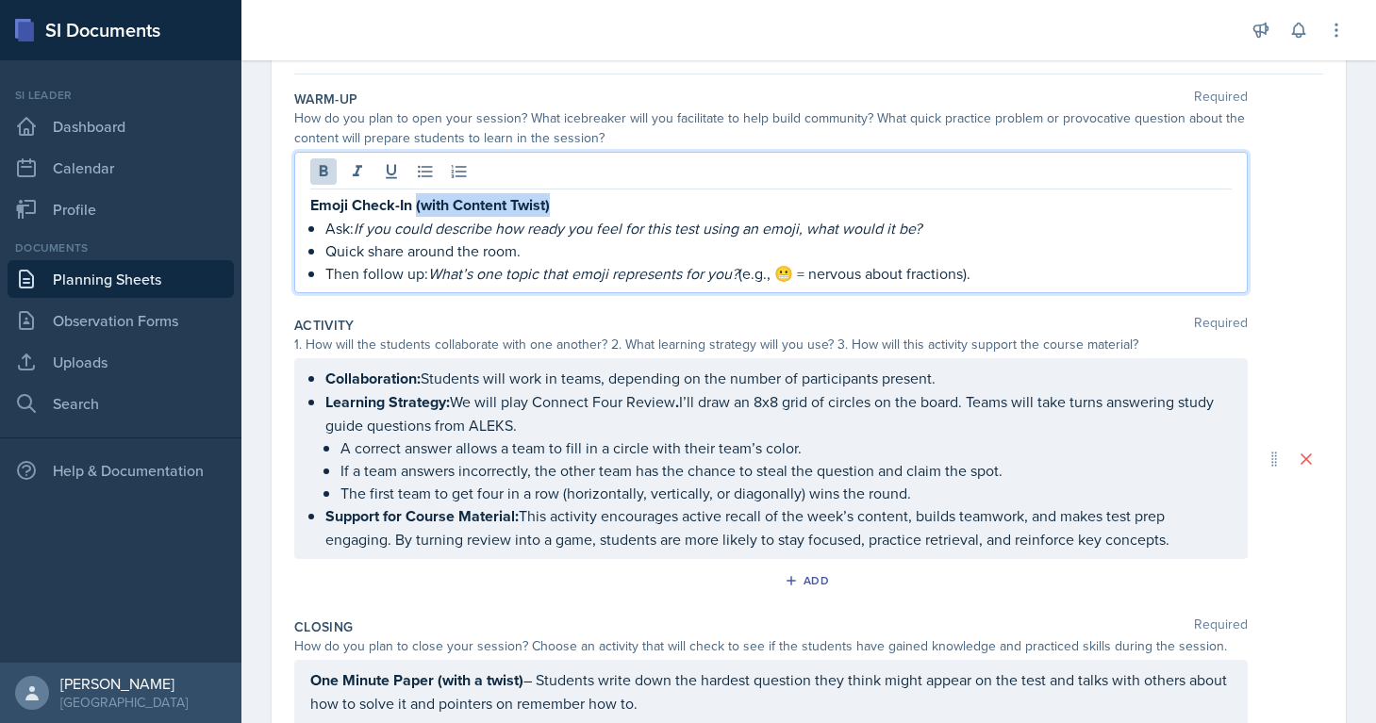
drag, startPoint x: 416, startPoint y: 208, endPoint x: 786, endPoint y: 216, distance: 370.7
click at [786, 216] on div "Emoji Check-In (with Content Twist) Ask: If you could describe how ready you fe…" at bounding box center [770, 238] width 921 height 91
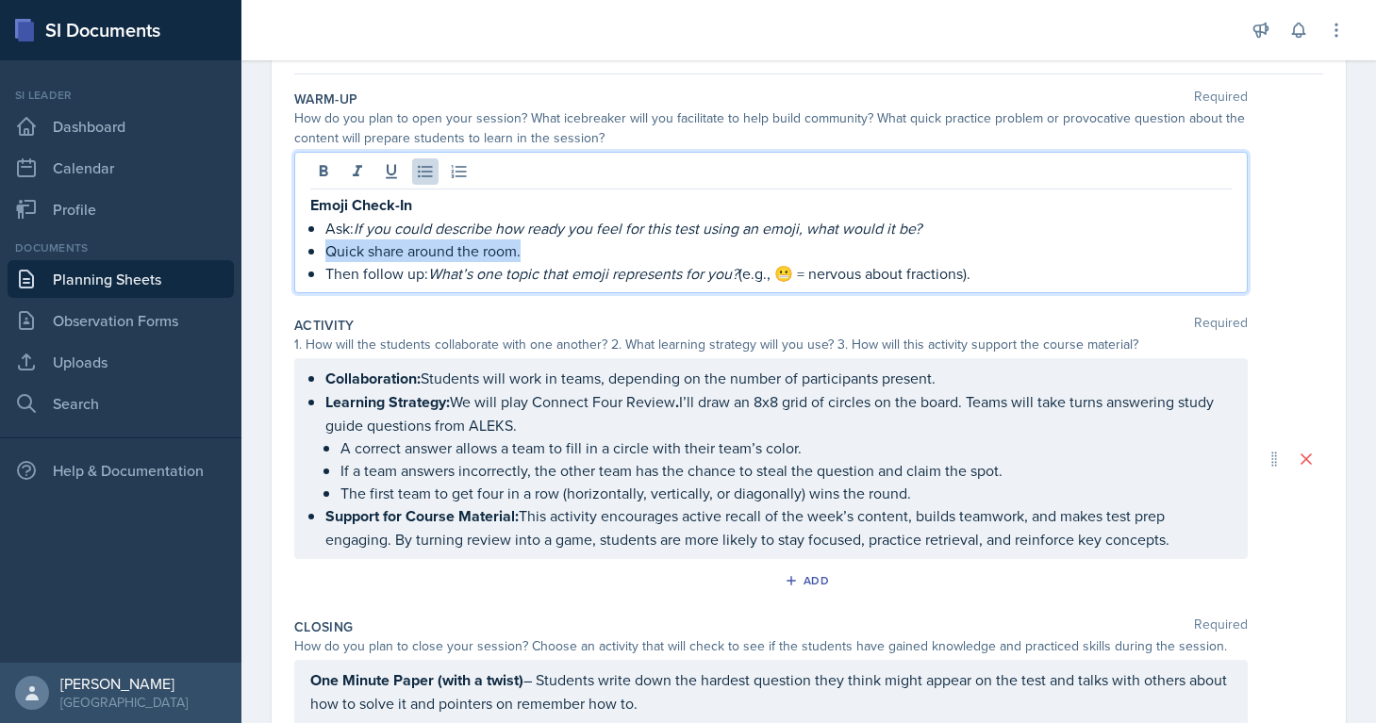
drag, startPoint x: 532, startPoint y: 247, endPoint x: 295, endPoint y: 247, distance: 236.7
click at [295, 247] on div "Emoji Check-In Ask: If you could describe how ready you feel for this test usin…" at bounding box center [770, 222] width 953 height 141
click at [566, 257] on p "Quick share around the room." at bounding box center [778, 251] width 906 height 23
click at [994, 277] on p "Then follow up: What’s one topic that emoji represents for you? (e.g., 😬 = nerv…" at bounding box center [778, 273] width 906 height 23
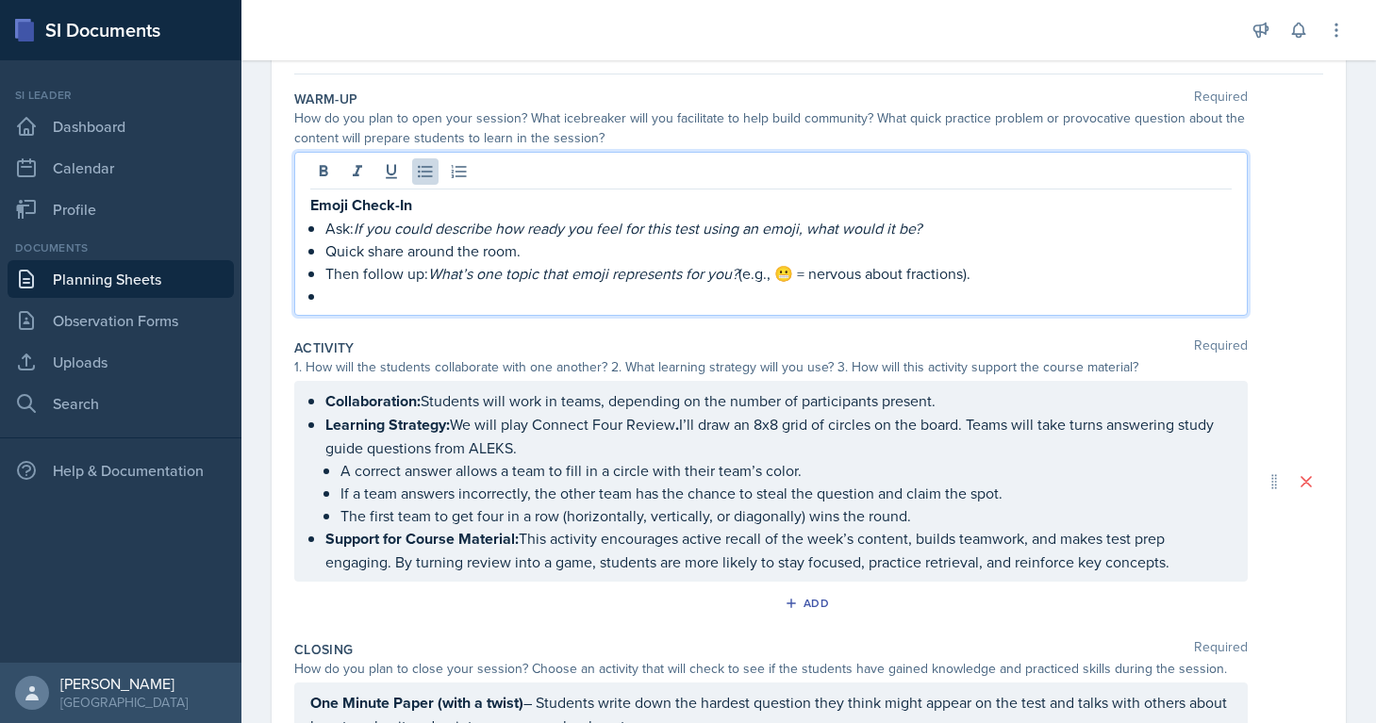
click at [748, 277] on p "Then follow up: What’s one topic that emoji represents for you? (e.g., 😬 = nerv…" at bounding box center [778, 273] width 906 height 23
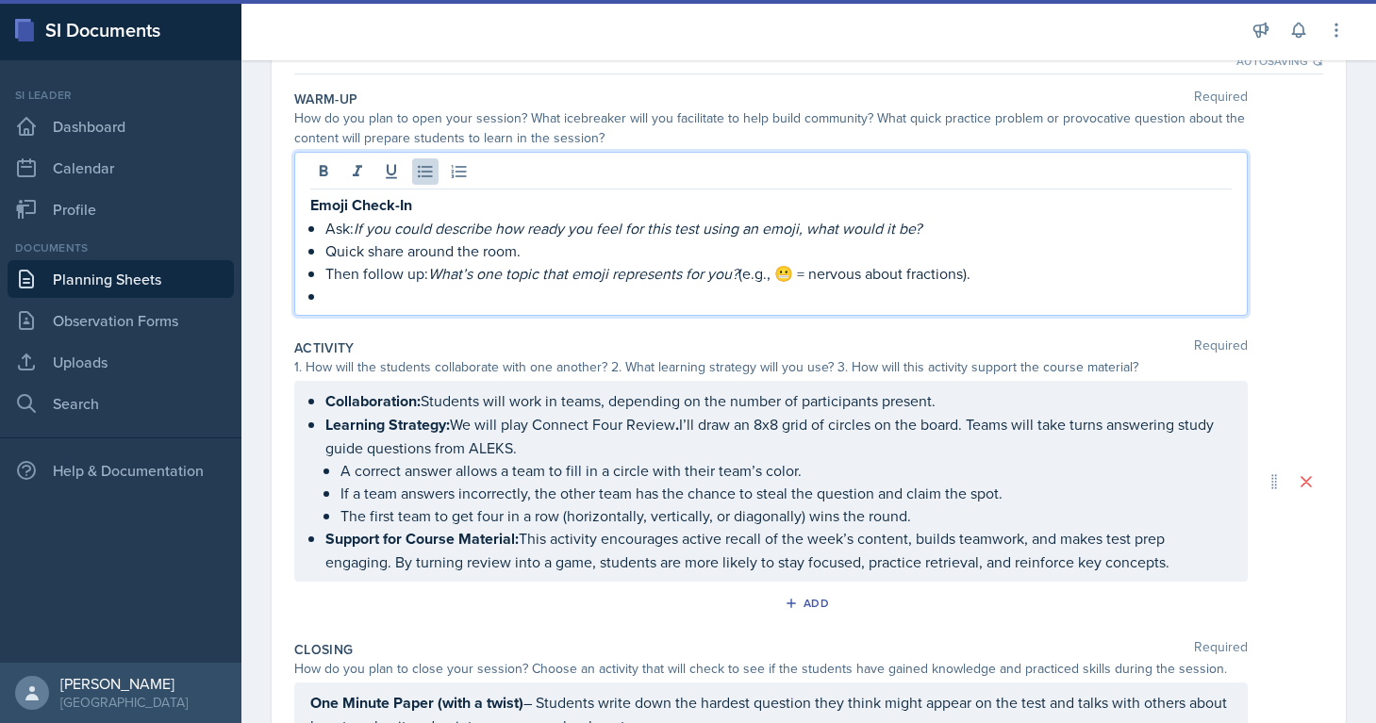
click at [932, 275] on p "Then follow up: What’s one topic that emoji represents for you? (e.g., 😬 = nerv…" at bounding box center [778, 273] width 906 height 23
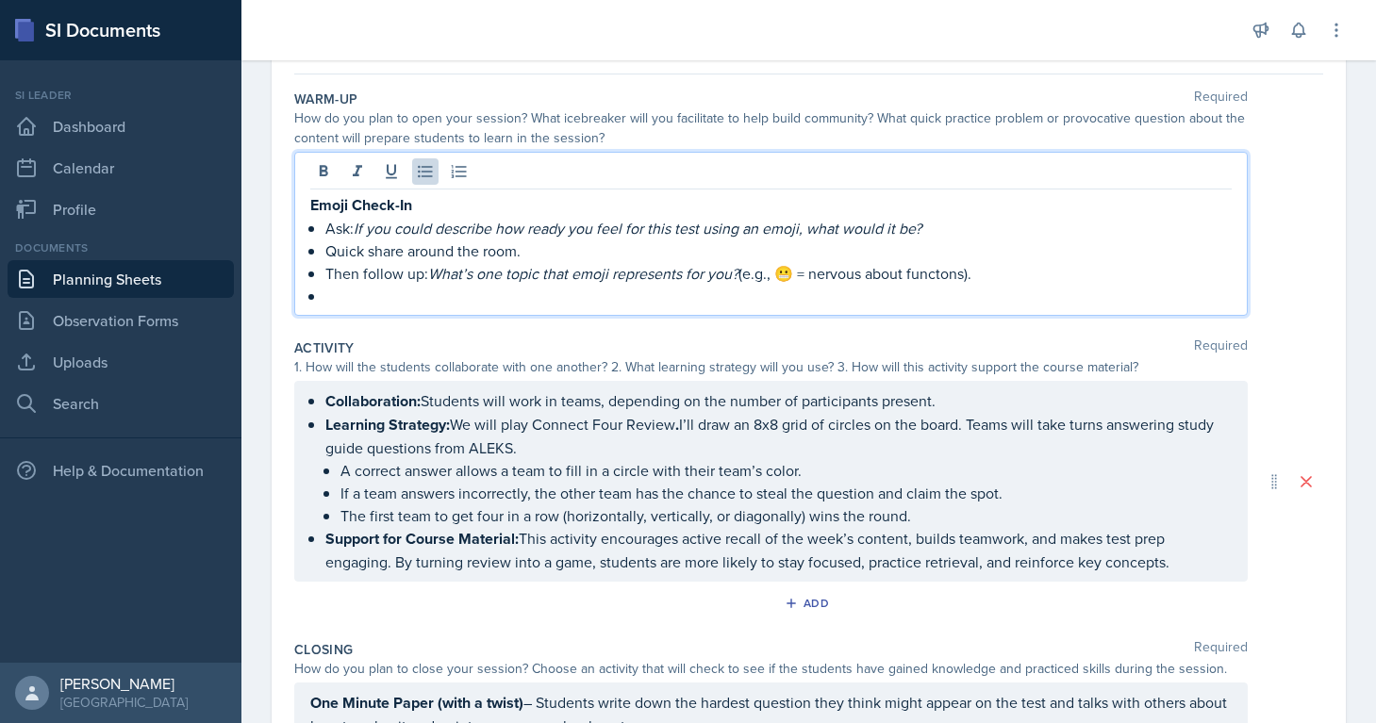
click at [766, 286] on p at bounding box center [778, 296] width 906 height 23
click at [768, 276] on p "Then follow up: What’s one topic that emoji represents for you? (e.g., 😬 = nerv…" at bounding box center [778, 273] width 906 height 23
drag, startPoint x: 778, startPoint y: 276, endPoint x: 752, endPoint y: 274, distance: 25.5
click at [752, 274] on p "Then follow up: What’s one topic that emoji represents for you? (e.g., 😬 = nerv…" at bounding box center [778, 273] width 906 height 23
click at [339, 296] on p at bounding box center [778, 296] width 906 height 23
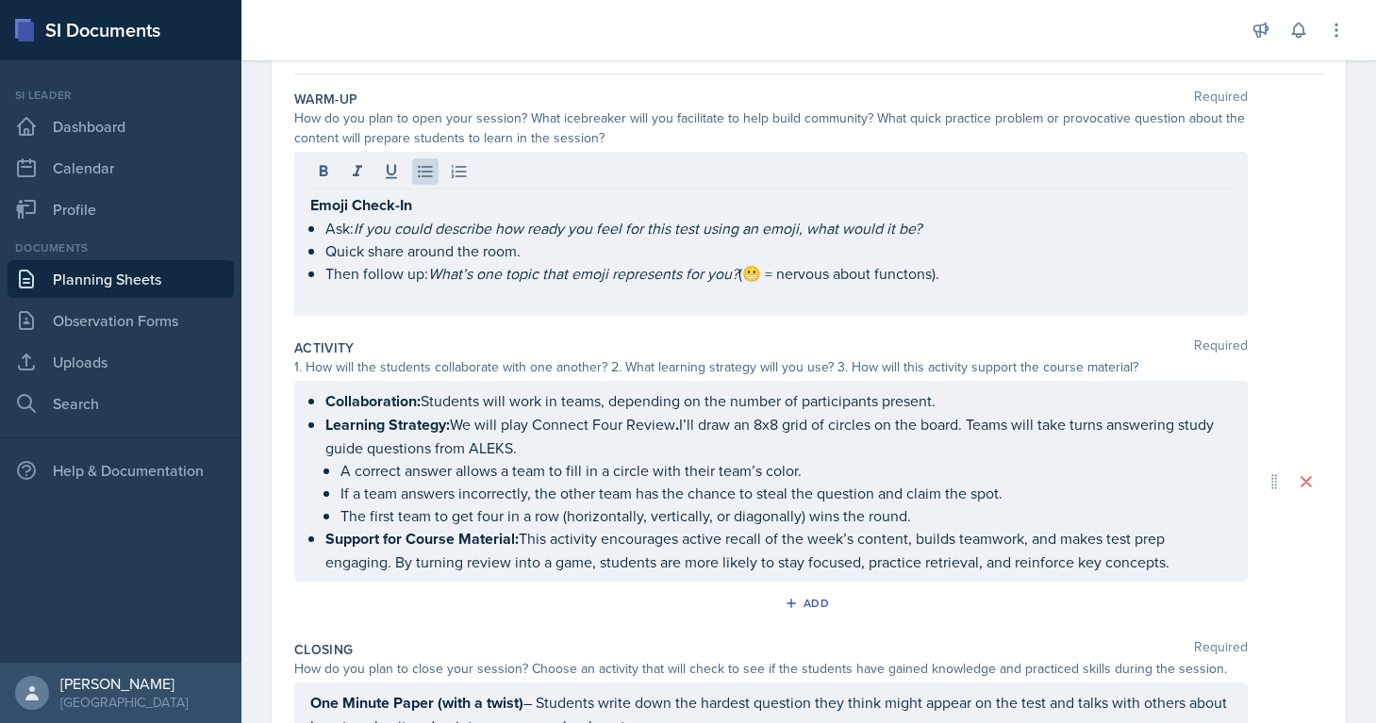
click at [868, 113] on div "How do you plan to open your session? What icebreaker will you facilitate to he…" at bounding box center [770, 128] width 953 height 40
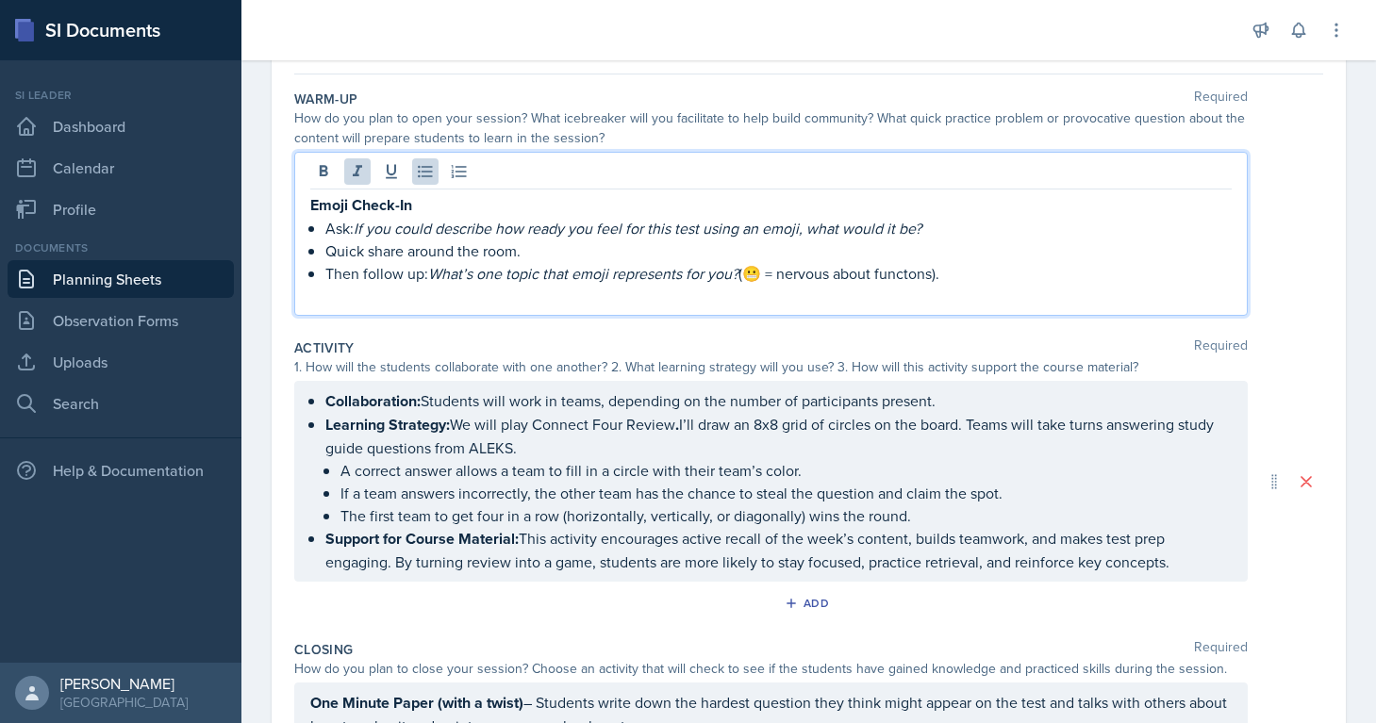
click at [976, 235] on ul "Ask: If you could describe how ready you feel for this test using an emoji, wha…" at bounding box center [778, 262] width 906 height 91
click at [931, 273] on p "Then follow up: What’s one topic that emoji represents for you? (😬 = nervous ab…" at bounding box center [778, 273] width 906 height 23
click at [933, 278] on p "Then follow up: What’s one topic that emoji represents for you? (😬 = nervous ab…" at bounding box center [778, 273] width 906 height 23
click at [772, 276] on p "Then follow up: What’s one topic that emoji represents for you? (😬 = nervous ab…" at bounding box center [778, 273] width 906 height 23
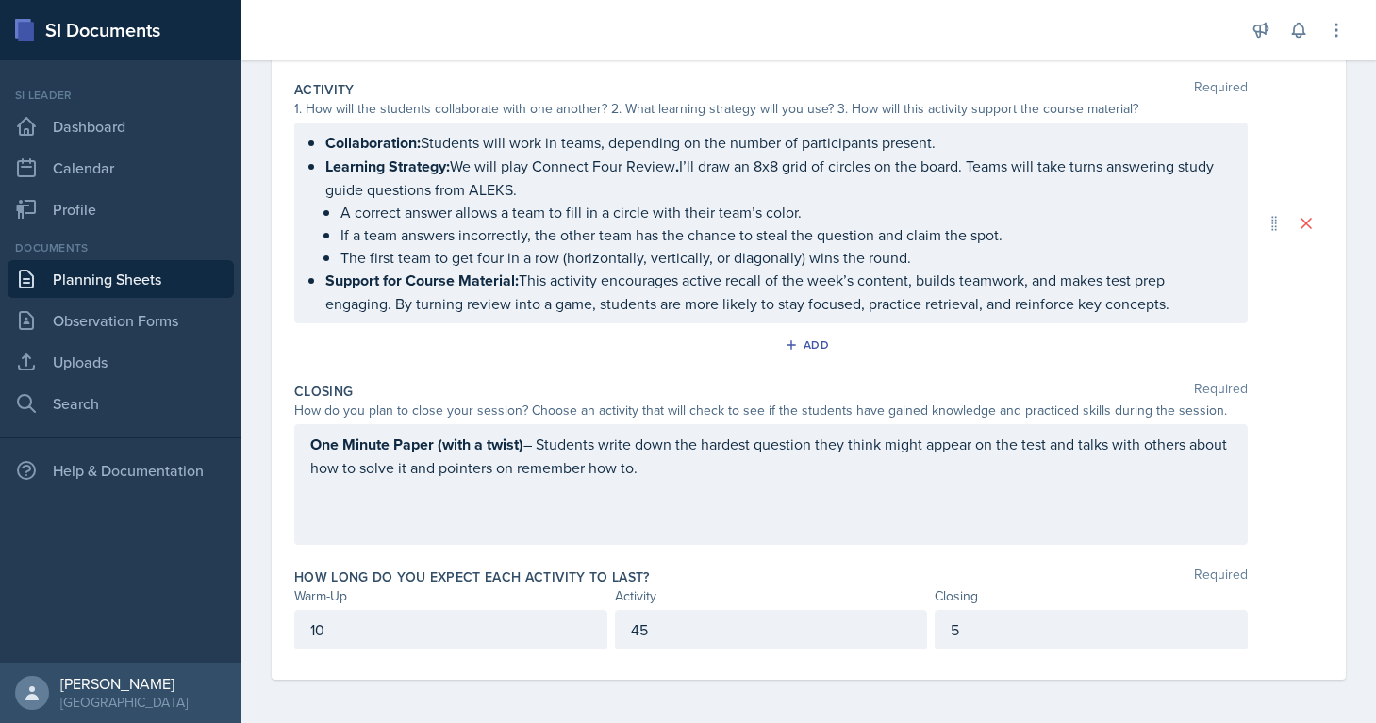
scroll to position [421, 0]
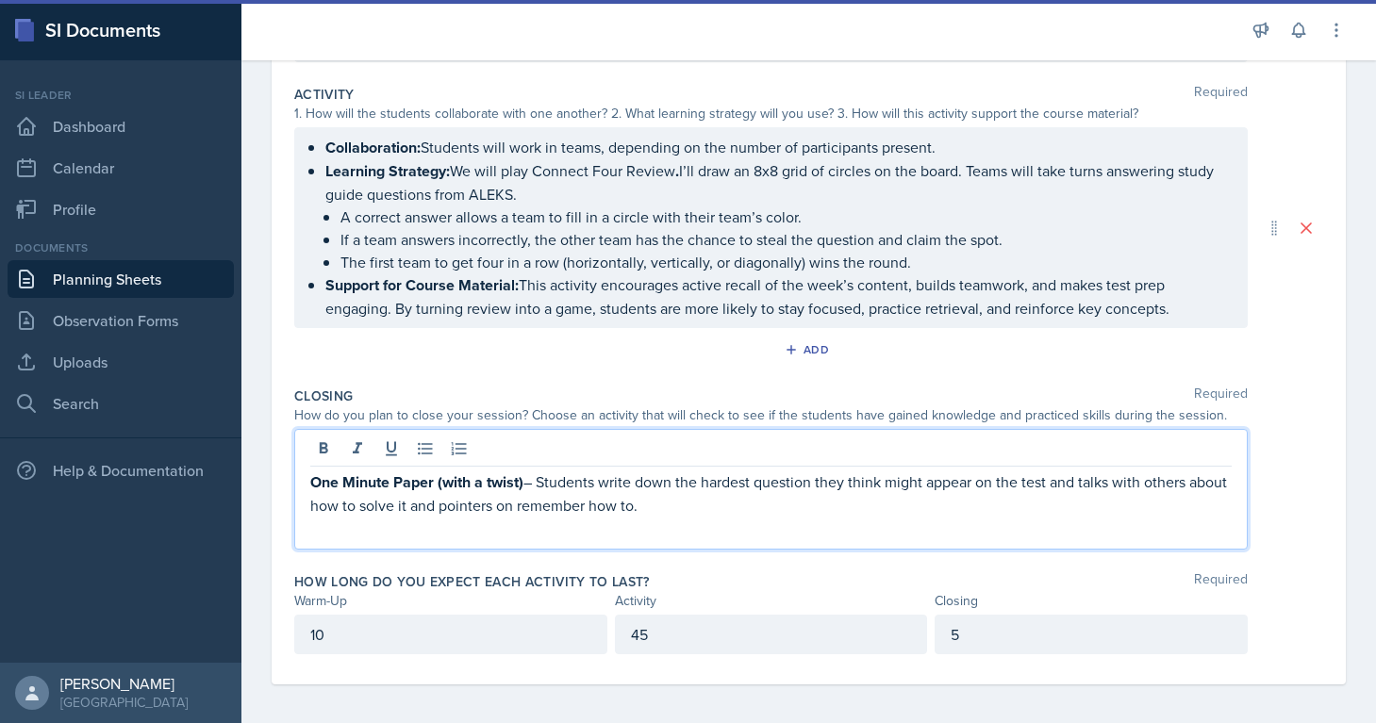
click at [782, 447] on div "One Minute Paper (with a twist) – Students write down the hardest question they…" at bounding box center [770, 489] width 953 height 121
click at [782, 490] on p "One Minute Paper (with a twist) – Students write down the hardest question they…" at bounding box center [770, 494] width 921 height 46
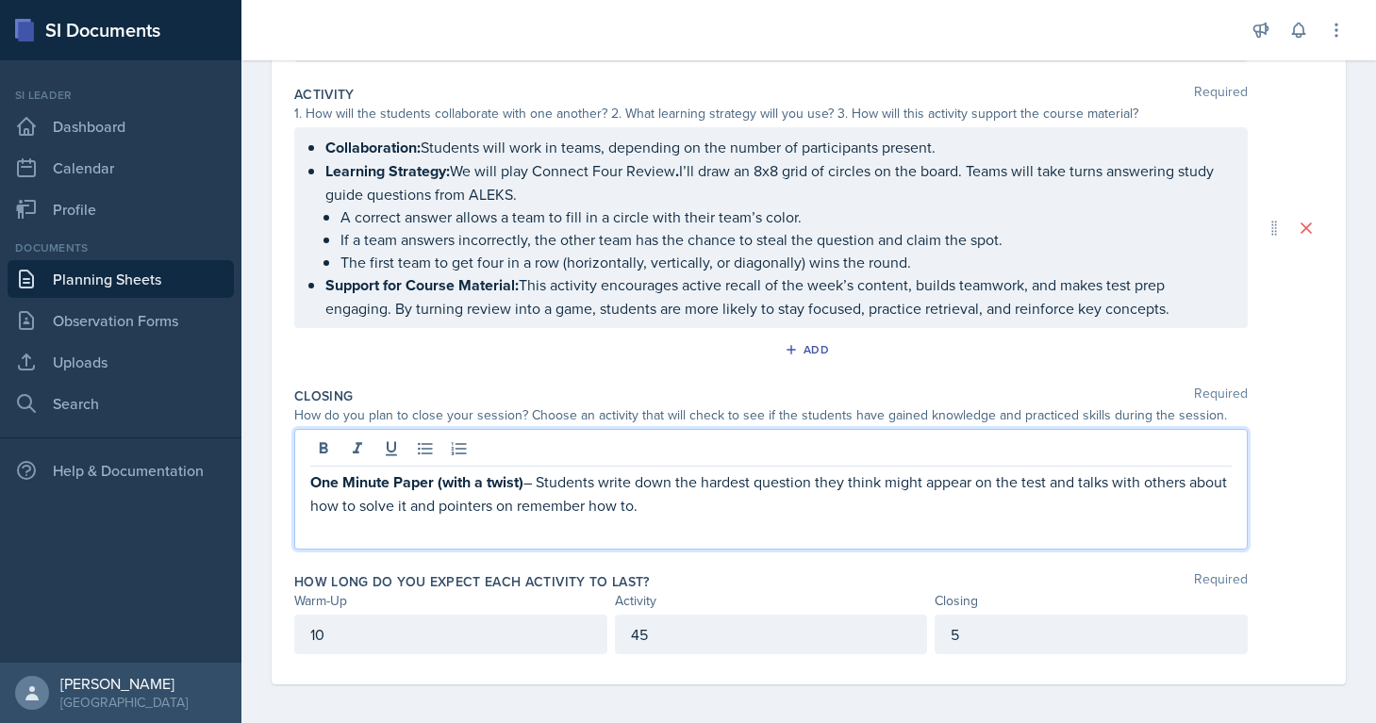
click at [775, 488] on p "One Minute Paper (with a twist) – Students write down the hardest question they…" at bounding box center [770, 494] width 921 height 46
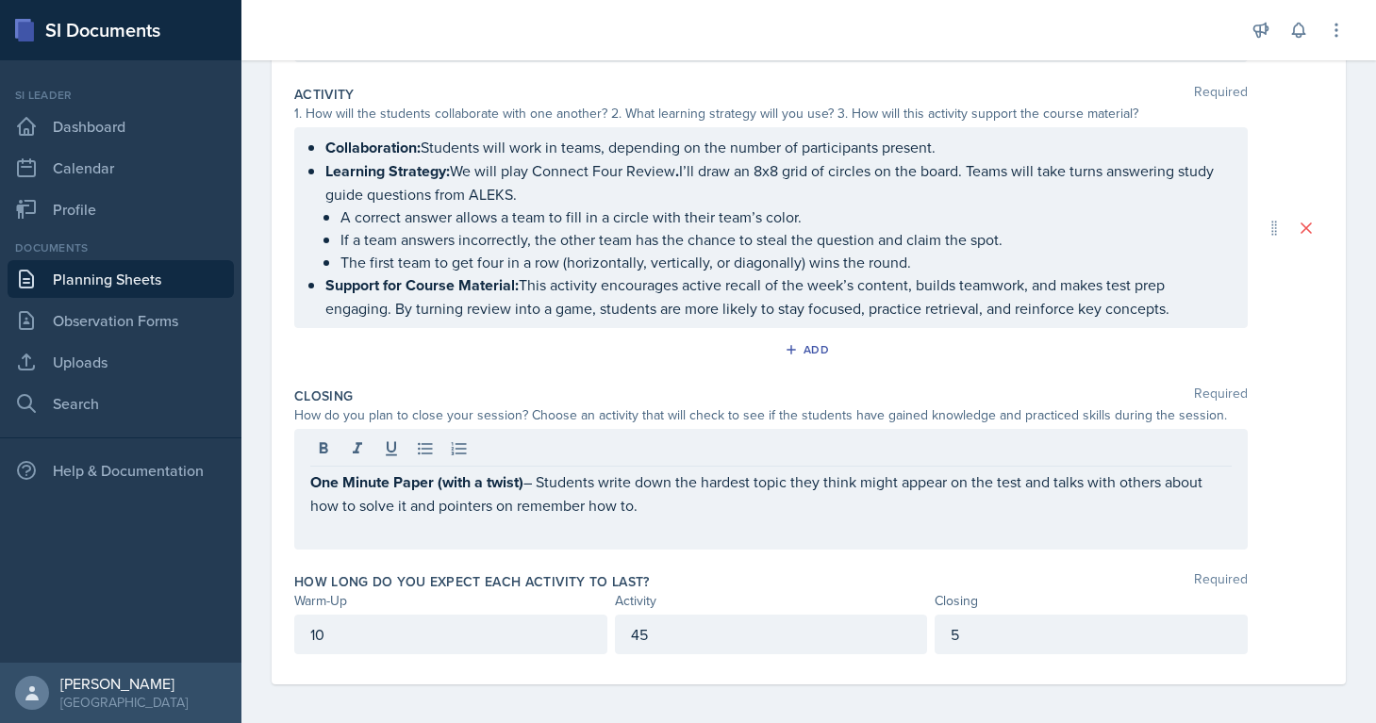
click at [793, 517] on div "One Minute Paper (with a twist) – Students write down the hardest topic they th…" at bounding box center [770, 489] width 953 height 121
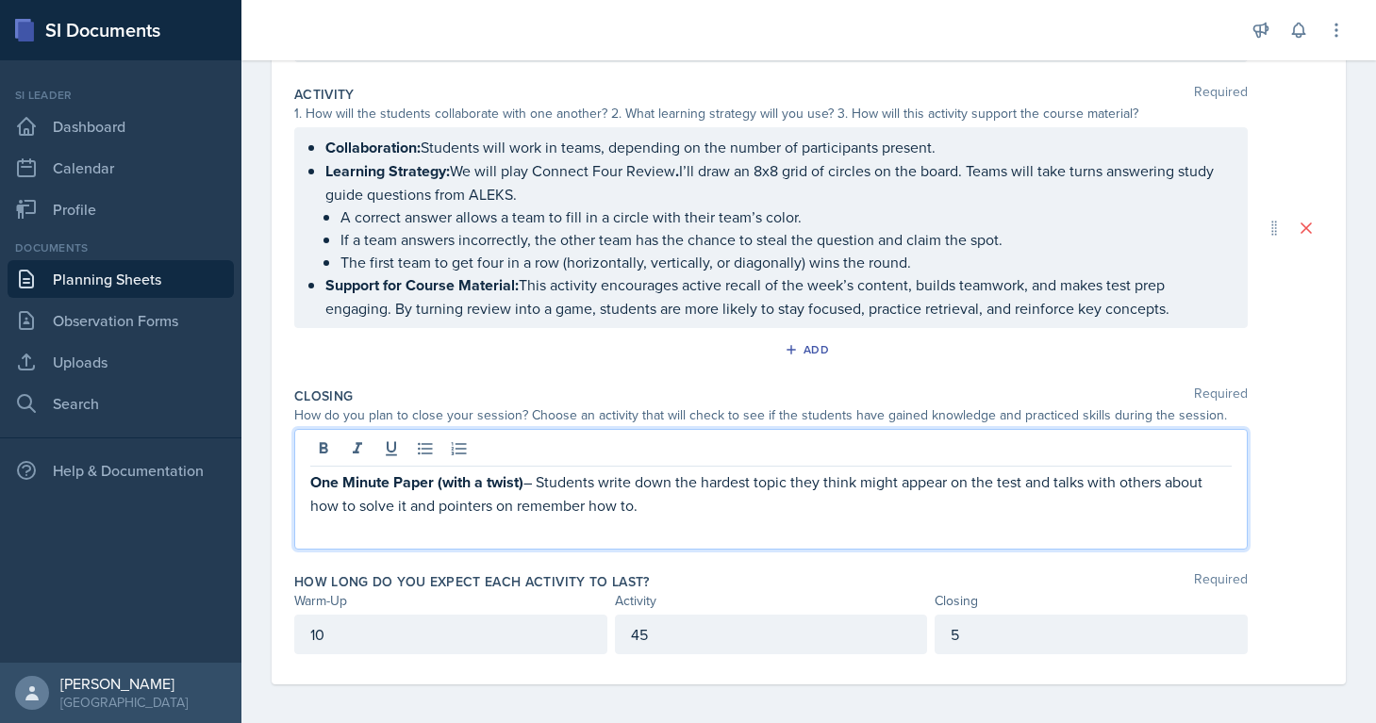
click at [675, 503] on p "One Minute Paper (with a twist) – Students write down the hardest topic they th…" at bounding box center [770, 494] width 921 height 46
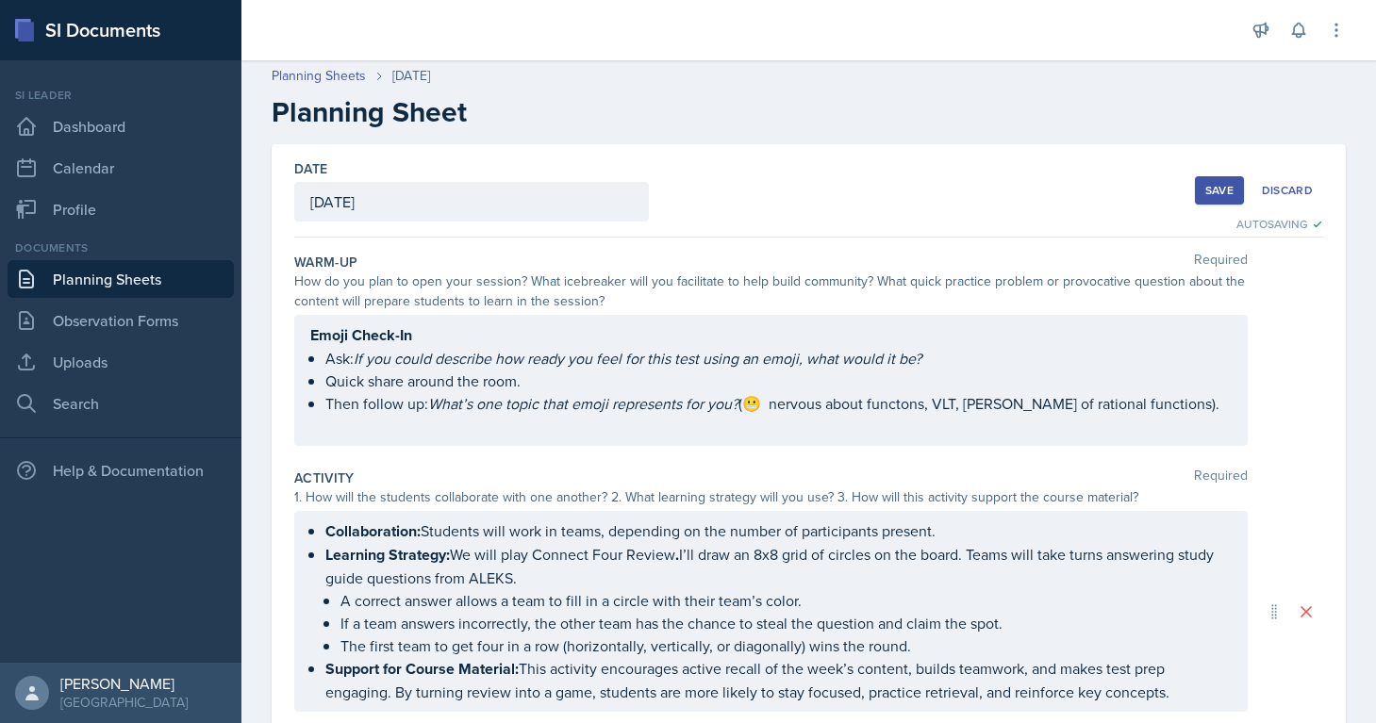
scroll to position [0, 0]
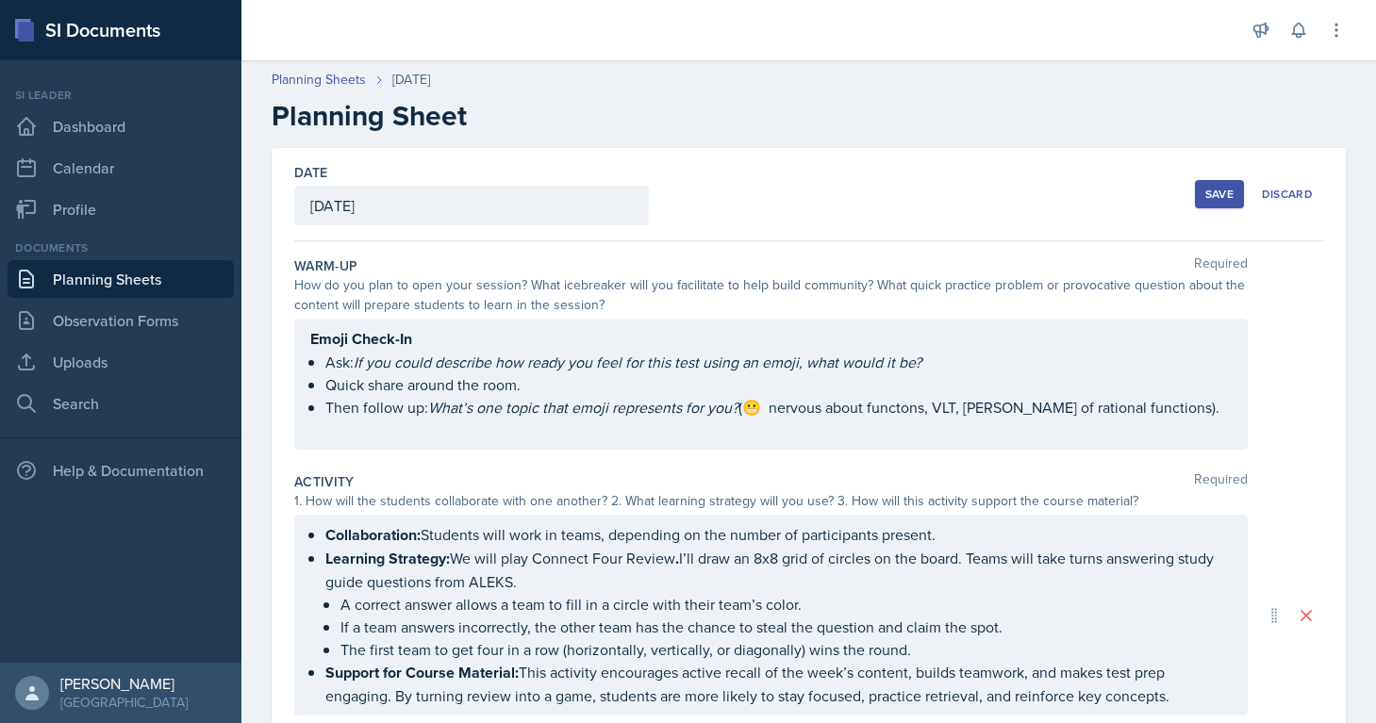
click at [533, 289] on div "How do you plan to open your session? What icebreaker will you facilitate to he…" at bounding box center [770, 295] width 953 height 40
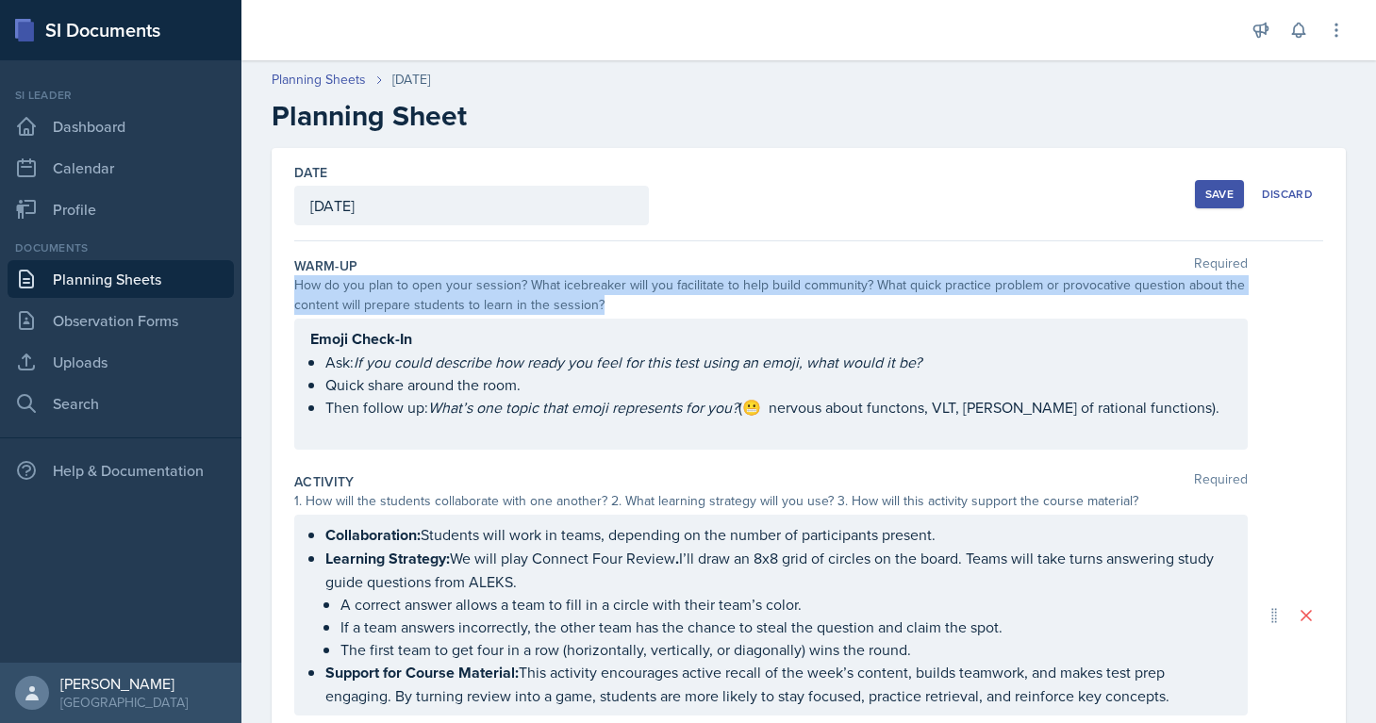
click at [533, 289] on div "How do you plan to open your session? What icebreaker will you facilitate to he…" at bounding box center [770, 295] width 953 height 40
copy div "How do you plan to open your session? What icebreaker will you facilitate to he…"
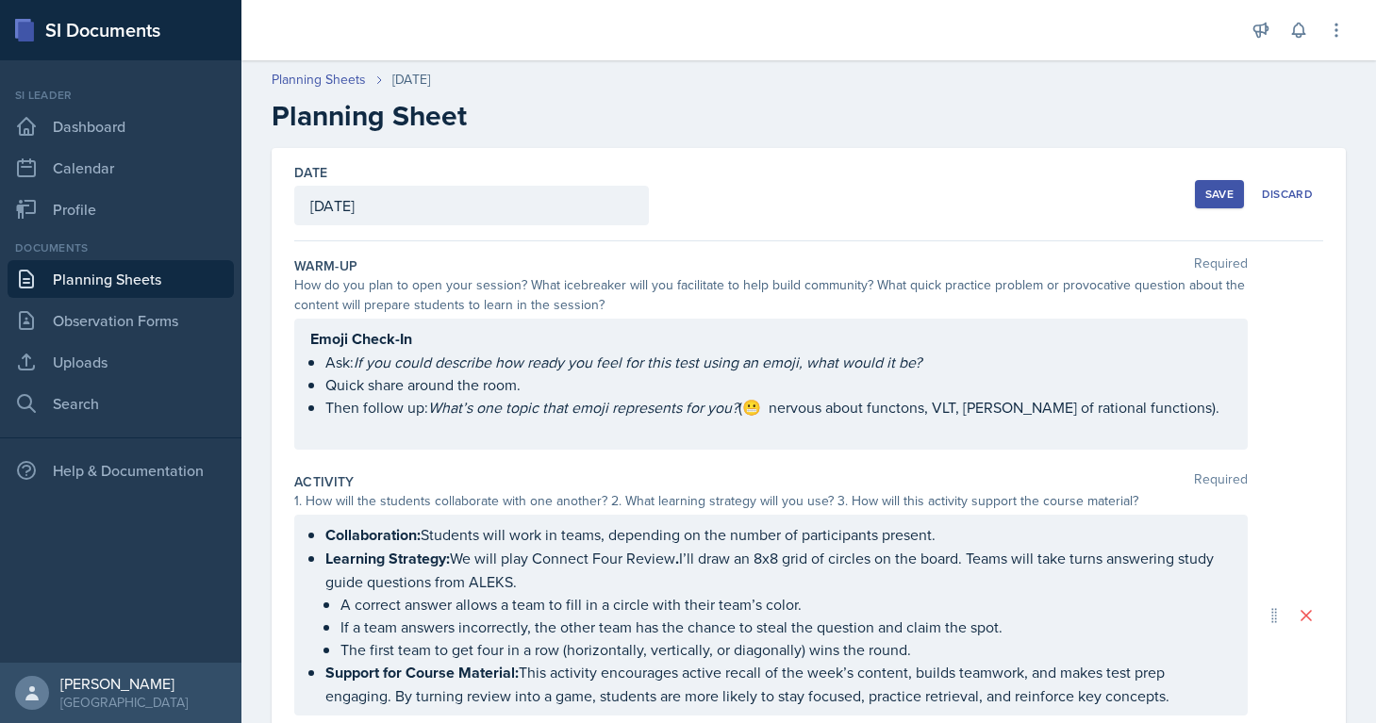
click at [537, 366] on div "Emoji Check-In Ask: If you could describe how ready you feel for this test usin…" at bounding box center [770, 384] width 921 height 114
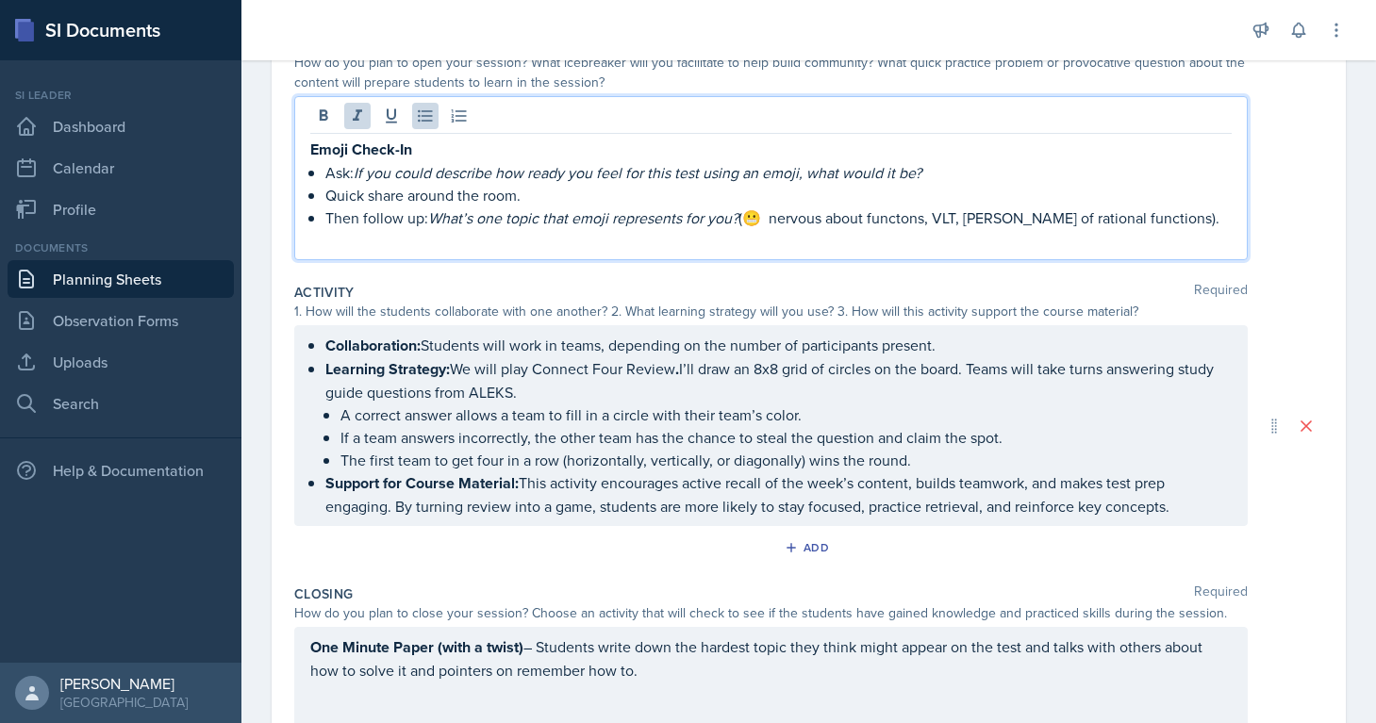
scroll to position [234, 0]
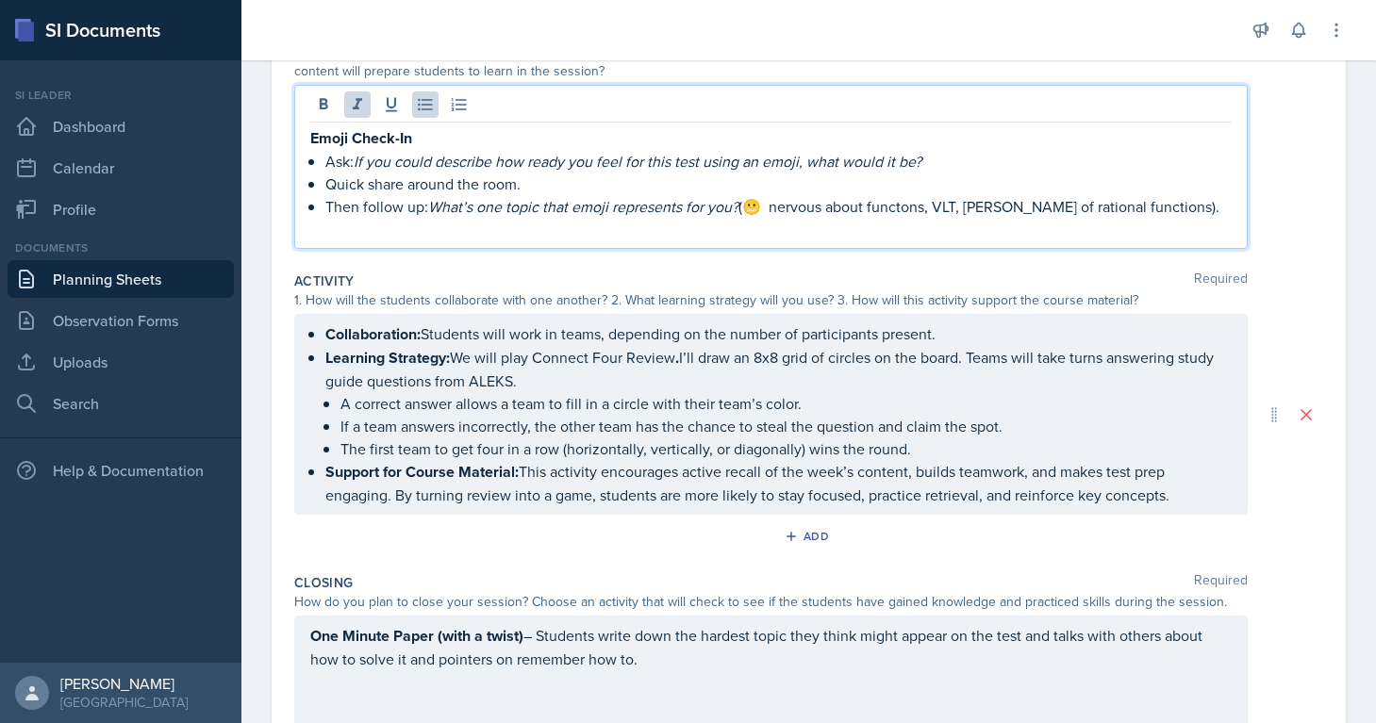
click at [325, 210] on p "Then follow up: What’s one topic that emoji represents for you? (😬 nervous abou…" at bounding box center [778, 206] width 906 height 23
click at [322, 183] on div "Emoji Check-In Ask: If you could describe how ready you feel for this test usin…" at bounding box center [770, 183] width 921 height 114
click at [324, 155] on div "Emoji Check-In Ask: If you could describe how ready you feel for this test usin…" at bounding box center [770, 183] width 921 height 114
click at [322, 186] on div "Emoji Check-In Ask: If you could describe how ready you feel for this test usin…" at bounding box center [770, 183] width 921 height 114
click at [321, 214] on div "Emoji Check-In Ask: If you could describe how ready you feel for this test usin…" at bounding box center [770, 183] width 921 height 114
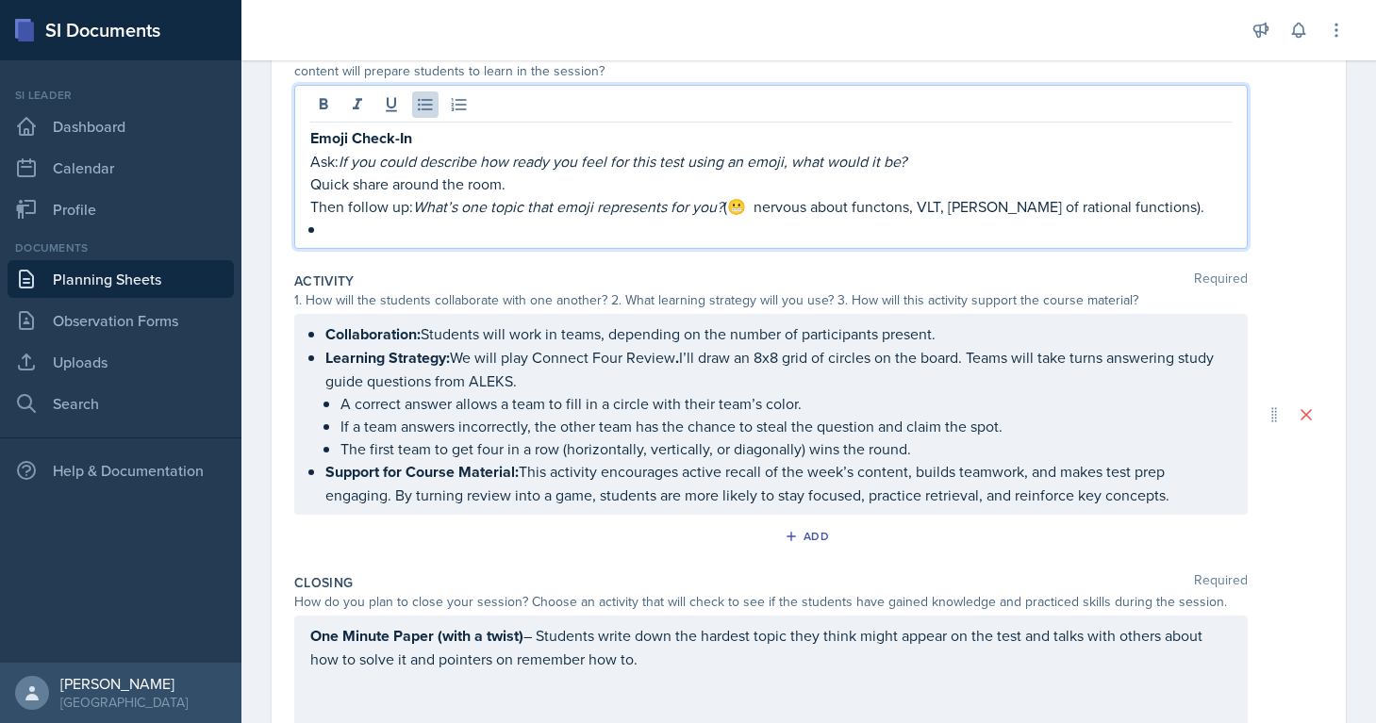
click at [320, 233] on div "Emoji Check-In Ask: If you could describe how ready you feel for this test usin…" at bounding box center [770, 183] width 921 height 114
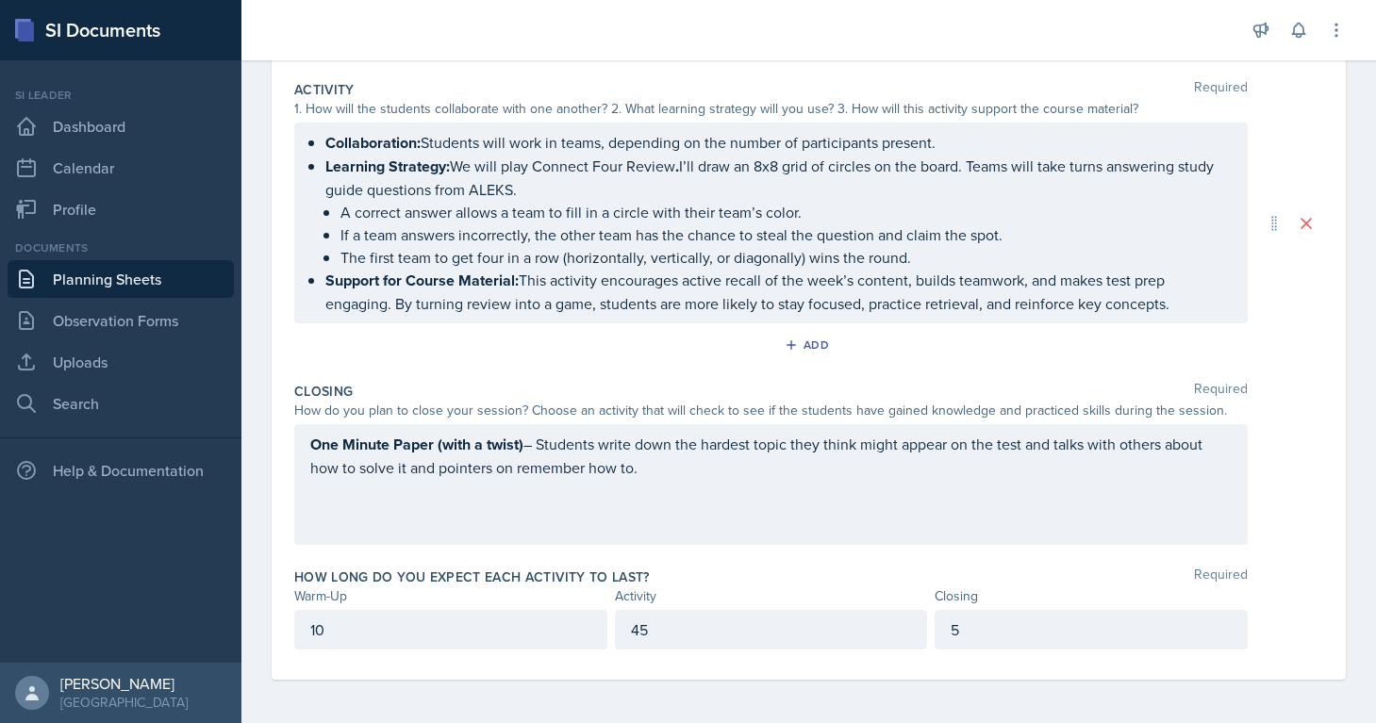
scroll to position [0, 0]
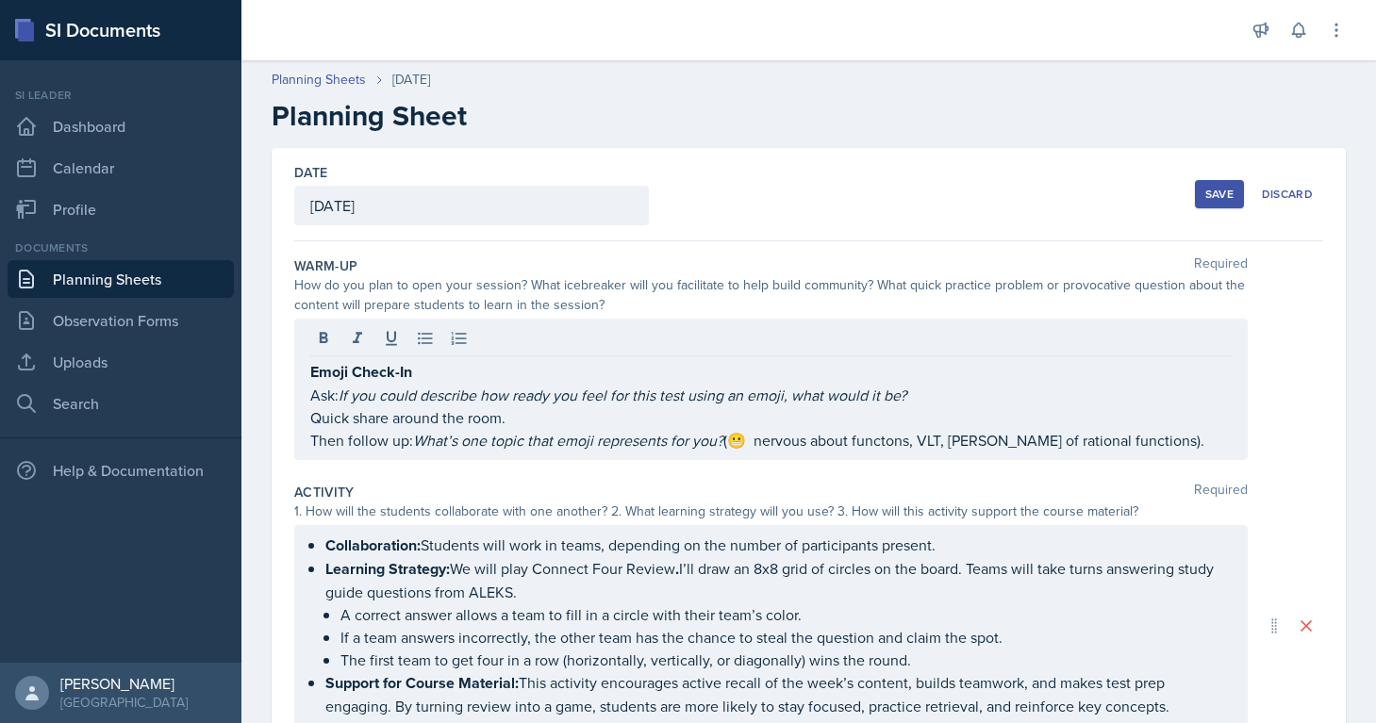
click at [1214, 201] on div "Save" at bounding box center [1219, 194] width 28 height 15
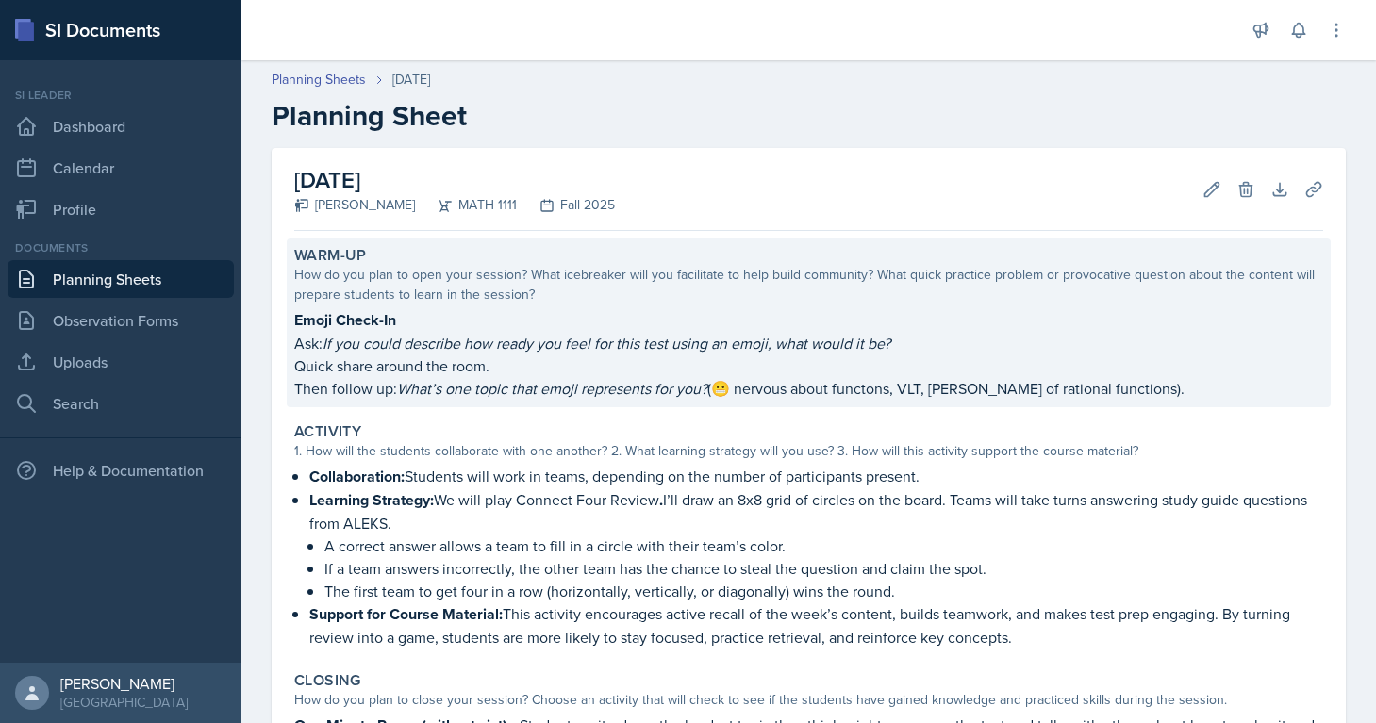
scroll to position [252, 0]
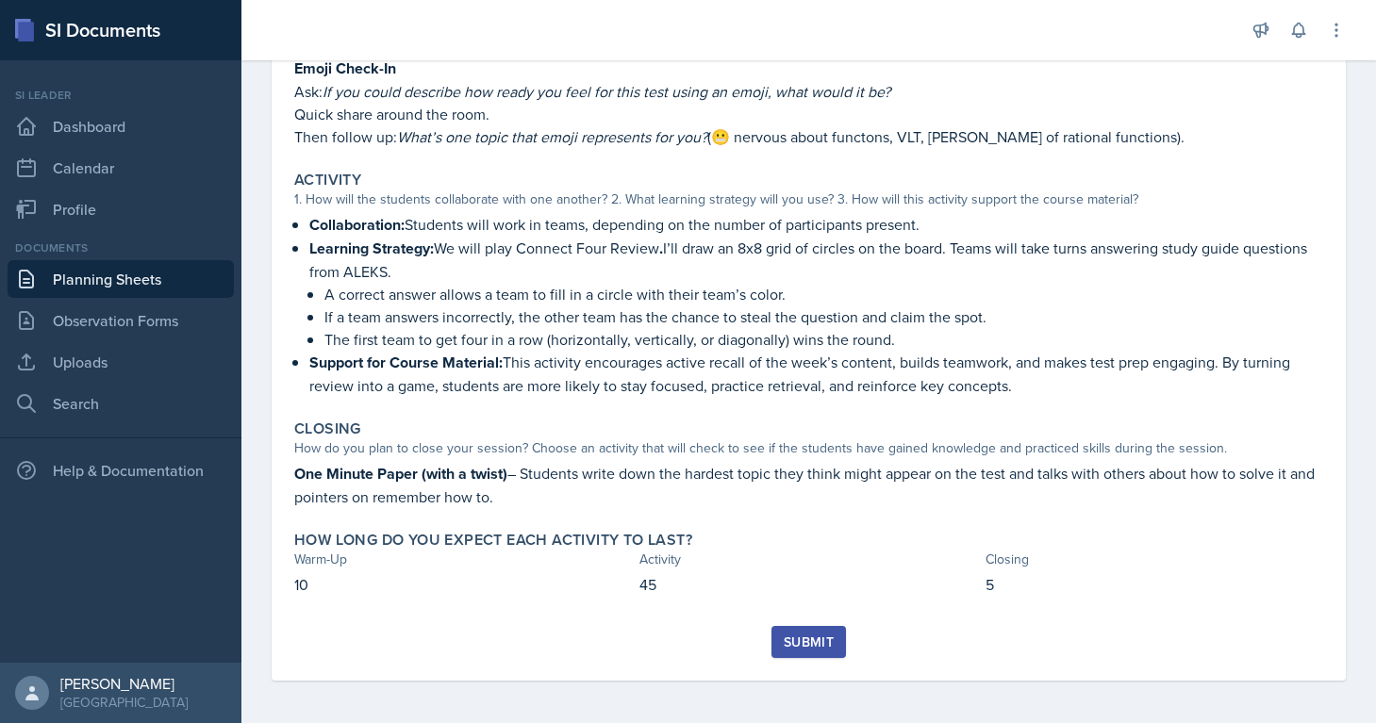
click at [785, 635] on div "Submit" at bounding box center [809, 642] width 50 height 15
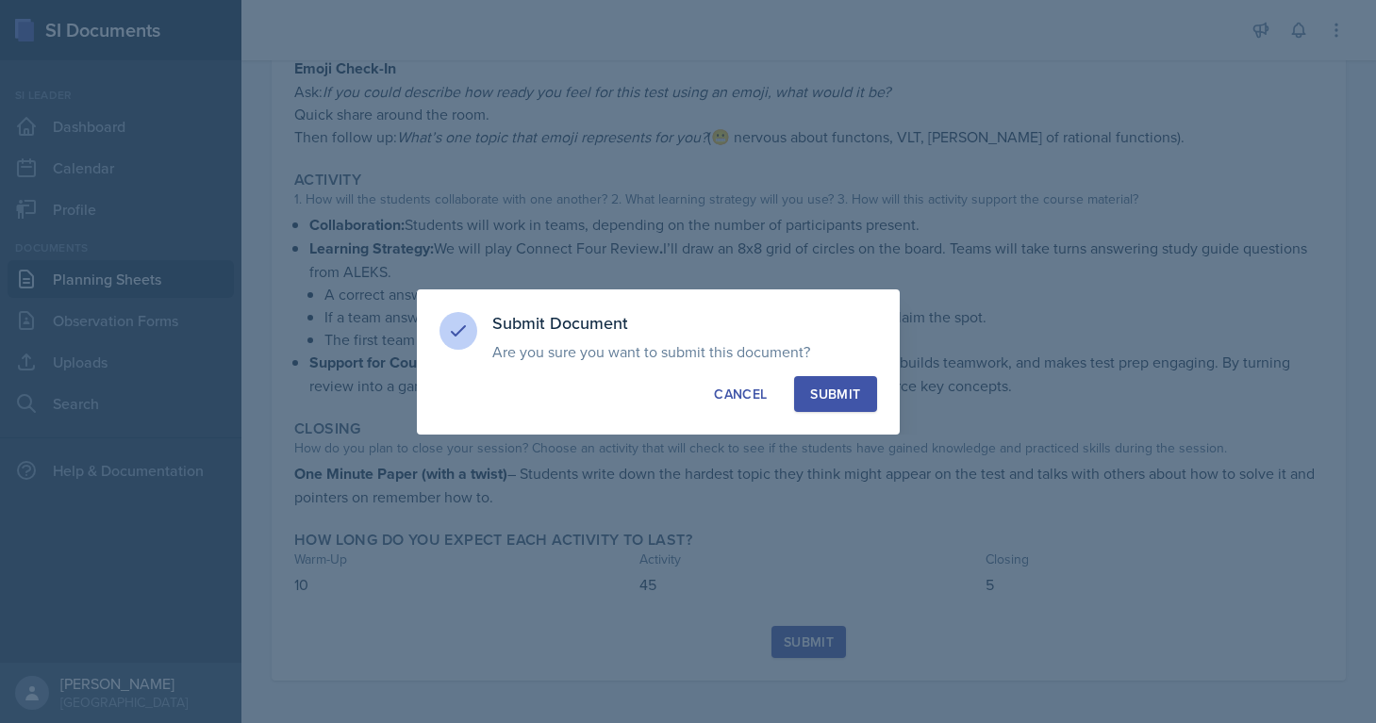
click at [822, 387] on div "Submit" at bounding box center [835, 394] width 50 height 19
